Goal: Task Accomplishment & Management: Complete application form

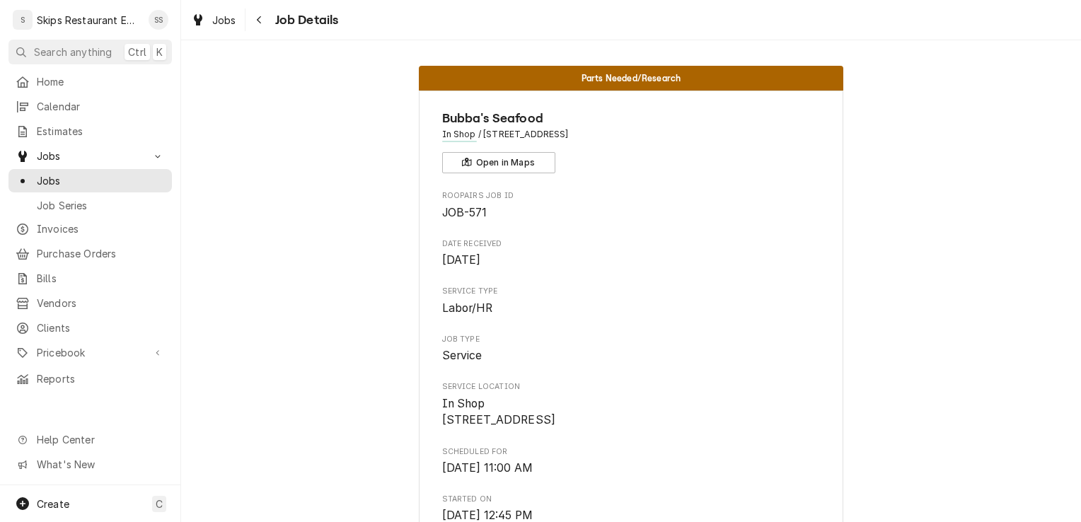
scroll to position [814, 0]
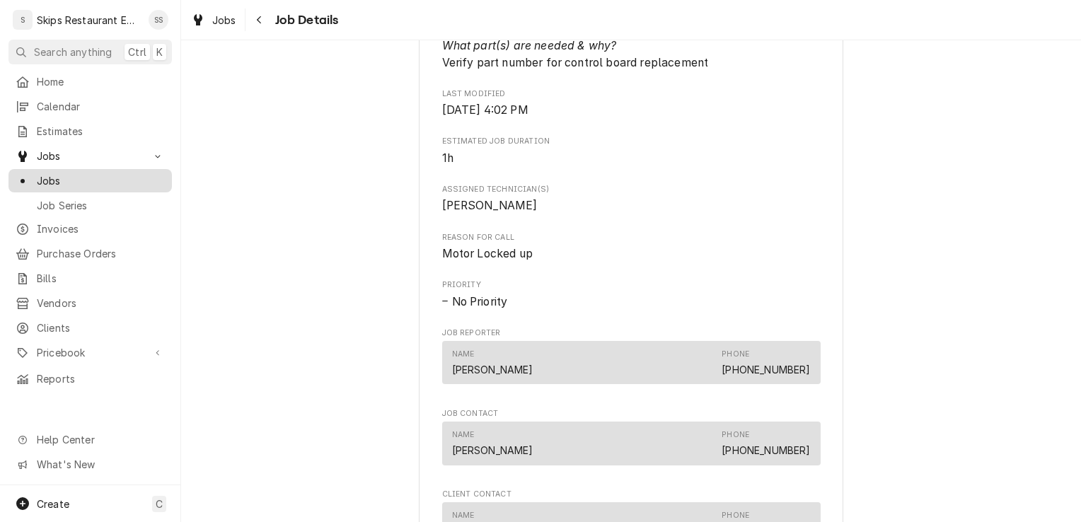
click at [92, 175] on span "Jobs" at bounding box center [101, 180] width 128 height 15
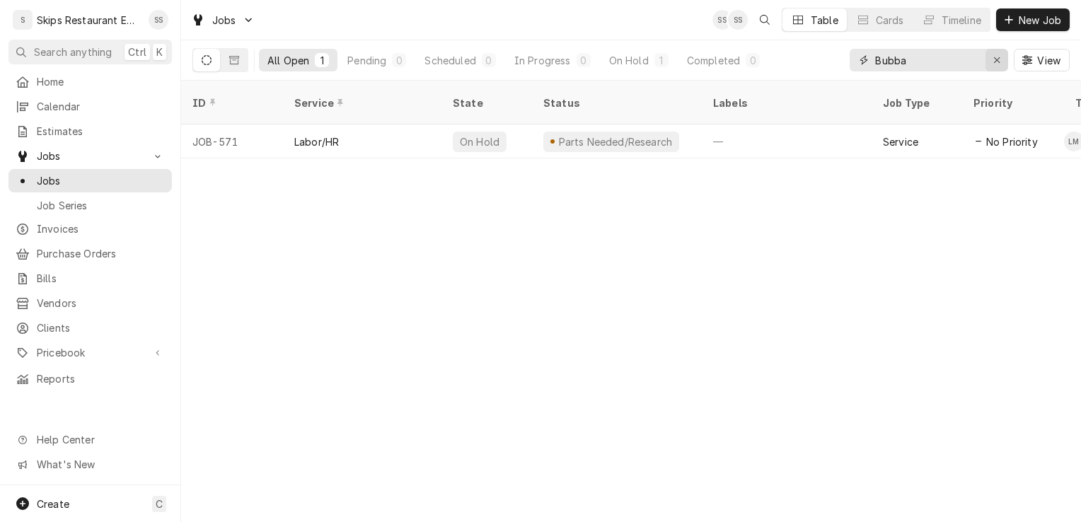
click at [993, 63] on icon "Erase input" at bounding box center [997, 60] width 8 height 10
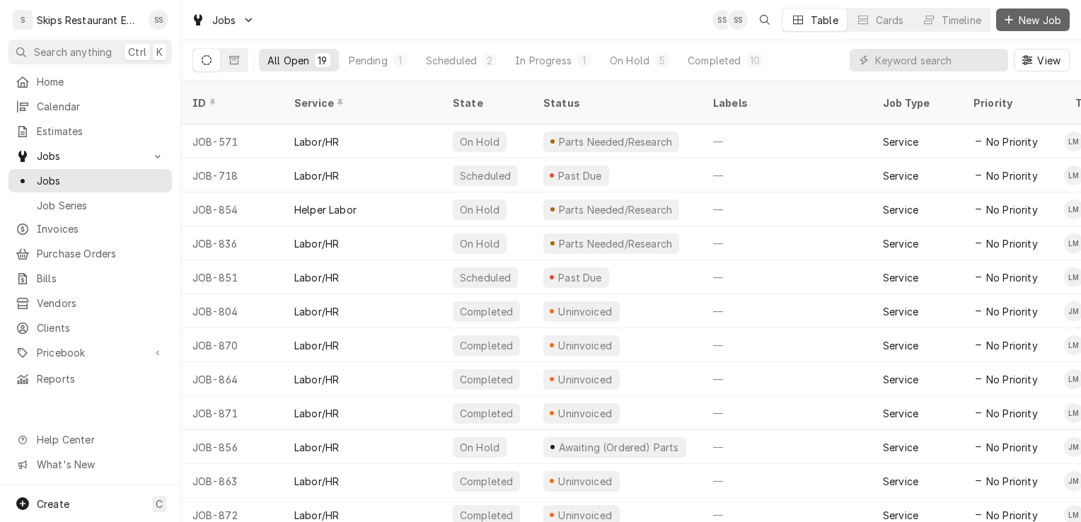
click at [1026, 21] on span "New Job" at bounding box center [1040, 20] width 48 height 15
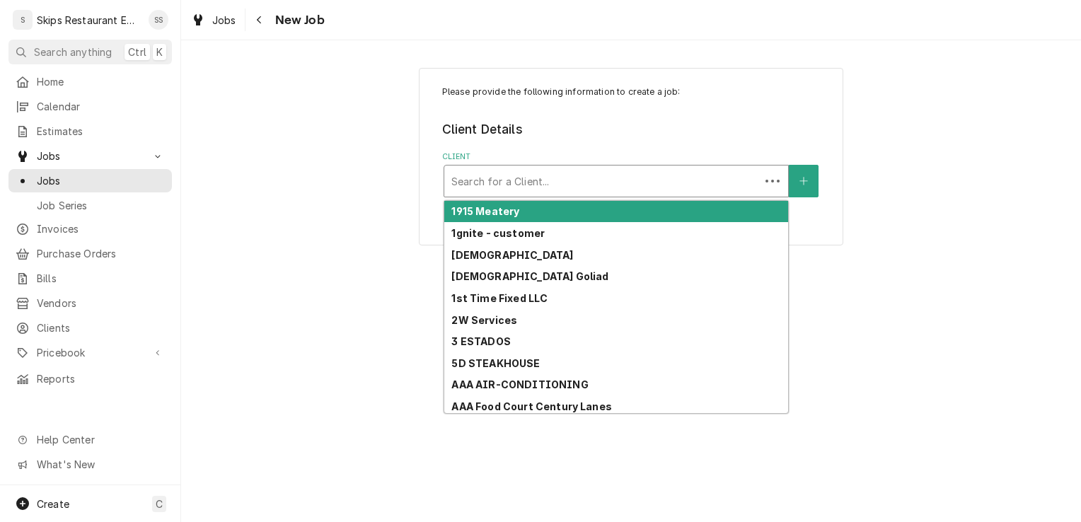
click at [489, 183] on div "Client" at bounding box center [601, 180] width 301 height 25
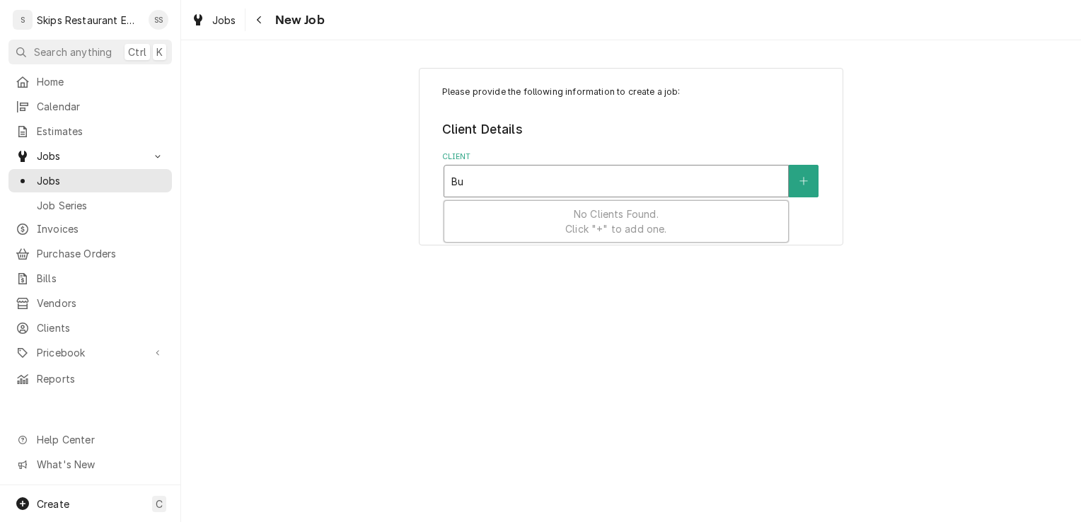
type input "B"
type input "Laurence"
click at [504, 183] on div "Client" at bounding box center [616, 180] width 330 height 25
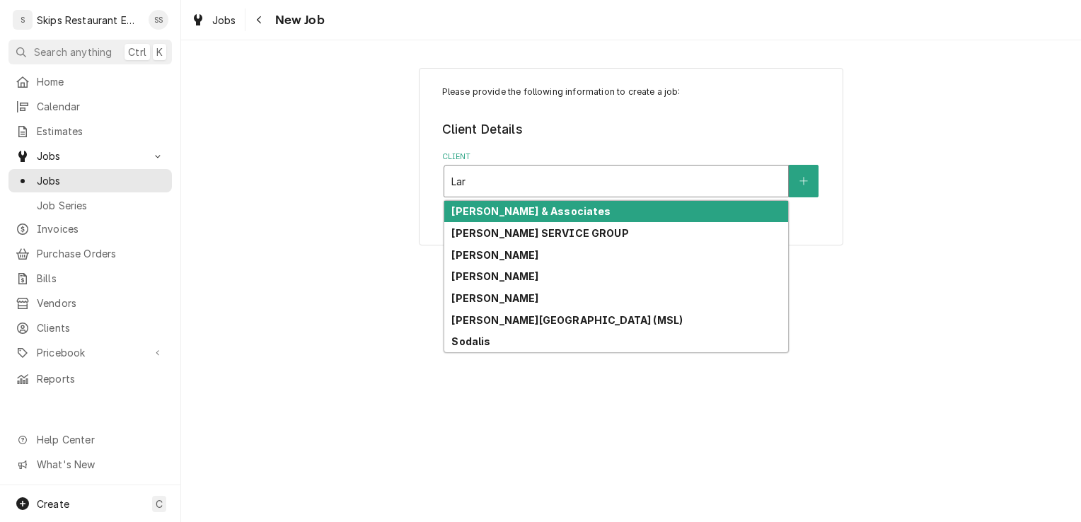
type input "Lar"
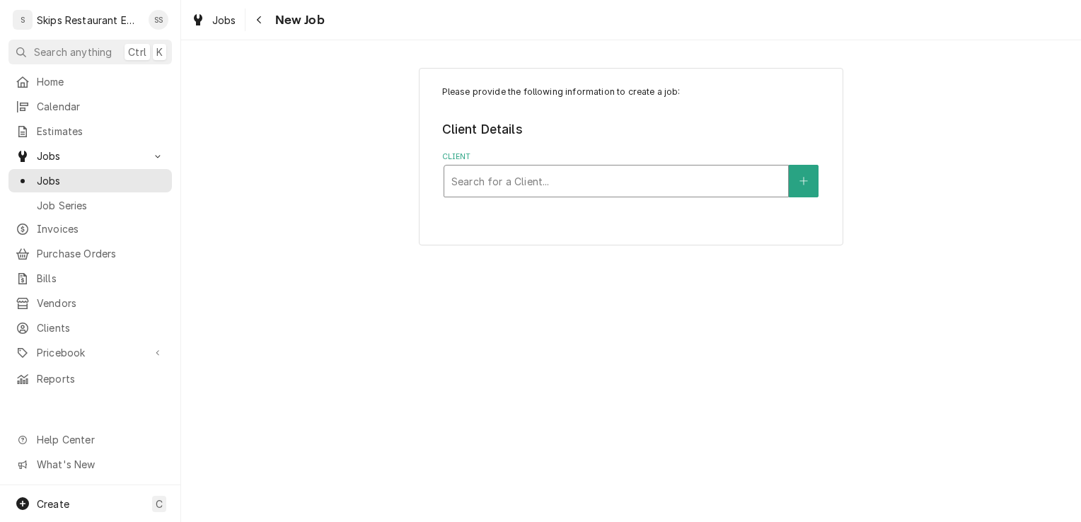
click at [471, 176] on div "Client" at bounding box center [616, 180] width 330 height 25
click at [470, 179] on input "Lawence" at bounding box center [473, 181] width 45 height 23
type input "Lawrence"
click at [508, 180] on div "Client" at bounding box center [616, 180] width 330 height 25
drag, startPoint x: 528, startPoint y: 181, endPoint x: 451, endPoint y: 180, distance: 77.1
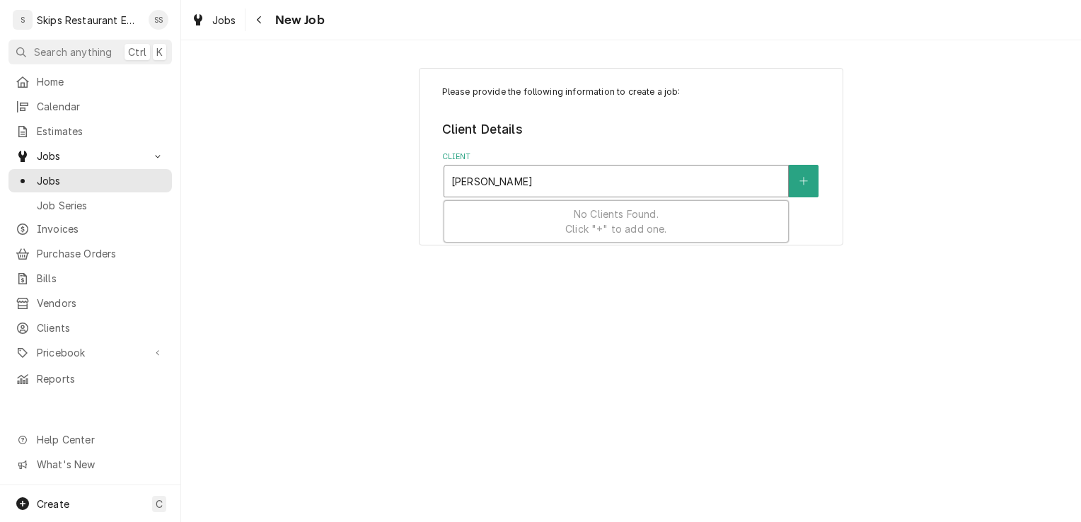
click at [451, 180] on input "Lawrence Butler" at bounding box center [491, 181] width 81 height 23
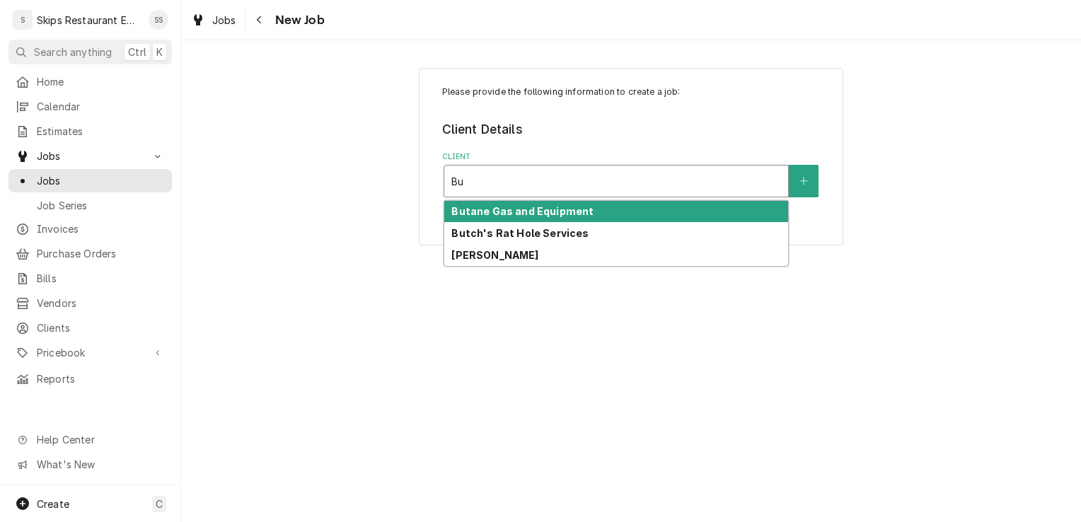
type input "B"
type input "Larry"
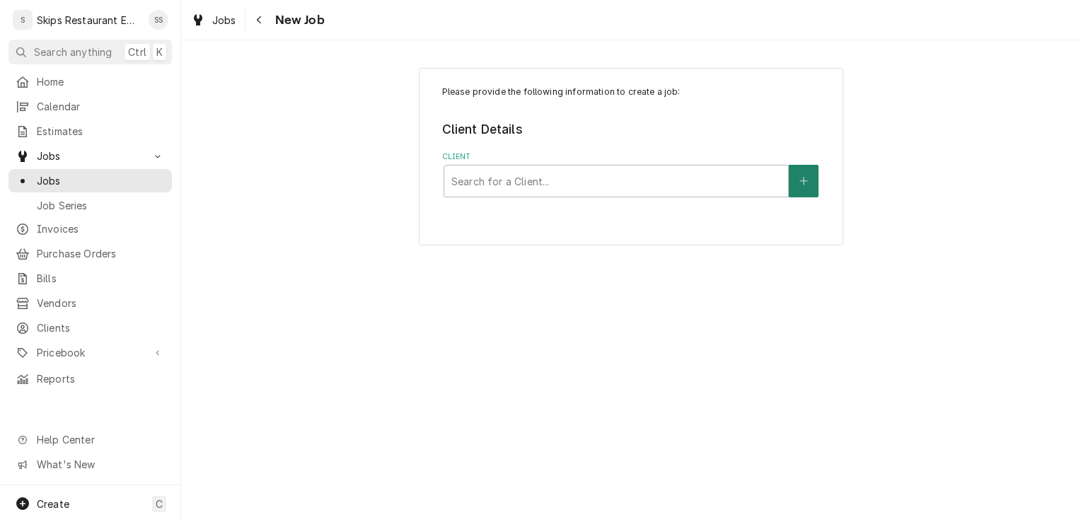
click at [799, 183] on icon "Create New Client" at bounding box center [803, 181] width 8 height 10
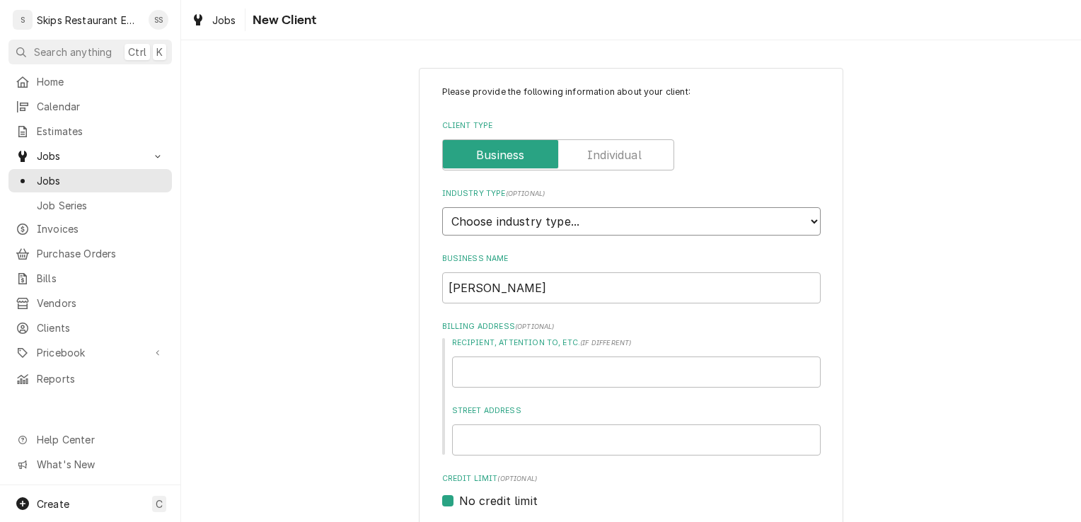
click at [567, 220] on select "Choose industry type... Residential Commercial Industrial Government" at bounding box center [631, 221] width 378 height 28
click at [791, 214] on select "Choose industry type... Residential Commercial Industrial Government" at bounding box center [631, 221] width 378 height 28
select select "2"
click at [442, 207] on select "Choose industry type... Residential Commercial Industrial Government" at bounding box center [631, 221] width 378 height 28
type textarea "x"
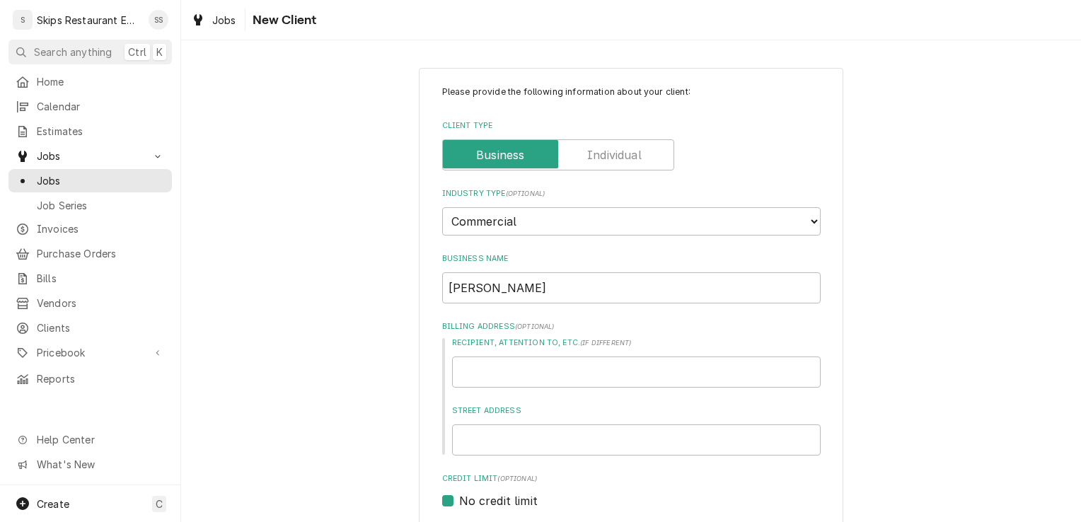
click at [615, 150] on label "Client Type" at bounding box center [558, 154] width 232 height 31
click at [615, 150] on input "Client Type" at bounding box center [558, 154] width 219 height 31
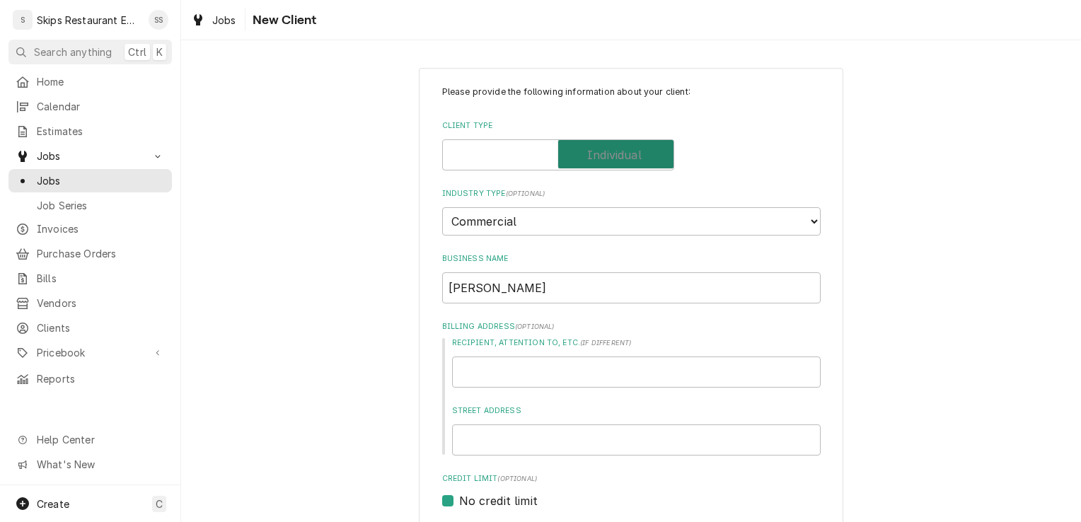
checkbox input "true"
click at [478, 284] on input "Larry" at bounding box center [631, 287] width 378 height 31
type textarea "x"
type input "Larry"
type textarea "x"
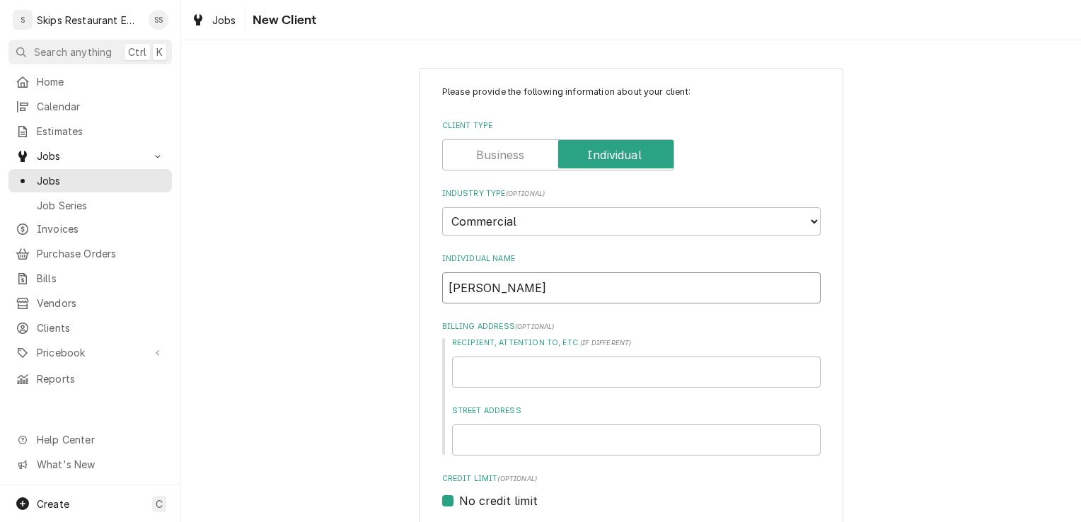
type input "Larry B"
type textarea "x"
type input "Larry Bu"
type textarea "x"
type input "Larry But"
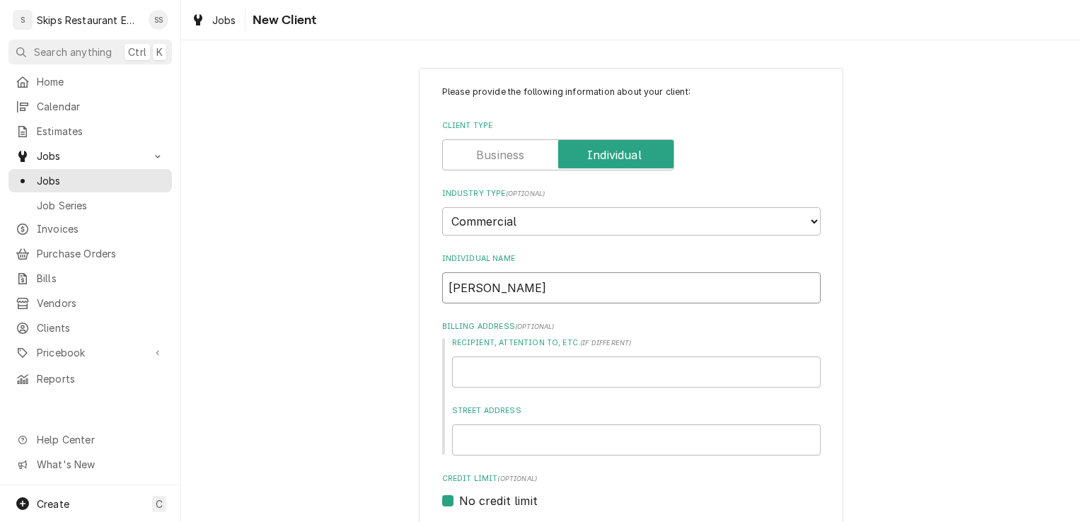
type textarea "x"
type input "Larry Butl"
type textarea "x"
type input "Larry Butle"
type textarea "x"
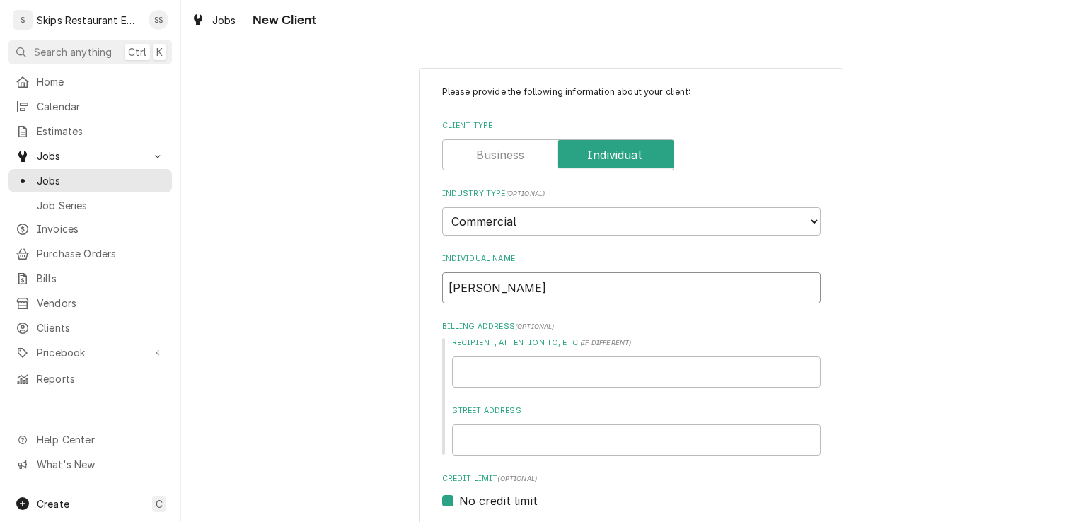
type input "Larry Butler"
type textarea "x"
type input "Larry Butler"
type textarea "x"
type input "Larry Butler ("
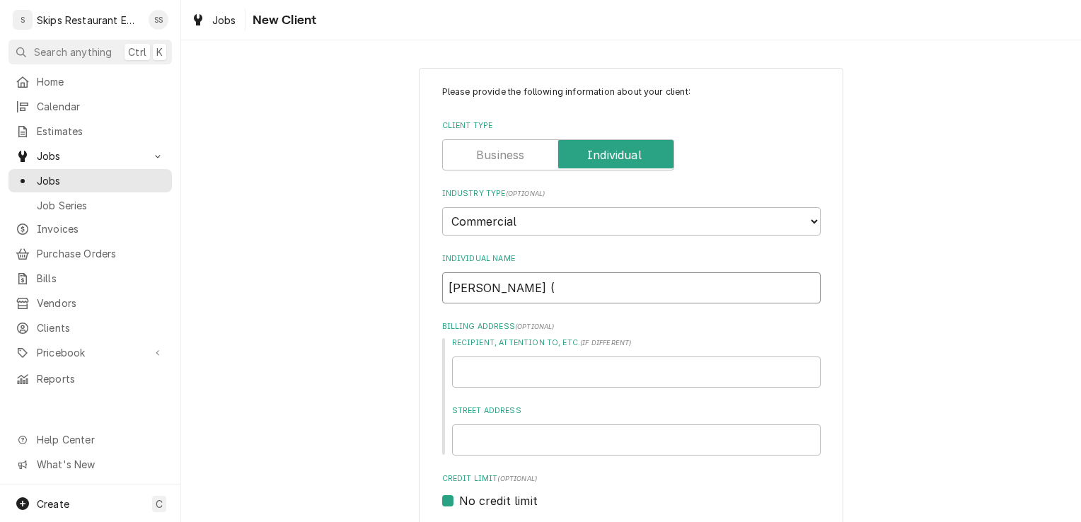
type textarea "x"
type input "Larry Butler (L"
type textarea "x"
type input "Larry Butler (La"
type textarea "x"
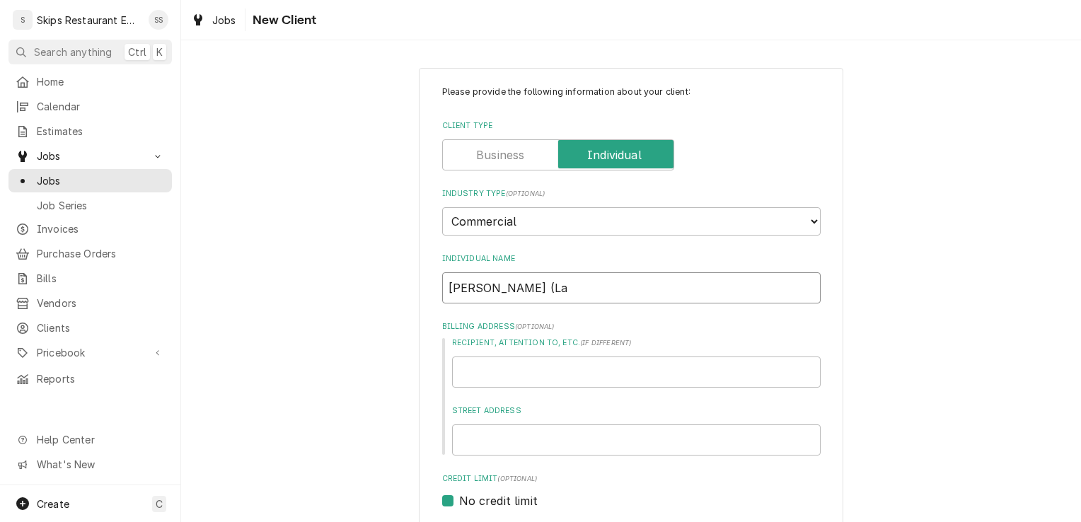
type input "Larry Butler (Law"
type textarea "x"
type input "Larry Butler (Lawr"
type textarea "x"
type input "Larry Butler (Lawre"
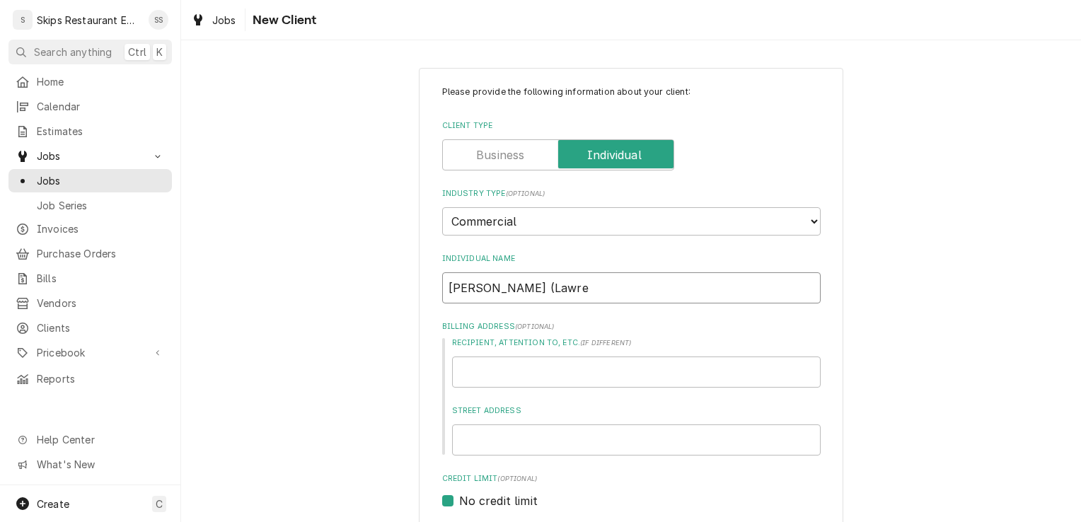
type textarea "x"
type input "Larry Butler (Lawren"
type textarea "x"
type input "Larry Butler (Lawrenc"
type textarea "x"
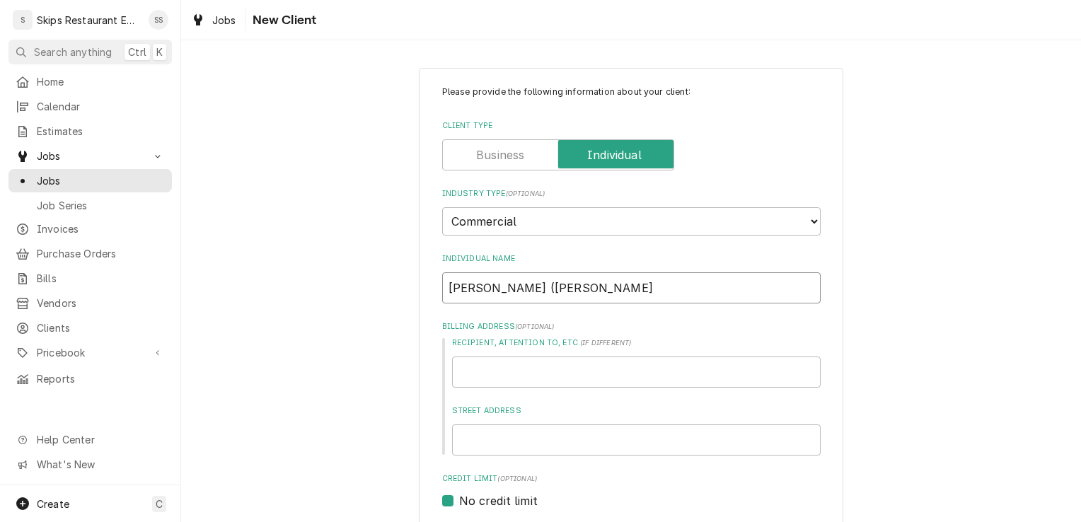
type input "Larry Butler (Lawrence"
type textarea "x"
type input "Larry Butler (Lawrence)"
type textarea "x"
type input "Larry Butler (Lawrence)"
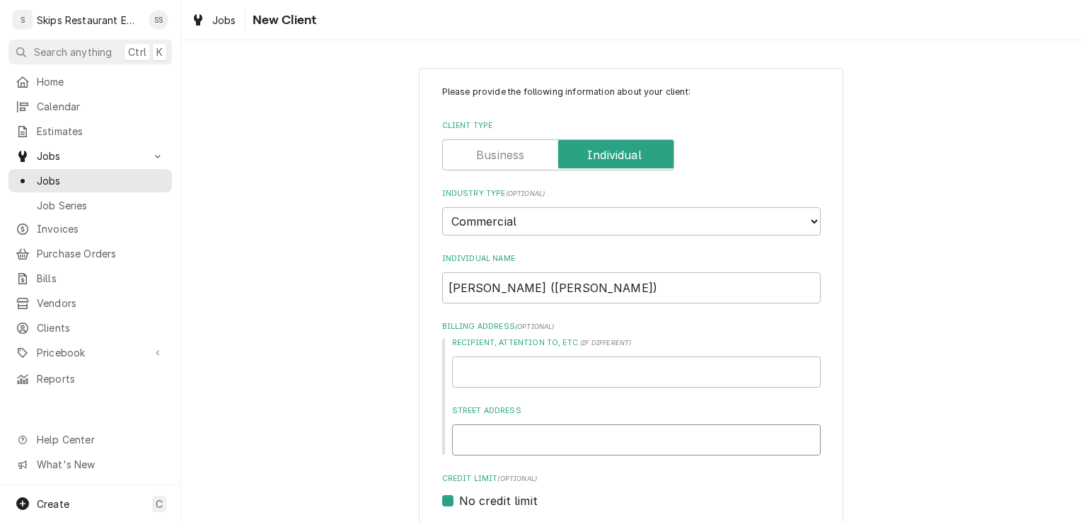
click at [482, 441] on input "Street Address" at bounding box center [636, 439] width 369 height 31
click at [76, 175] on span "Jobs" at bounding box center [101, 180] width 128 height 15
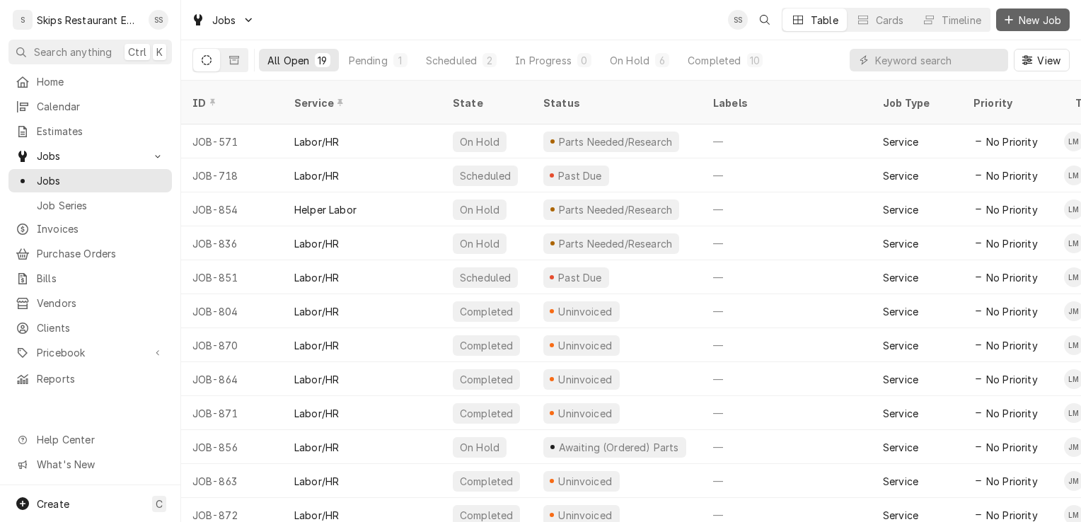
click at [1040, 16] on span "New Job" at bounding box center [1040, 20] width 48 height 15
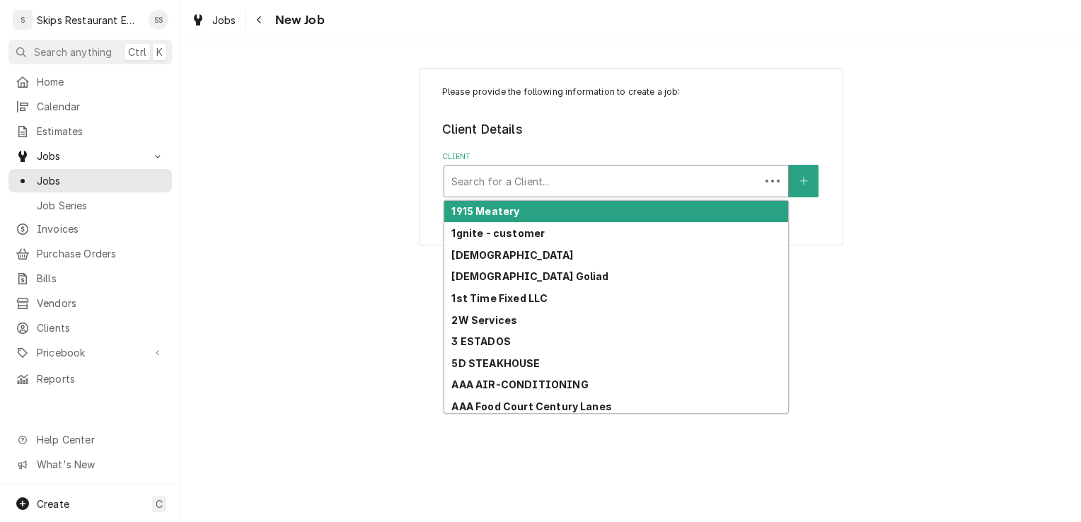
click at [478, 178] on div "Client" at bounding box center [601, 180] width 301 height 25
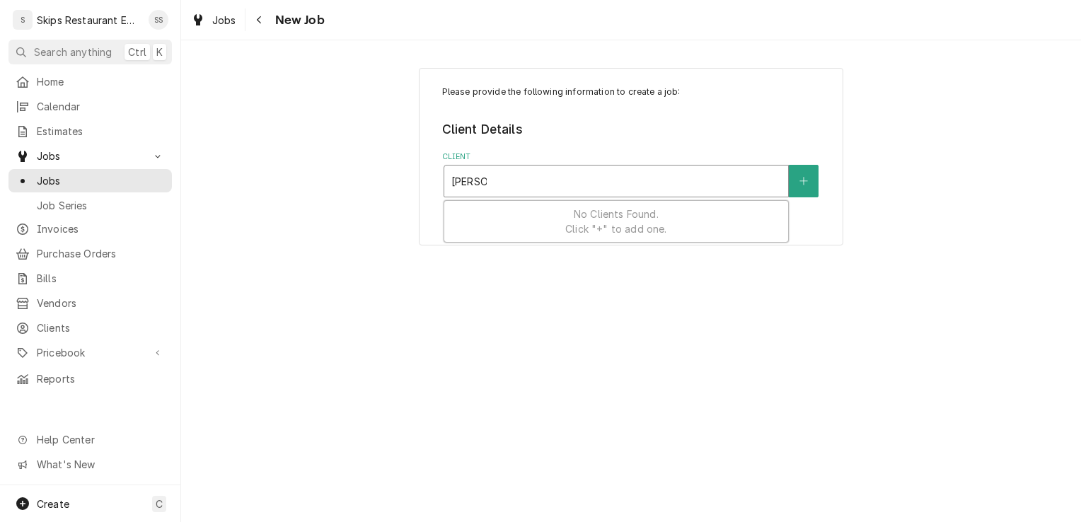
click at [478, 180] on input "butler-" at bounding box center [468, 181] width 35 height 23
type input "butler -"
click at [495, 177] on div "Client" at bounding box center [616, 180] width 330 height 25
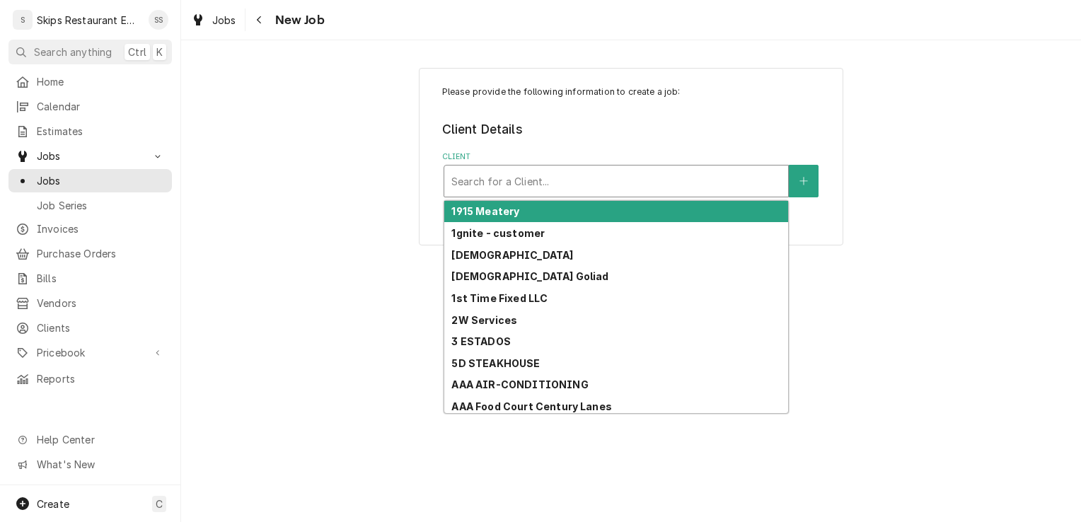
click at [495, 177] on div "Client" at bounding box center [616, 180] width 330 height 25
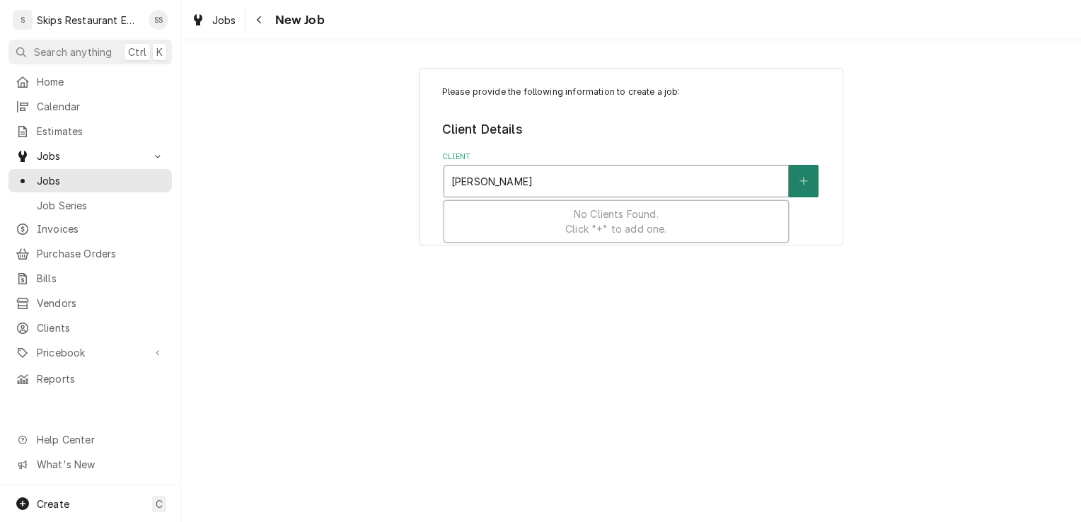
type input "Butler, Lawrence"
click at [803, 182] on icon "Create New Client" at bounding box center [803, 181] width 8 height 10
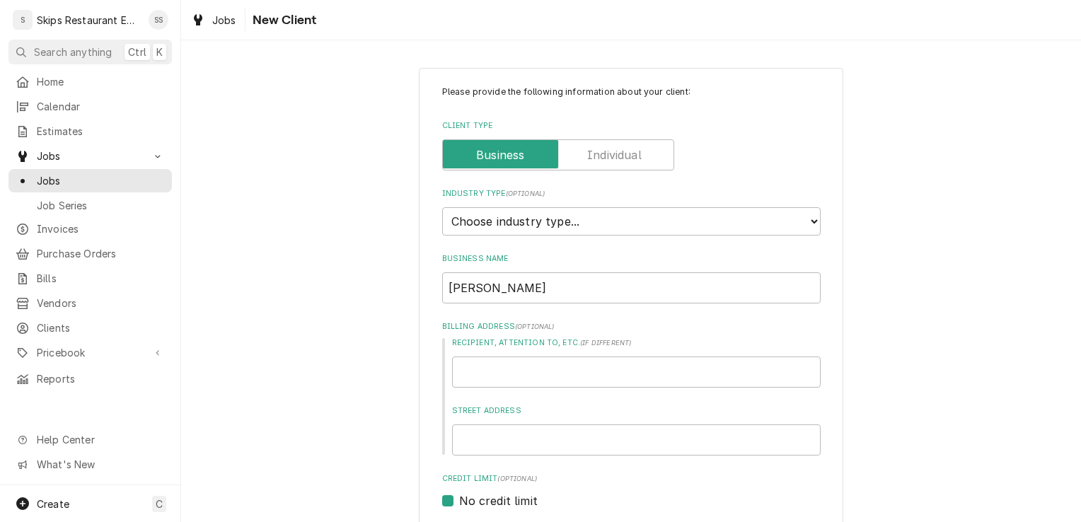
click at [604, 147] on label "Client Type" at bounding box center [558, 154] width 232 height 31
click at [604, 147] on input "Client Type" at bounding box center [558, 154] width 219 height 31
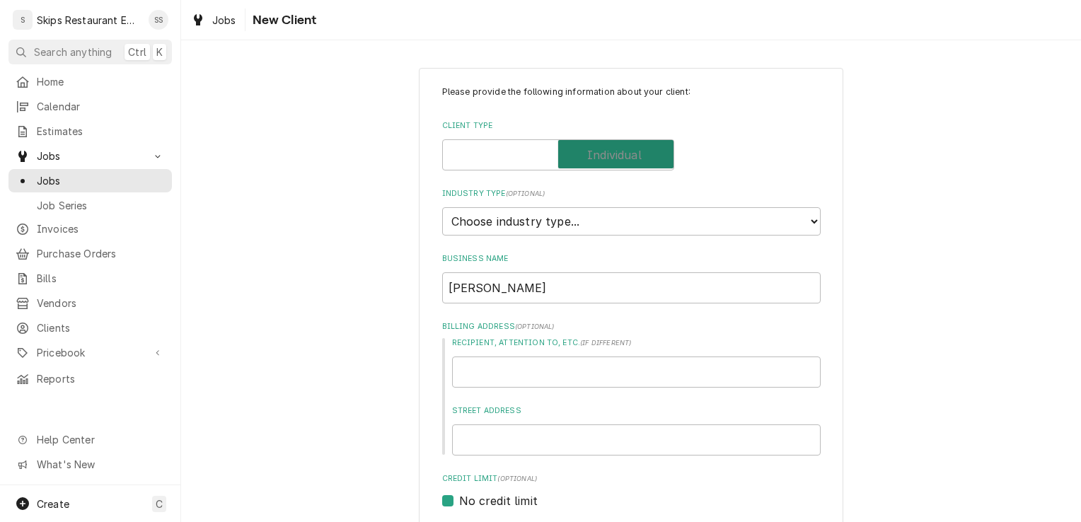
checkbox input "true"
type textarea "x"
click at [561, 222] on select "Choose industry type... Residential Commercial Industrial Government" at bounding box center [631, 221] width 378 height 28
select select "2"
click at [442, 207] on select "Choose industry type... Residential Commercial Industrial Government" at bounding box center [631, 221] width 378 height 28
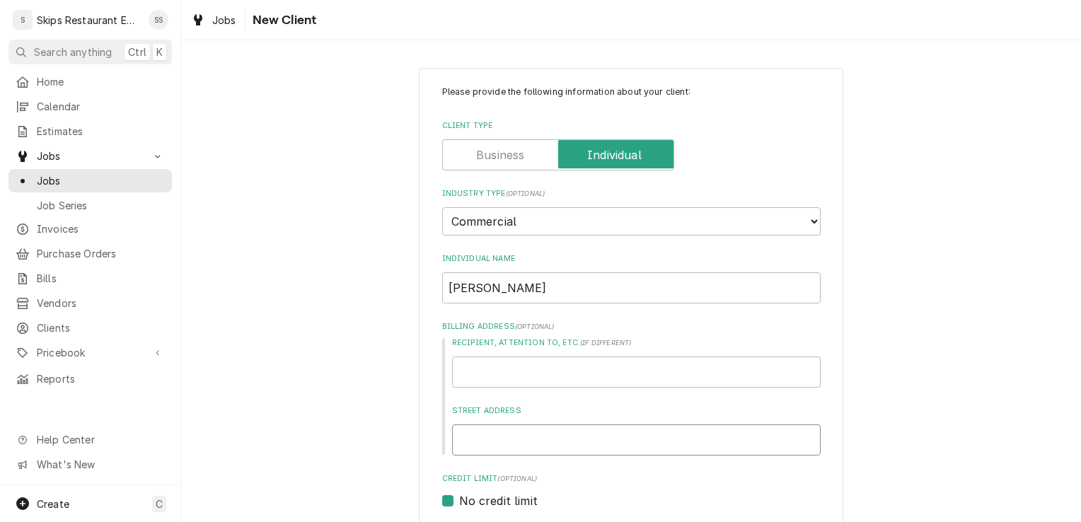
click at [461, 441] on input "Street Address" at bounding box center [636, 439] width 369 height 31
type textarea "x"
type input "1"
type textarea "x"
type input "17"
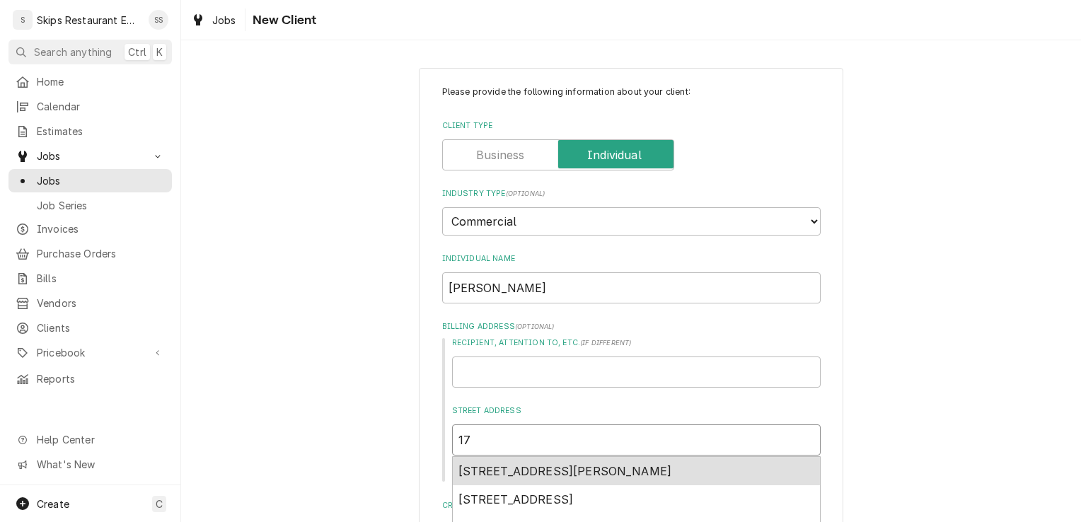
type textarea "x"
type input "170"
type textarea "x"
type input "1700"
type textarea "x"
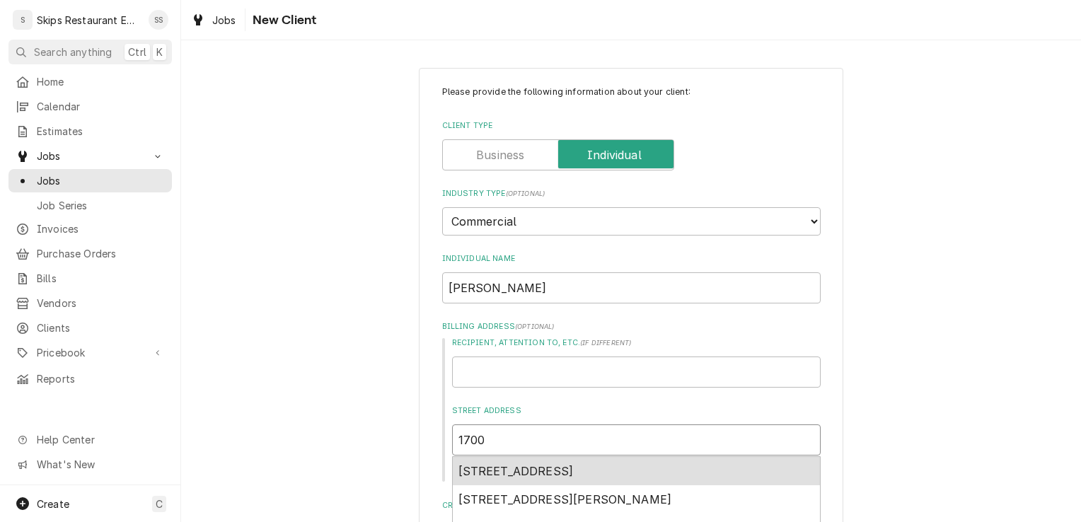
type input "1700"
type textarea "x"
type input "1700 B"
type textarea "x"
type input "1700 Ba"
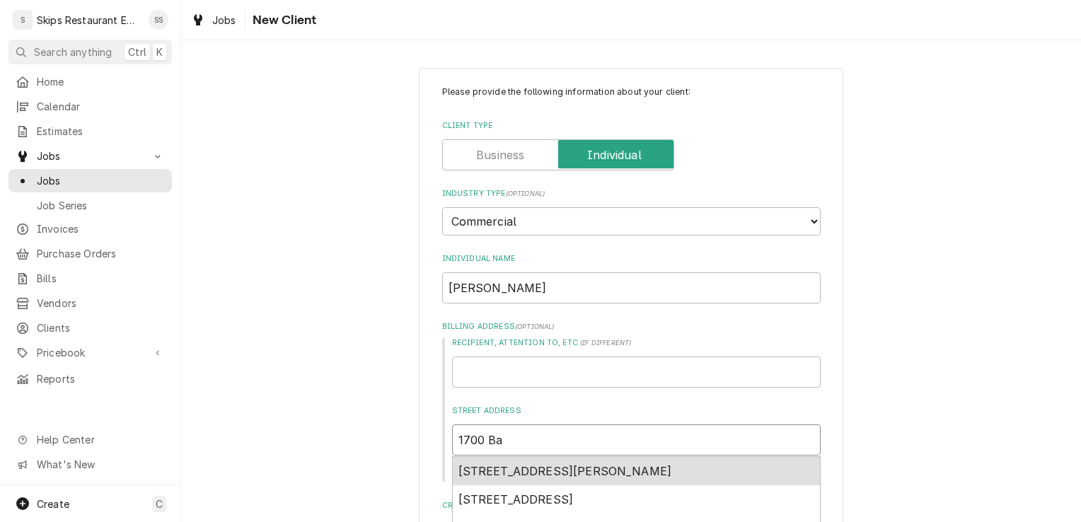
type textarea "x"
type input "1700 Bas"
type textarea "x"
type input "1700 Basb"
type textarea "x"
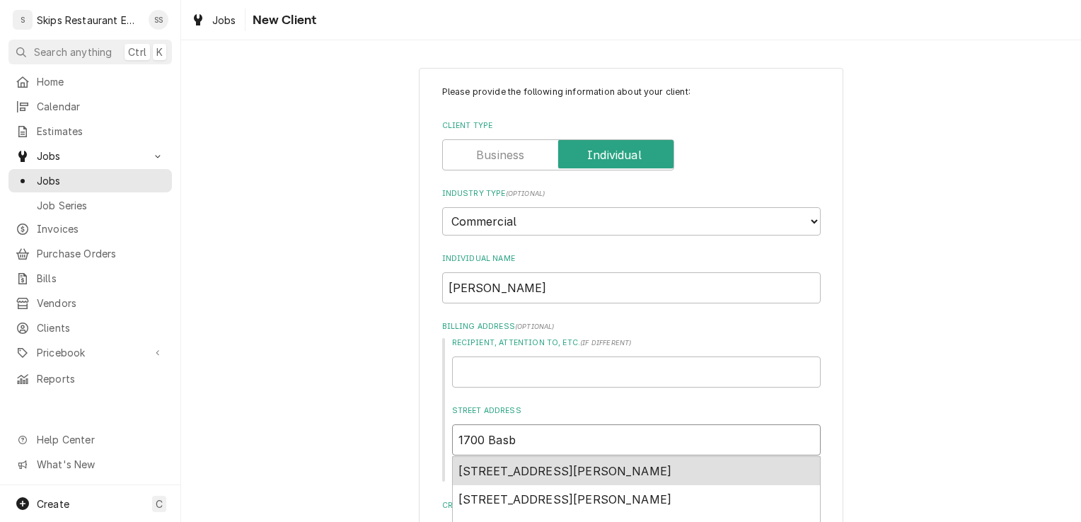
type input "1700 Basbi"
type textarea "x"
type input "1700 Basbin"
type textarea "x"
type input "1700 Basbind"
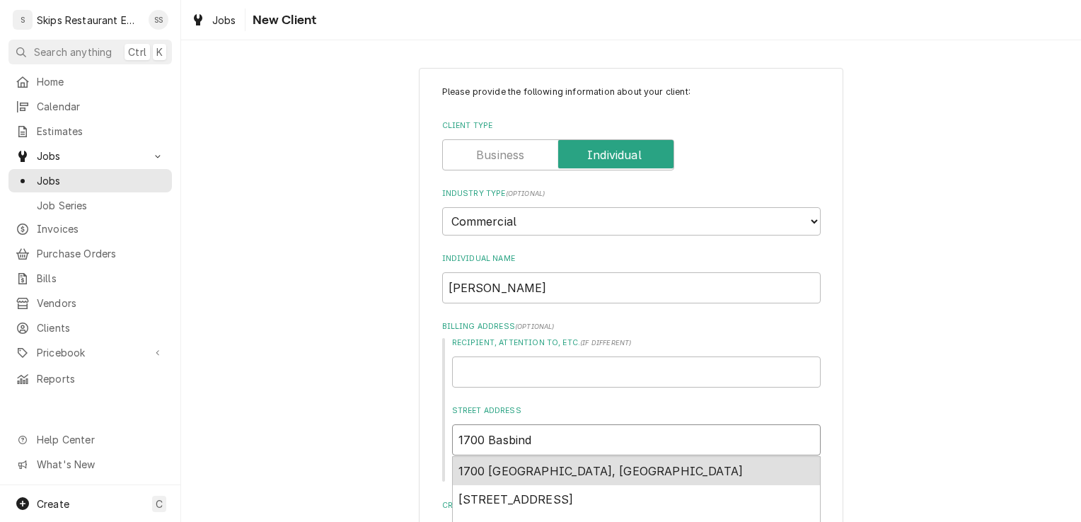
type textarea "x"
type input "1700 Basbinde"
type textarea "x"
type input "1700 Basbinder"
type textarea "x"
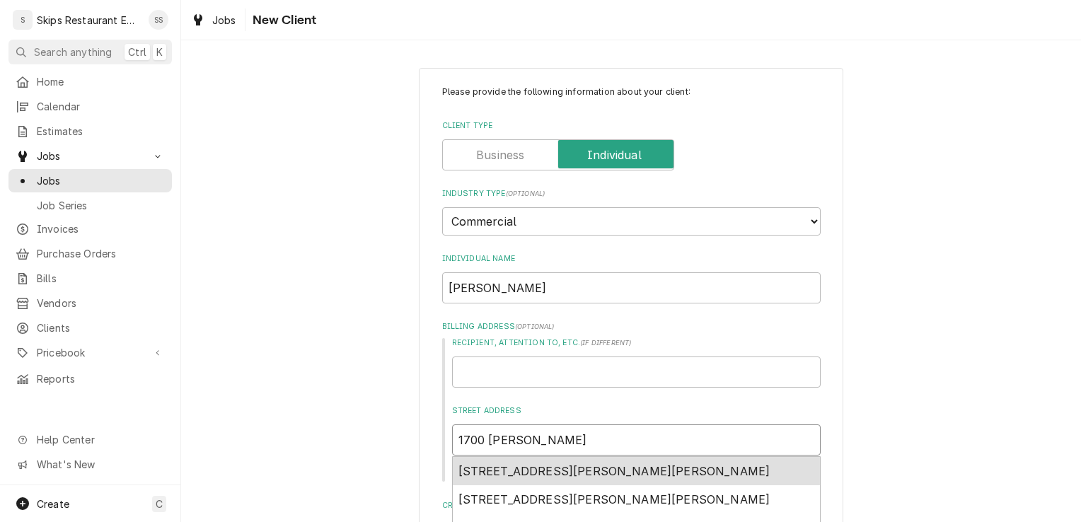
type input "1700 Bassbinder"
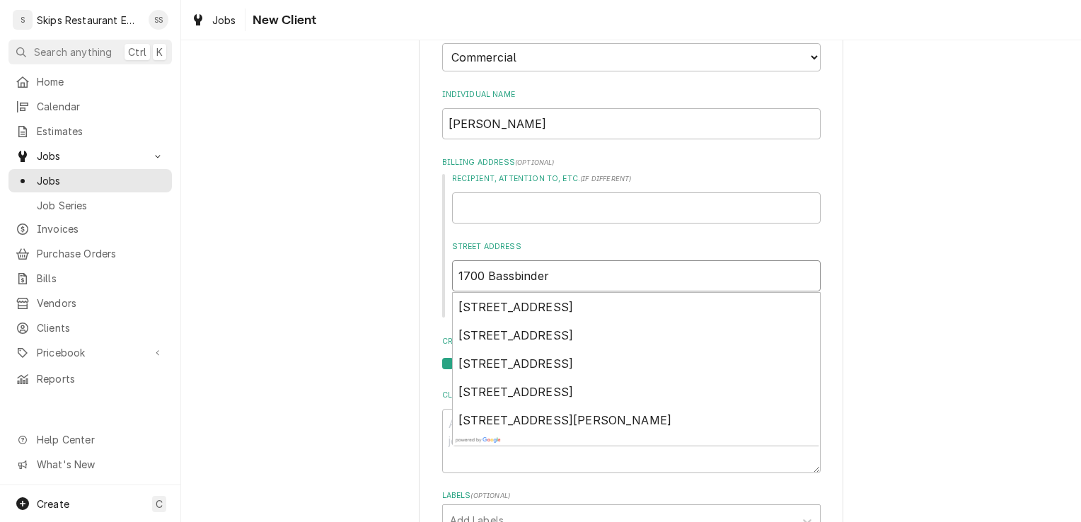
scroll to position [188, 0]
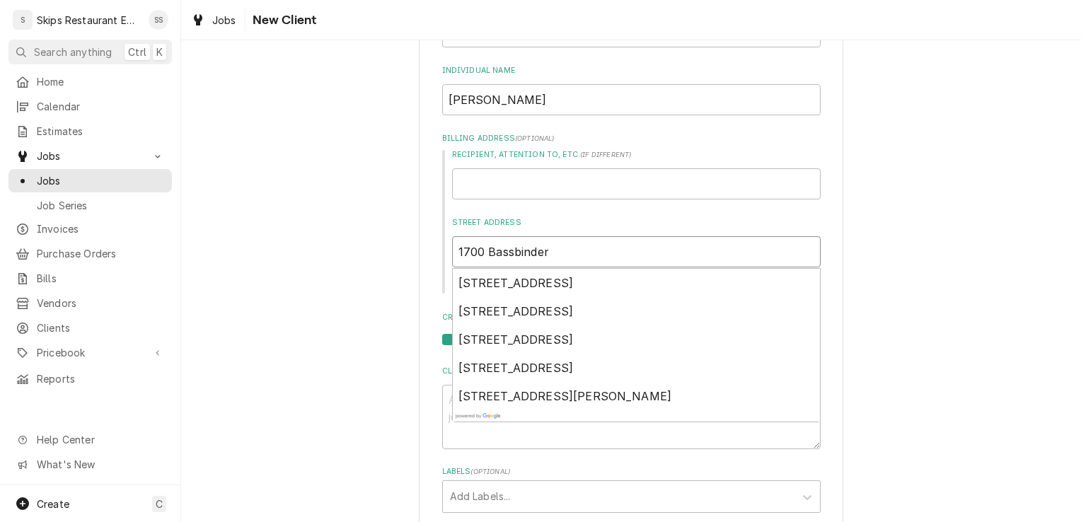
type textarea "x"
type input "1700 Basbinder"
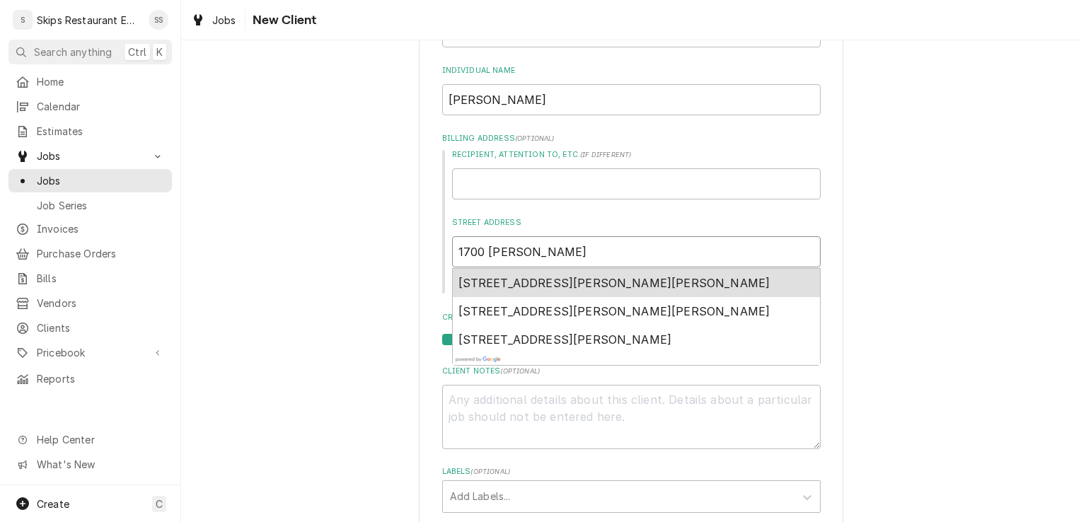
type textarea "x"
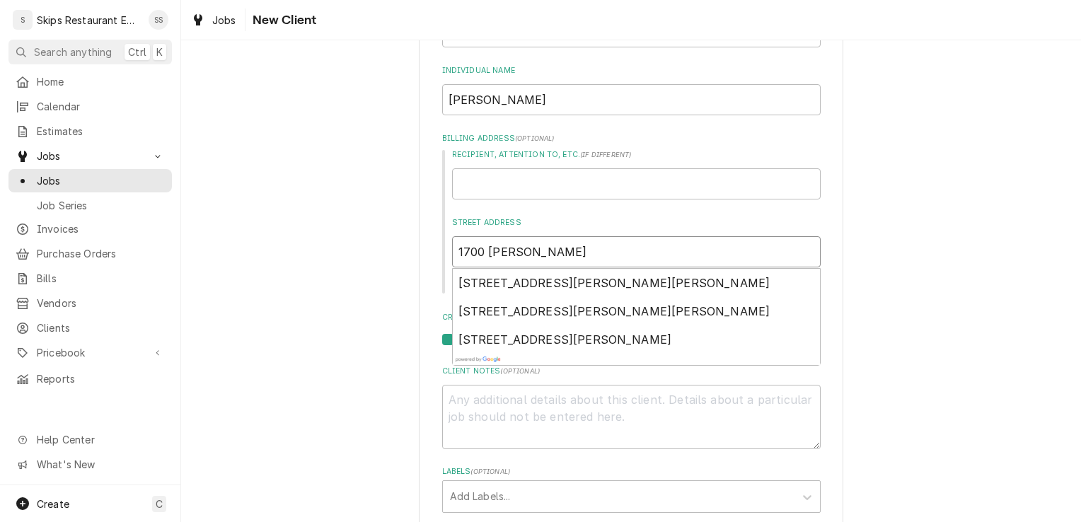
type input "1700 Basbinder"
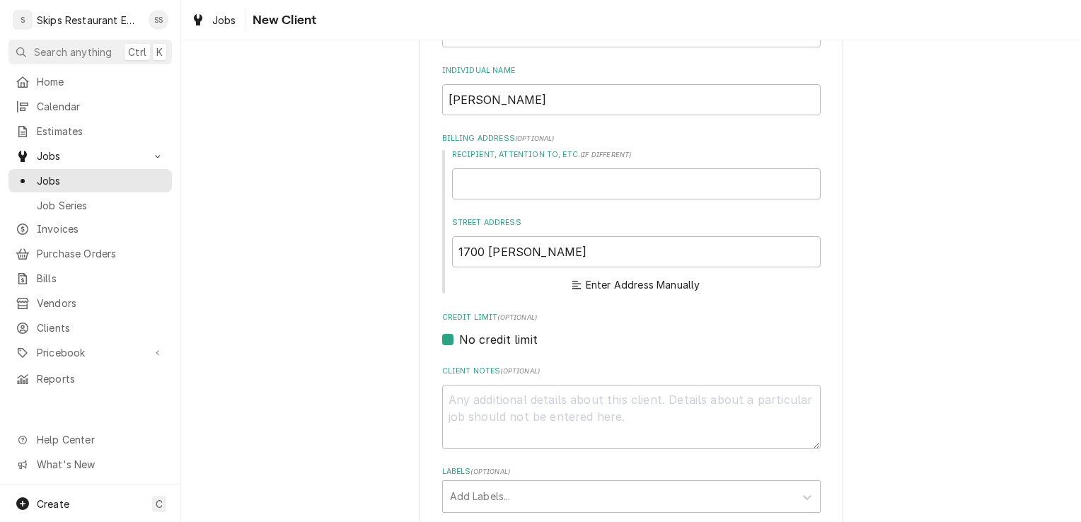
click at [886, 290] on div "Please provide the following information about your client: Client Type Industr…" at bounding box center [631, 345] width 900 height 957
click at [488, 250] on input "1700 Basbinder" at bounding box center [636, 251] width 369 height 31
type textarea "x"
type input "1700 asbinder"
type textarea "x"
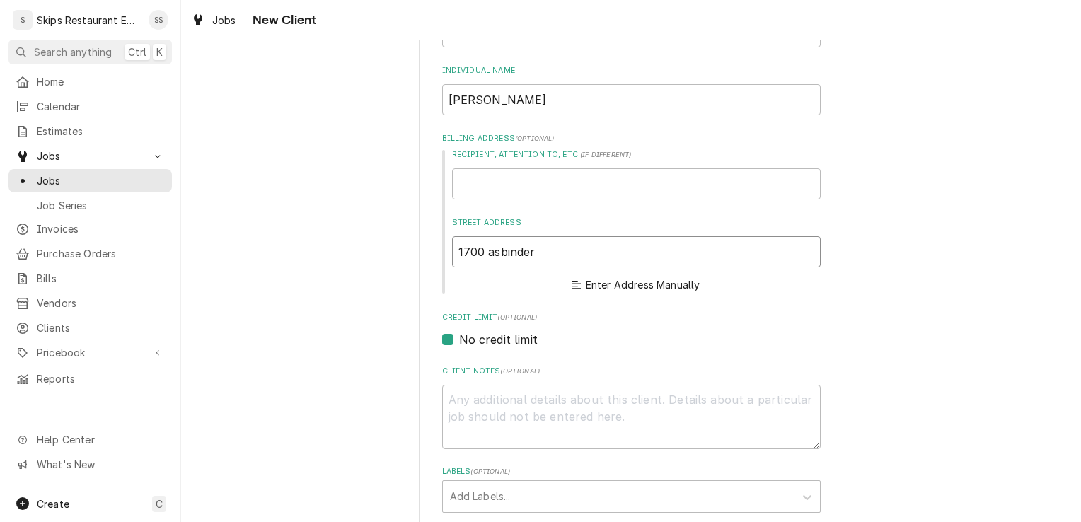
type input "1700 Vasbinder"
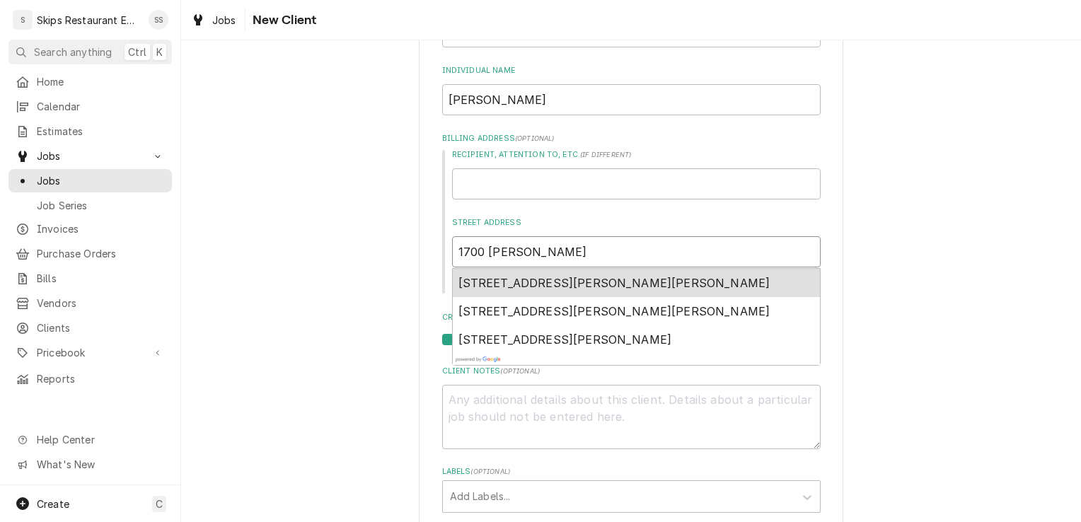
click at [516, 284] on span "1700 Vasbinder Rd, Nordheim, TX, USA" at bounding box center [614, 283] width 312 height 14
type textarea "x"
type input "1700 Vasbinder Rd"
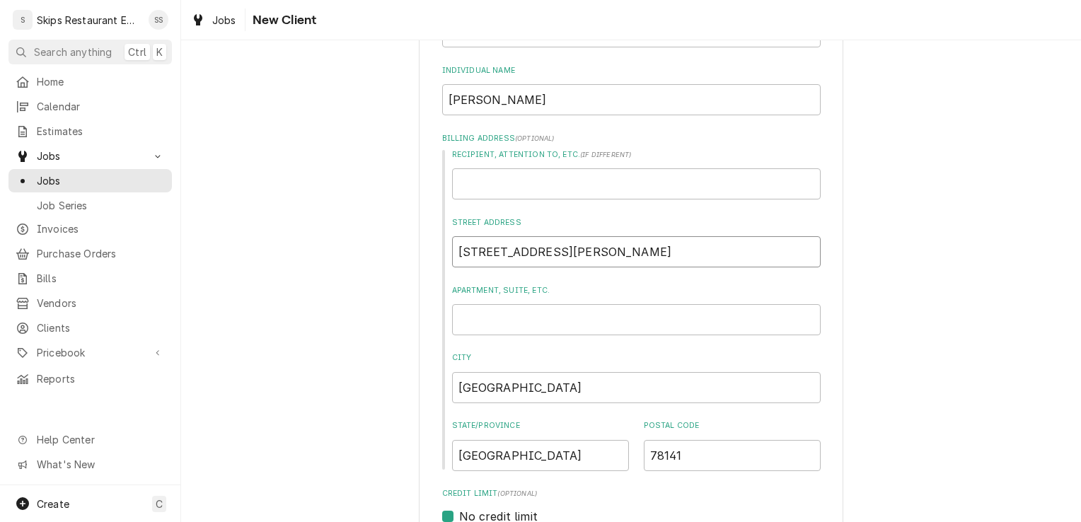
type textarea "x"
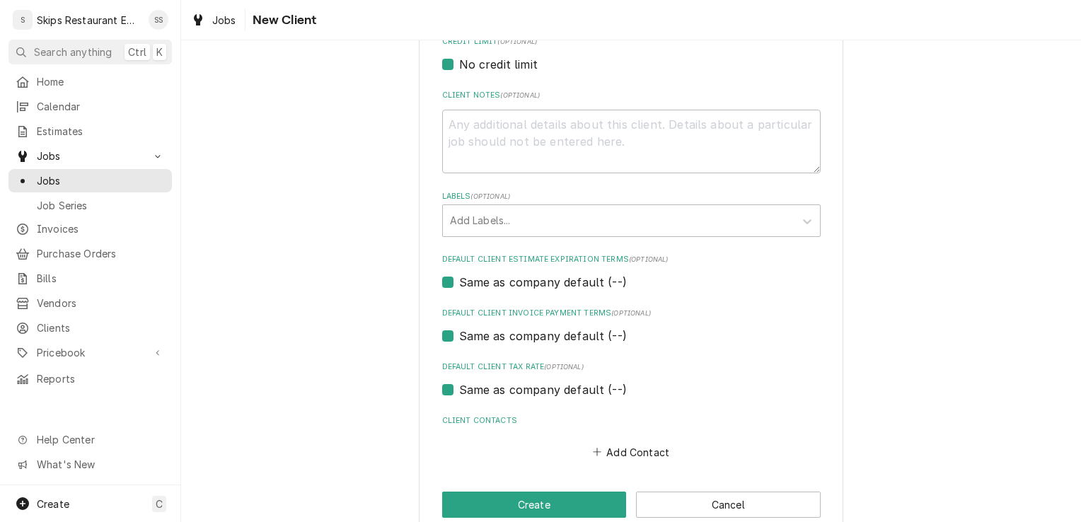
scroll to position [666, 0]
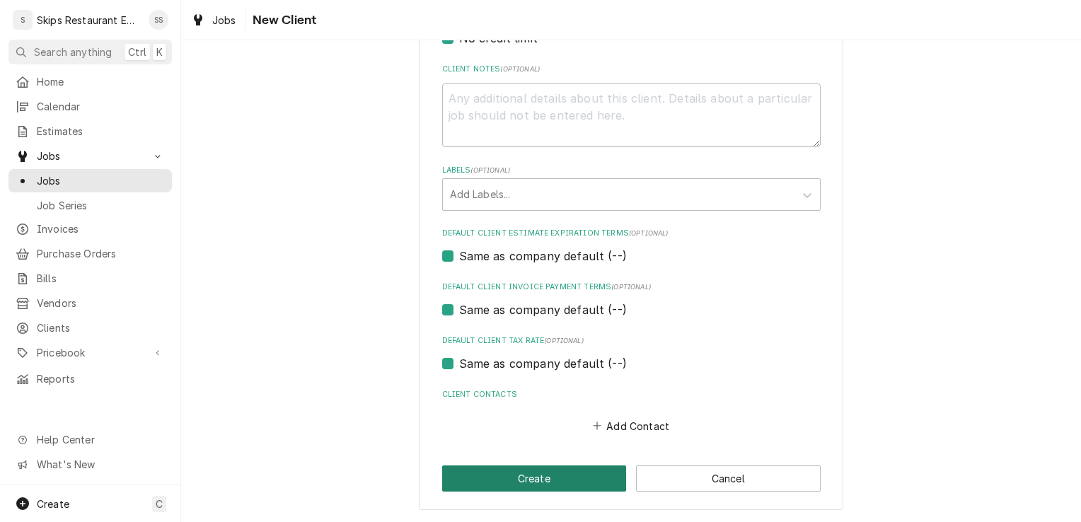
type input "1700 Vasbinder Rd"
click at [511, 480] on button "Create" at bounding box center [534, 478] width 185 height 26
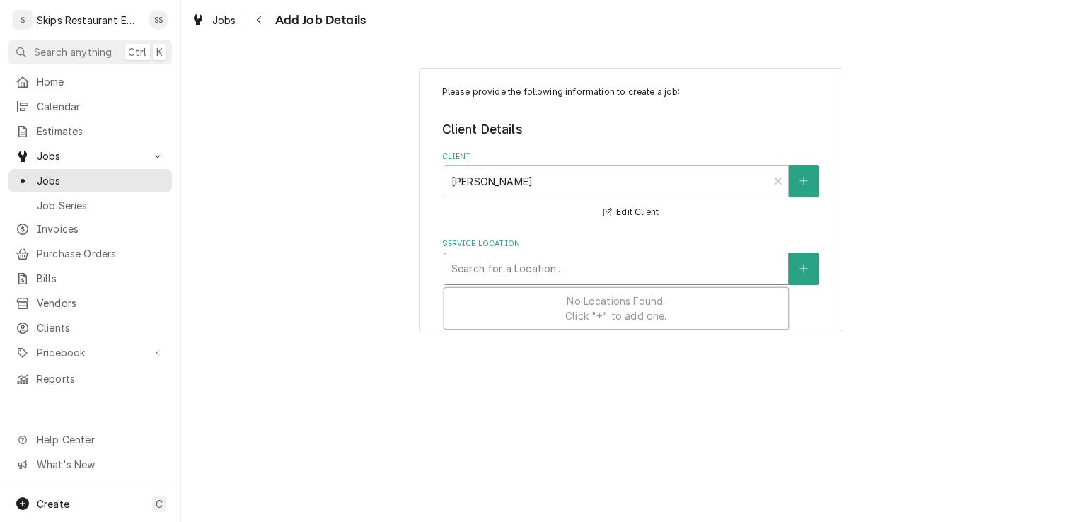
click at [661, 269] on div "Service Location" at bounding box center [616, 268] width 330 height 25
click at [791, 266] on button "Service Location" at bounding box center [804, 269] width 30 height 33
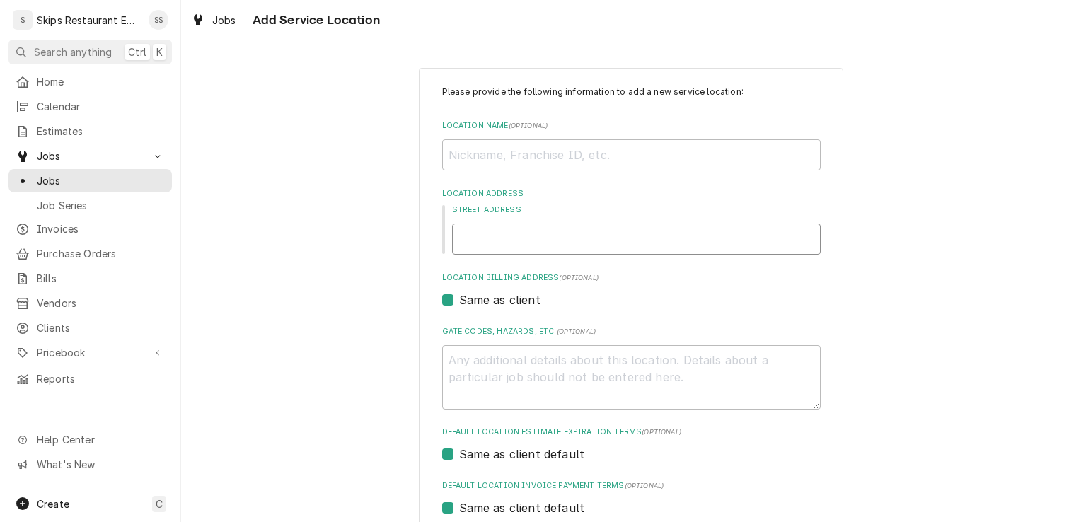
click at [485, 245] on input "Street Address" at bounding box center [636, 239] width 369 height 31
type textarea "x"
type input "1"
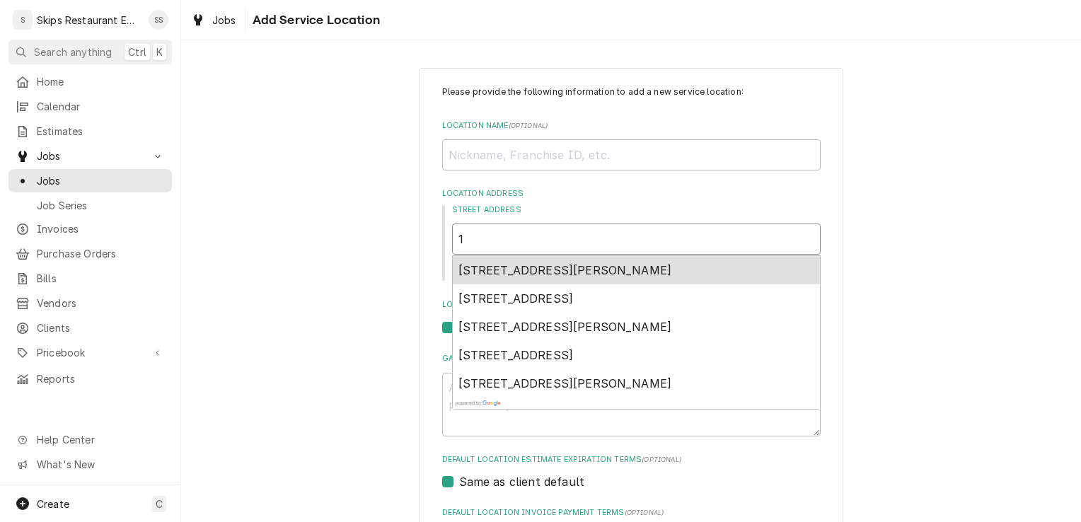
type textarea "x"
type input "17"
type textarea "x"
type input "170"
type textarea "x"
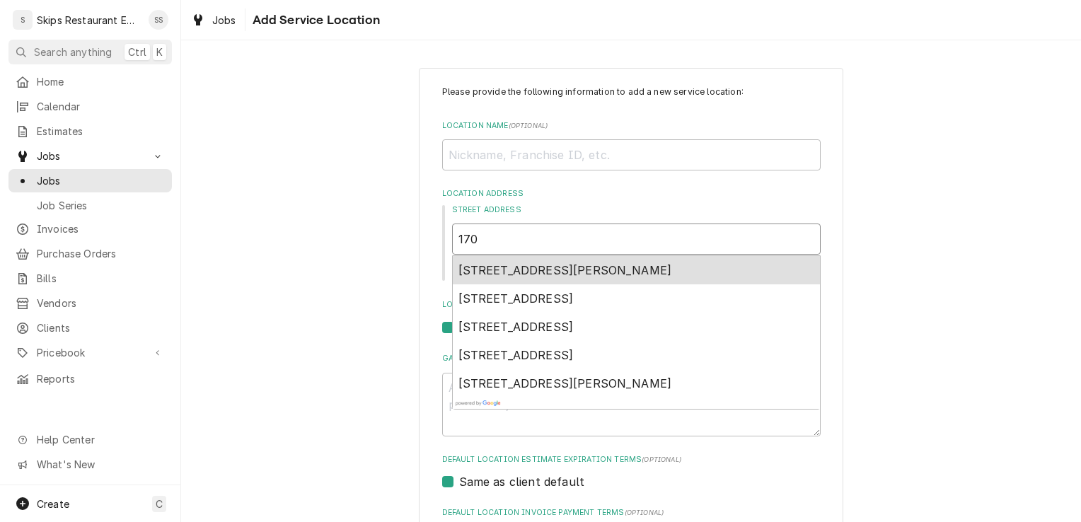
type input "1700"
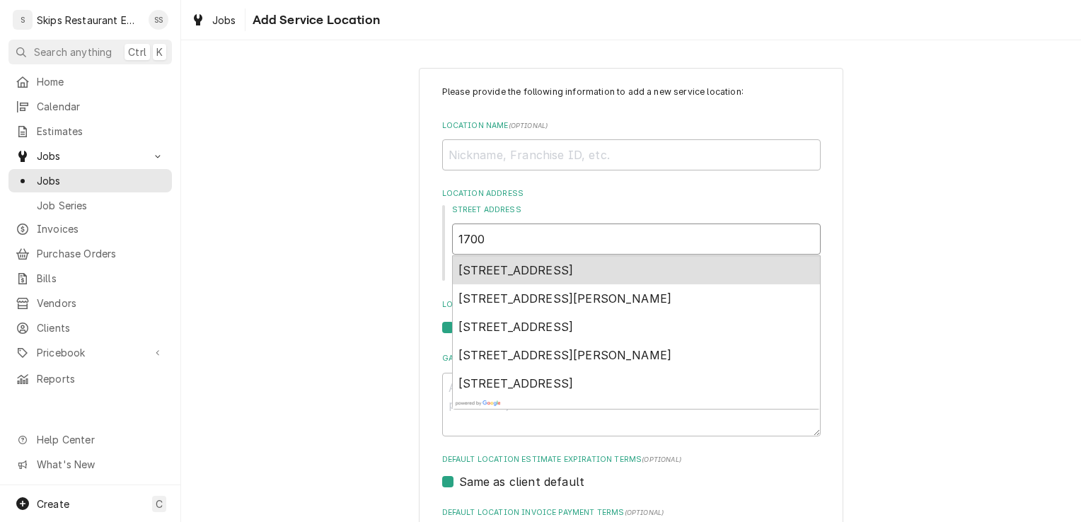
type textarea "x"
type input "1700"
type textarea "x"
type input "1700 V"
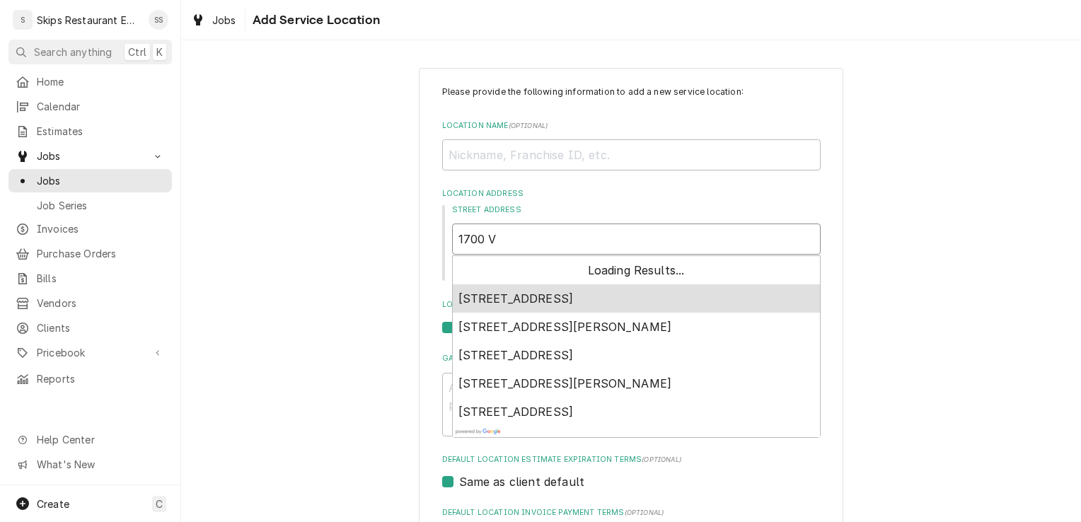
type textarea "x"
type input "1700 Va"
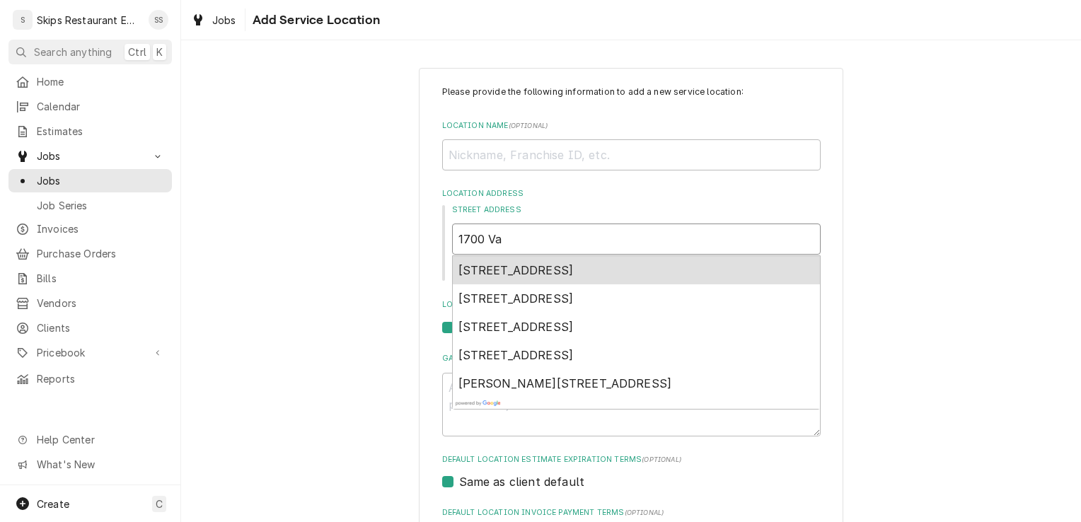
type textarea "x"
type input "1700 Vas"
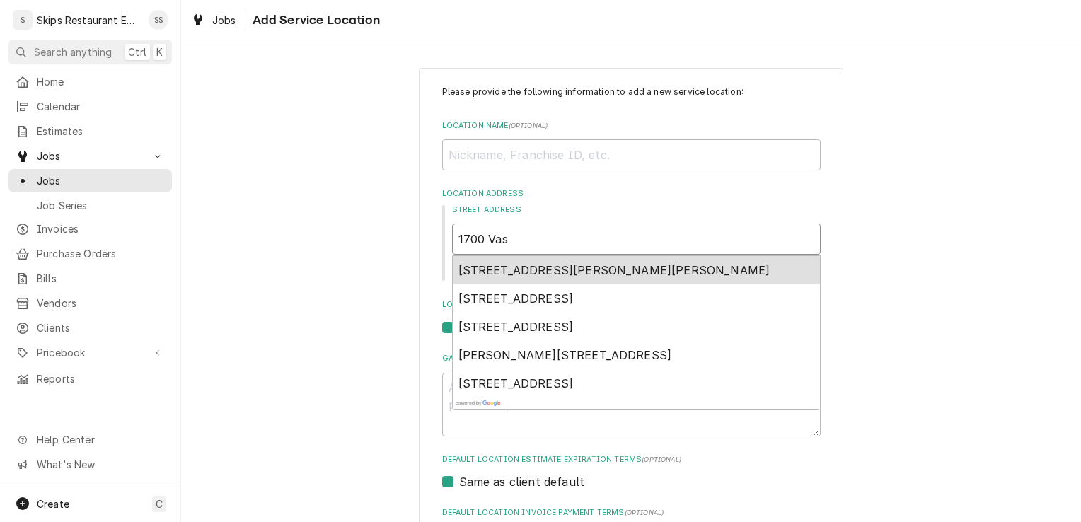
type textarea "x"
type input "1700 Vasb"
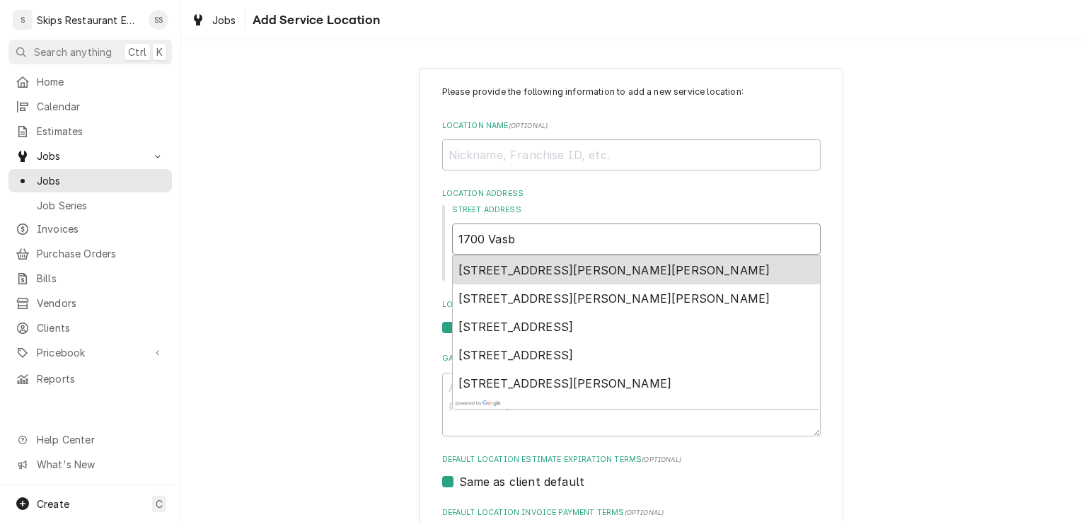
type textarea "x"
type input "1700 Vasbi"
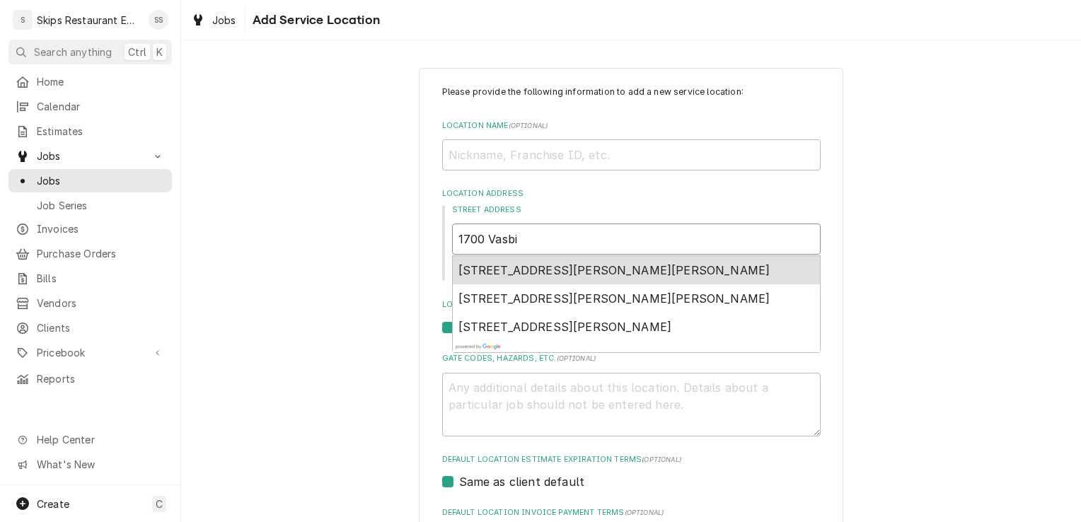
click at [509, 274] on span "1700 Vasbinder Rd, Nordheim, TX, USA" at bounding box center [614, 270] width 312 height 14
type textarea "x"
type input "1700 Vasbinder Rd"
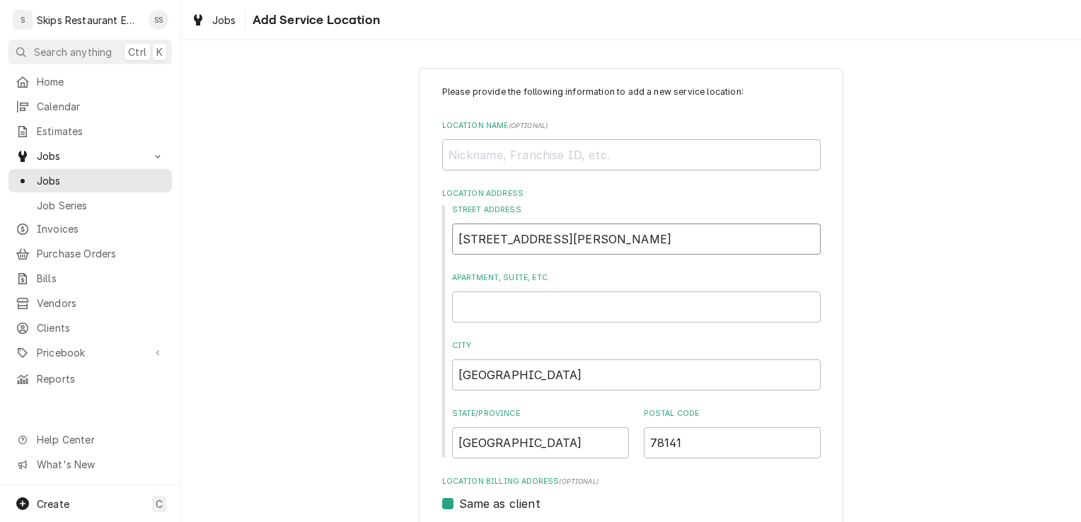
type textarea "x"
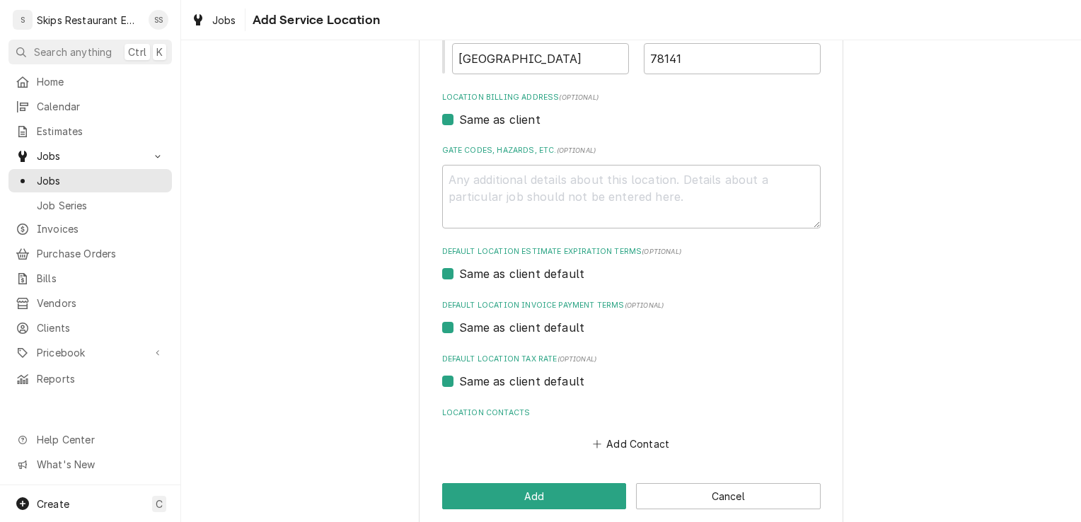
scroll to position [384, 0]
type input "1700 Vasbinder Rd"
click at [577, 494] on button "Add" at bounding box center [534, 496] width 185 height 26
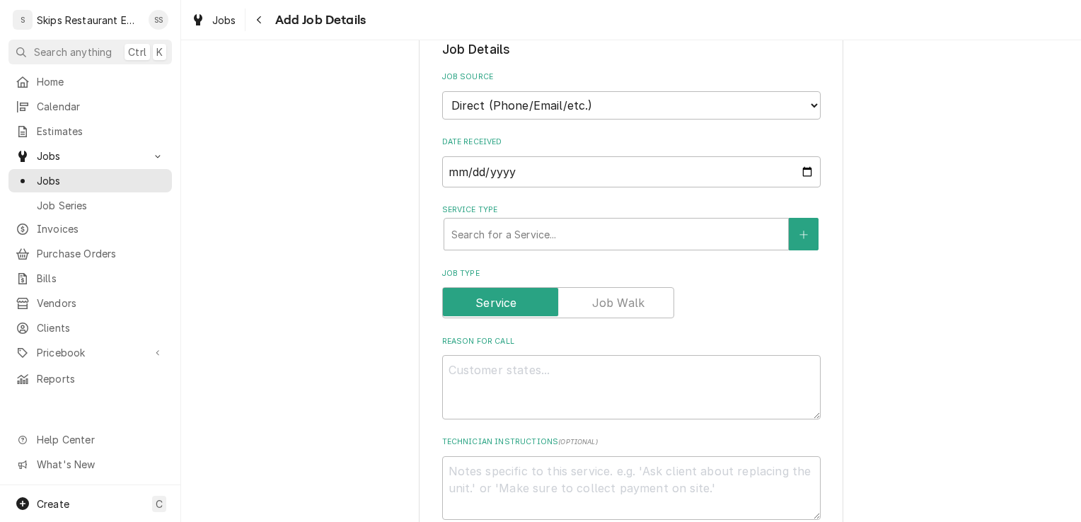
scroll to position [296, 0]
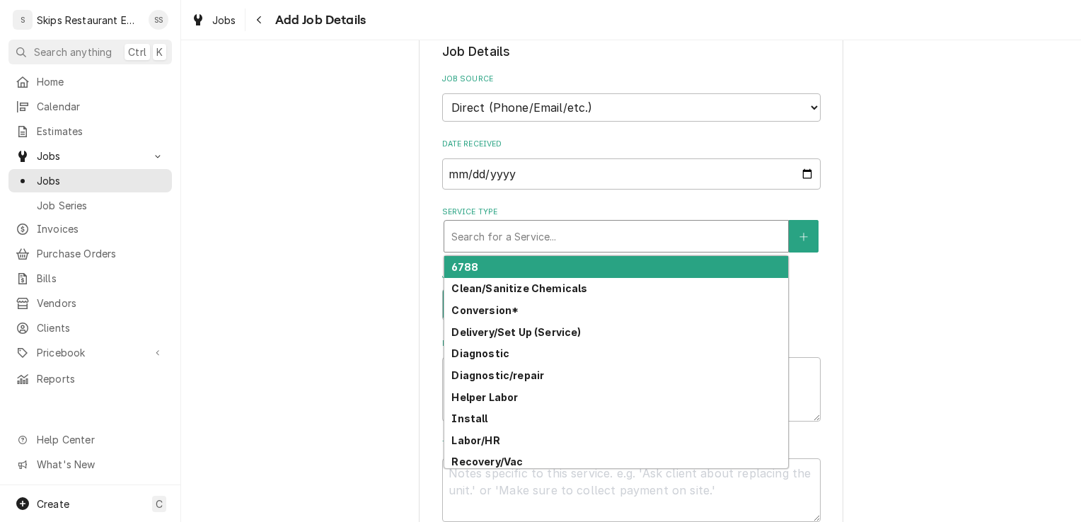
click at [543, 242] on div "Service Type" at bounding box center [616, 236] width 330 height 25
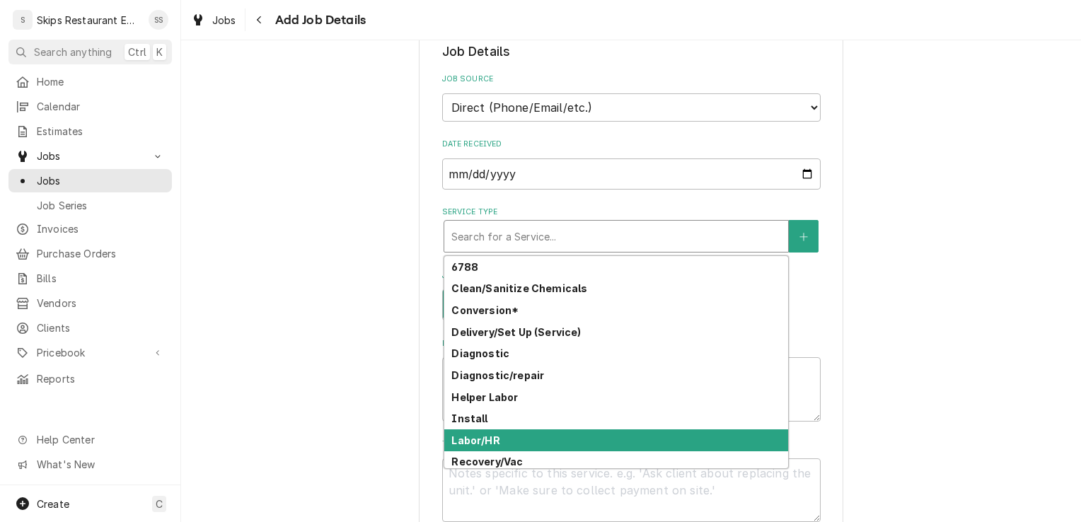
click at [484, 443] on strong "Labor/HR" at bounding box center [475, 440] width 48 height 12
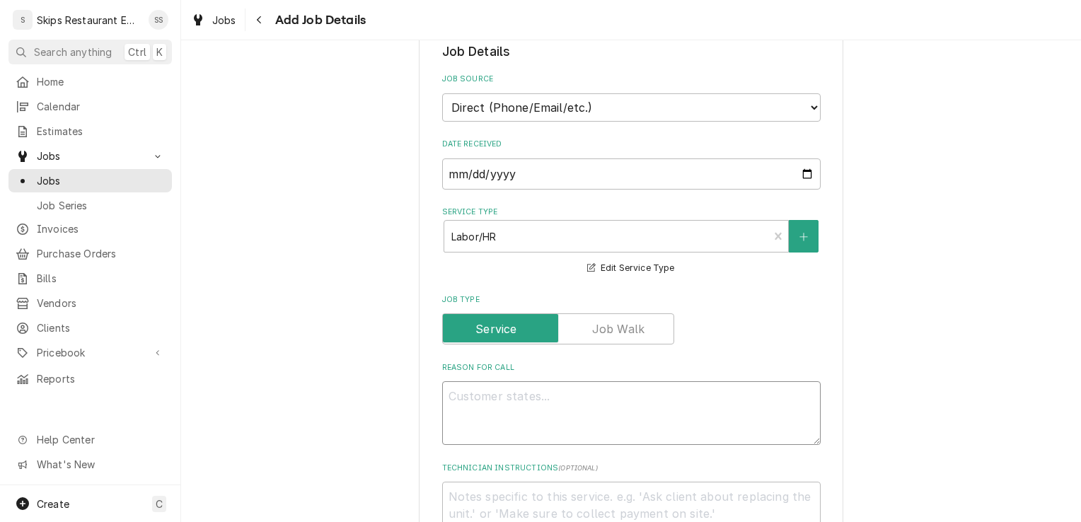
click at [468, 398] on textarea "Reason For Call" at bounding box center [631, 413] width 378 height 64
type textarea "x"
type textarea "A"
type textarea "x"
type textarea "As"
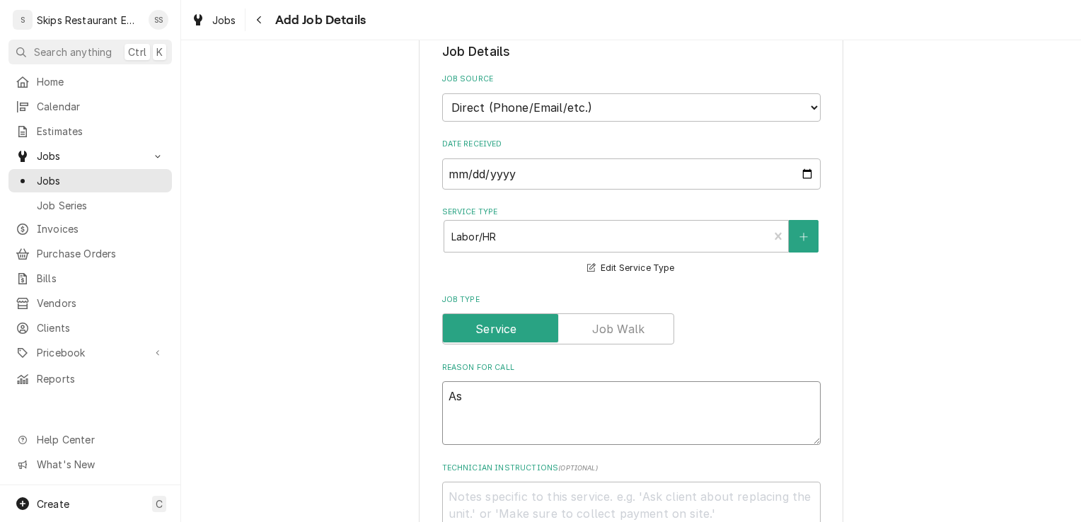
type textarea "x"
type textarea "Ass"
type textarea "x"
type textarea "Asse"
type textarea "x"
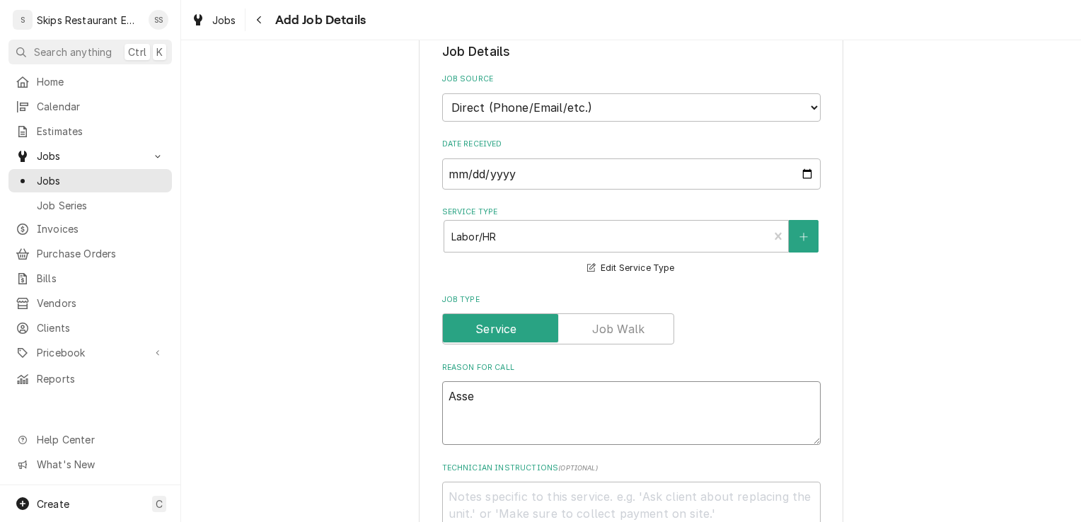
type textarea "Asses"
type textarea "x"
type textarea "Assess"
type textarea "x"
type textarea "Assess"
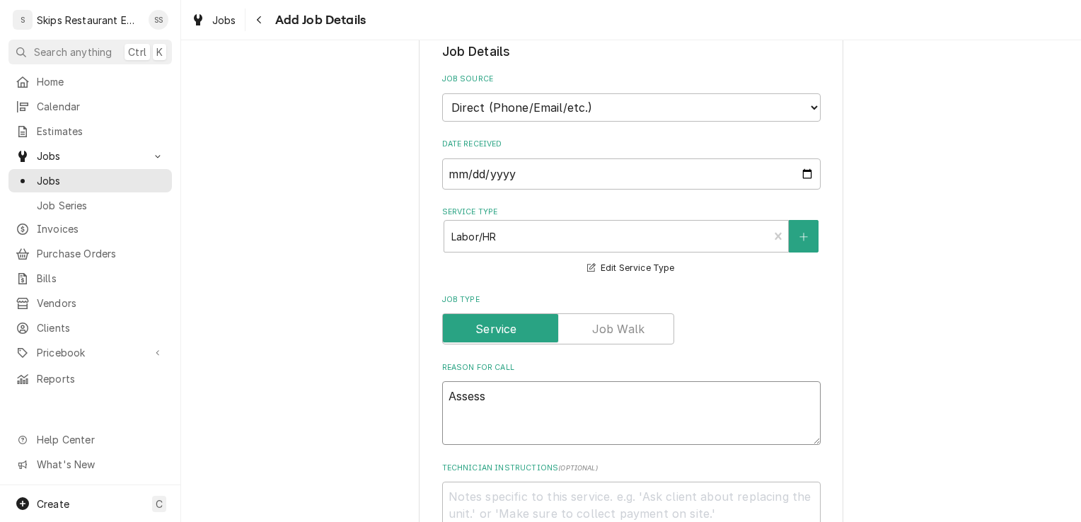
type textarea "x"
type textarea "Assess f"
type textarea "x"
type textarea "Assess fr"
type textarea "x"
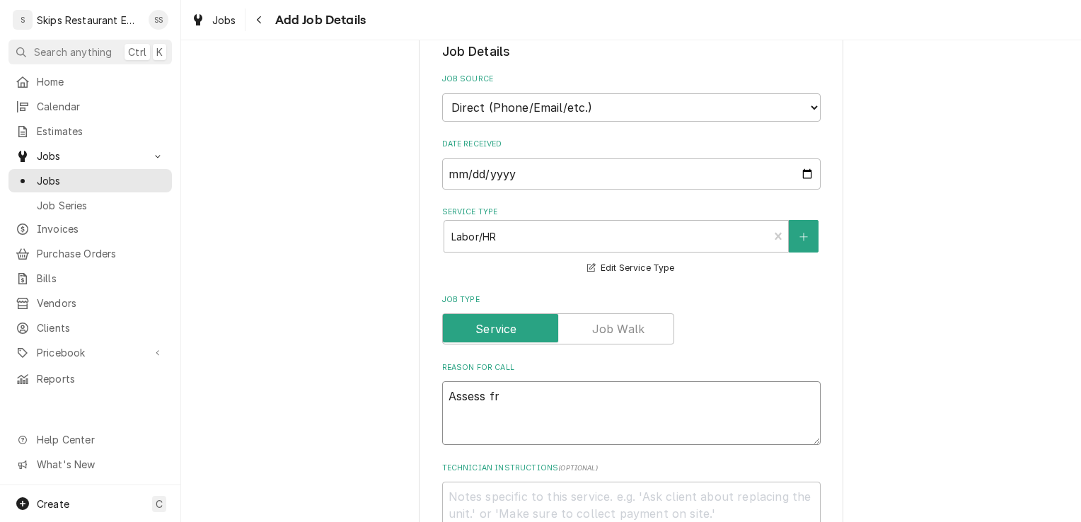
type textarea "Assess fry"
type textarea "x"
type textarea "Assess fry"
type textarea "x"
type textarea "Assess fry v"
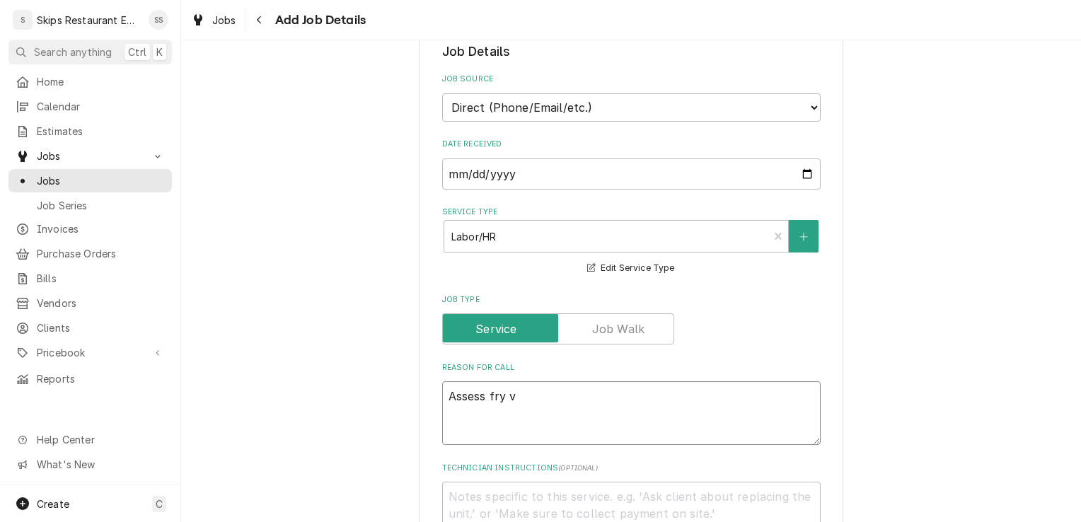
type textarea "x"
type textarea "Assess fry va"
type textarea "x"
type textarea "Assess fry vat"
click at [445, 395] on textarea "Assess fry vat" at bounding box center [631, 413] width 378 height 64
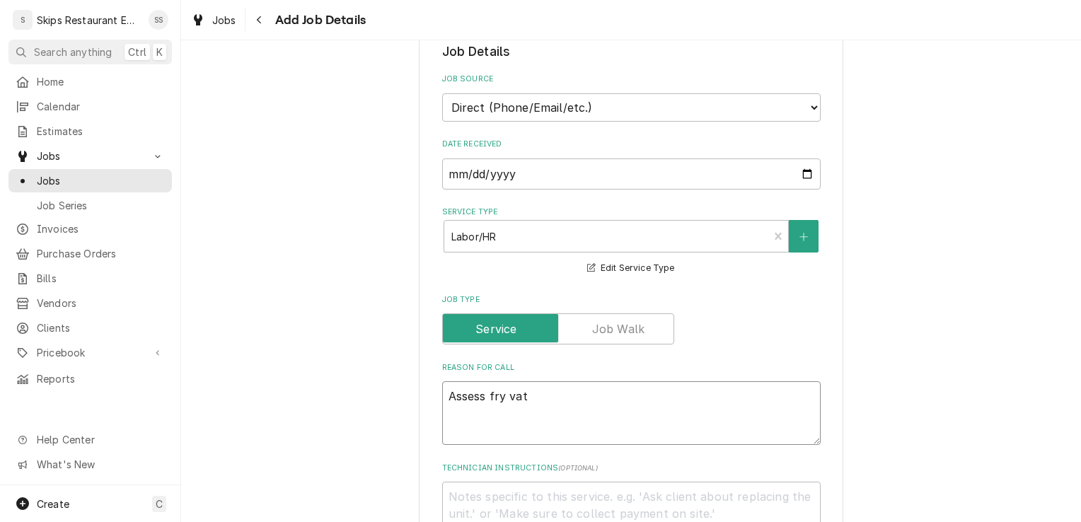
type textarea "x"
type textarea "IAssess fry vat"
type textarea "x"
type textarea "INAssess fry vat"
type textarea "x"
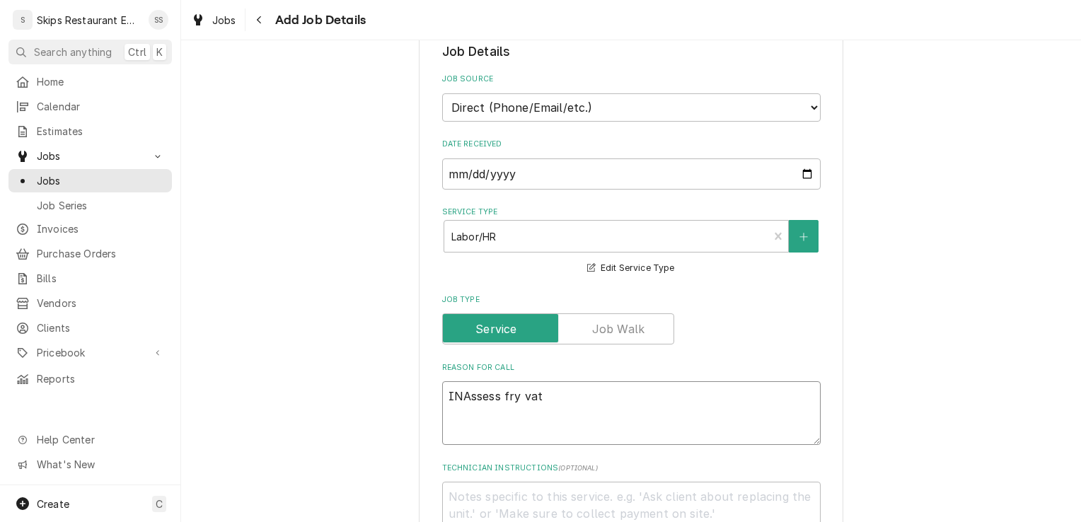
type textarea "IN Assess fry vat"
type textarea "x"
type textarea "IN SAssess fry vat"
type textarea "x"
type textarea "IN SHAssess fry vat"
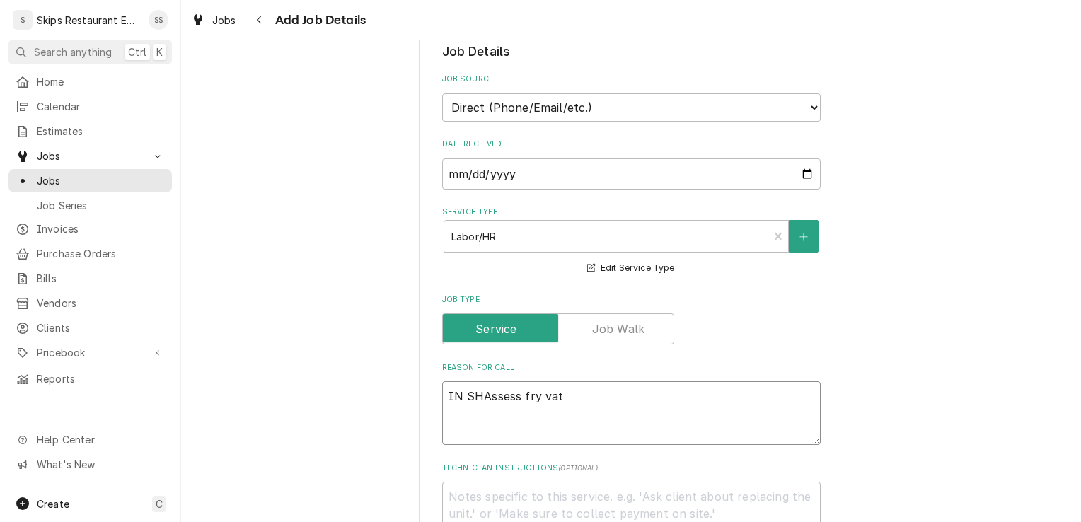
type textarea "x"
type textarea "IN SHOAssess fry vat"
type textarea "x"
type textarea "IN SHOPAssess fry vat"
type textarea "x"
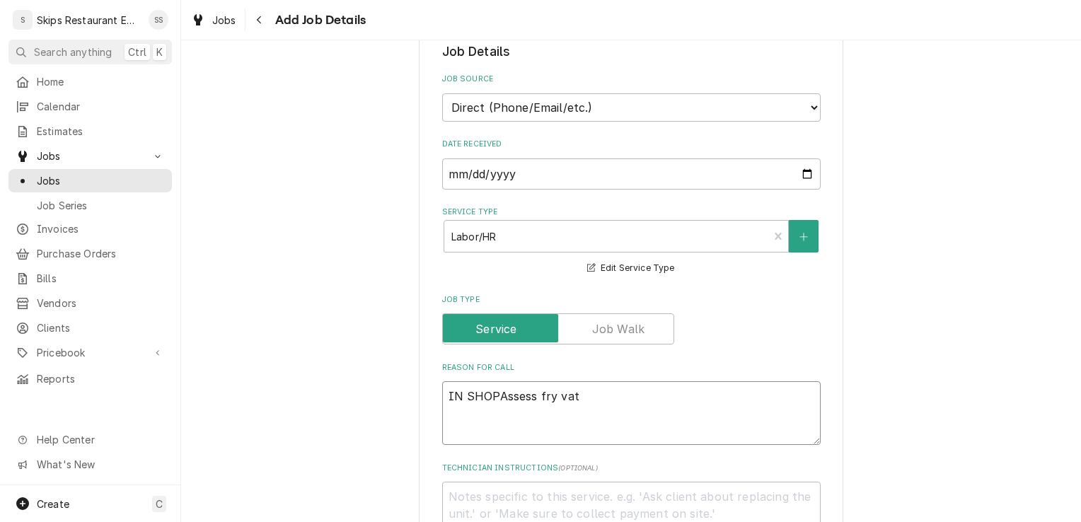
type textarea "IN SHOP Assess fry vat"
type textarea "x"
type textarea "IN SHOP -Assess fry vat"
type textarea "x"
type textarea "IN SHOP - Assess fry vat"
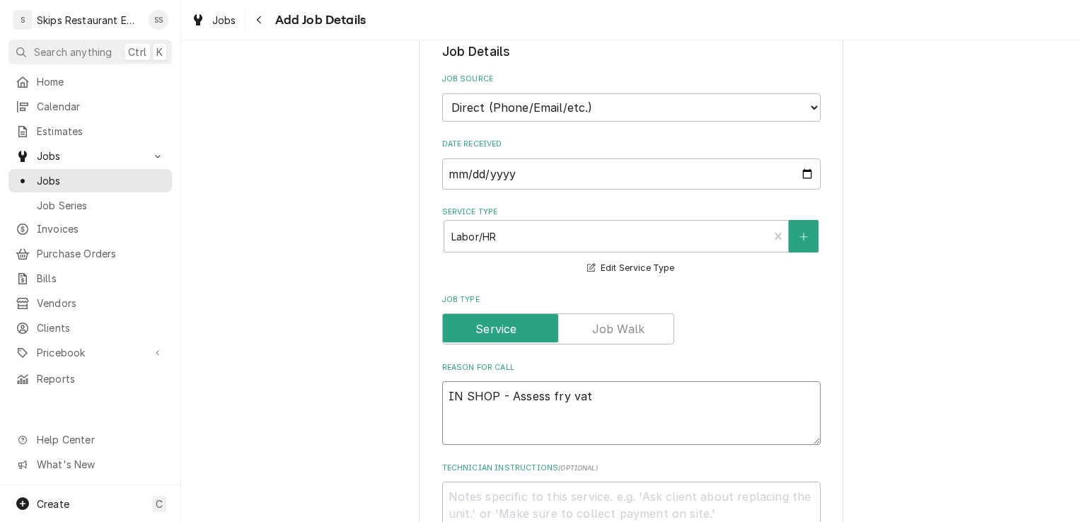
type textarea "x"
click at [591, 395] on textarea "IN SHOP - Assess fry vat" at bounding box center [631, 413] width 378 height 64
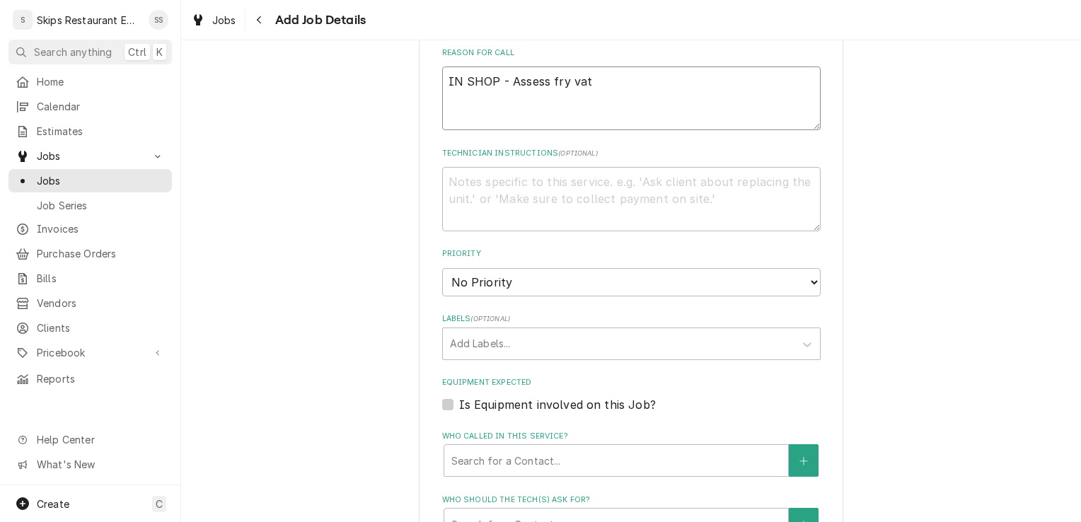
scroll to position [665, 0]
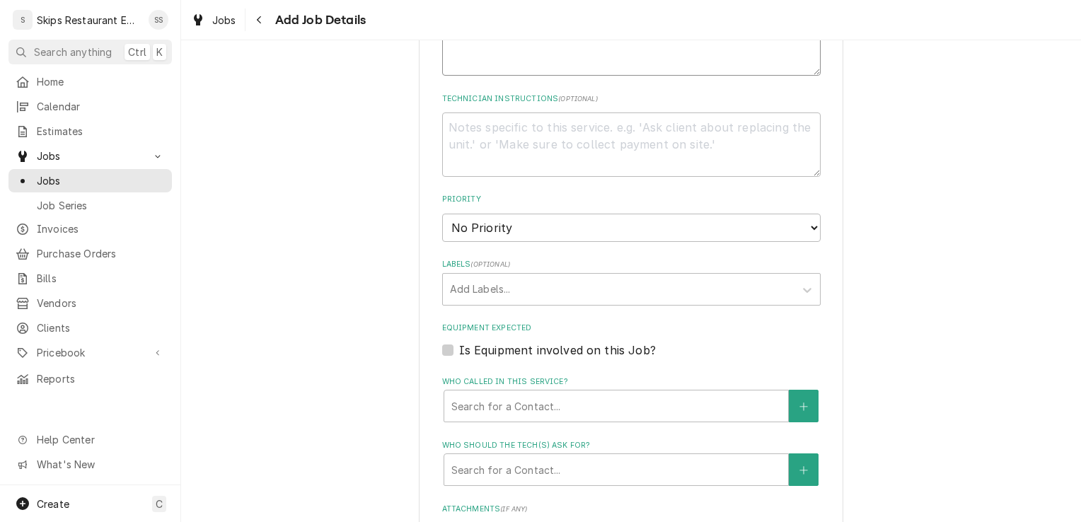
type textarea "IN SHOP - Assess fry vat"
click at [459, 348] on label "Is Equipment involved on this Job?" at bounding box center [557, 350] width 197 height 17
click at [459, 348] on input "Equipment Expected" at bounding box center [648, 357] width 378 height 31
checkbox input "true"
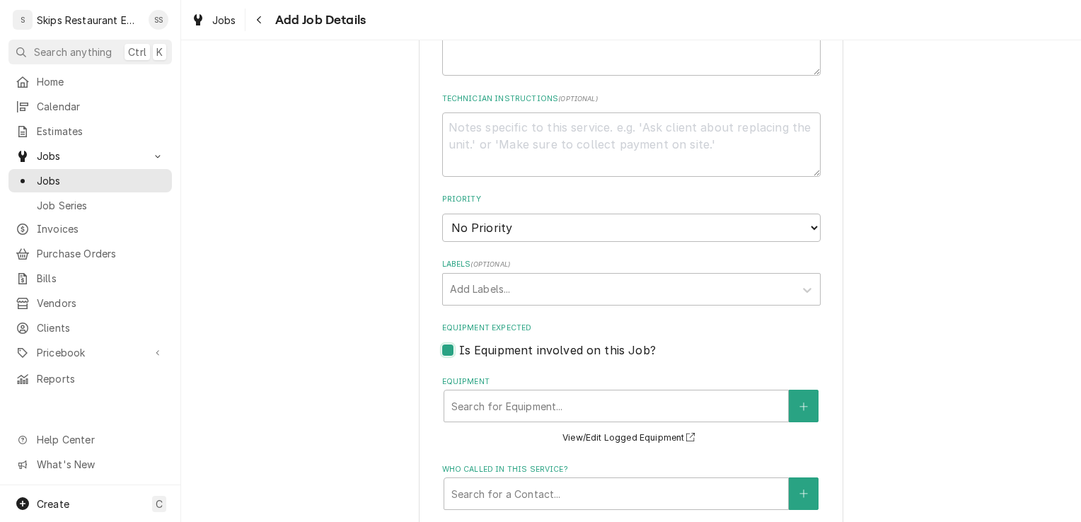
type textarea "x"
click at [805, 403] on button "Equipment" at bounding box center [804, 406] width 30 height 33
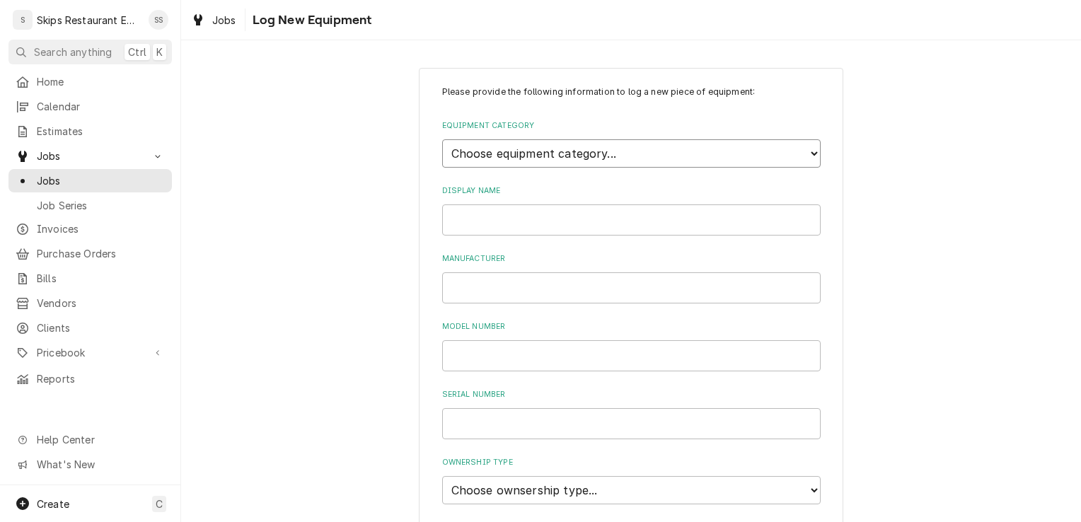
click at [555, 154] on select "Choose equipment category... Cooking Equipment Fryers Ice Machines Ovens and Ra…" at bounding box center [631, 153] width 378 height 28
select select "2"
click at [442, 139] on select "Choose equipment category... Cooking Equipment Fryers Ice Machines Ovens and Ra…" at bounding box center [631, 153] width 378 height 28
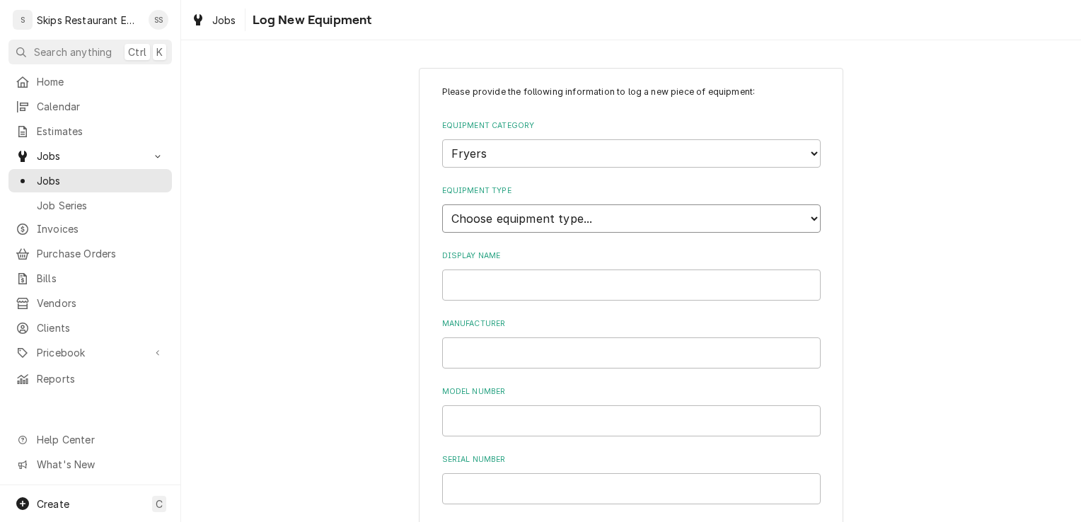
click at [505, 211] on select "Choose equipment type... Electric Fryer Fryer Filtration Equipment Gas Fryer" at bounding box center [631, 218] width 378 height 28
select select "15"
click at [442, 204] on select "Choose equipment type... Electric Fryer Fryer Filtration Equipment Gas Fryer" at bounding box center [631, 218] width 378 height 28
click at [473, 282] on input "Display Name" at bounding box center [631, 285] width 378 height 31
type input "Fry Vat 1"
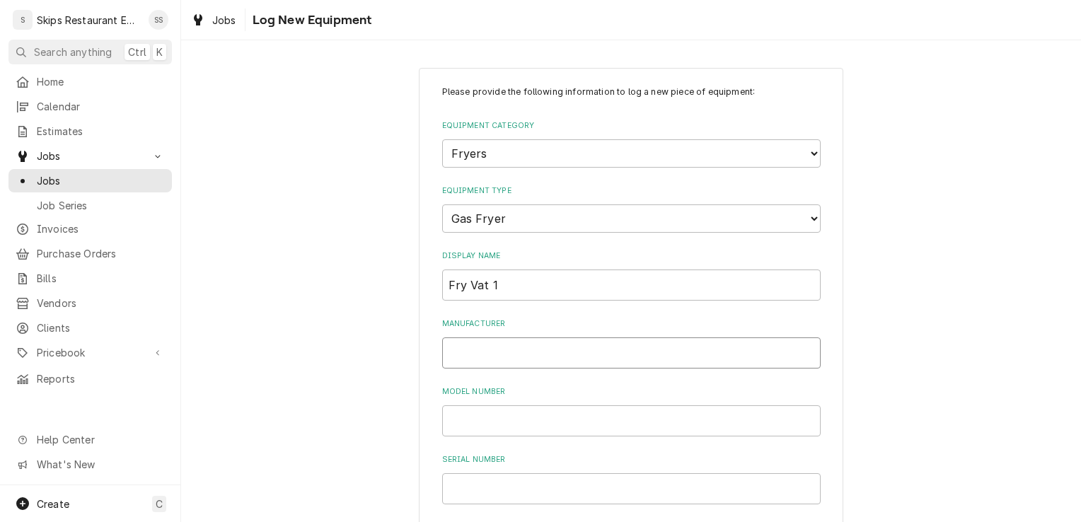
click at [462, 348] on input "Manufacturer" at bounding box center [631, 352] width 378 height 31
type input "Imperial"
click at [456, 427] on input "Model Number" at bounding box center [631, 420] width 378 height 31
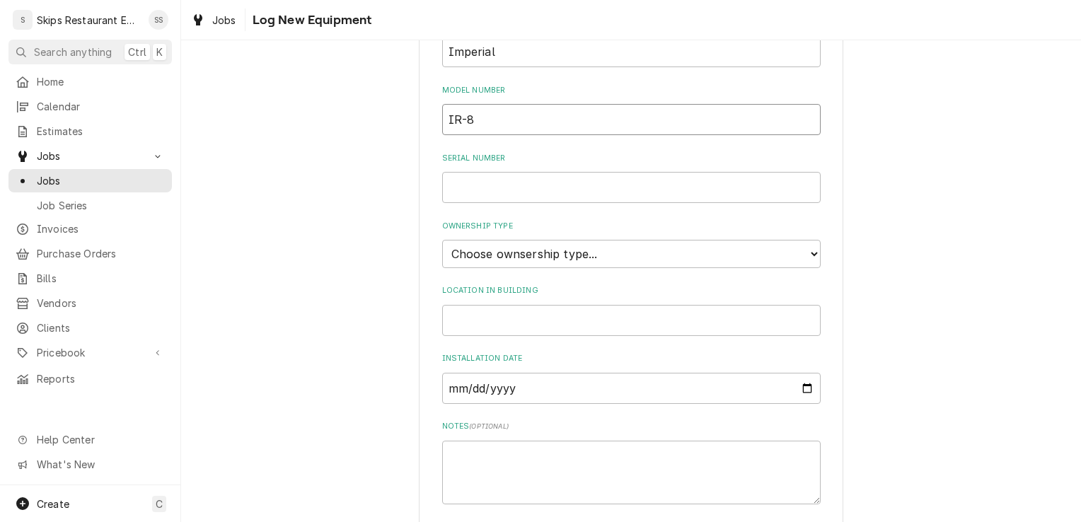
scroll to position [299, 0]
type input "IR-8"
click at [552, 249] on select "Choose ownsership type... Unknown Owned Leased Rented" at bounding box center [631, 256] width 378 height 28
select select "1"
click at [442, 242] on select "Choose ownsership type... Unknown Owned Leased Rented" at bounding box center [631, 256] width 378 height 28
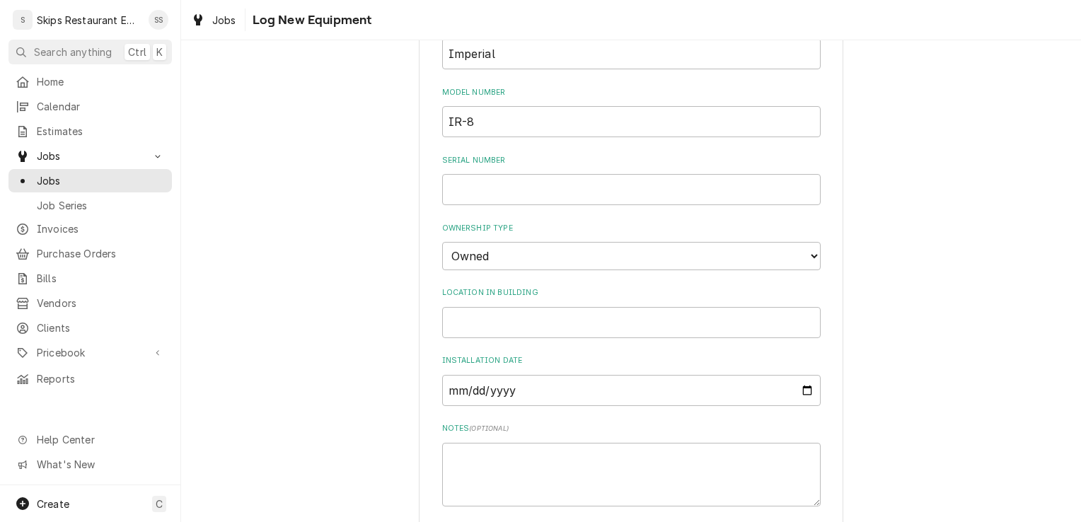
drag, startPoint x: 1069, startPoint y: 249, endPoint x: 1080, endPoint y: 347, distance: 98.9
click at [1080, 347] on div "Please provide the following information to log a new piece of equipment: Equip…" at bounding box center [631, 281] width 900 height 482
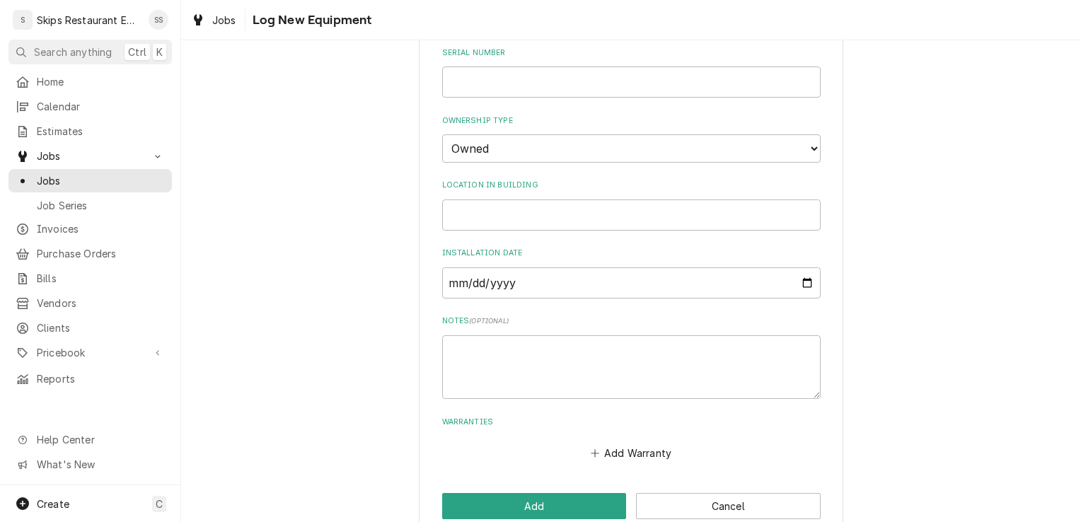
scroll to position [433, 0]
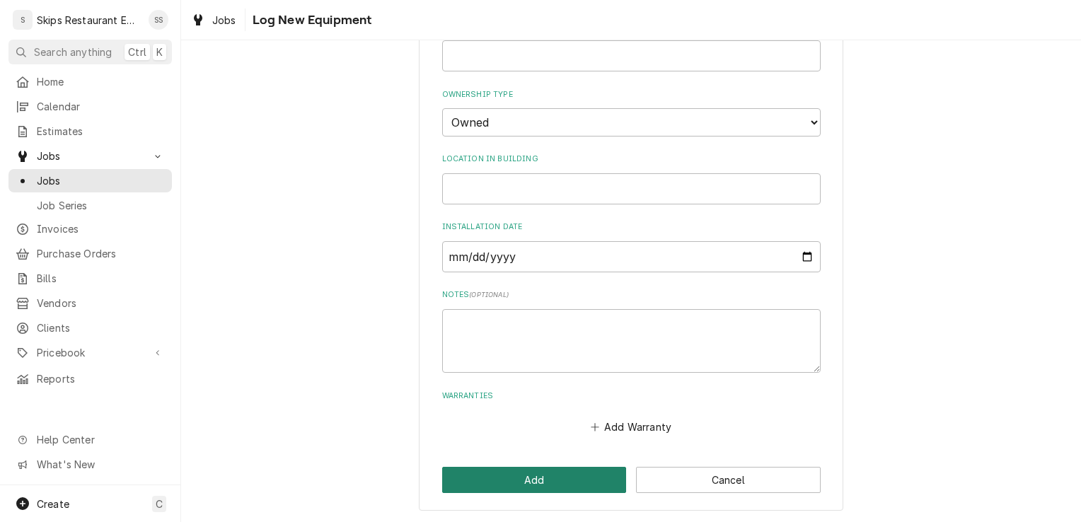
click at [543, 479] on button "Add" at bounding box center [534, 480] width 185 height 26
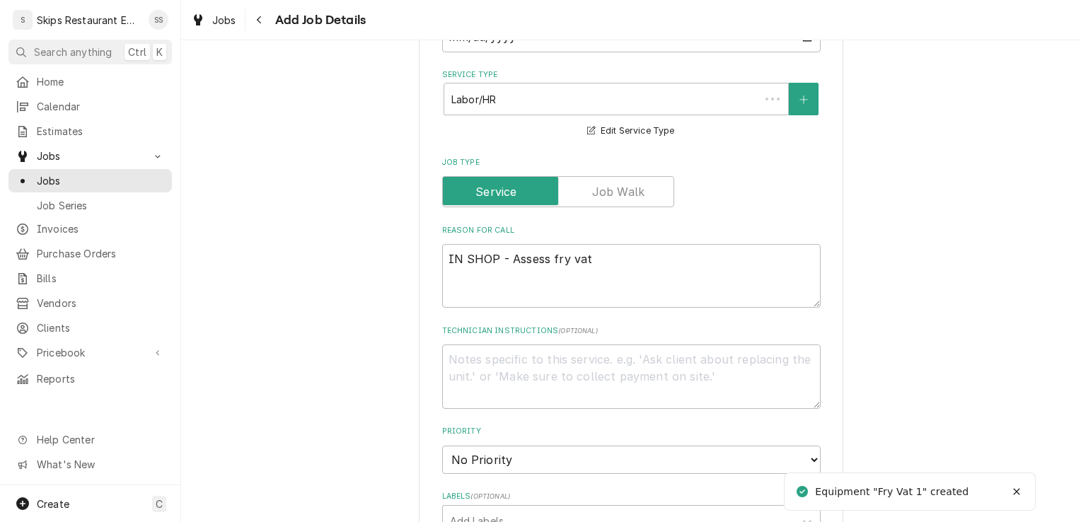
scroll to position [665, 0]
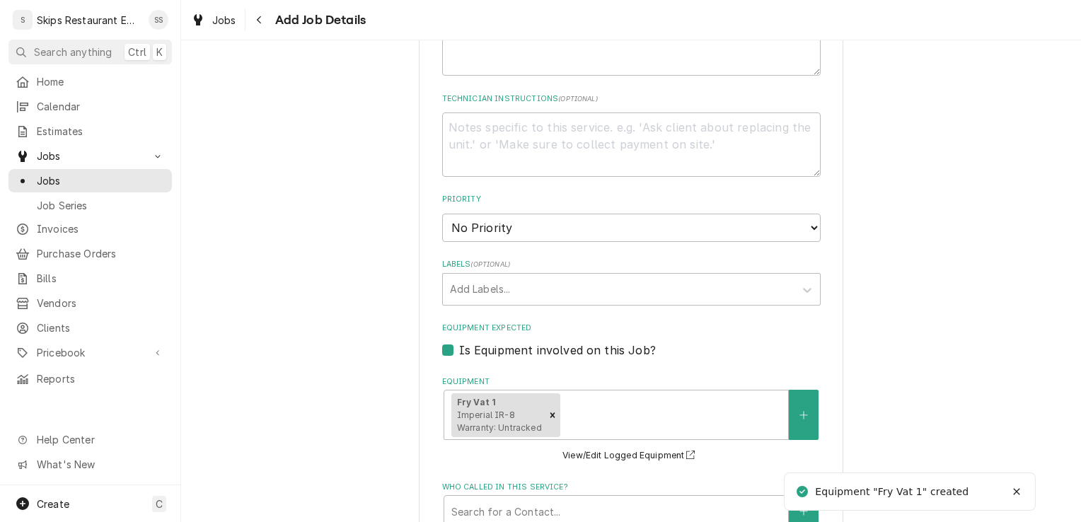
type textarea "x"
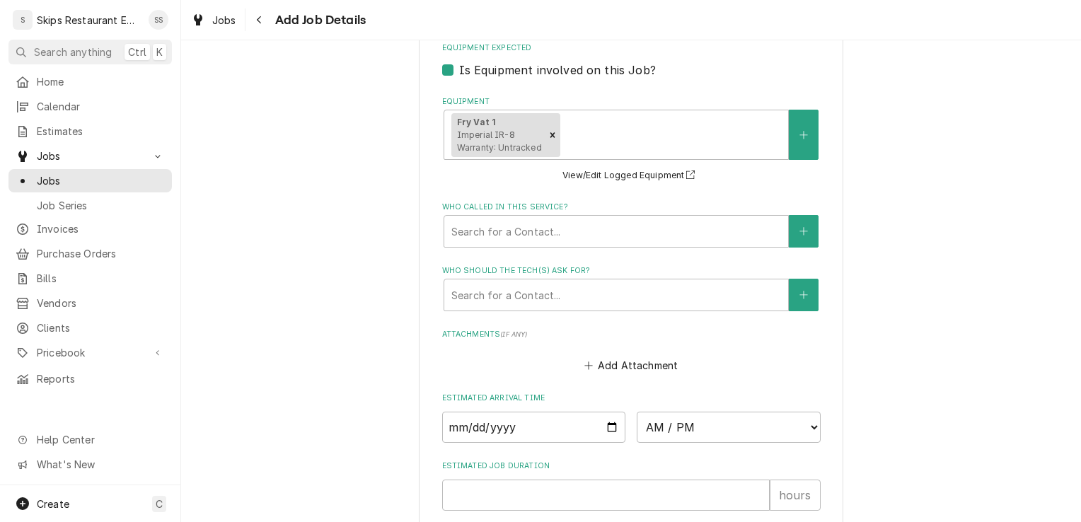
scroll to position [948, 0]
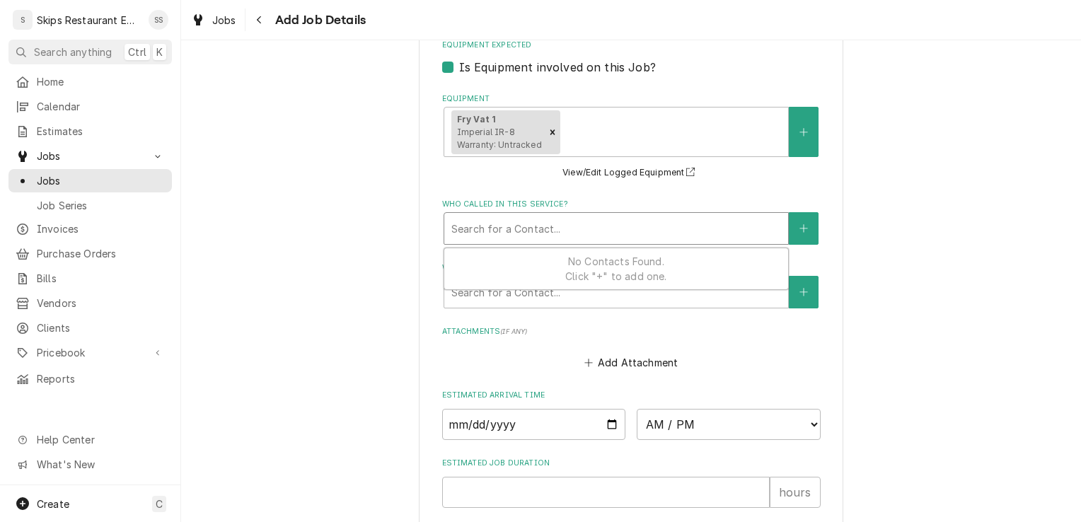
click at [497, 230] on div "Who called in this service?" at bounding box center [616, 228] width 330 height 25
click at [799, 224] on icon "Create New Contact" at bounding box center [803, 229] width 8 height 10
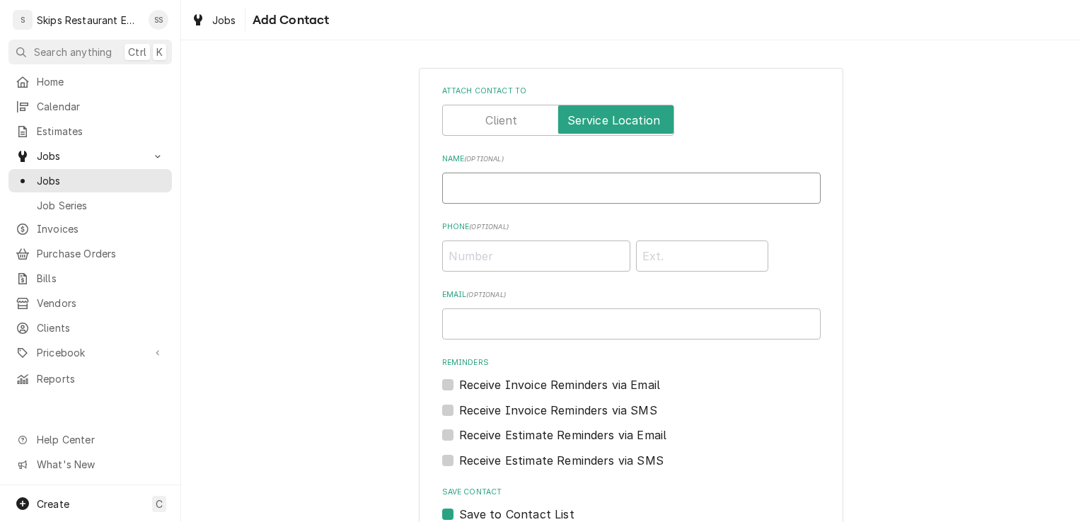
click at [463, 187] on input "Name ( optional )" at bounding box center [631, 188] width 378 height 31
type input "Butler, Lawrence"
click at [470, 260] on input "Phone ( optional )" at bounding box center [536, 256] width 188 height 31
type input "(361) 243-2564"
click at [514, 127] on input "Attach contact to" at bounding box center [558, 120] width 219 height 31
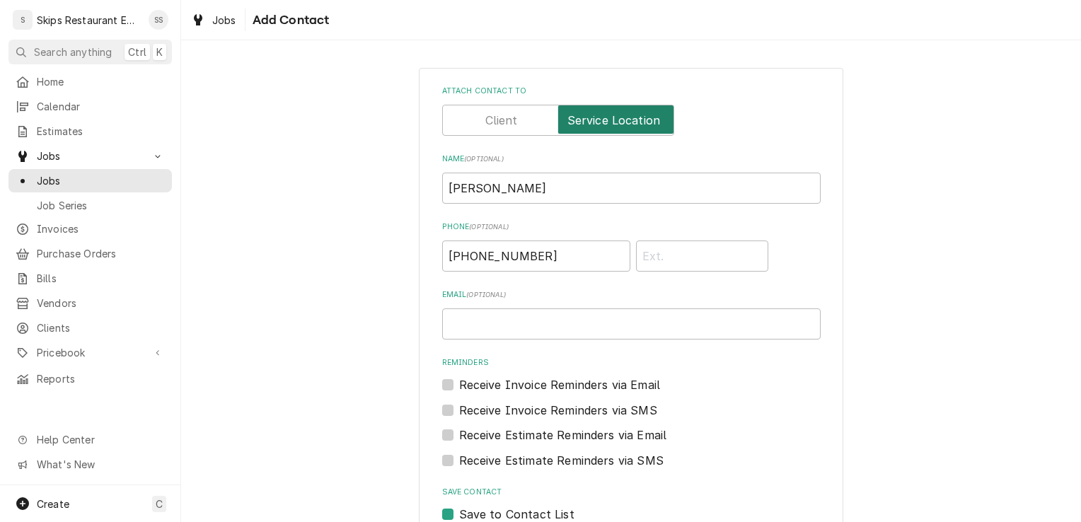
checkbox input "false"
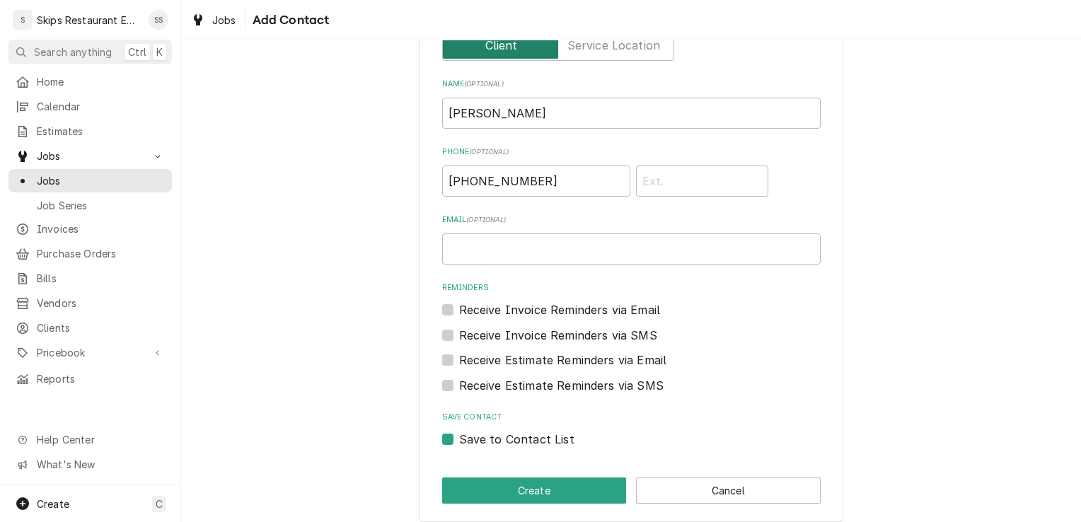
scroll to position [86, 0]
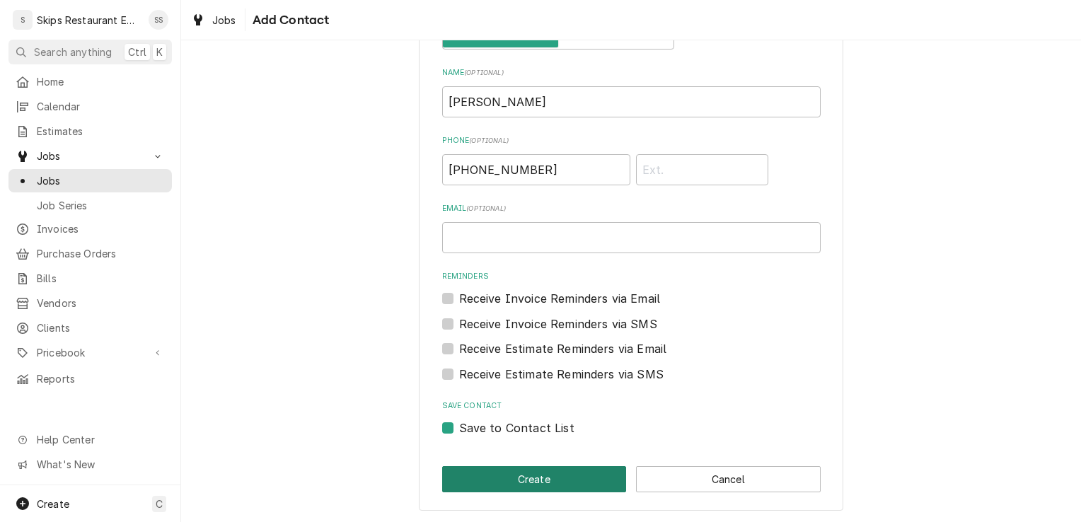
click at [470, 477] on button "Create" at bounding box center [534, 479] width 185 height 26
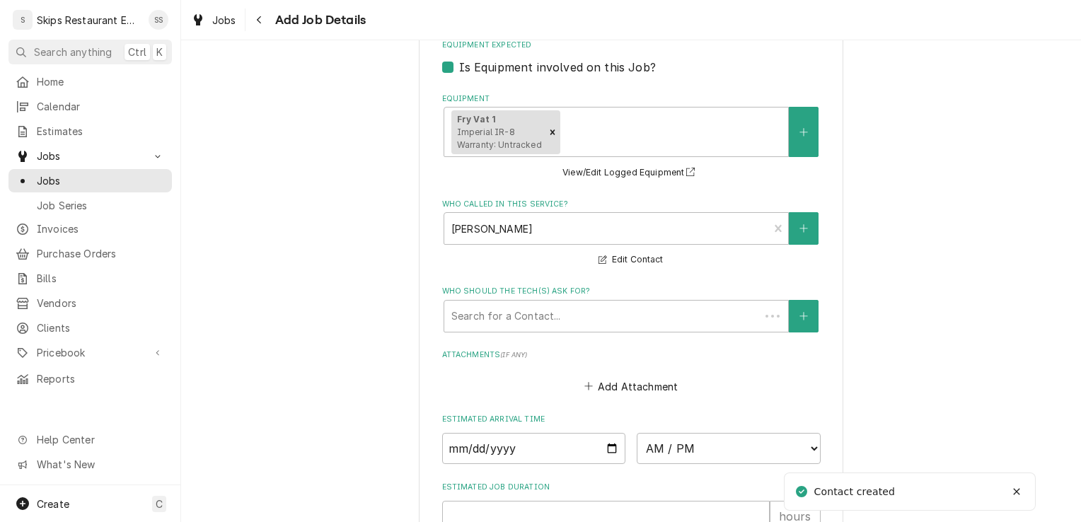
scroll to position [932, 0]
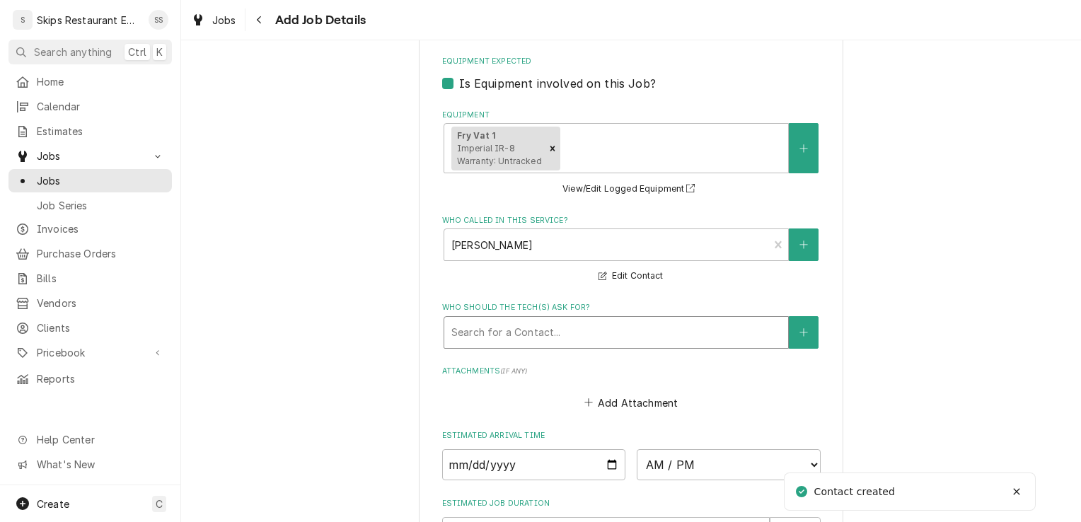
click at [557, 334] on div "Who should the tech(s) ask for?" at bounding box center [616, 332] width 330 height 25
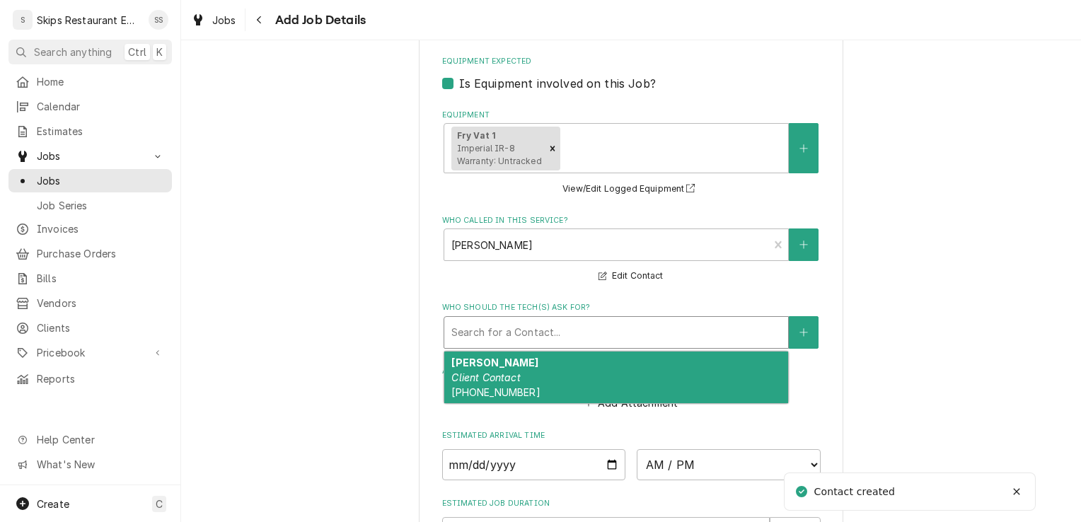
click at [525, 371] on div "Butler, Lawrence Client Contact (361) 243-2564" at bounding box center [616, 378] width 344 height 52
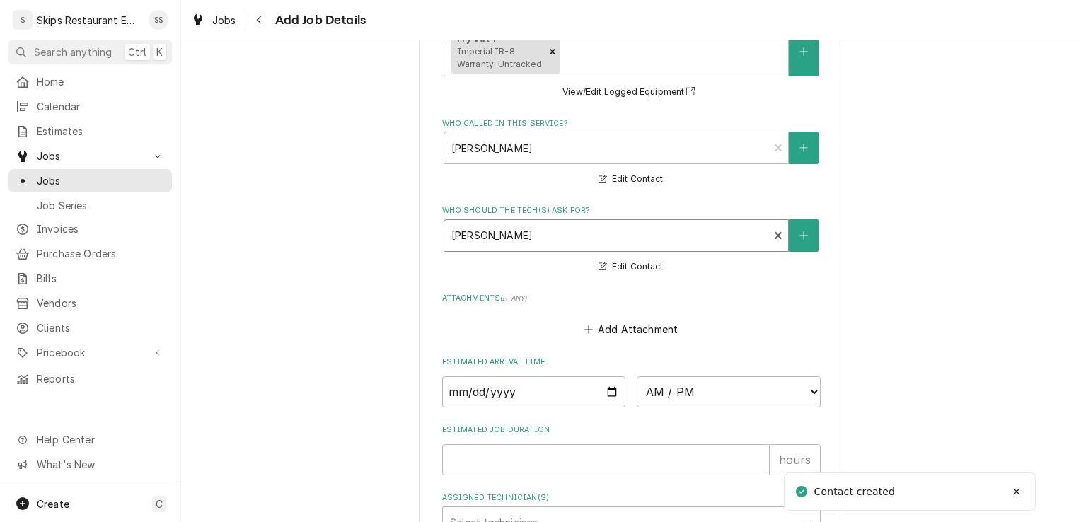
scroll to position [1169, 0]
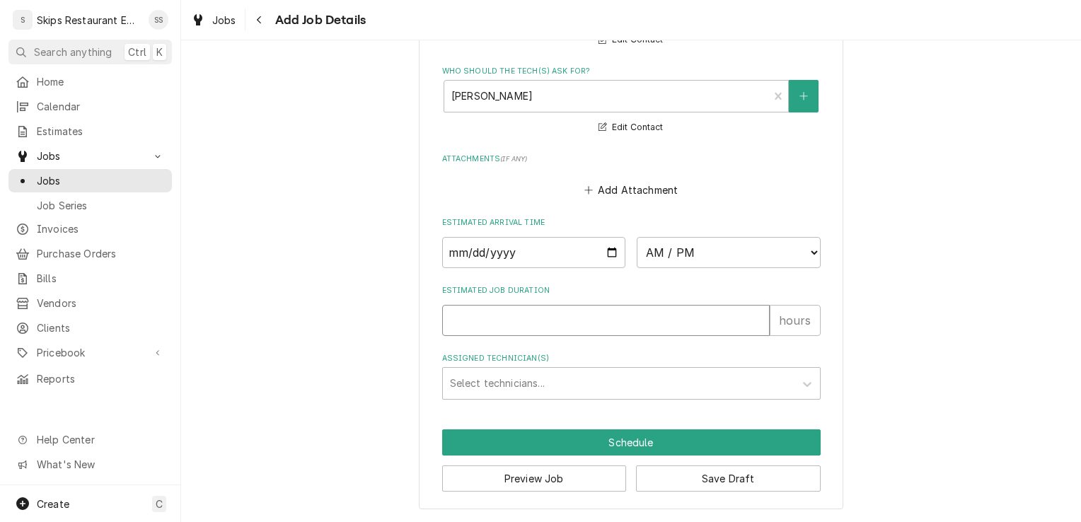
click at [463, 322] on input "Estimated Job Duration" at bounding box center [606, 320] width 328 height 31
type textarea "x"
type input "1"
type textarea "x"
type input "1"
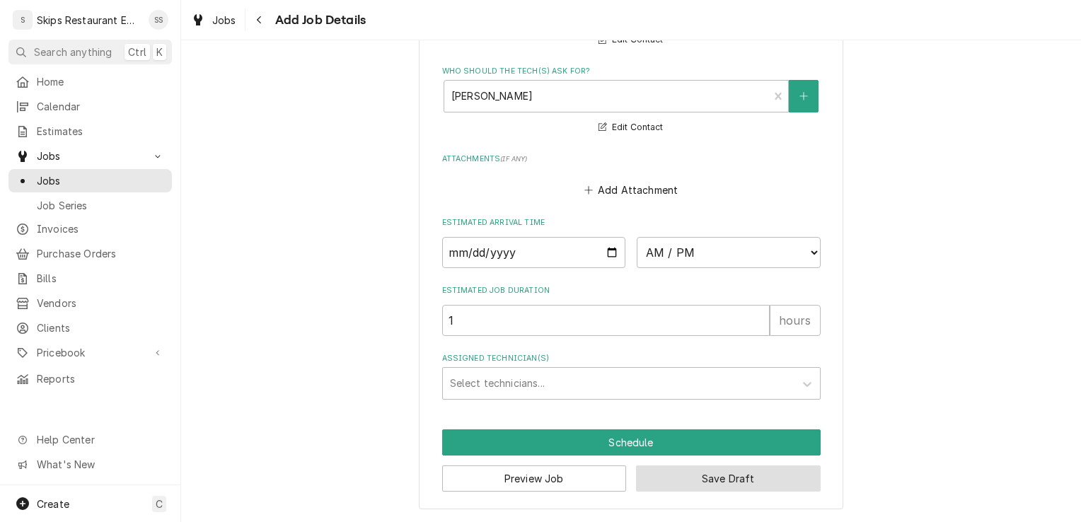
click at [710, 475] on button "Save Draft" at bounding box center [728, 478] width 185 height 26
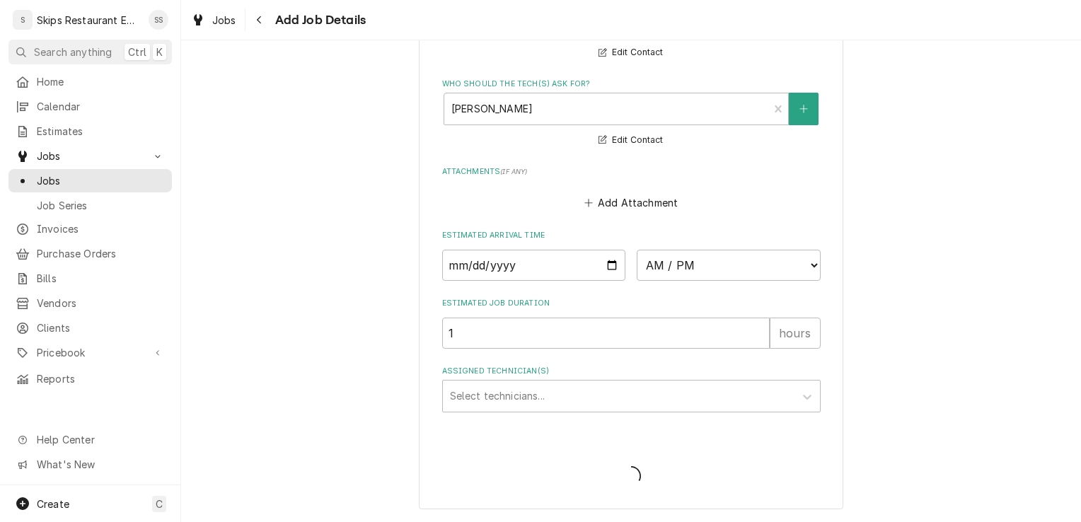
scroll to position [1156, 0]
type textarea "x"
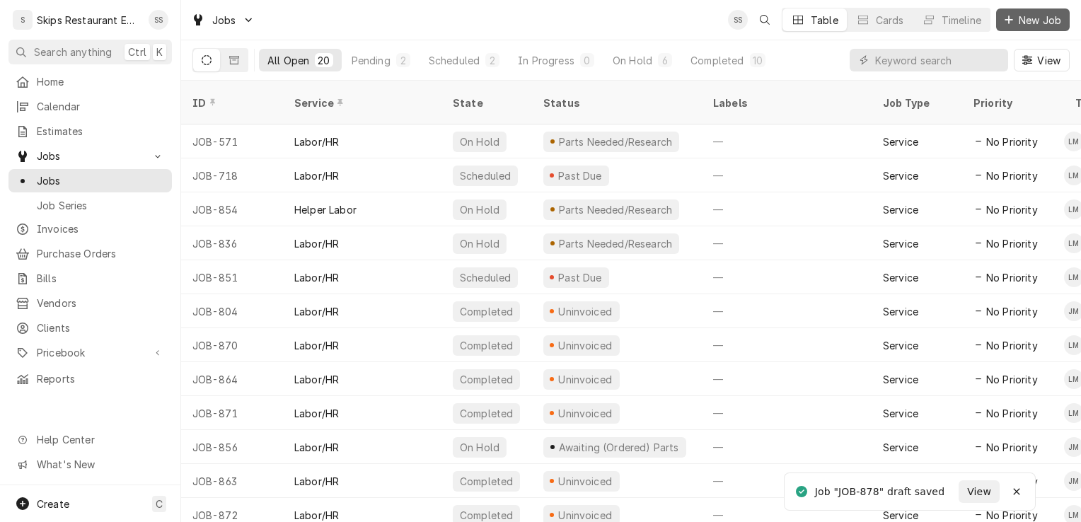
click at [1030, 22] on span "New Job" at bounding box center [1040, 20] width 48 height 15
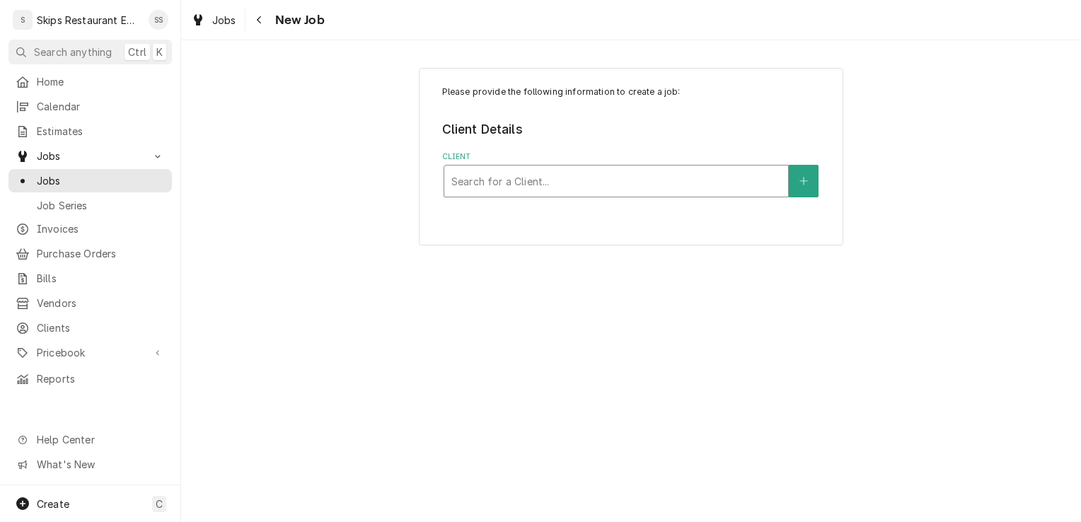
click at [485, 174] on div "Client" at bounding box center [616, 180] width 330 height 25
type input "Butler"
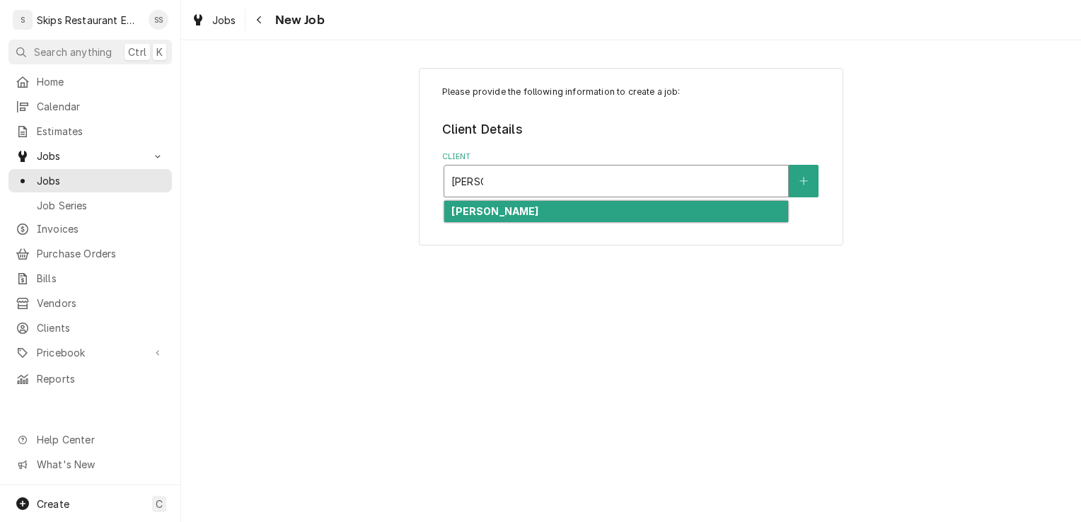
click at [482, 213] on strong "Butler, Lawrence" at bounding box center [494, 211] width 87 height 12
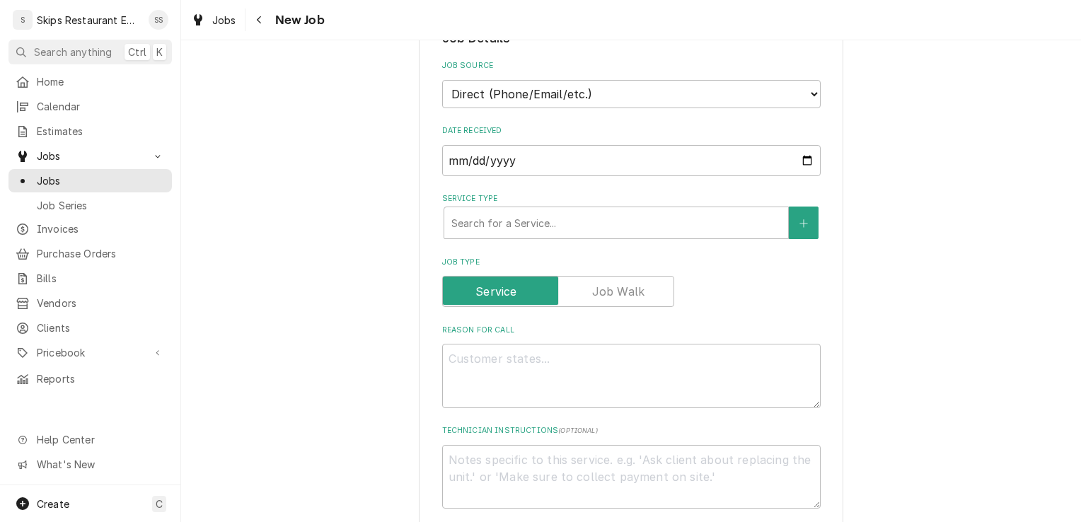
scroll to position [311, 0]
click at [532, 225] on div "Service Type" at bounding box center [616, 220] width 330 height 25
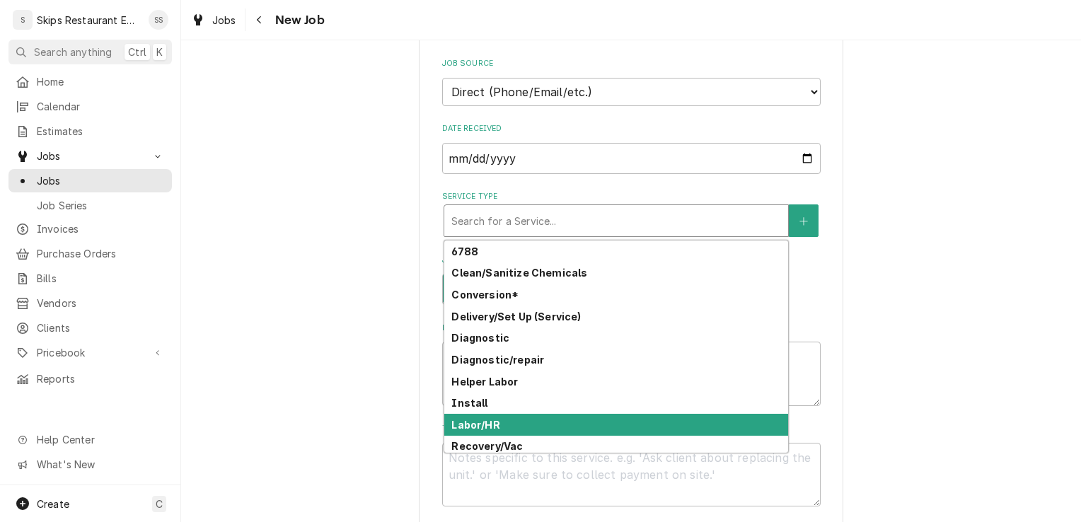
click at [461, 424] on strong "Labor/HR" at bounding box center [475, 425] width 48 height 12
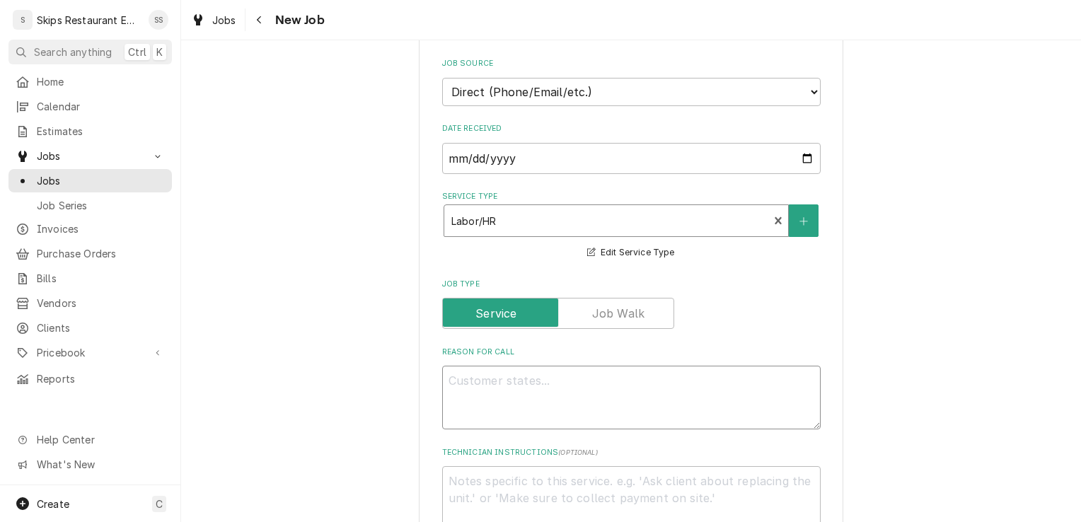
click at [465, 383] on textarea "Reason For Call" at bounding box center [631, 398] width 378 height 64
type textarea "x"
type textarea "A"
type textarea "x"
type textarea "As"
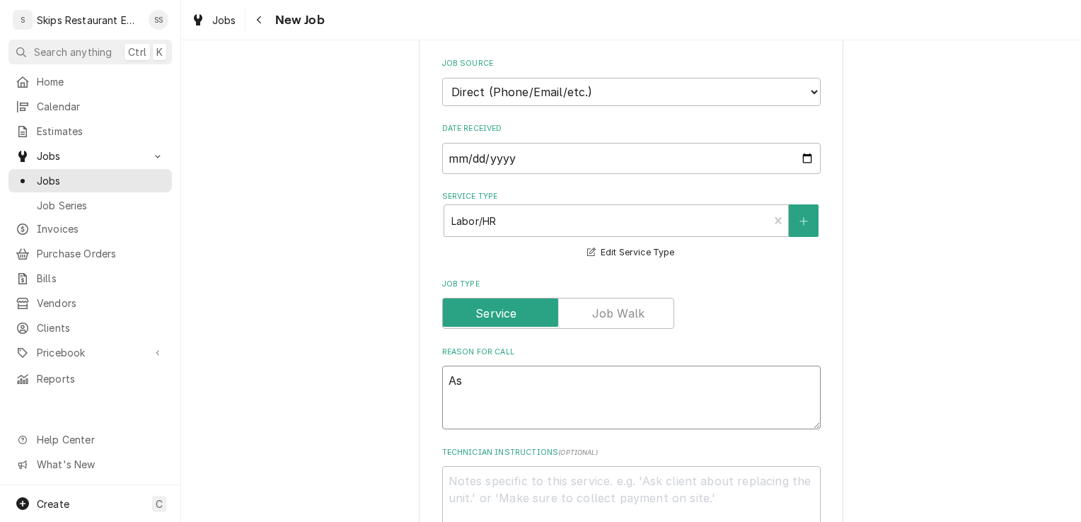
type textarea "x"
type textarea "Ass"
type textarea "x"
type textarea "Asse"
type textarea "x"
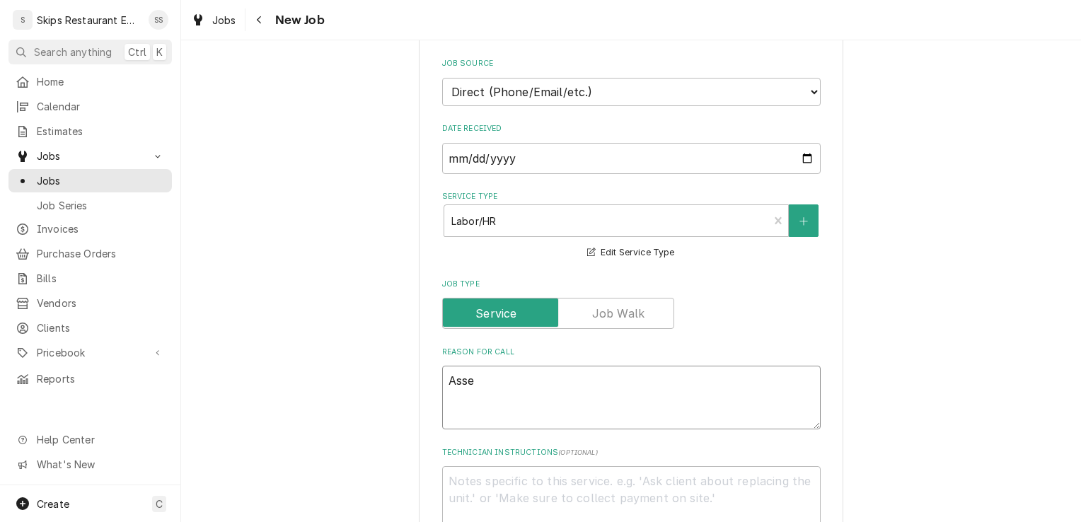
type textarea "Asses"
type textarea "x"
type textarea "Assess"
type textarea "x"
type textarea "Assess"
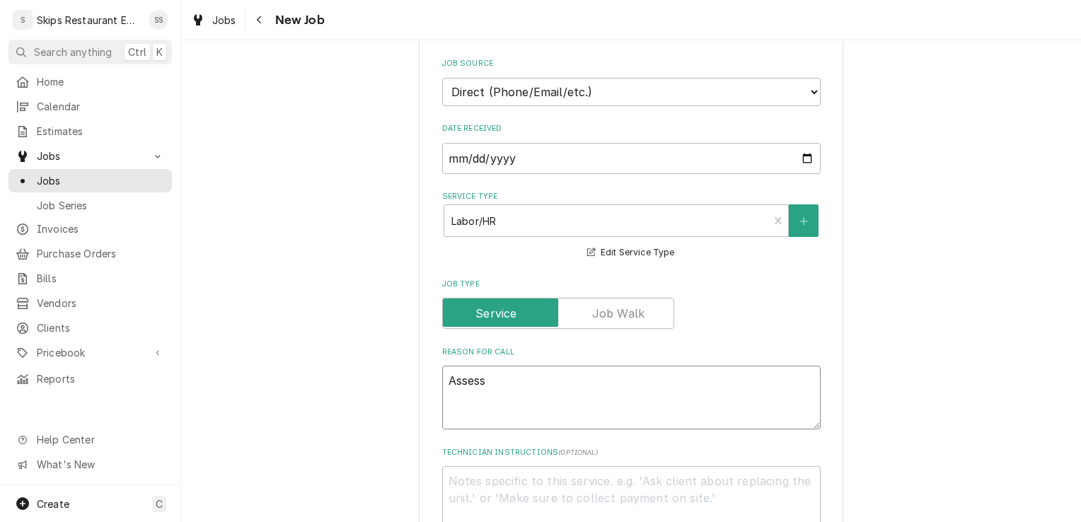
type textarea "x"
type textarea "Assess"
type textarea "x"
type textarea "Assess G"
type textarea "x"
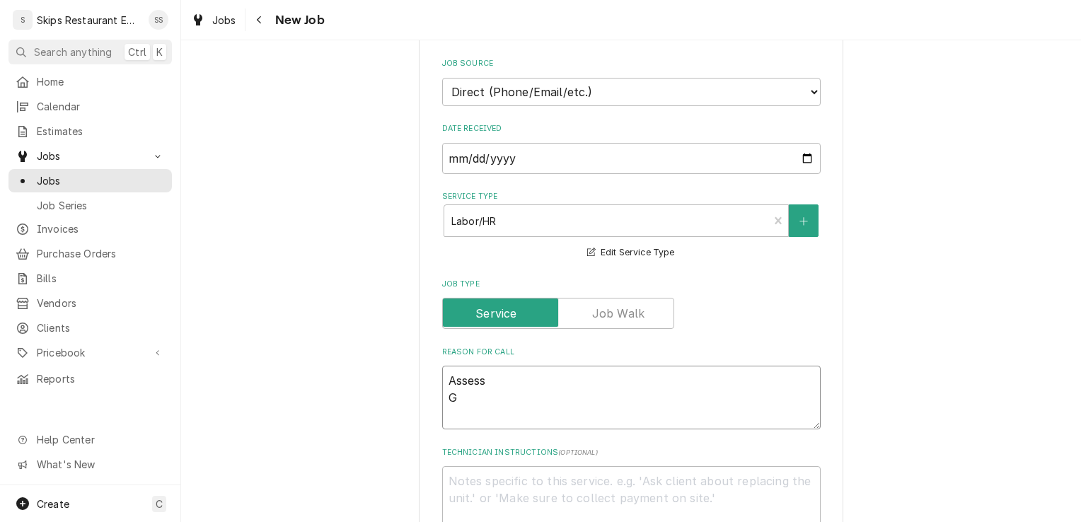
type textarea "Assess Ga"
type textarea "x"
type textarea "Assess Gas"
type textarea "x"
type textarea "Assess Gas"
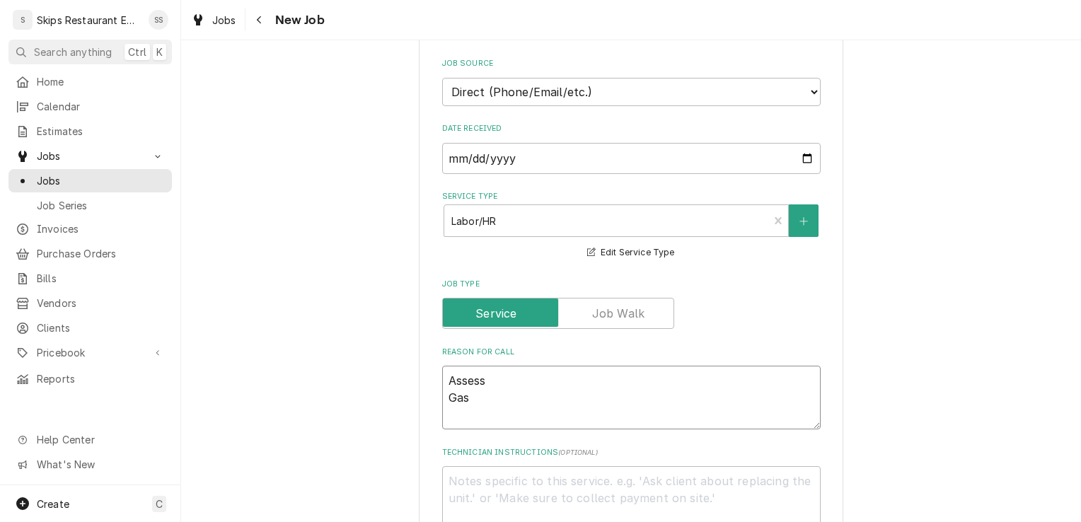
type textarea "x"
type textarea "Assess Gas"
type textarea "x"
type textarea "Assess Gas R"
type textarea "x"
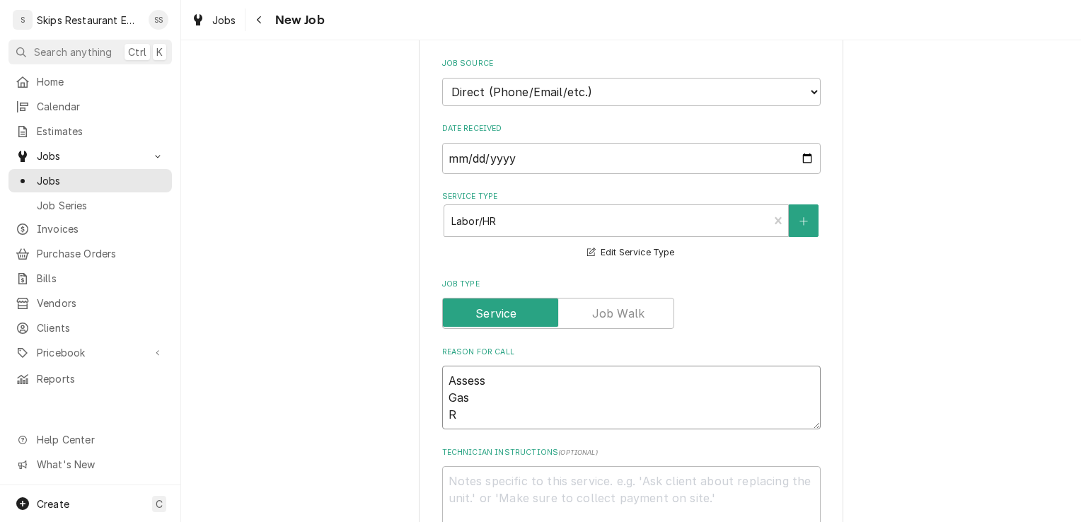
type textarea "Assess Gas Ra"
type textarea "x"
type textarea "Assess Gas Ran"
type textarea "x"
type textarea "Assess Gas Rang"
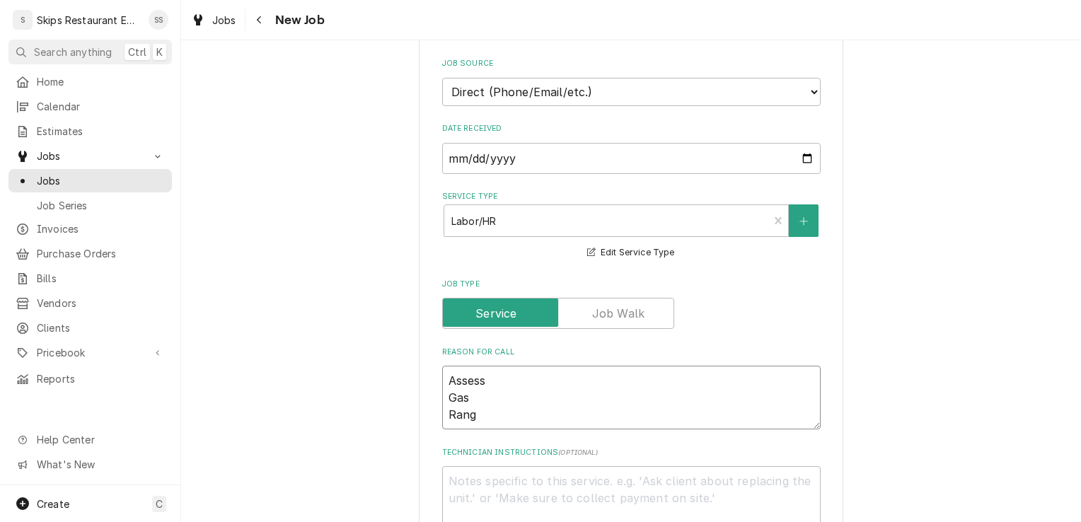
type textarea "x"
type textarea "Assess Gas Range"
type textarea "x"
type textarea "Assess Gas Rang"
type textarea "x"
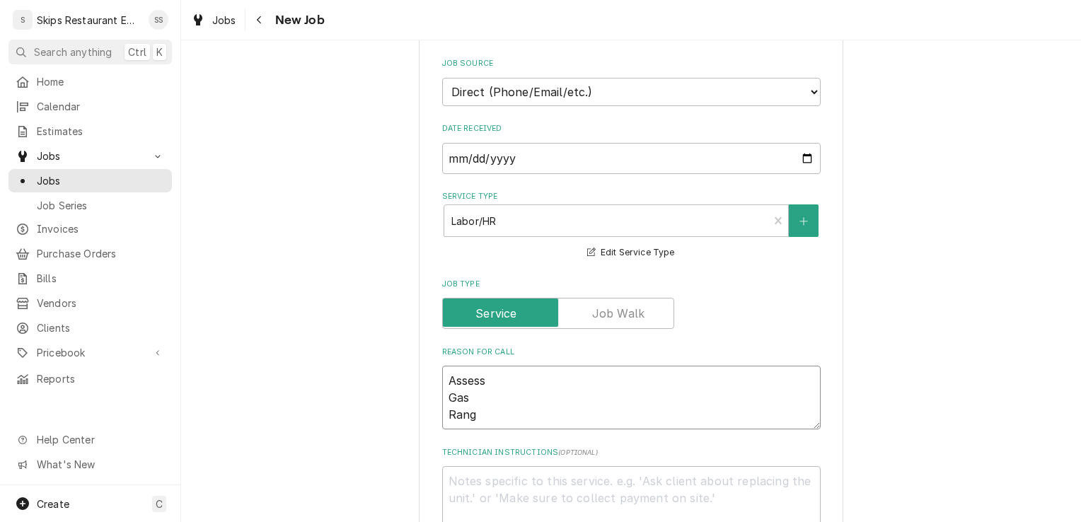
type textarea "Assess Gas Ran"
type textarea "x"
type textarea "Assess Gas Ra"
type textarea "x"
type textarea "Assess Gas R"
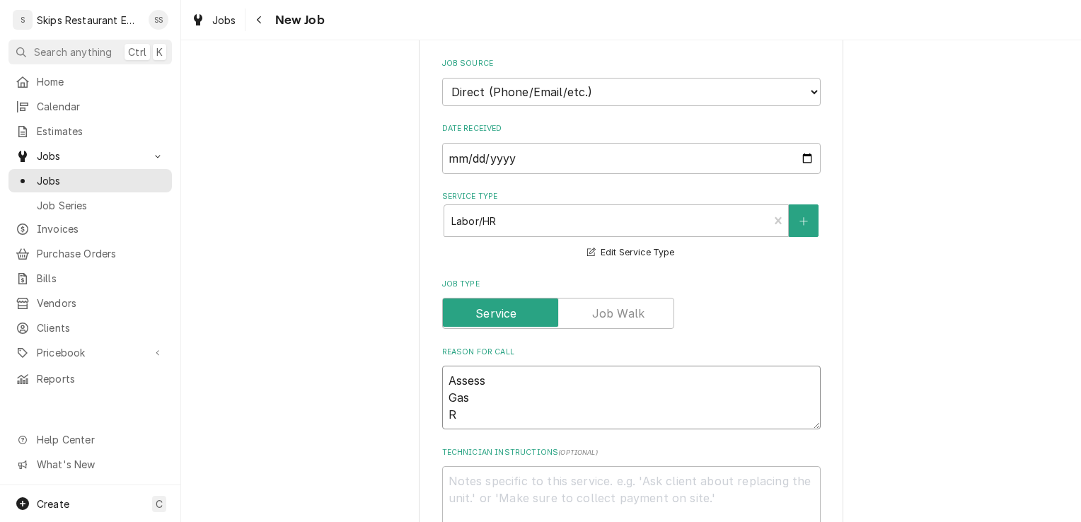
type textarea "x"
type textarea "Assess Gas"
type textarea "x"
type textarea "Assess Gas"
type textarea "x"
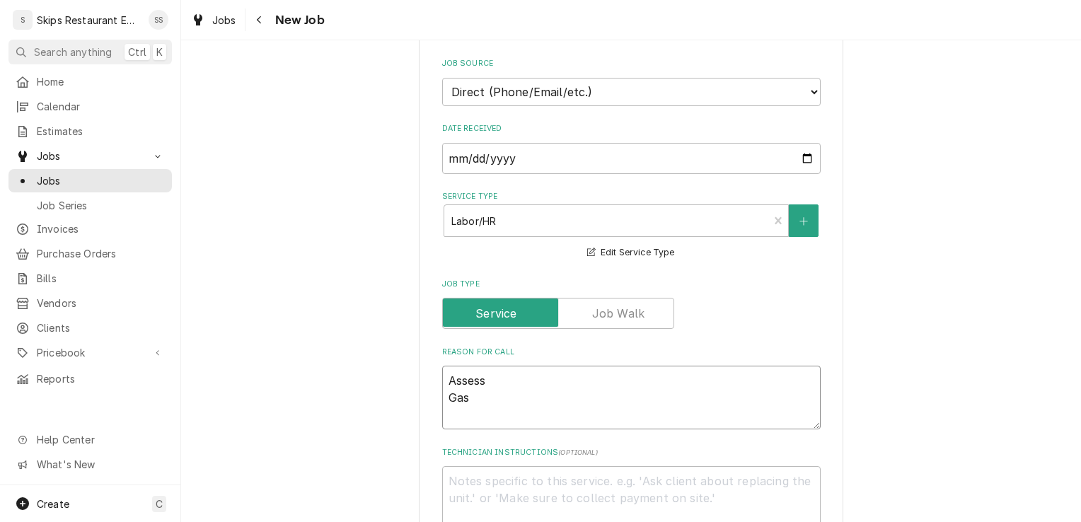
type textarea "Assess Gas"
type textarea "x"
type textarea "Assess Ga"
type textarea "x"
type textarea "Assess G"
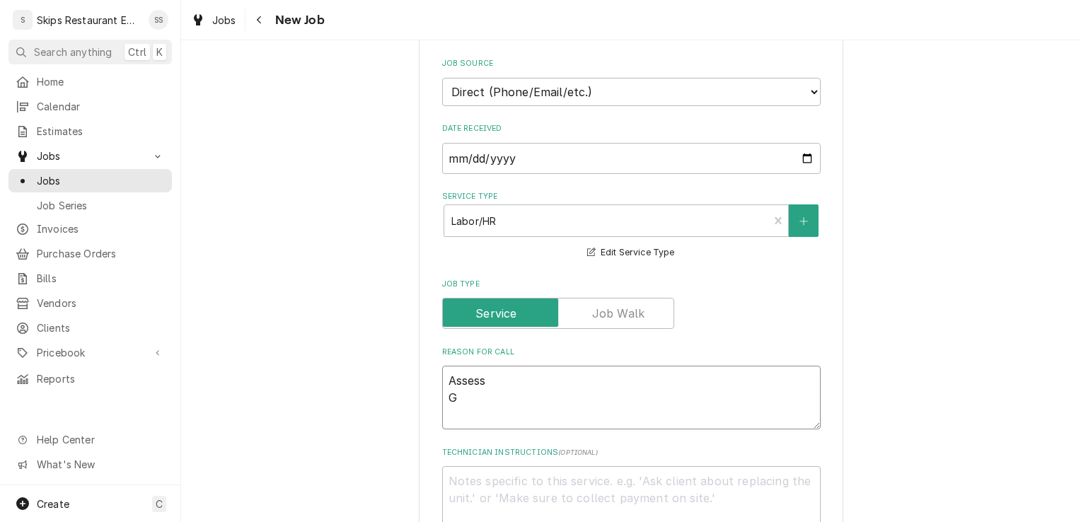
type textarea "x"
type textarea "Assess"
type textarea "x"
type textarea "Assess"
type textarea "x"
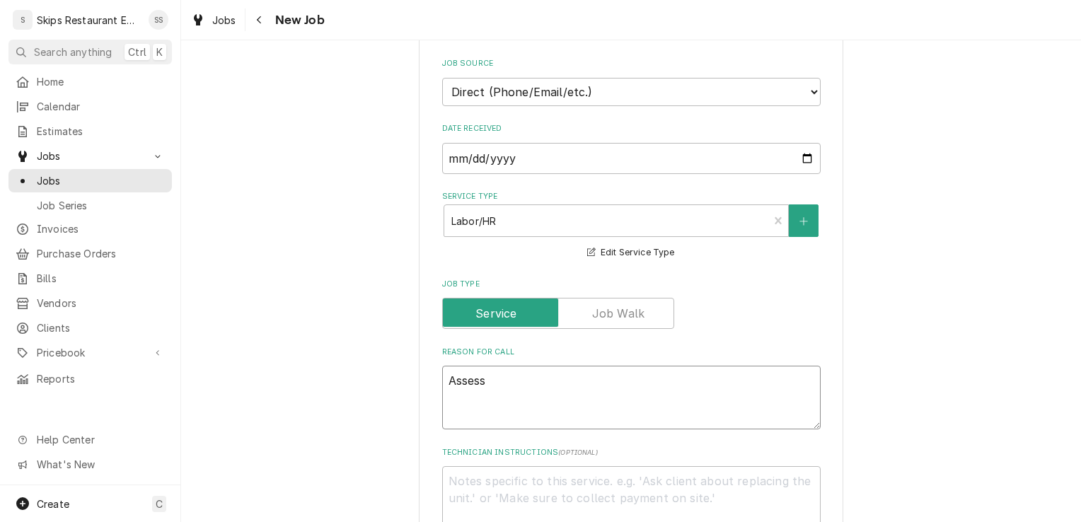
type textarea "Assess g"
type textarea "x"
type textarea "Assess ga"
click at [444, 383] on textarea "Assess ga" at bounding box center [631, 398] width 378 height 64
type textarea "x"
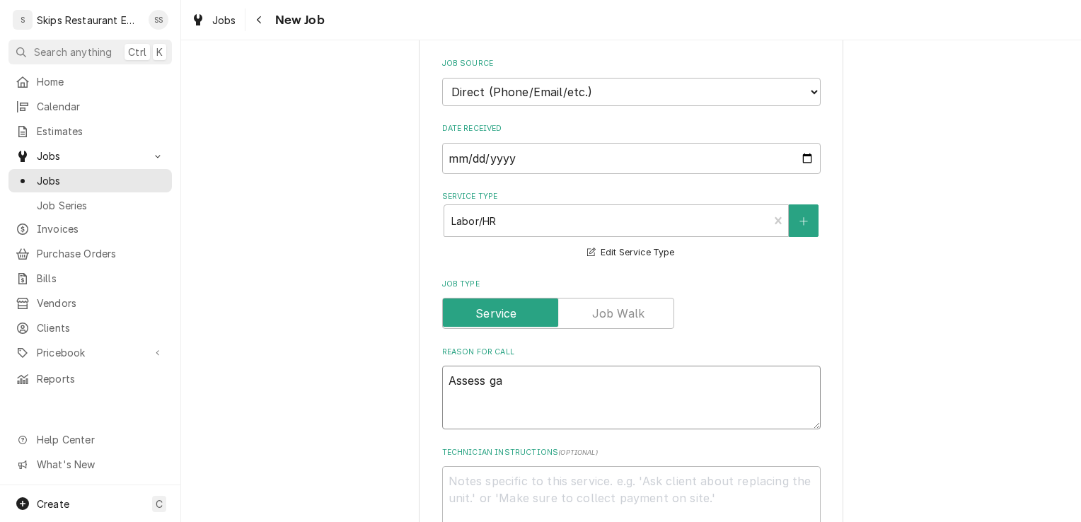
type textarea "IAssess ga"
type textarea "x"
type textarea "INAssess ga"
type textarea "x"
type textarea "IN Assess ga"
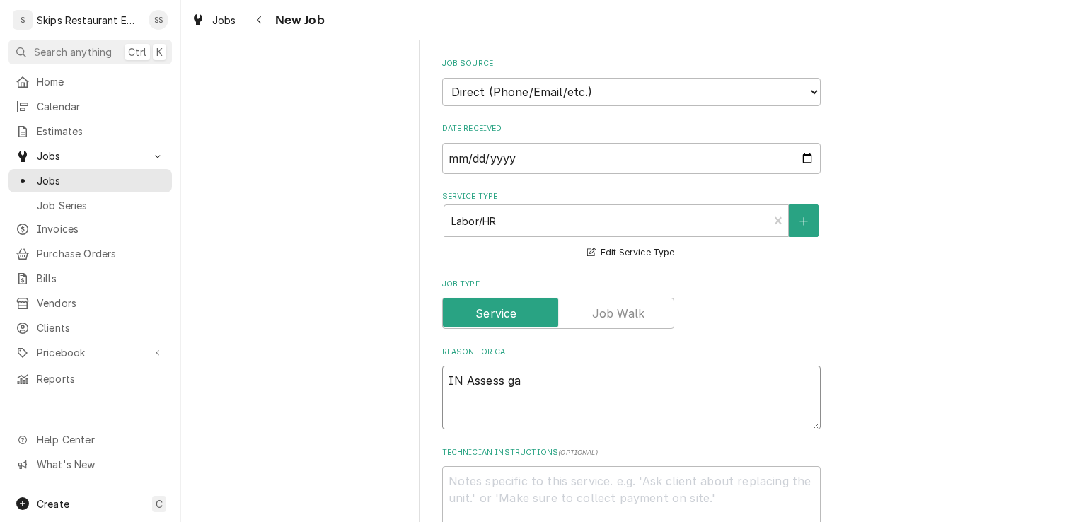
type textarea "x"
type textarea "IN SAssess ga"
type textarea "x"
type textarea "IN SHAssess ga"
type textarea "x"
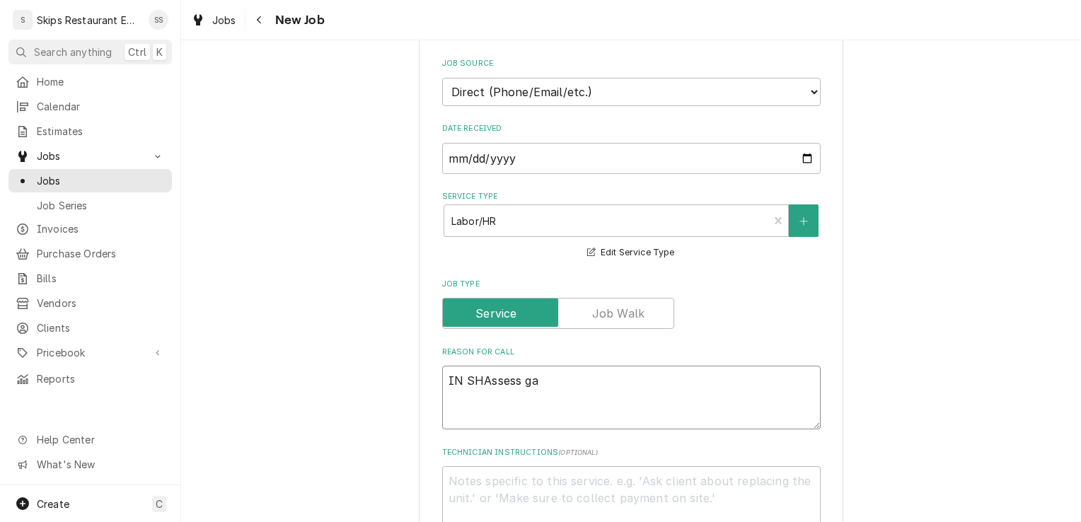
type textarea "IN SHOAssess ga"
type textarea "x"
type textarea "IN SHOPAssess ga"
type textarea "x"
type textarea "IN SHOP Assess ga"
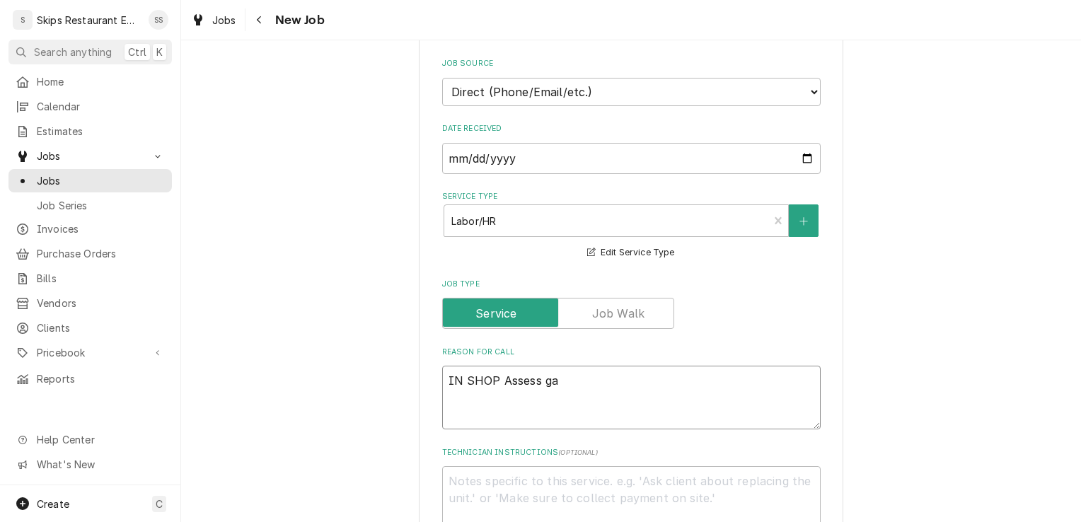
type textarea "x"
type textarea "IN SHOP -Assess ga"
type textarea "x"
type textarea "IN SHOP - Assess ga"
click at [561, 385] on textarea "IN SHOP - Assess ga" at bounding box center [631, 398] width 378 height 64
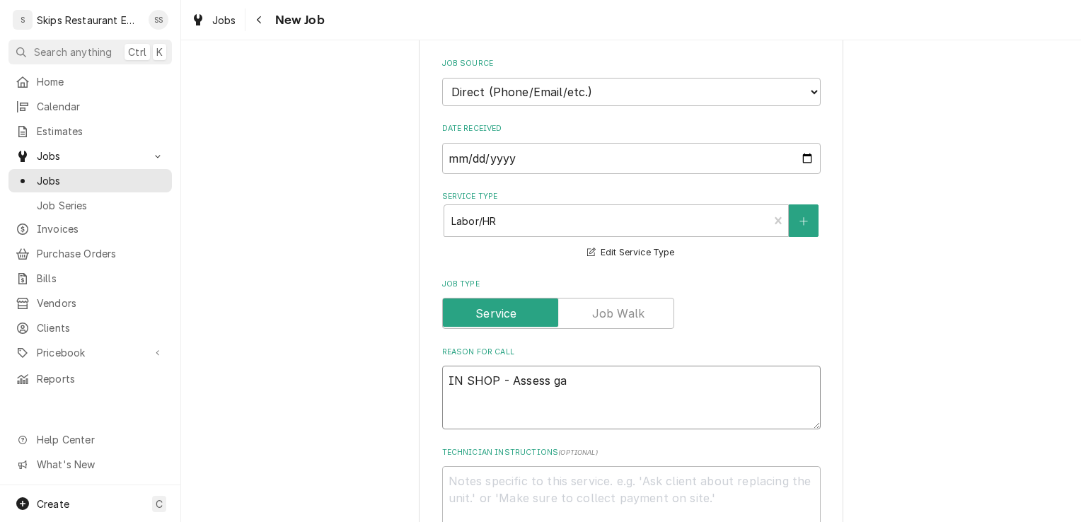
type textarea "x"
type textarea "IN SHOP - Assess gas"
type textarea "x"
type textarea "IN SHOP - Assess gas"
type textarea "x"
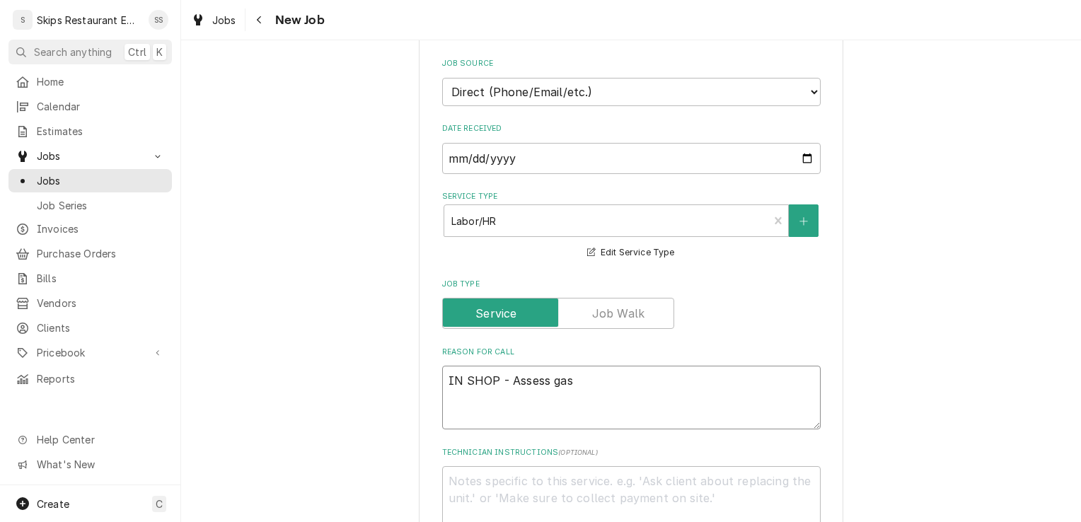
type textarea "IN SHOP - Assess gas r"
type textarea "x"
type textarea "IN SHOP - Assess gas ra"
type textarea "x"
type textarea "IN SHOP - Assess gas ran"
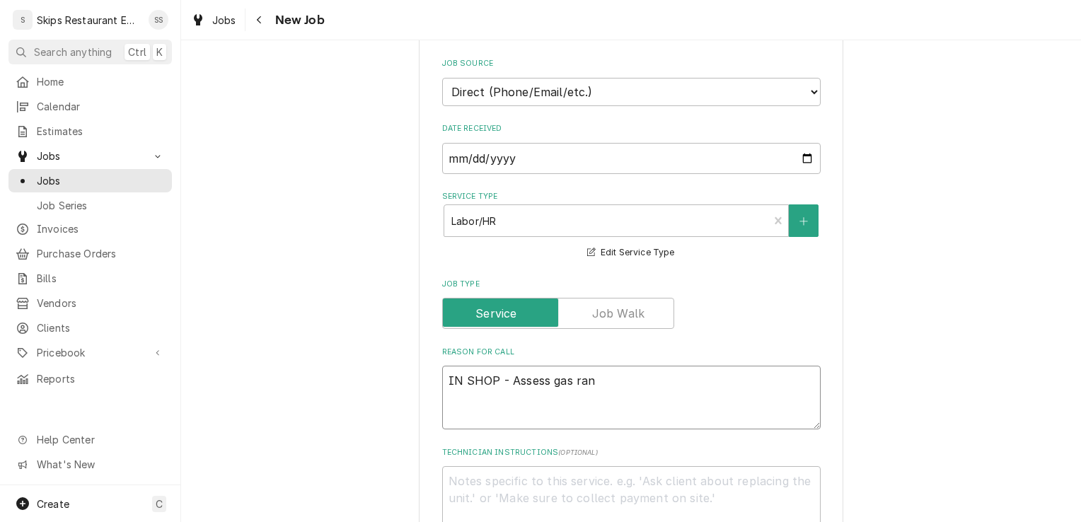
type textarea "x"
type textarea "IN SHOP - Assess gas rang"
type textarea "x"
type textarea "IN SHOP - Assess gas range"
type textarea "x"
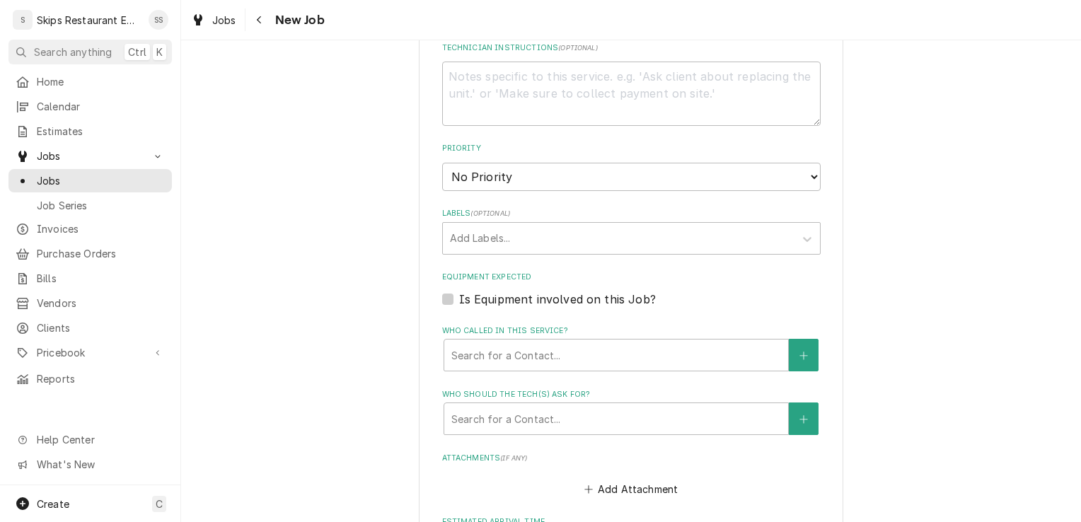
scroll to position [724, 0]
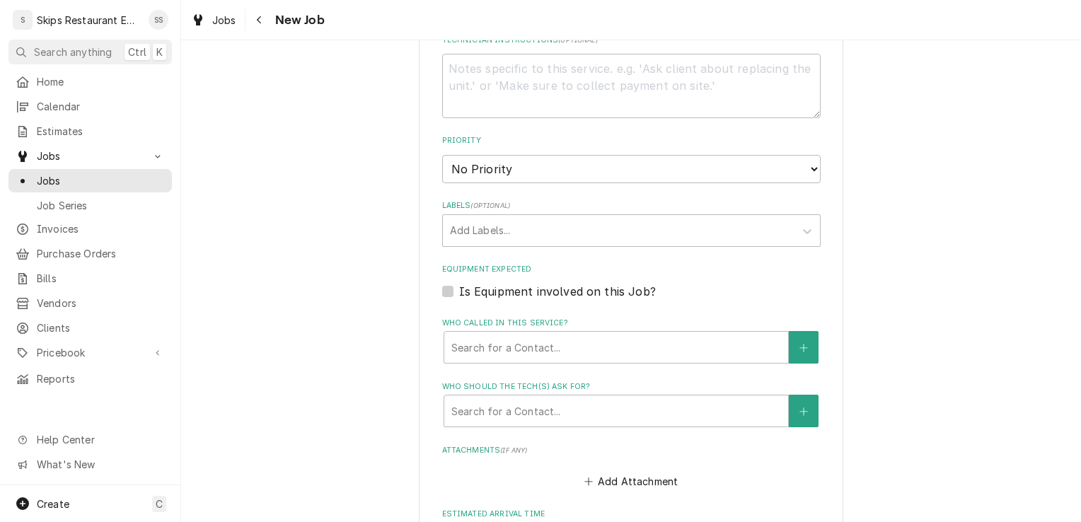
type textarea "IN SHOP - Assess gas range"
click at [459, 293] on label "Is Equipment involved on this Job?" at bounding box center [557, 291] width 197 height 17
click at [459, 293] on input "Equipment Expected" at bounding box center [648, 298] width 378 height 31
checkbox input "true"
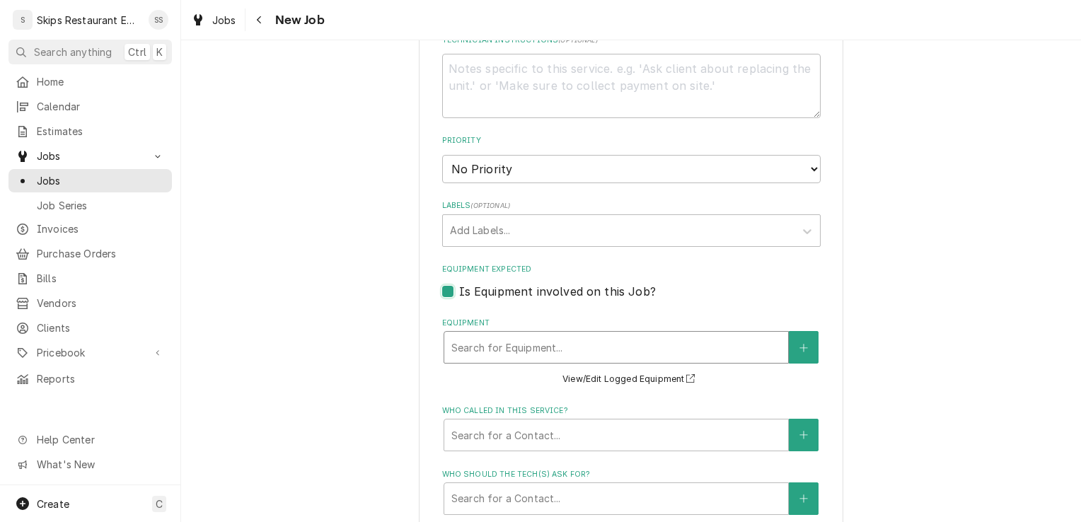
type textarea "x"
click at [802, 349] on button "Equipment" at bounding box center [804, 347] width 30 height 33
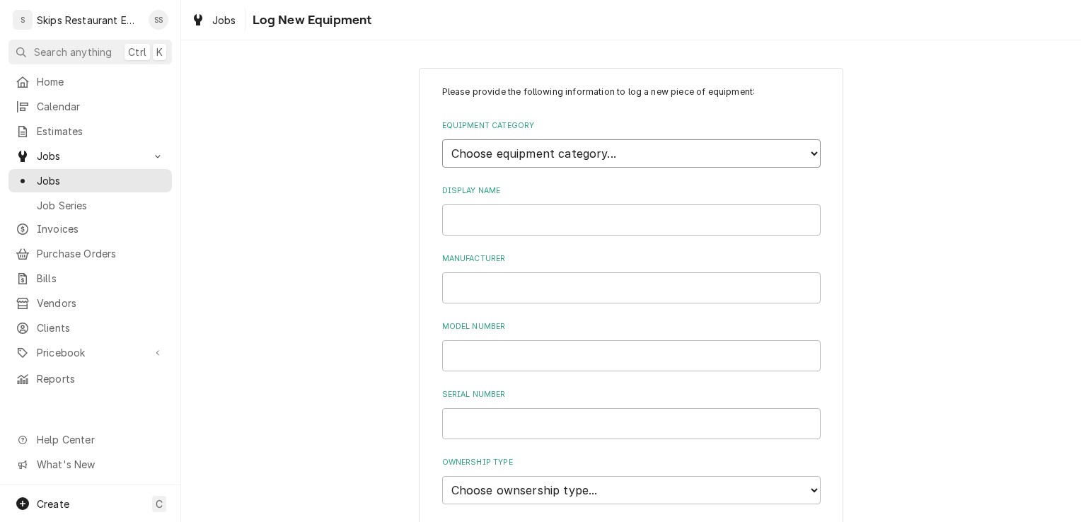
click at [496, 151] on select "Choose equipment category... Cooking Equipment Fryers Ice Machines Ovens and Ra…" at bounding box center [631, 153] width 378 height 28
select select "4"
click at [442, 139] on select "Choose equipment category... Cooking Equipment Fryers Ice Machines Ovens and Ra…" at bounding box center [631, 153] width 378 height 28
click at [526, 219] on select "Choose equipment type... Combi Oven Convection Oven Countertop Electric Range C…" at bounding box center [631, 218] width 378 height 28
select select "27"
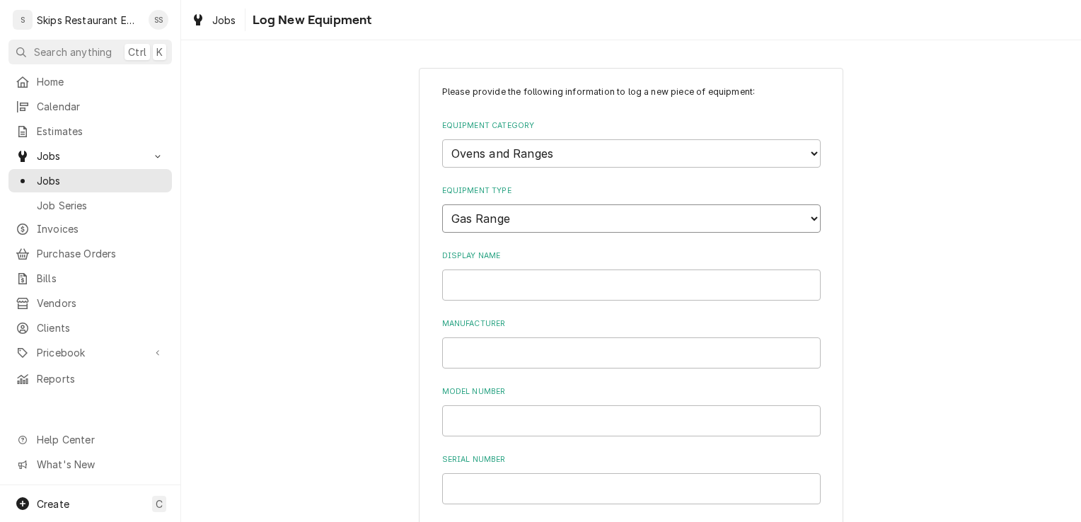
click at [442, 204] on select "Choose equipment type... Combi Oven Convection Oven Countertop Electric Range C…" at bounding box center [631, 218] width 378 height 28
click at [456, 283] on input "Display Name" at bounding box center [631, 285] width 378 height 31
type input "Gas Range"
click at [475, 349] on input "Manufacturer" at bounding box center [631, 352] width 378 height 31
type input "Imperial"
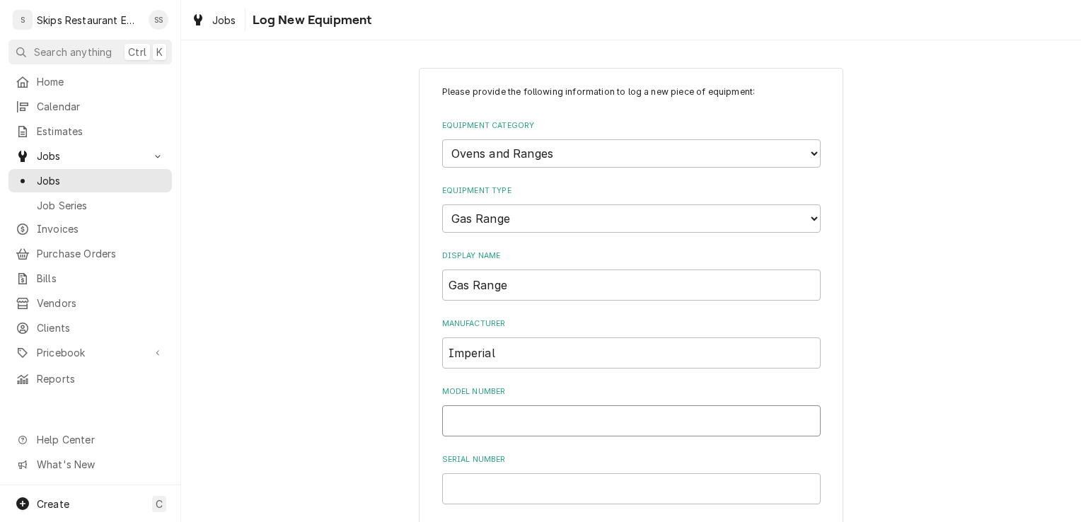
click at [465, 424] on input "Model Number" at bounding box center [631, 420] width 378 height 31
type input "!"
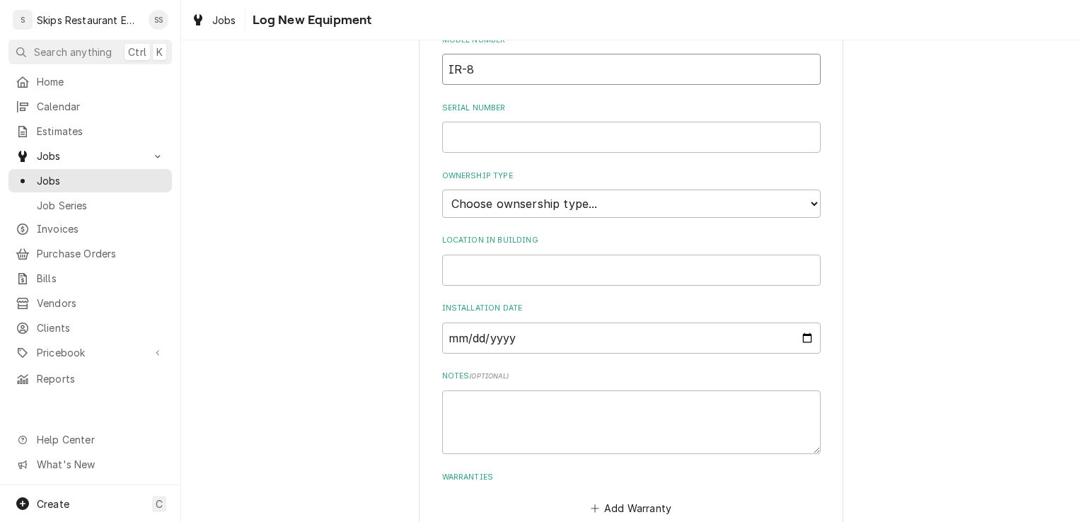
scroll to position [351, 0]
type input "IR-8"
click at [529, 203] on select "Choose ownsership type... Unknown Owned Leased Rented" at bounding box center [631, 204] width 378 height 28
select select "1"
click at [442, 190] on select "Choose ownsership type... Unknown Owned Leased Rented" at bounding box center [631, 204] width 378 height 28
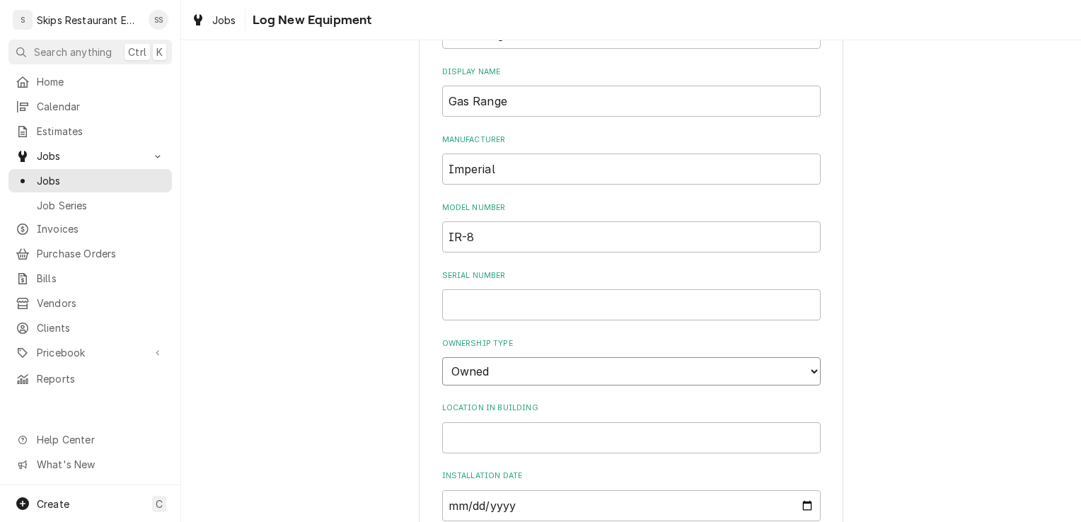
scroll to position [181, 0]
click at [458, 313] on input "Serial Number" at bounding box center [631, 307] width 378 height 31
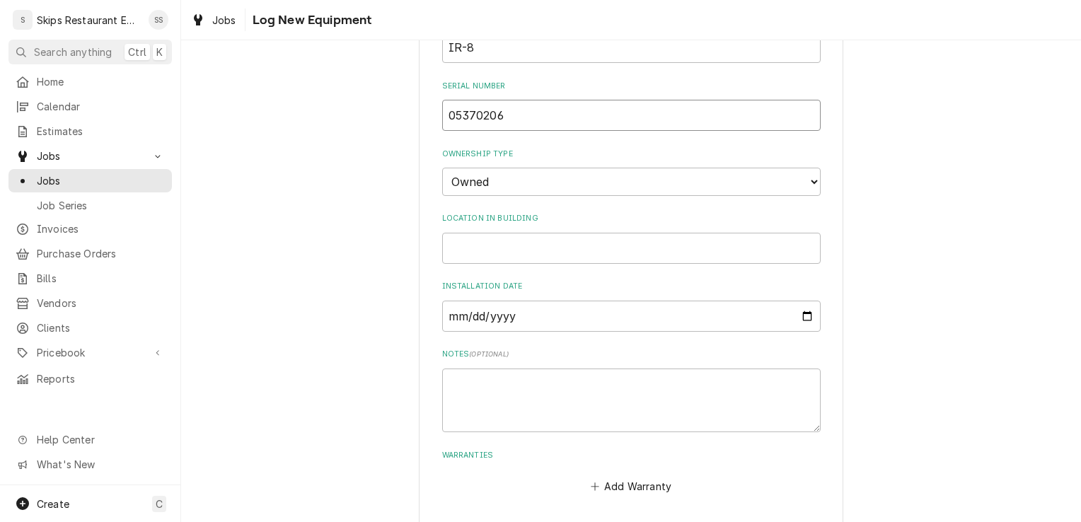
scroll to position [433, 0]
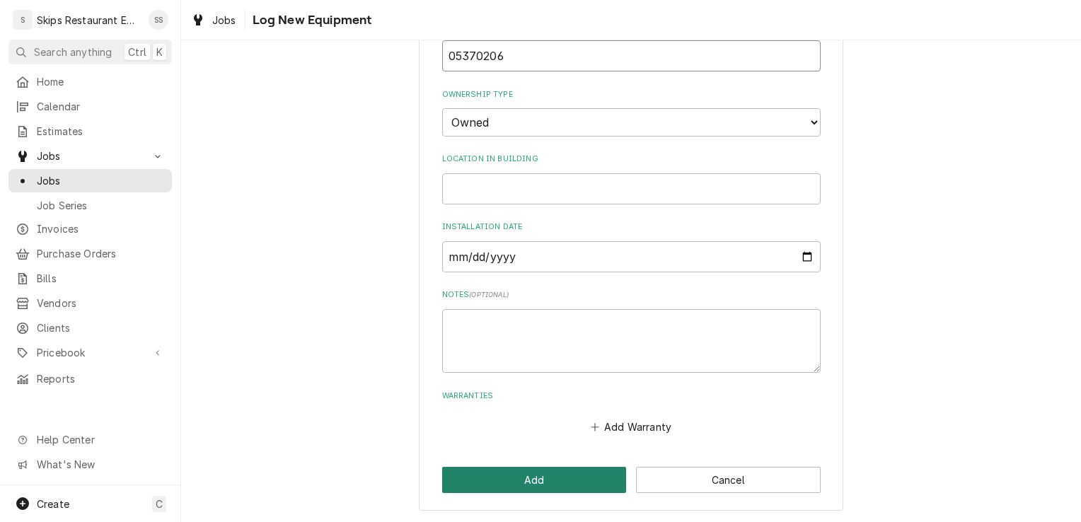
type input "05370206"
click at [538, 478] on button "Add" at bounding box center [534, 480] width 185 height 26
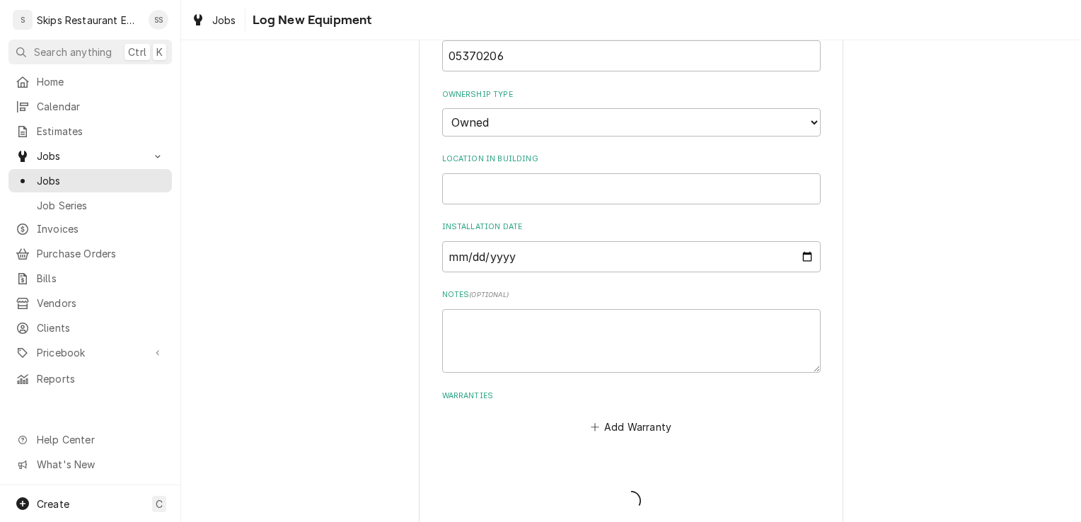
scroll to position [724, 0]
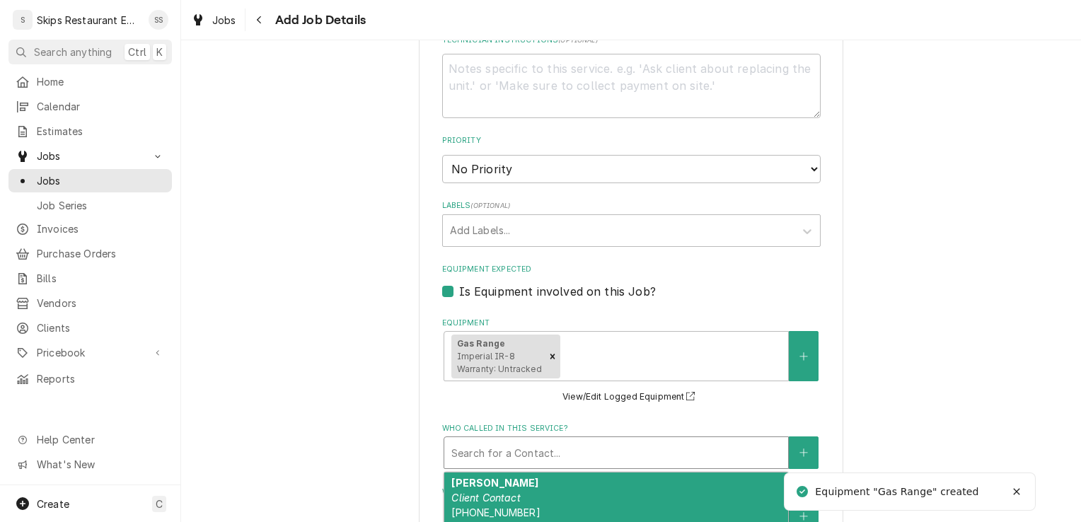
click at [640, 453] on div "Who called in this service?" at bounding box center [616, 452] width 330 height 25
click at [548, 483] on div "Butler, Lawrence Client Contact (361) 243-2564" at bounding box center [616, 499] width 344 height 52
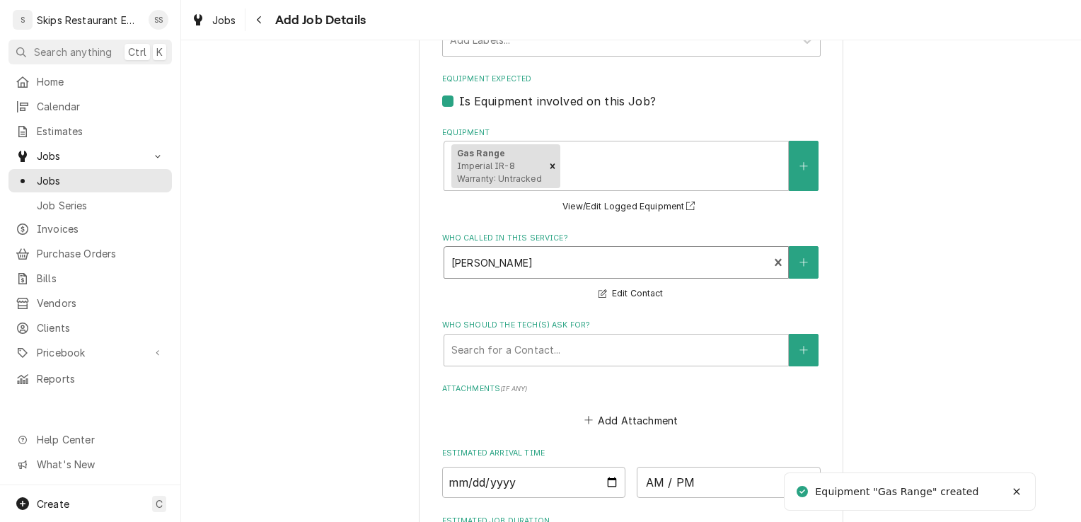
scroll to position [1009, 0]
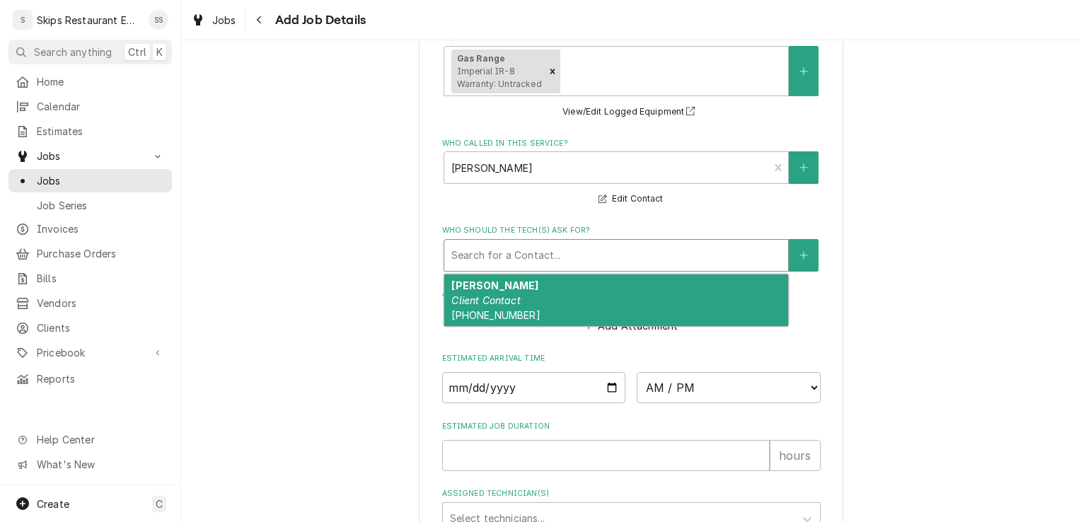
click at [482, 255] on div "Who should the tech(s) ask for?" at bounding box center [616, 255] width 330 height 25
click at [509, 300] on em "Client Contact" at bounding box center [485, 300] width 69 height 12
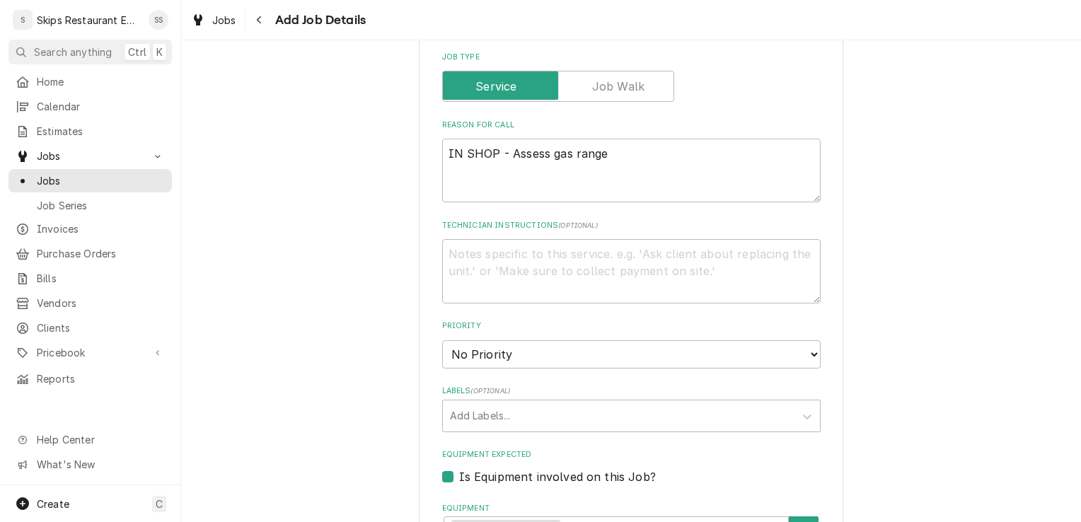
scroll to position [537, 0]
click at [456, 263] on textarea "Technician Instructions ( optional )" at bounding box center [631, 273] width 378 height 64
type textarea "x"
type textarea "I"
type textarea "x"
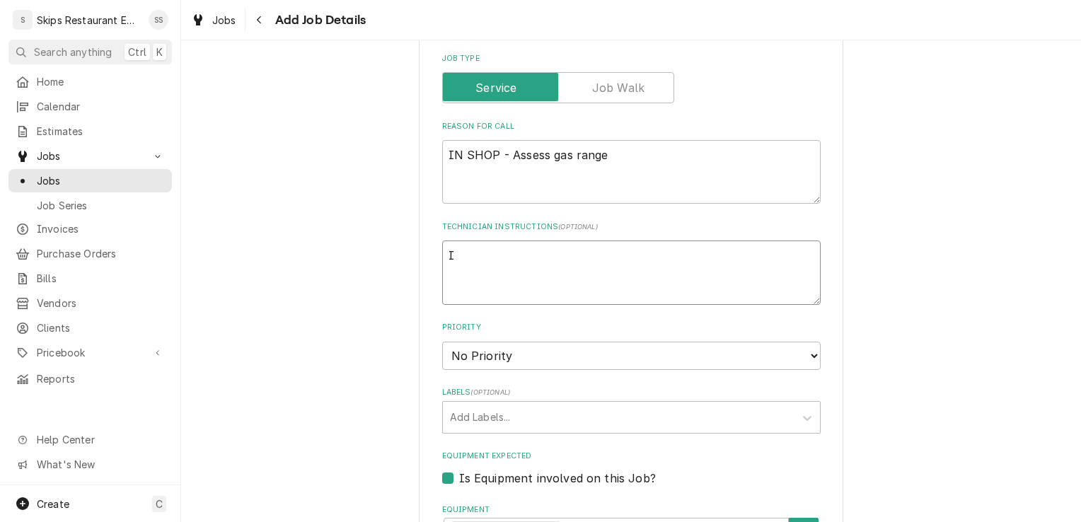
type textarea "IN"
type textarea "x"
type textarea "IN"
type textarea "x"
type textarea "IN S"
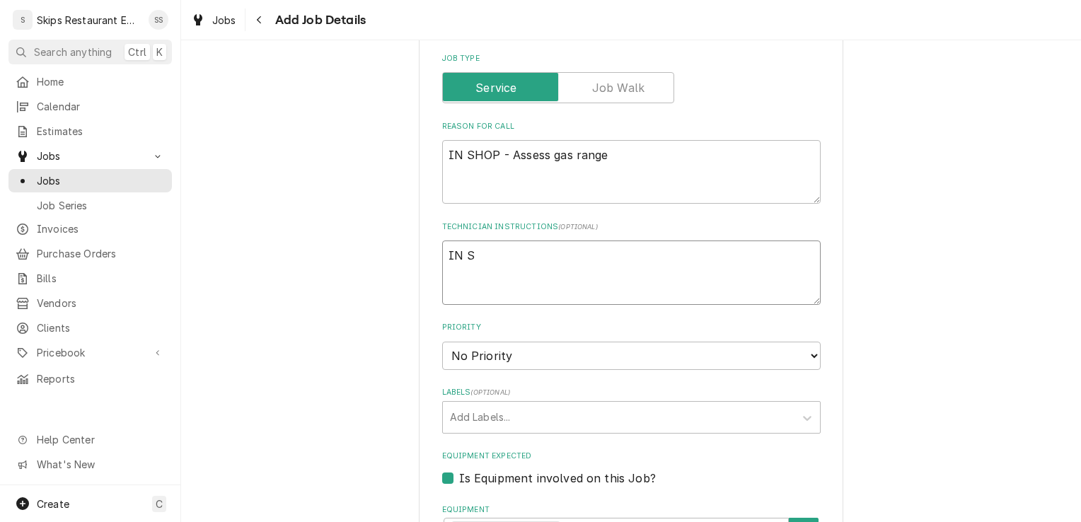
type textarea "x"
type textarea "IN SH"
type textarea "x"
type textarea "IN SHO"
type textarea "x"
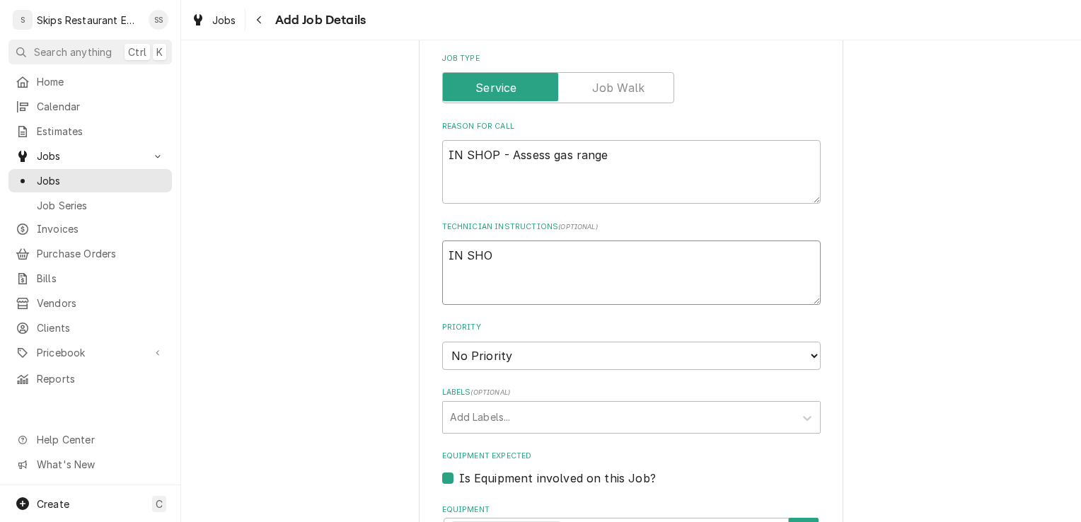
type textarea "IN SHOP"
type textarea "x"
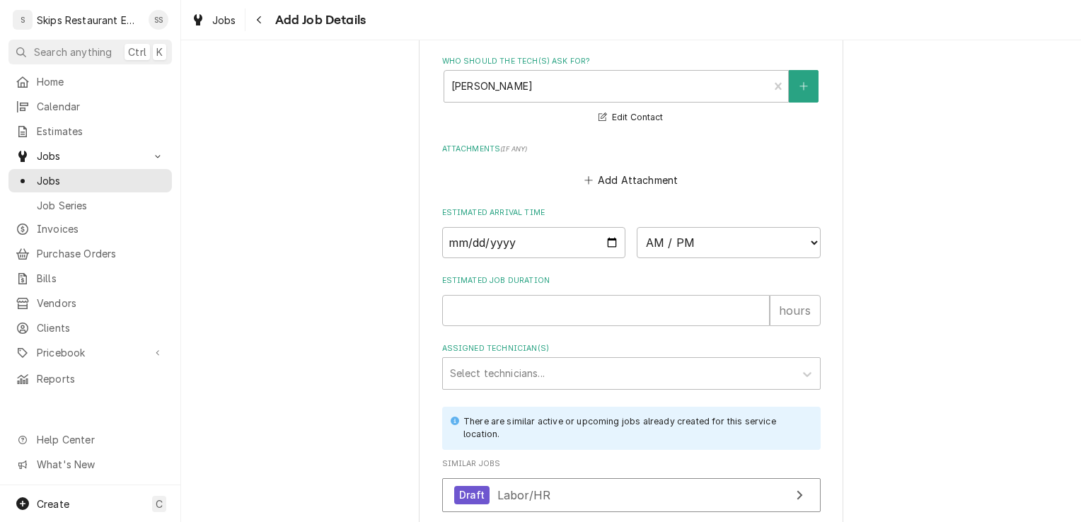
scroll to position [1179, 0]
type textarea "IN SHOP"
click at [468, 308] on input "Estimated Job Duration" at bounding box center [606, 309] width 328 height 31
type textarea "x"
type input "1"
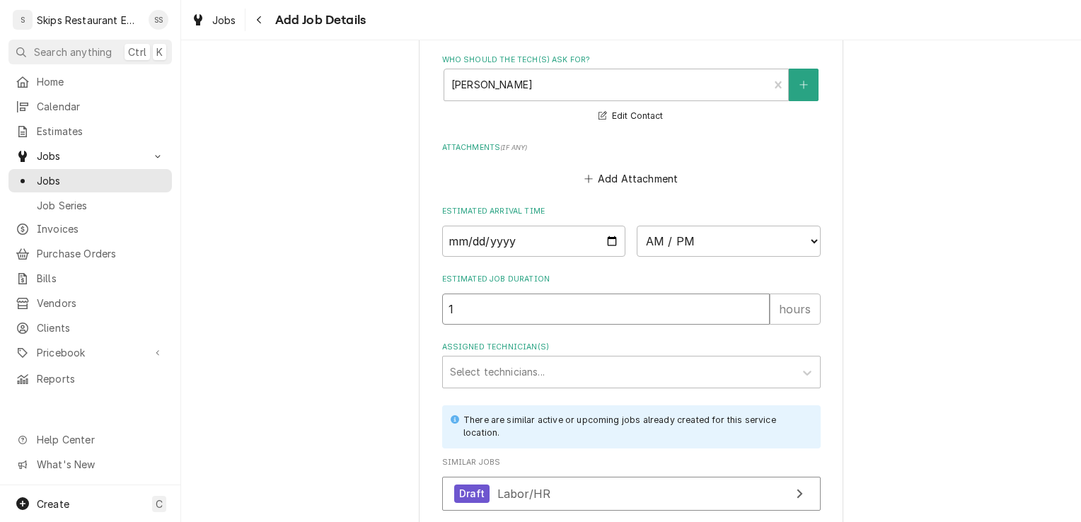
type textarea "x"
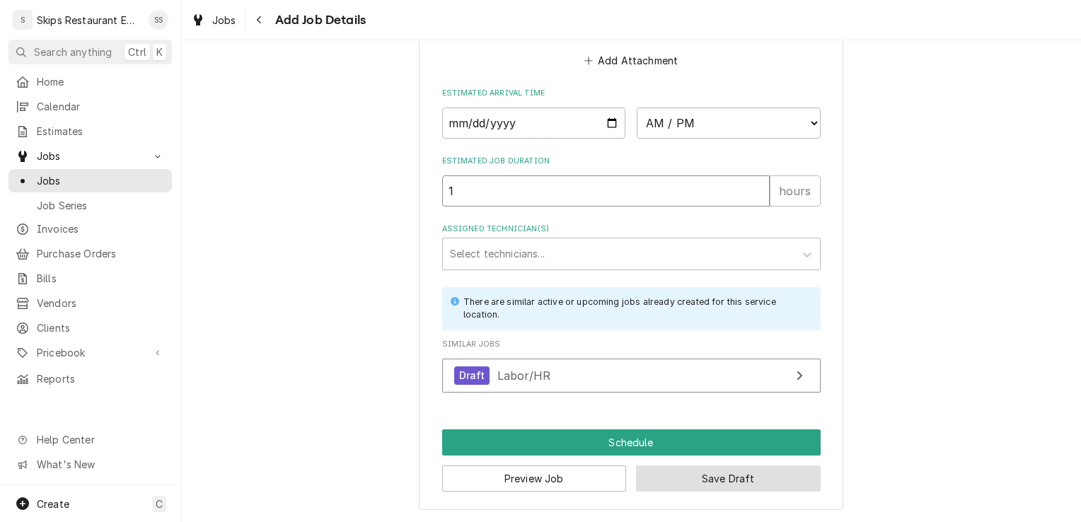
type input "1"
click at [728, 473] on button "Save Draft" at bounding box center [728, 478] width 185 height 26
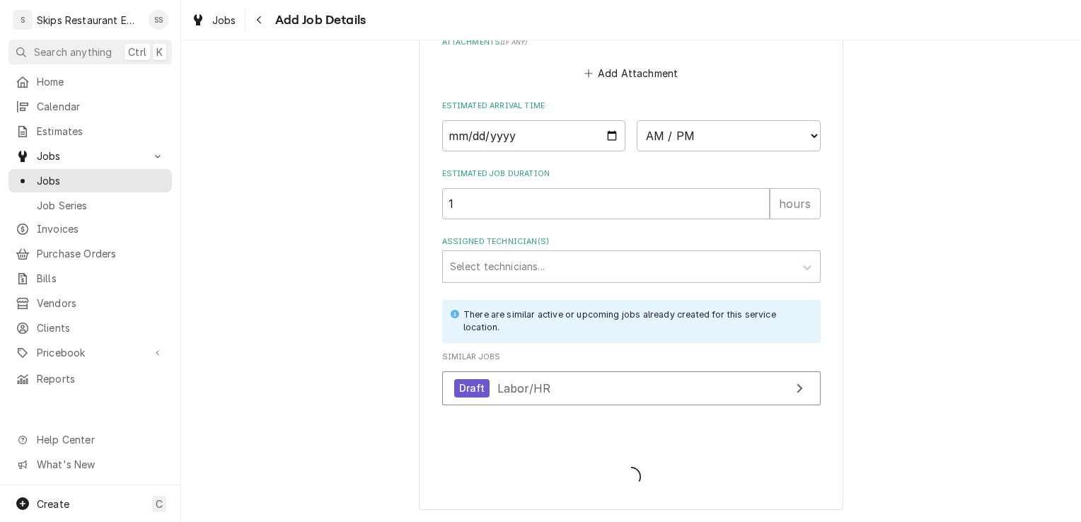
scroll to position [1286, 0]
type textarea "x"
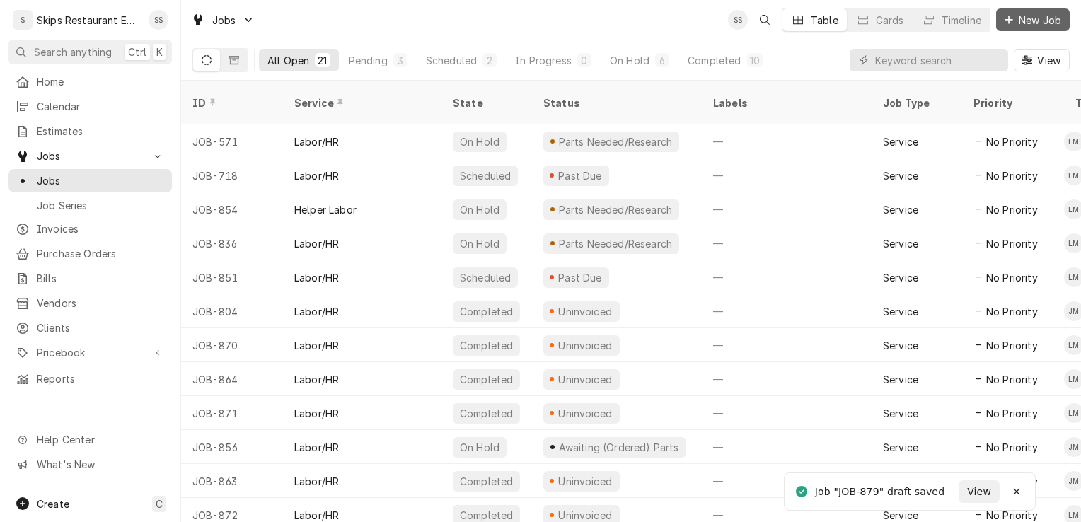
click at [1025, 18] on span "New Job" at bounding box center [1040, 20] width 48 height 15
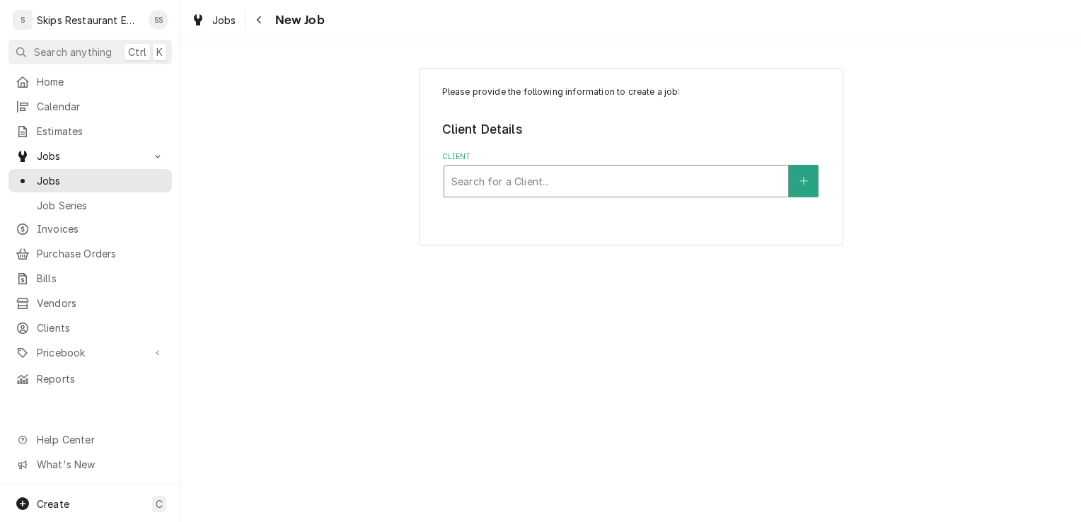
click at [594, 185] on div "Client" at bounding box center [616, 180] width 330 height 25
type input "[PERSON_NAME]"
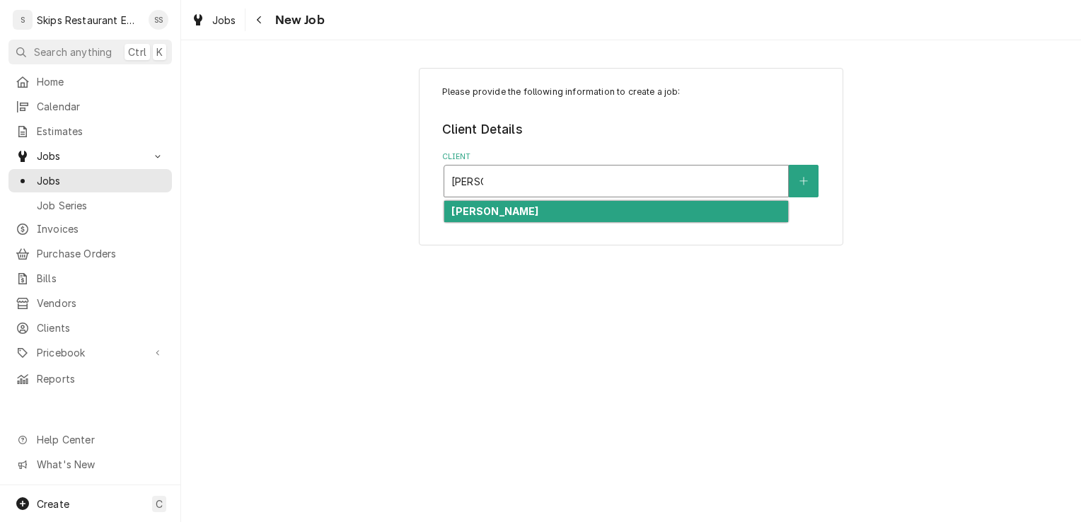
click at [528, 216] on strong "[PERSON_NAME]" at bounding box center [494, 211] width 87 height 12
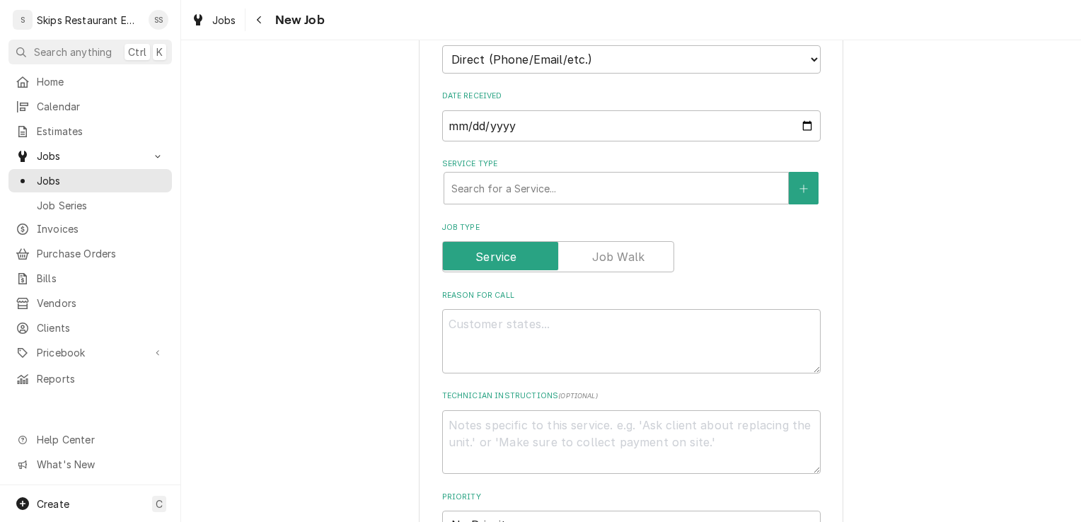
scroll to position [401, 0]
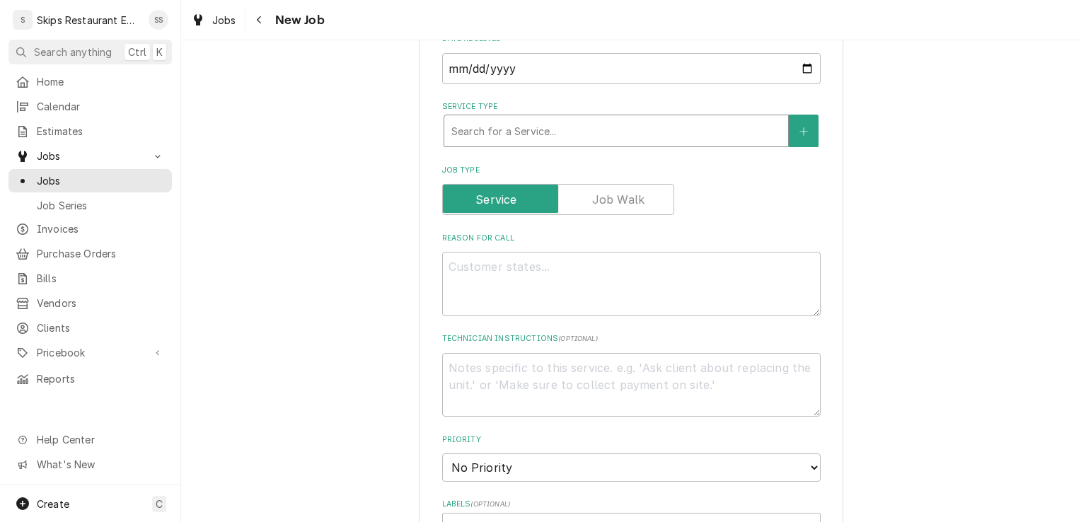
click at [457, 125] on div "Service Type" at bounding box center [616, 130] width 330 height 25
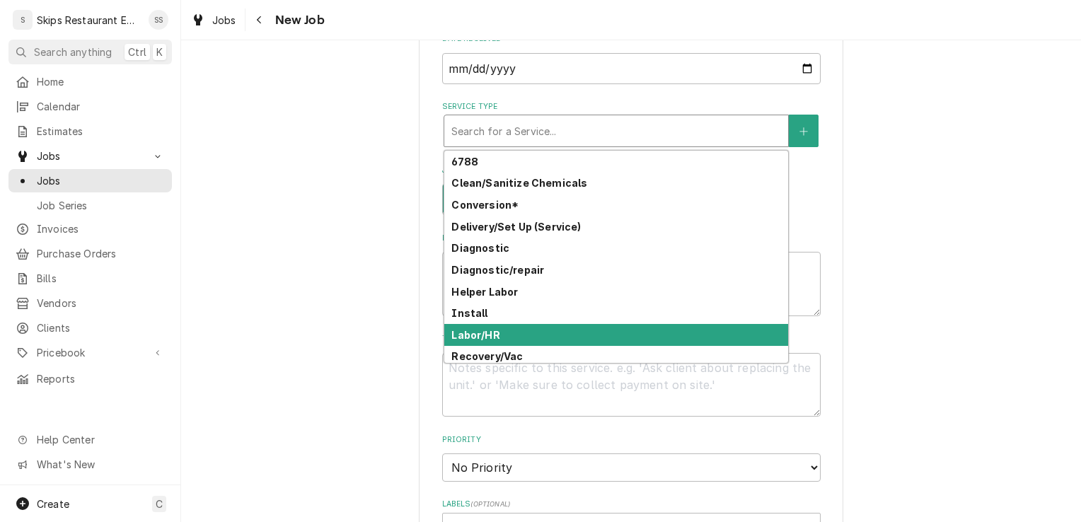
click at [497, 336] on div "Labor/HR" at bounding box center [616, 335] width 344 height 22
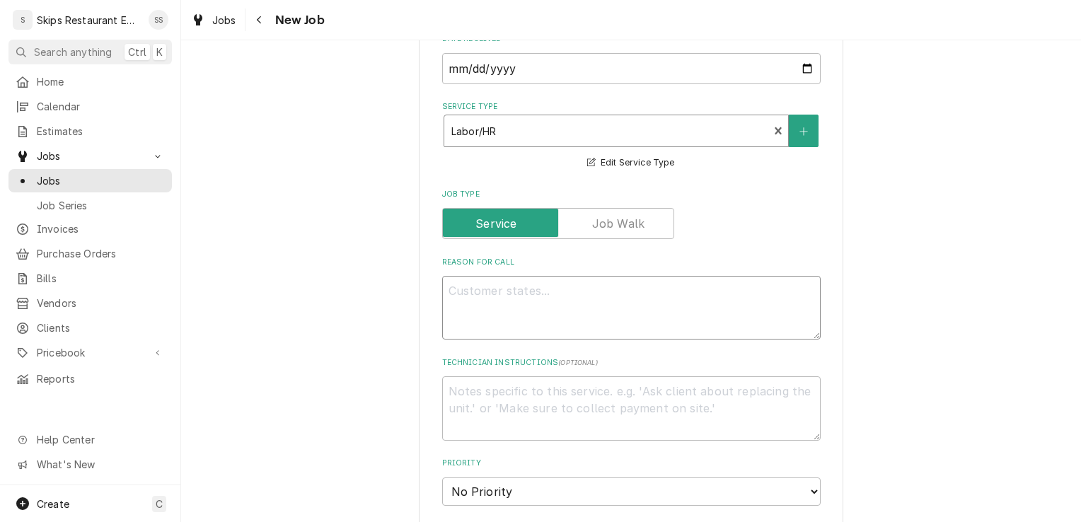
click at [482, 291] on textarea "Reason For Call" at bounding box center [631, 308] width 378 height 64
type textarea "x"
type textarea "A"
type textarea "x"
type textarea "As"
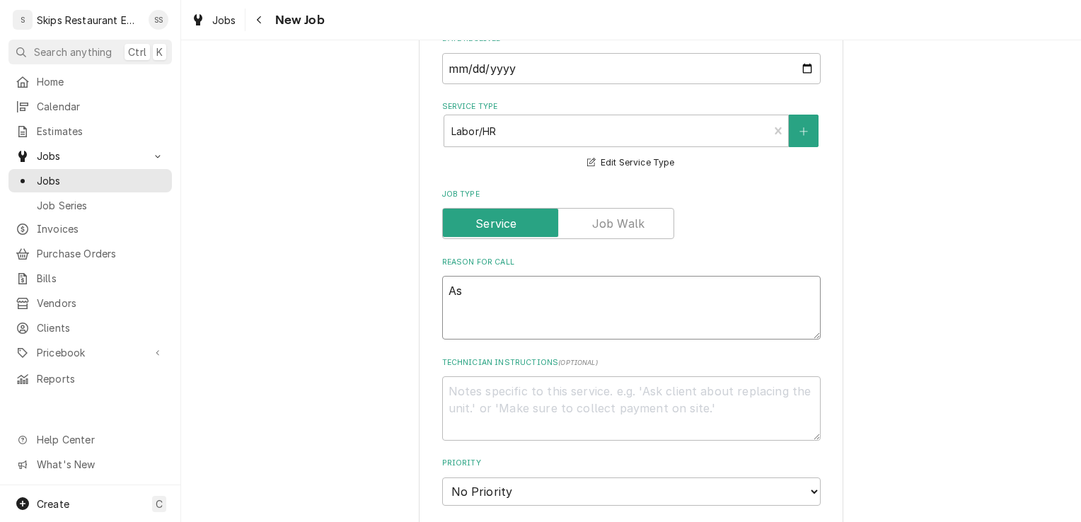
type textarea "x"
type textarea "Ass"
type textarea "x"
type textarea "Asse"
type textarea "x"
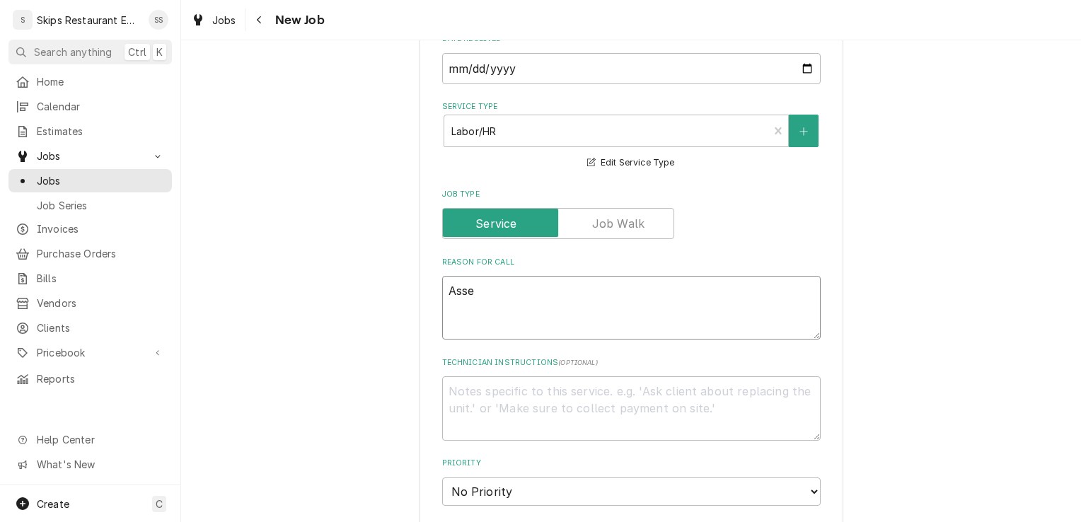
type textarea "Asses"
type textarea "x"
type textarea "Assess"
type textarea "x"
type textarea "Assess"
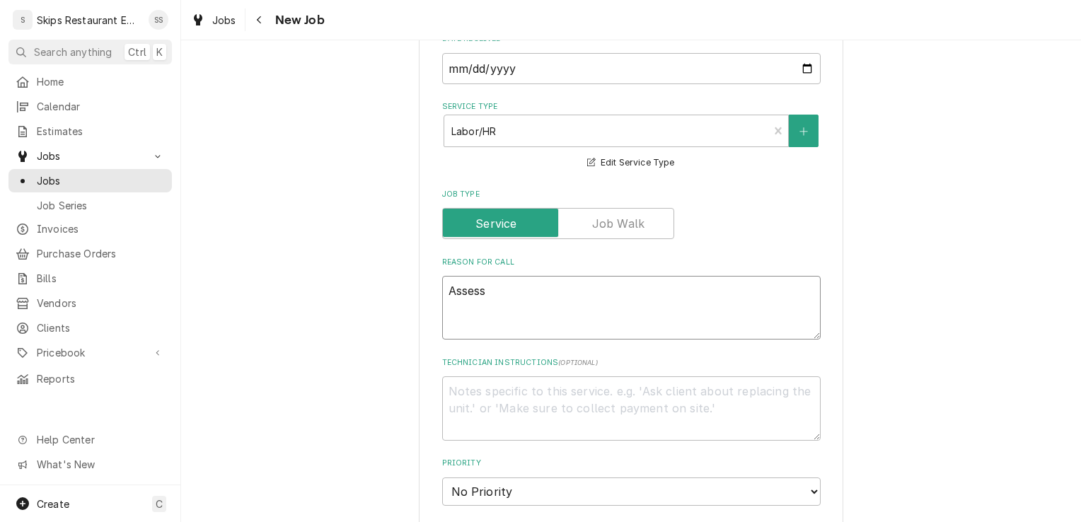
type textarea "x"
type textarea "Assess f"
type textarea "x"
type textarea "Assess fr"
type textarea "x"
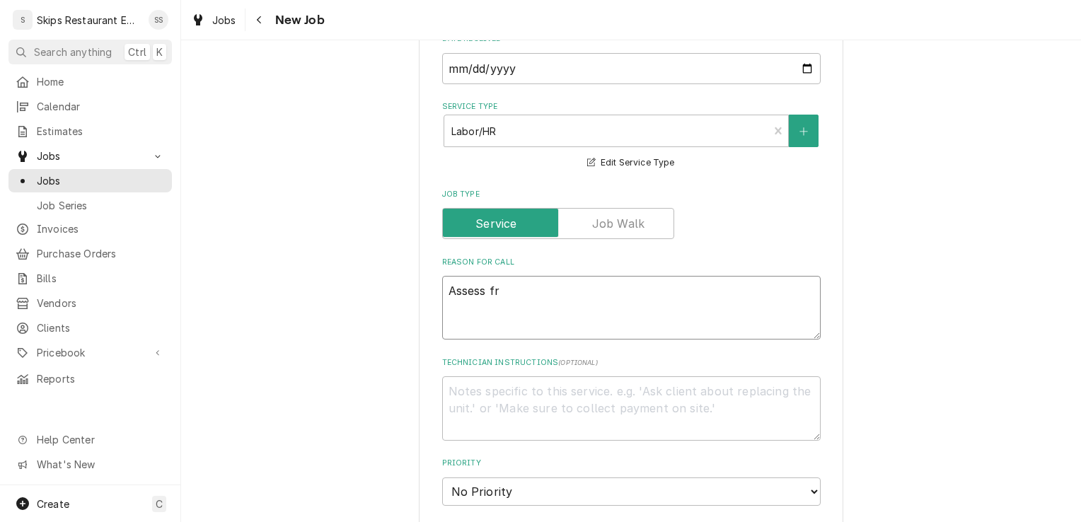
type textarea "Assess fry"
type textarea "x"
type textarea "Assess fry"
type textarea "x"
type textarea "Assess fry v"
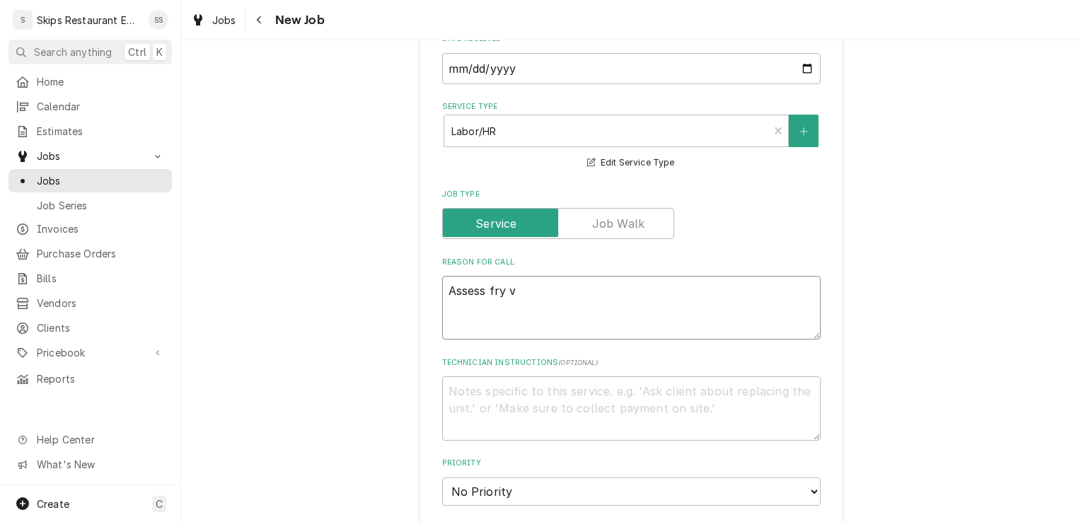
type textarea "x"
type textarea "Assess fry va"
type textarea "x"
type textarea "Assess fry vat"
click at [444, 296] on textarea "Assess fry vat" at bounding box center [631, 308] width 378 height 64
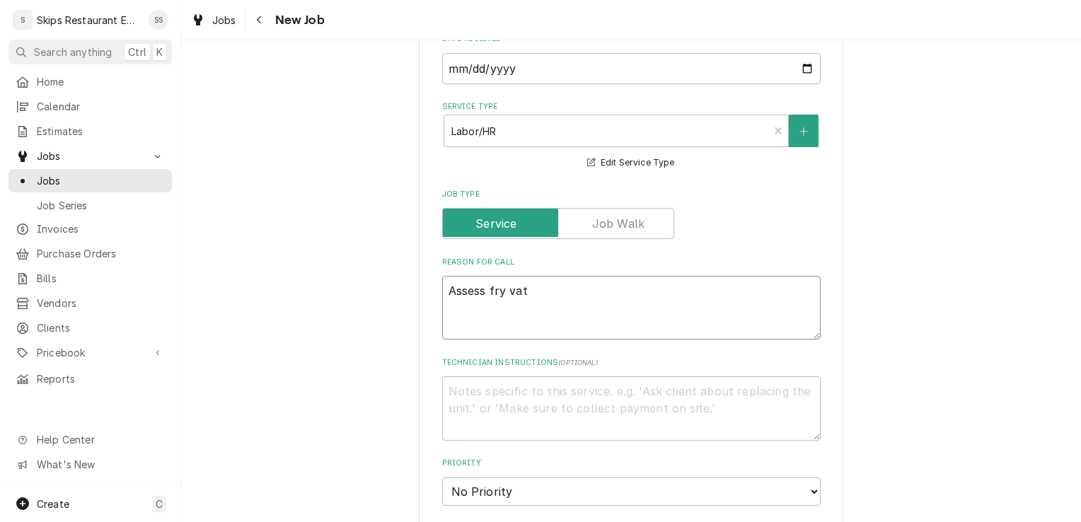
type textarea "x"
type textarea "IAssess fry vat"
type textarea "x"
type textarea "INAssess fry vat"
type textarea "x"
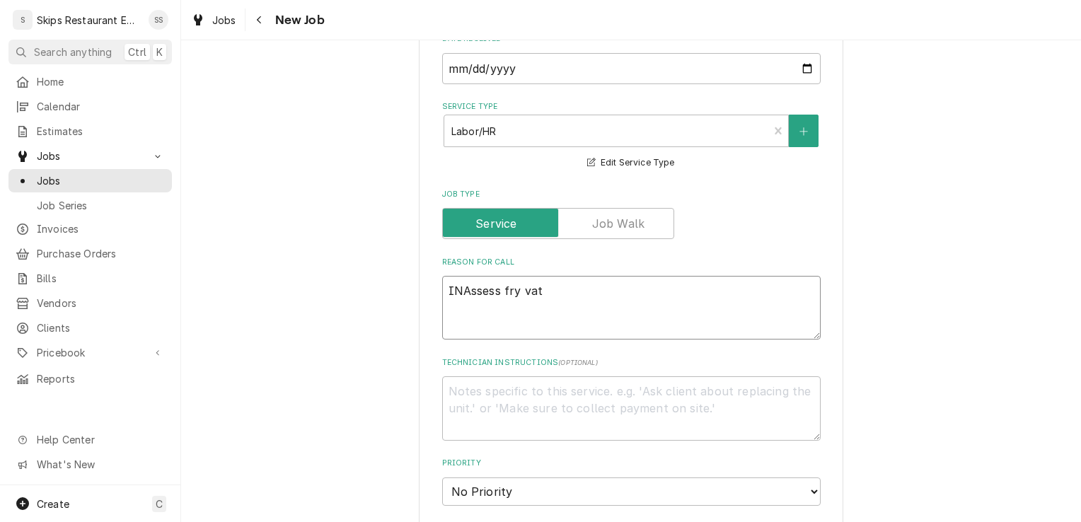
type textarea "IN Assess fry vat"
type textarea "x"
type textarea "IN SAssess fry vat"
type textarea "x"
type textarea "IN SHAssess fry vat"
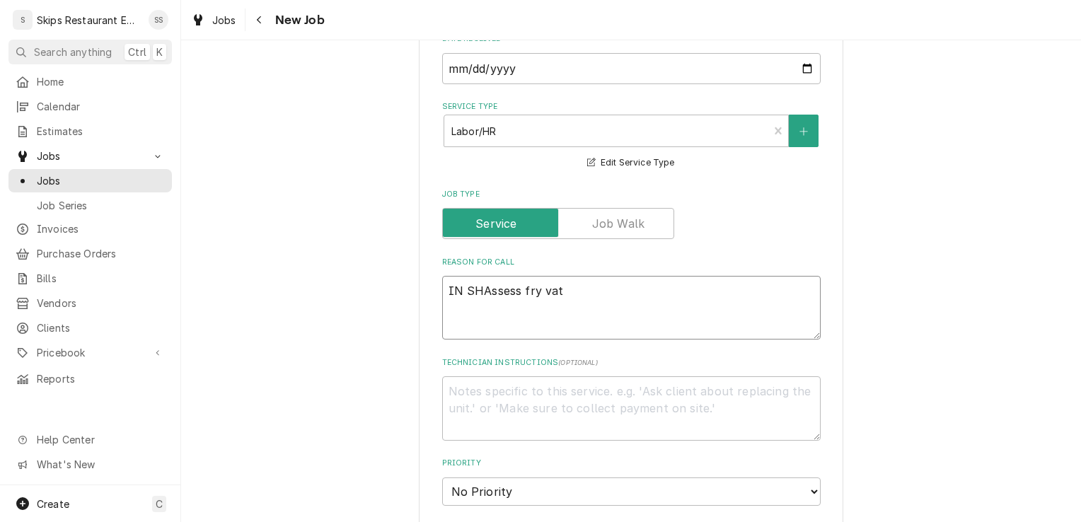
type textarea "x"
type textarea "IN SHOAssess fry vat"
type textarea "x"
type textarea "IN SHOPAssess fry vat"
type textarea "x"
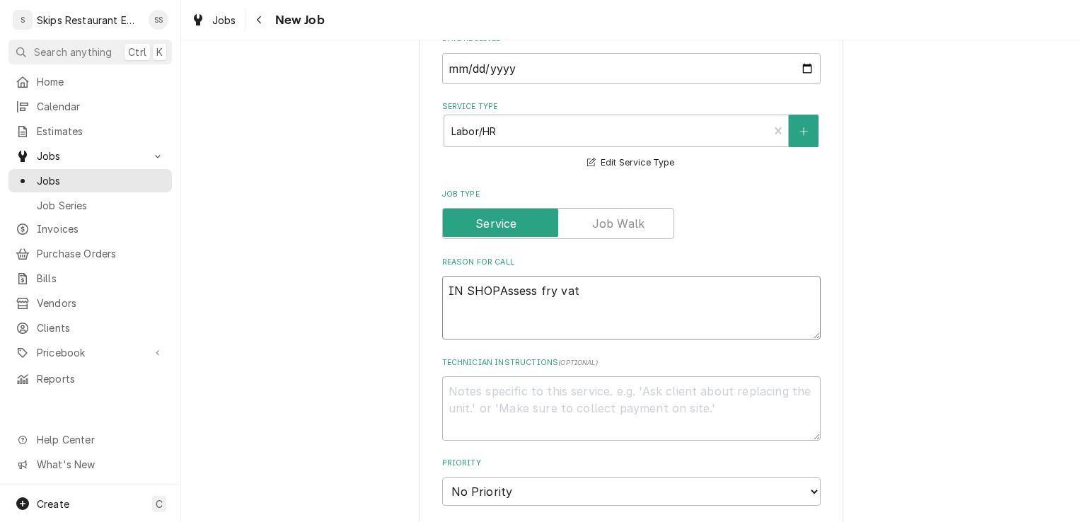
type textarea "IN SHOP Assess fry vat"
type textarea "x"
type textarea "IN SHOP -Assess fry vat"
type textarea "x"
type textarea "IN SHOP - Assess fry vat"
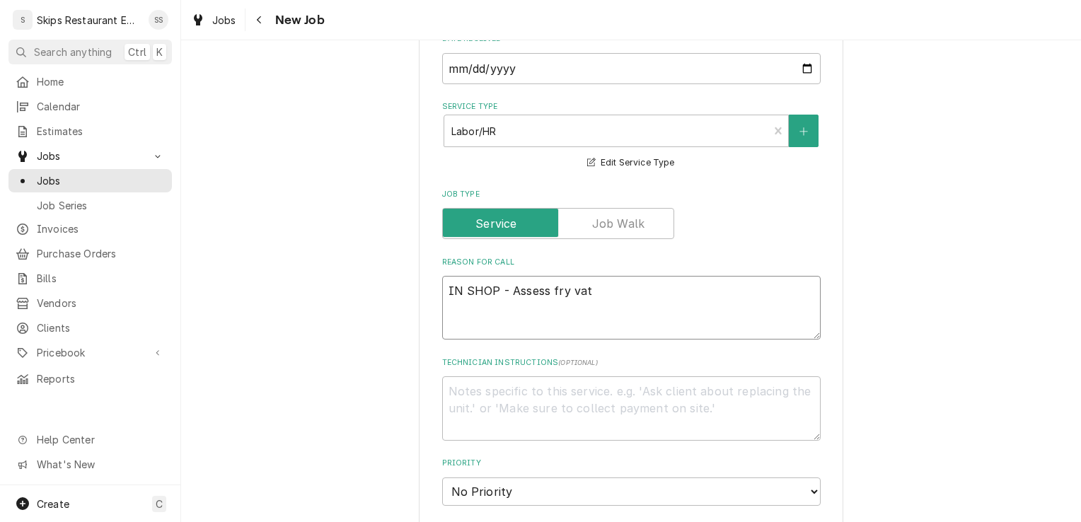
type textarea "x"
type textarea "IN SHOP - Assess fry vat"
click at [469, 398] on textarea "Technician Instructions ( optional )" at bounding box center [631, 408] width 378 height 64
type textarea "x"
type textarea "I"
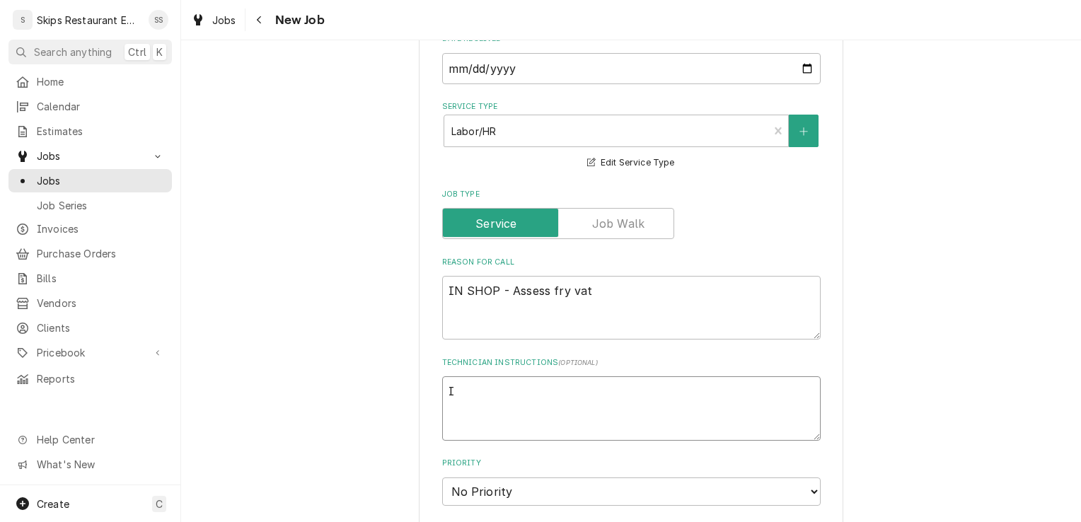
type textarea "x"
type textarea "IN"
type textarea "x"
type textarea "IN"
type textarea "x"
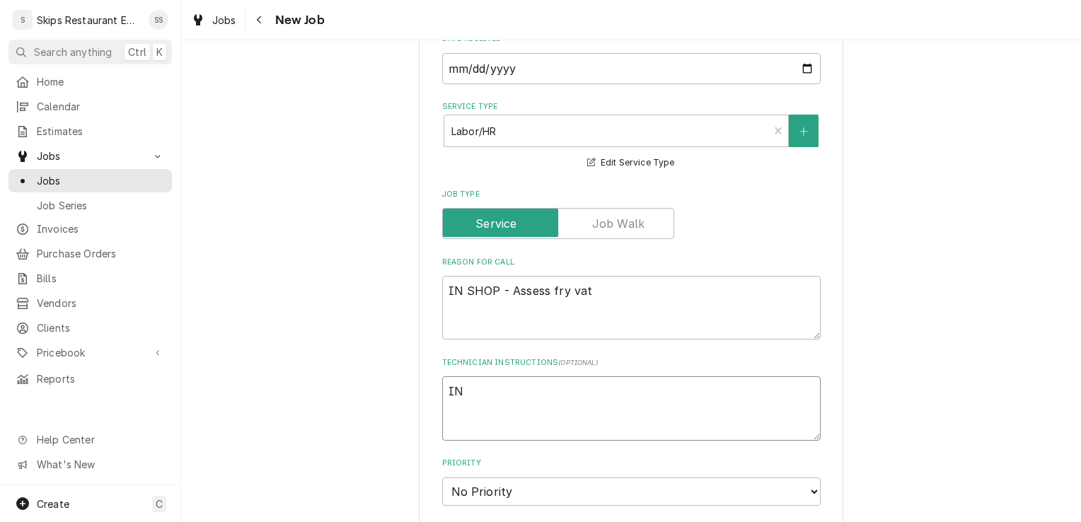
type textarea "IN S"
type textarea "x"
type textarea "IN SH"
type textarea "x"
type textarea "IN SHO"
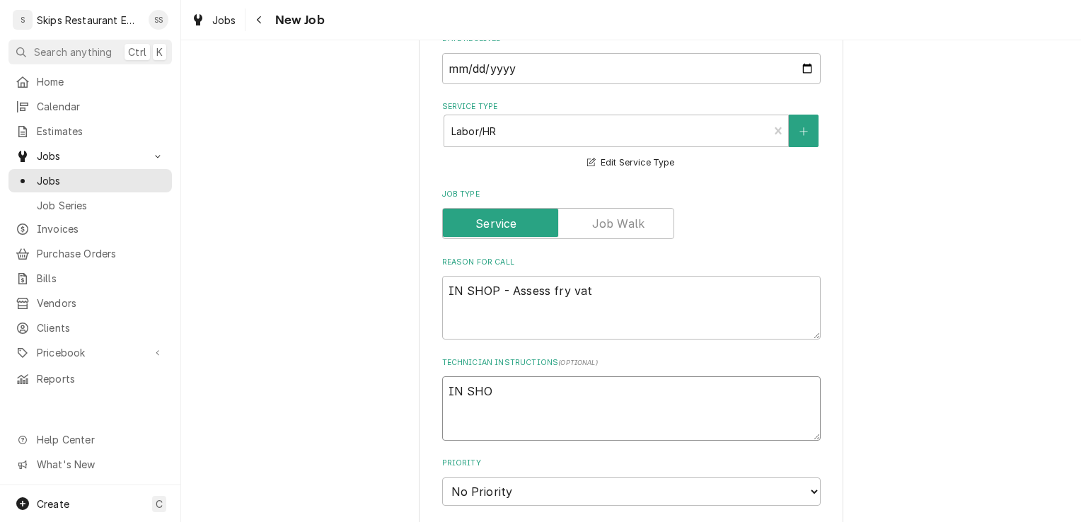
type textarea "x"
type textarea "IN SHOP"
type textarea "x"
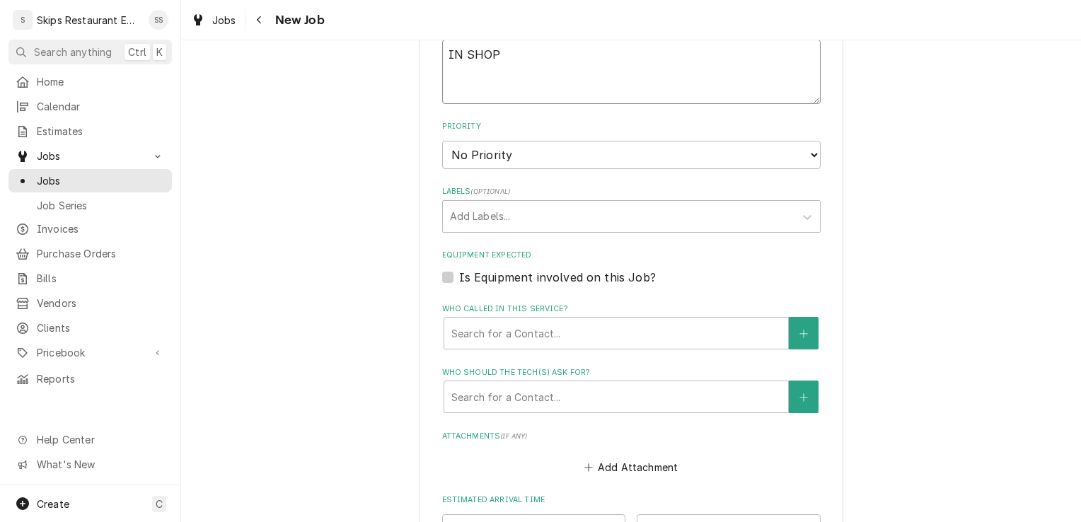
scroll to position [779, 0]
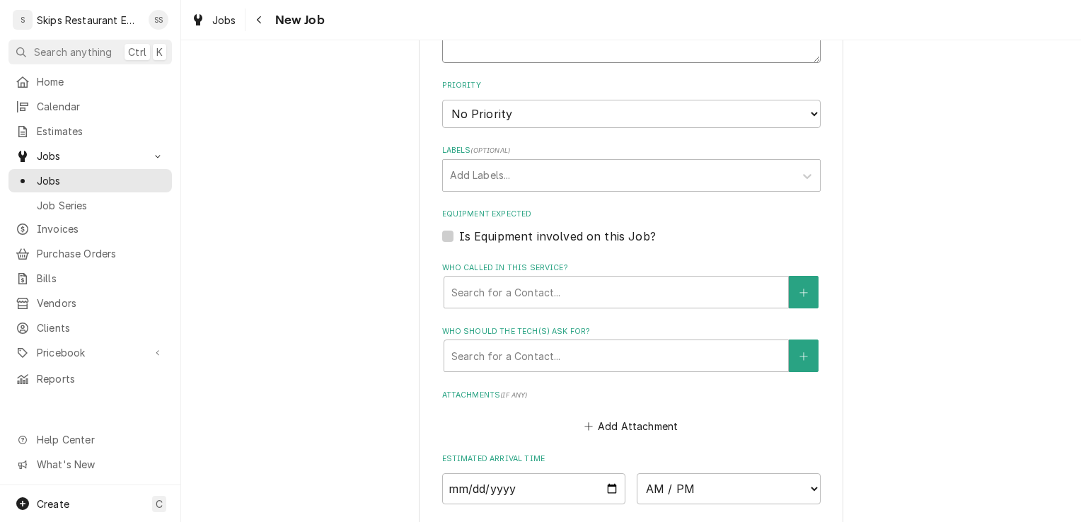
type textarea "IN SHOP"
click at [459, 234] on label "Is Equipment involved on this Job?" at bounding box center [557, 236] width 197 height 17
click at [459, 234] on input "Equipment Expected" at bounding box center [648, 243] width 378 height 31
checkbox input "true"
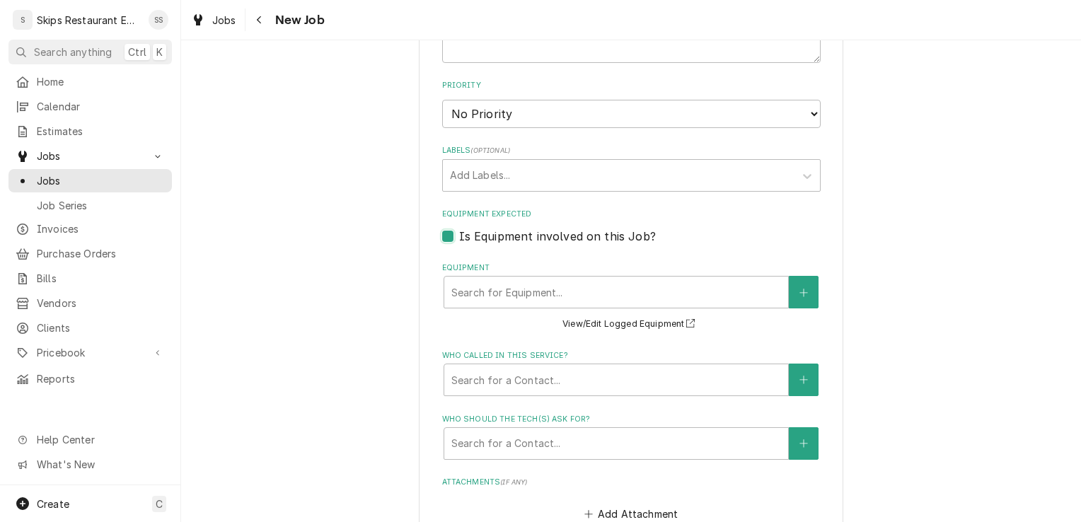
type textarea "x"
click at [799, 292] on icon "Create New Equipment" at bounding box center [803, 293] width 8 height 10
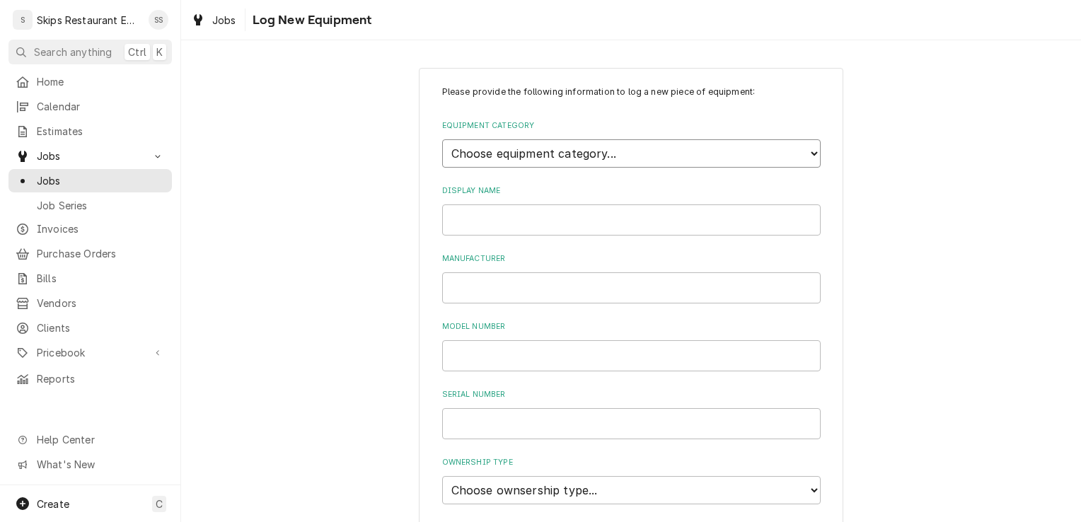
click at [558, 158] on select "Choose equipment category... Cooking Equipment Fryers Ice Machines Ovens and Ra…" at bounding box center [631, 153] width 378 height 28
select select "2"
click at [442, 139] on select "Choose equipment category... Cooking Equipment Fryers Ice Machines Ovens and Ra…" at bounding box center [631, 153] width 378 height 28
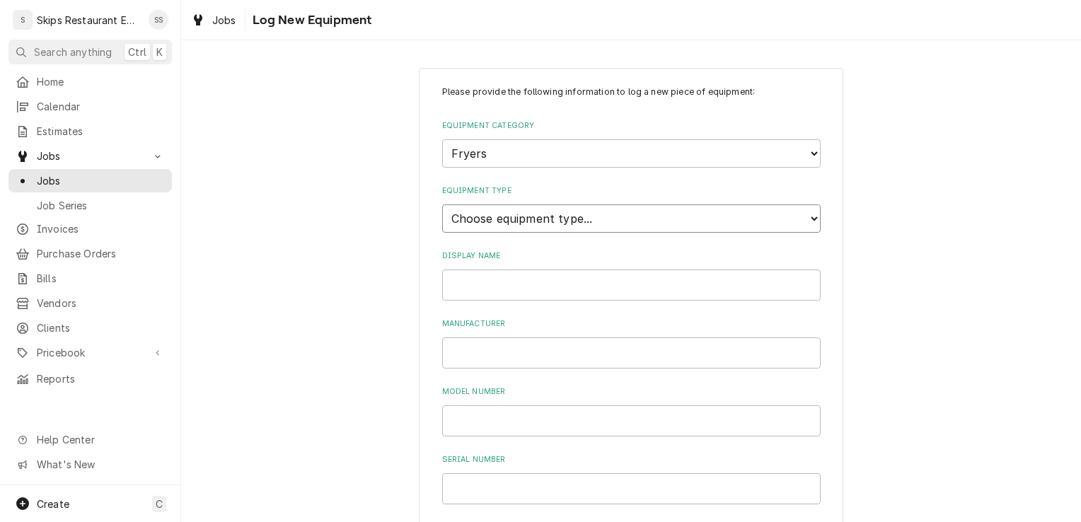
click at [494, 214] on select "Choose equipment type... Electric Fryer Fryer Filtration Equipment Gas Fryer" at bounding box center [631, 218] width 378 height 28
select select "15"
click at [442, 204] on select "Choose equipment type... Electric Fryer Fryer Filtration Equipment Gas Fryer" at bounding box center [631, 218] width 378 height 28
click at [465, 286] on input "Display Name" at bounding box center [631, 285] width 378 height 31
type input "Fry vat 2"
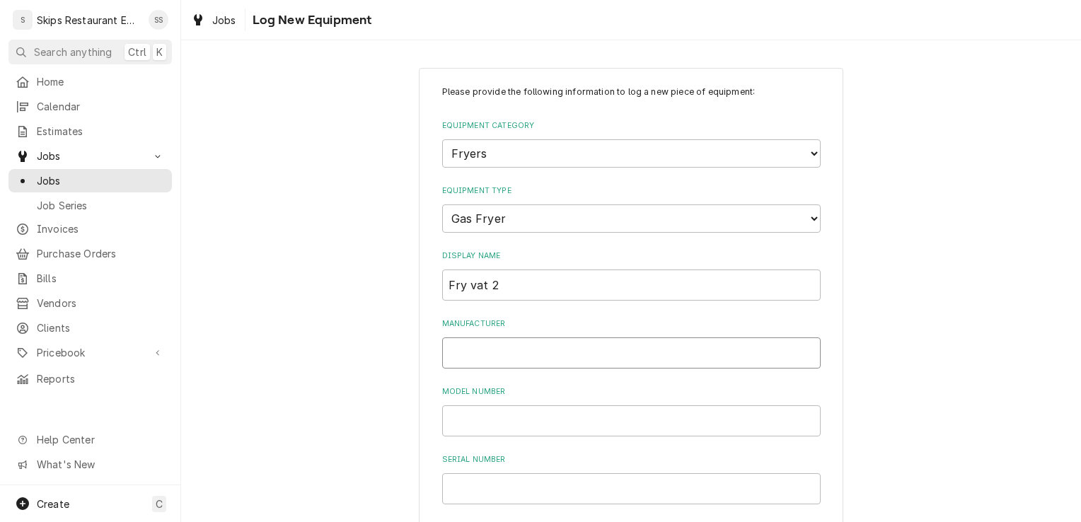
click at [458, 350] on input "Manufacturer" at bounding box center [631, 352] width 378 height 31
type input "Imperial"
click at [490, 424] on input "Model Number" at bounding box center [631, 420] width 378 height 31
type input "IFS-40"
click at [485, 492] on input "Serial Number" at bounding box center [631, 488] width 378 height 31
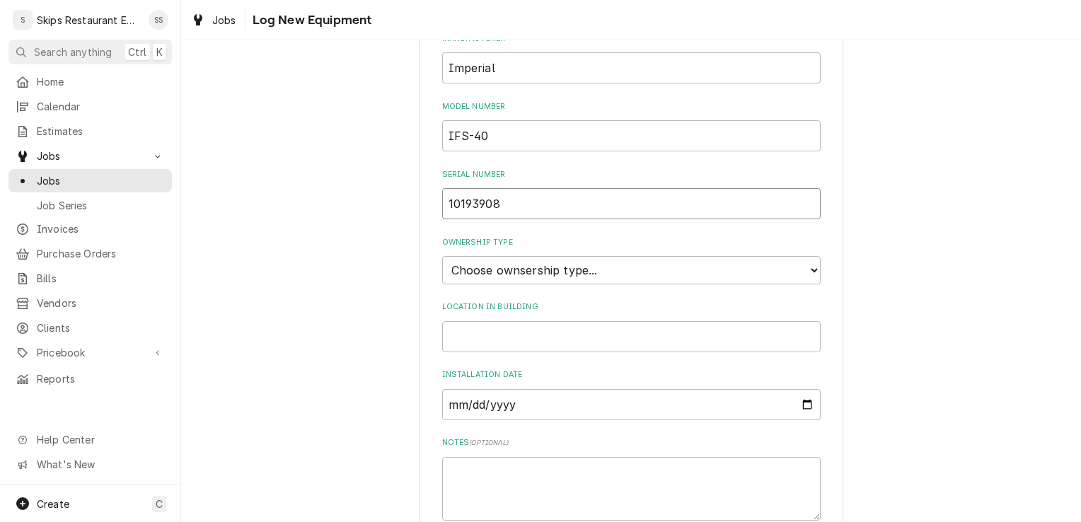
scroll to position [294, 0]
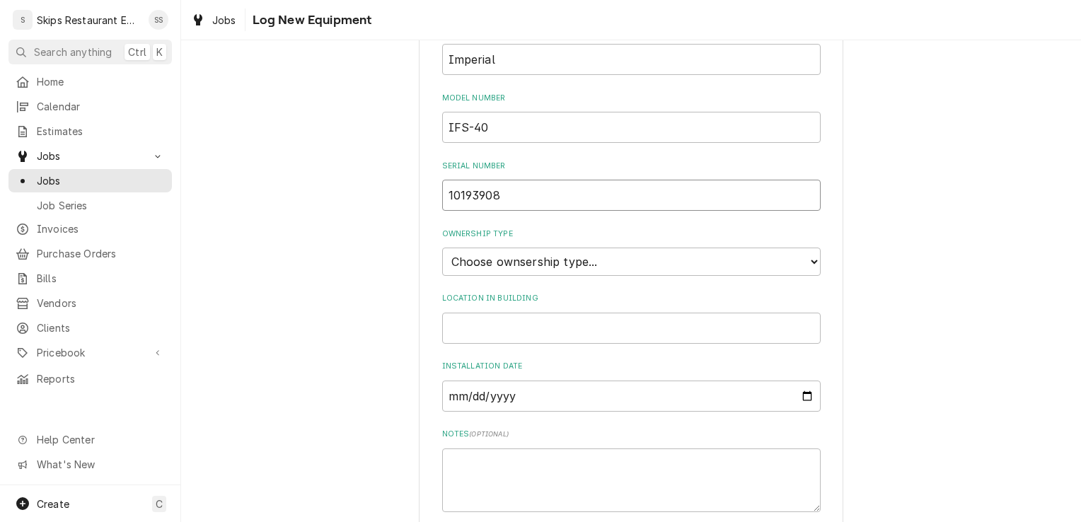
type input "10193908"
click at [579, 256] on select "Choose ownsership type... Unknown Owned Leased Rented" at bounding box center [631, 262] width 378 height 28
select select "1"
click at [442, 248] on select "Choose ownsership type... Unknown Owned Leased Rented" at bounding box center [631, 262] width 378 height 28
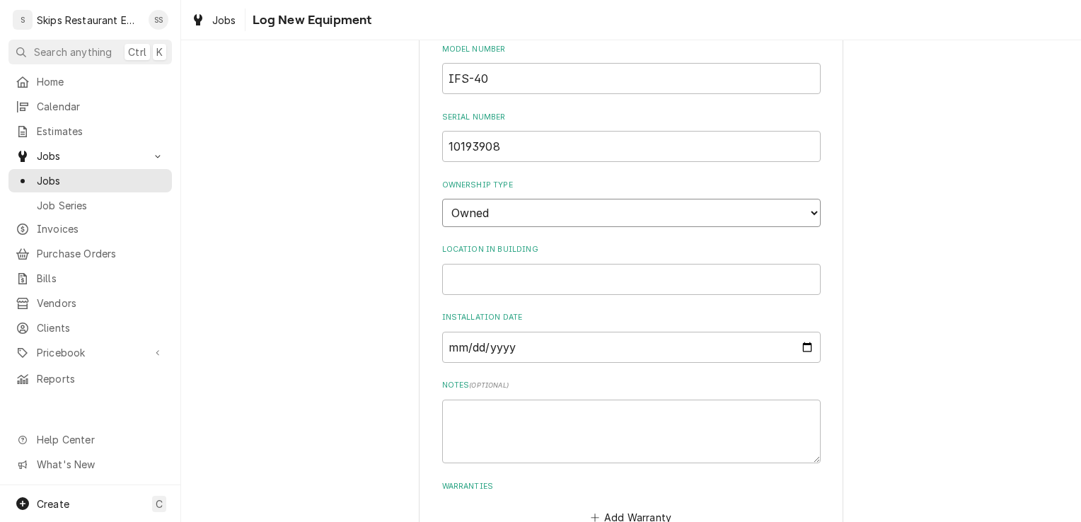
scroll to position [433, 0]
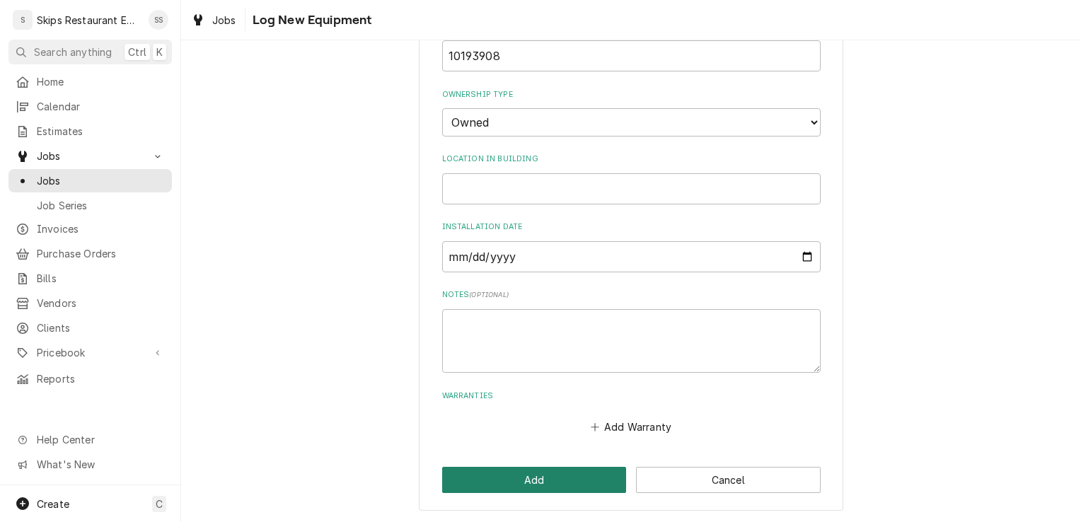
click at [531, 479] on button "Add" at bounding box center [534, 480] width 185 height 26
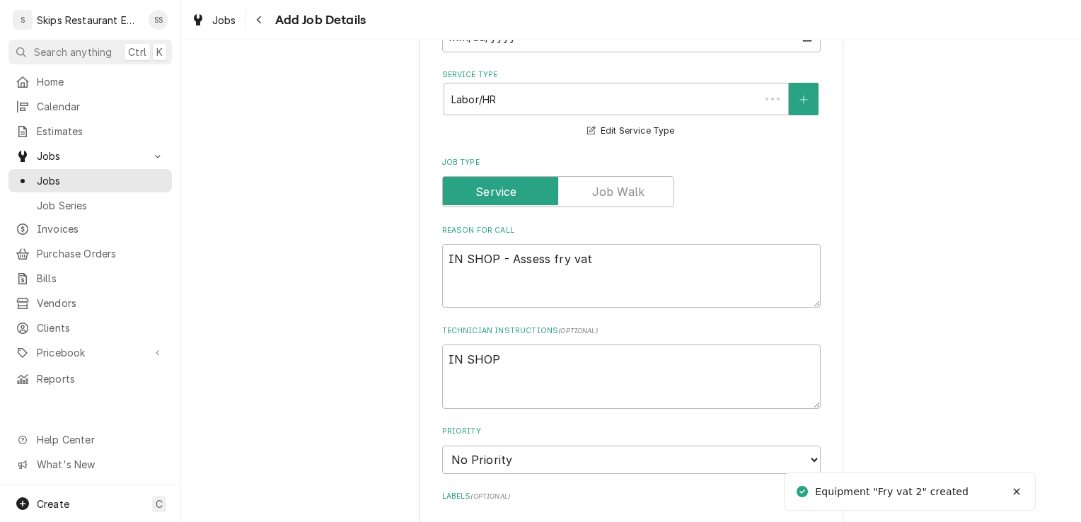
scroll to position [779, 0]
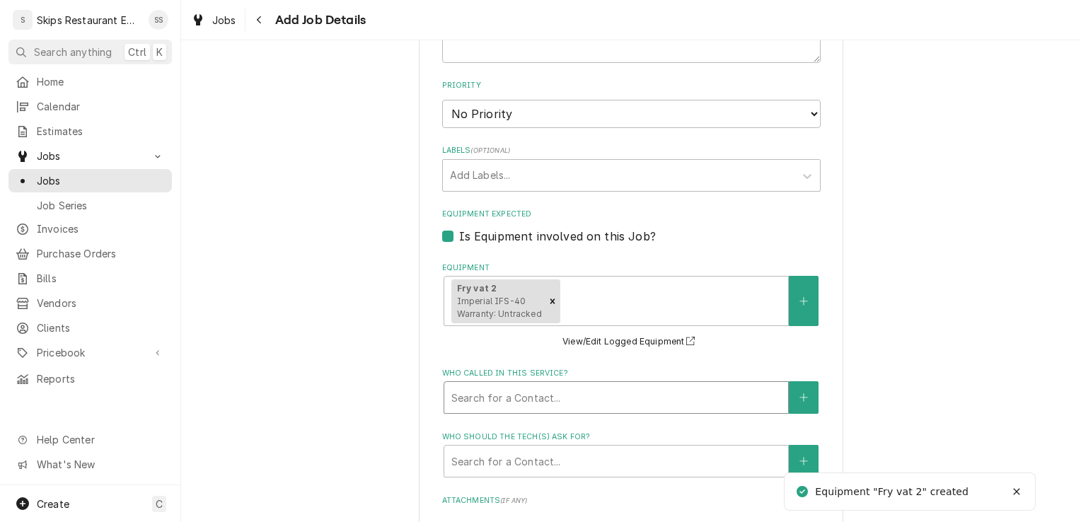
click at [499, 398] on div "Who called in this service?" at bounding box center [616, 397] width 330 height 25
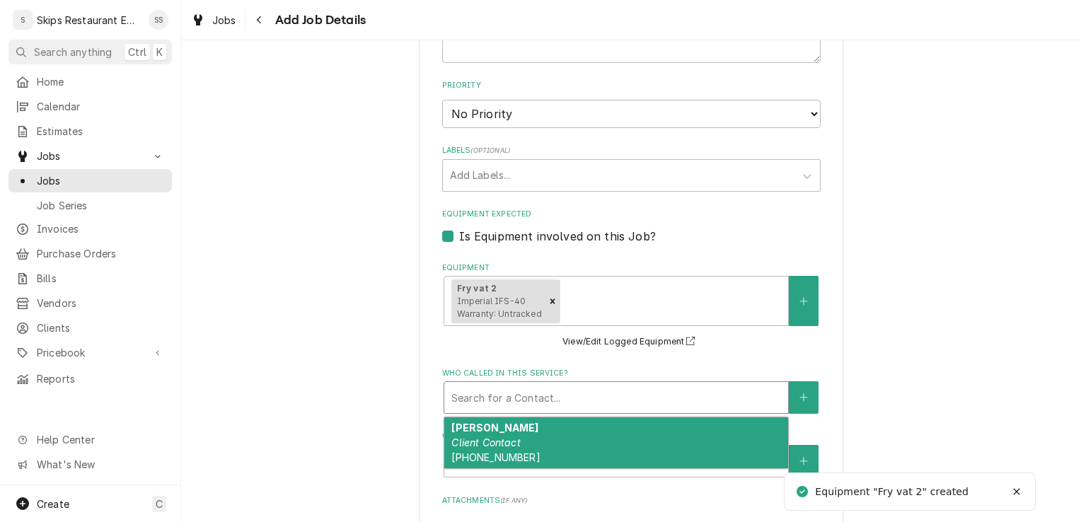
click at [494, 436] on div "Butler, Lawrence Client Contact (361) 243-2564" at bounding box center [616, 443] width 344 height 52
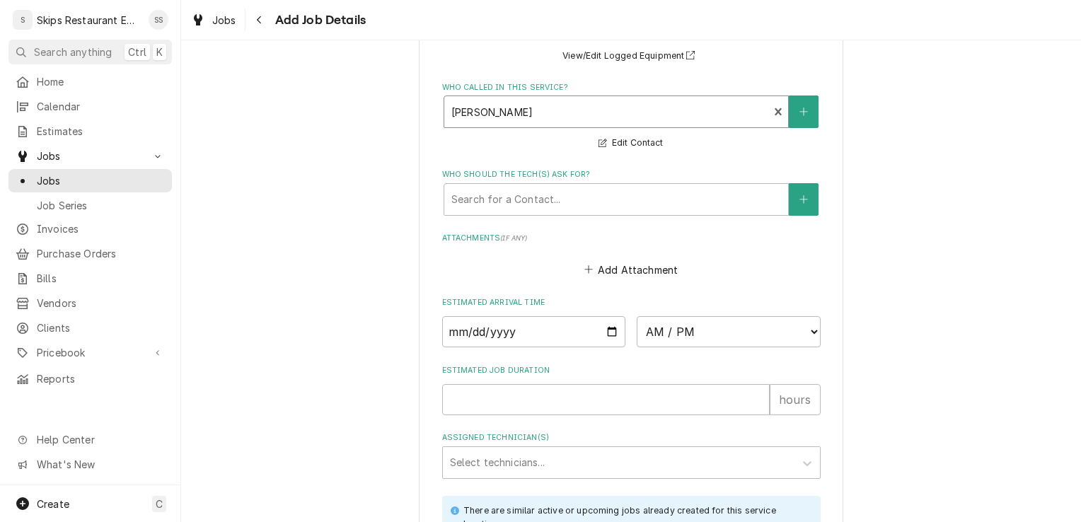
scroll to position [1067, 0]
click at [498, 199] on div "Who should the tech(s) ask for?" at bounding box center [616, 197] width 330 height 25
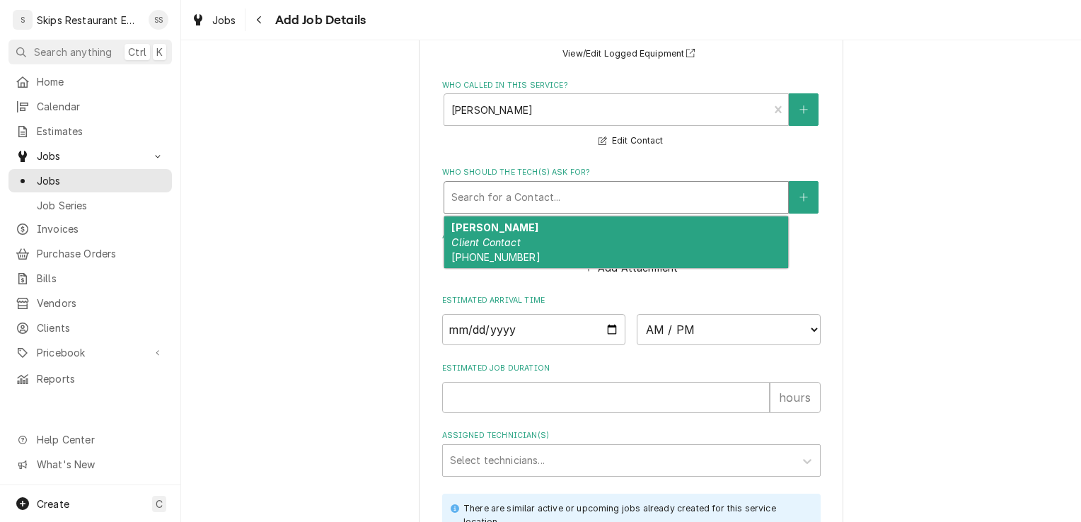
click at [490, 231] on strong "[PERSON_NAME]" at bounding box center [494, 227] width 87 height 12
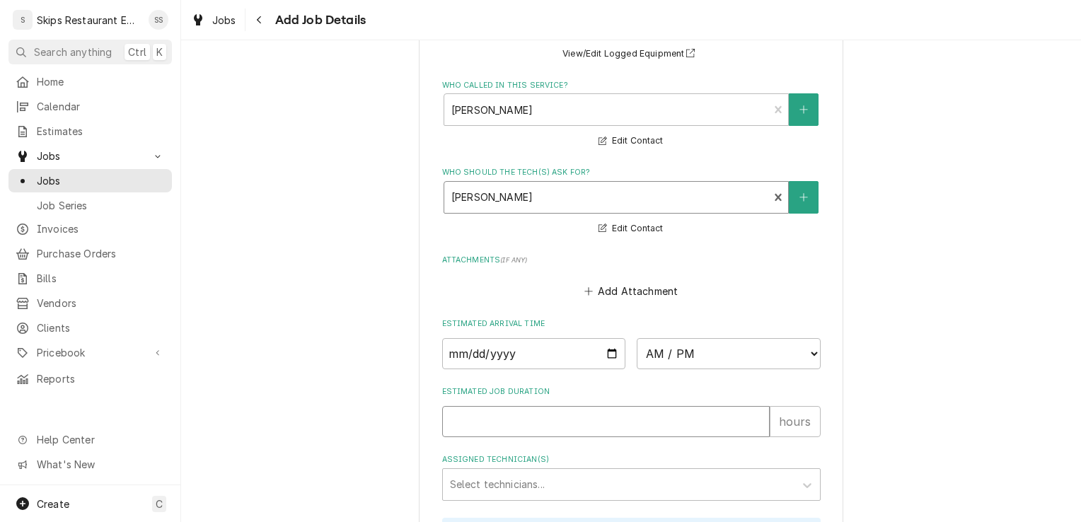
click at [463, 417] on input "Estimated Job Duration" at bounding box center [606, 421] width 328 height 31
type textarea "x"
type input "1"
type textarea "x"
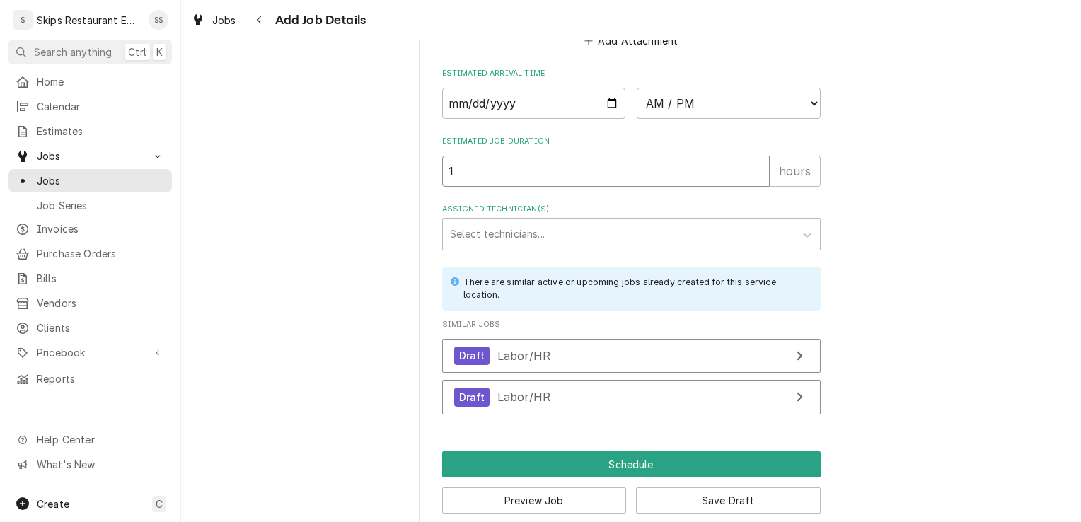
scroll to position [1341, 0]
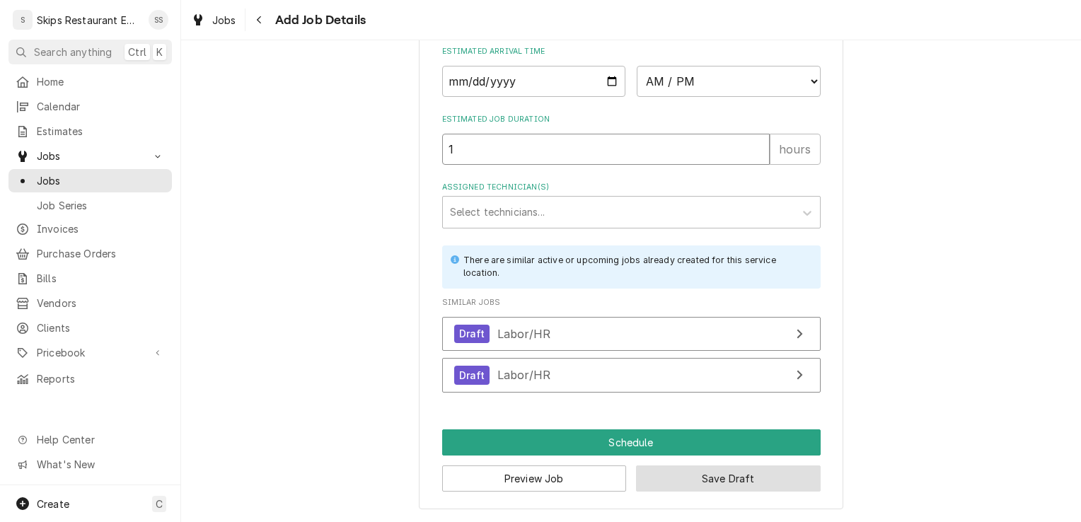
type input "1"
click at [719, 482] on button "Save Draft" at bounding box center [728, 478] width 185 height 26
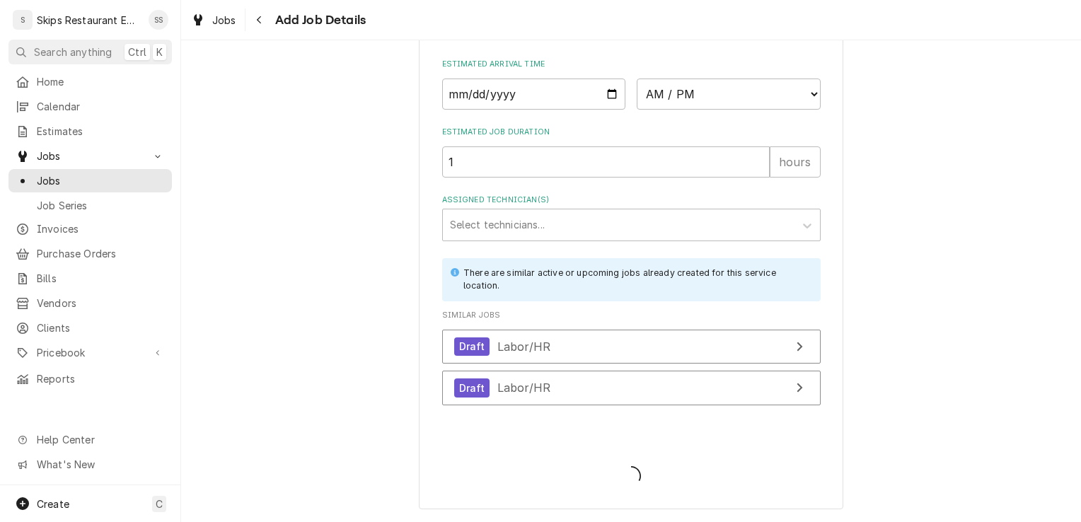
type textarea "x"
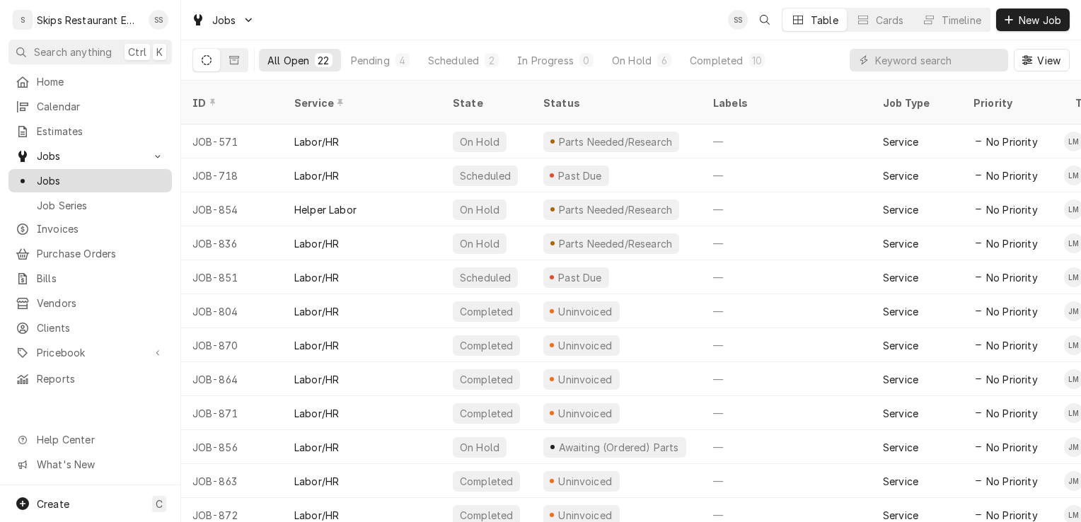
click at [70, 173] on span "Jobs" at bounding box center [101, 180] width 128 height 15
click at [66, 153] on span "Jobs" at bounding box center [90, 156] width 107 height 15
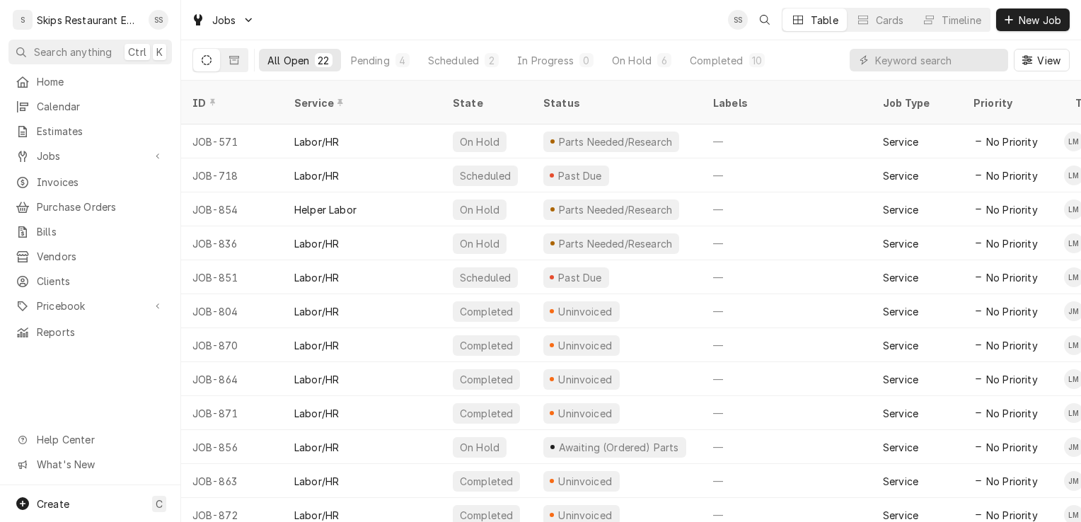
click at [211, 64] on icon "Dynamic Content Wrapper" at bounding box center [207, 60] width 10 height 10
click at [374, 64] on div "Pending" at bounding box center [370, 60] width 39 height 15
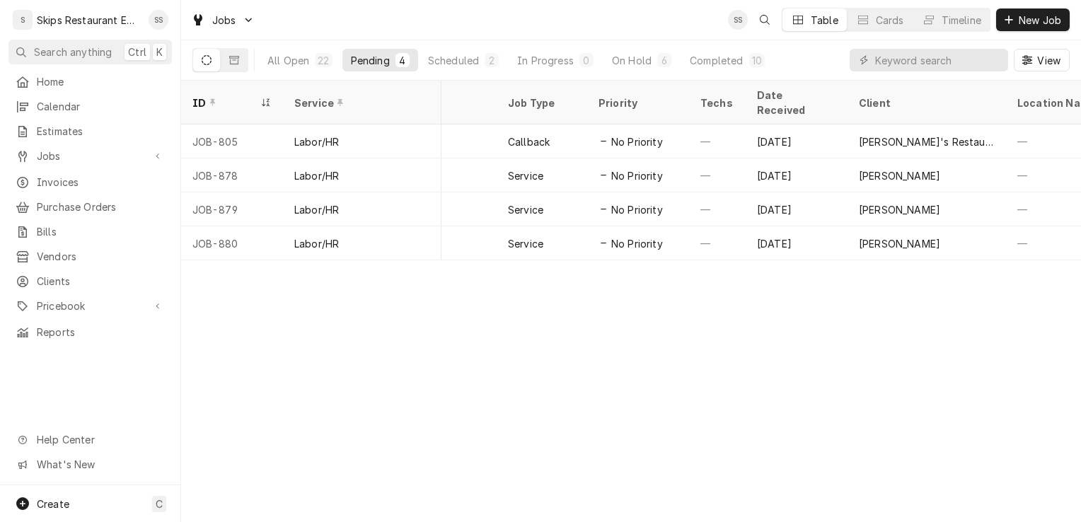
scroll to position [0, 415]
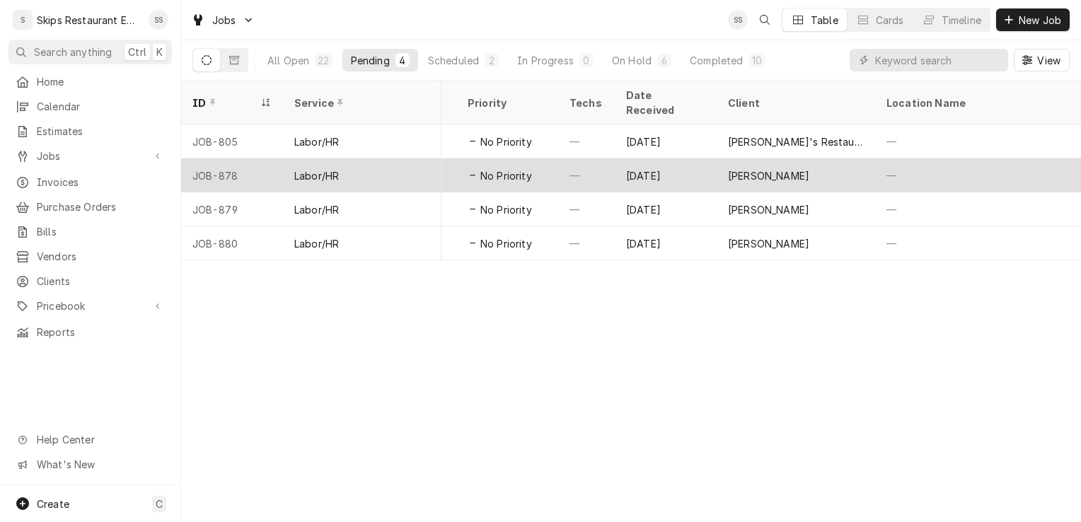
click at [514, 168] on span "No Priority" at bounding box center [506, 175] width 52 height 15
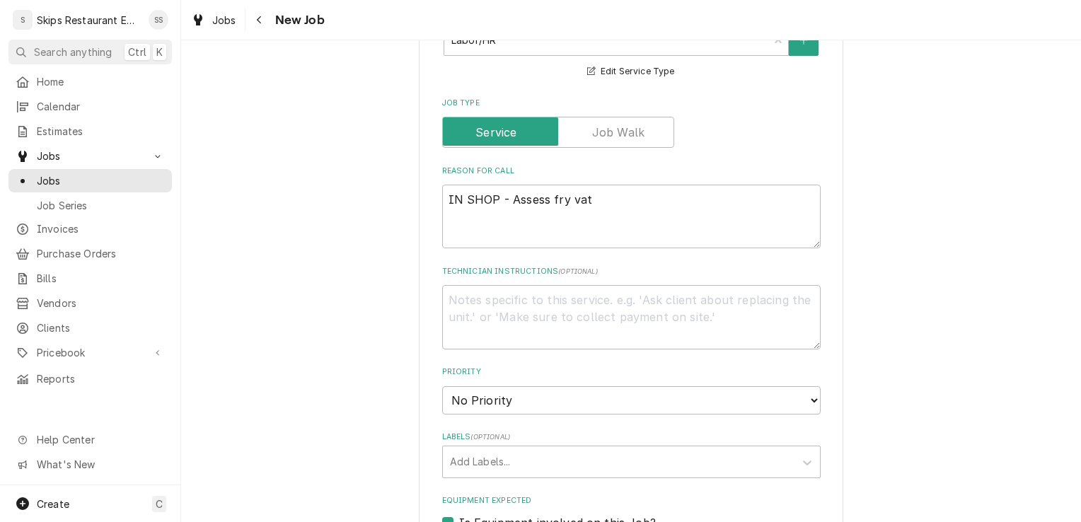
scroll to position [490, 0]
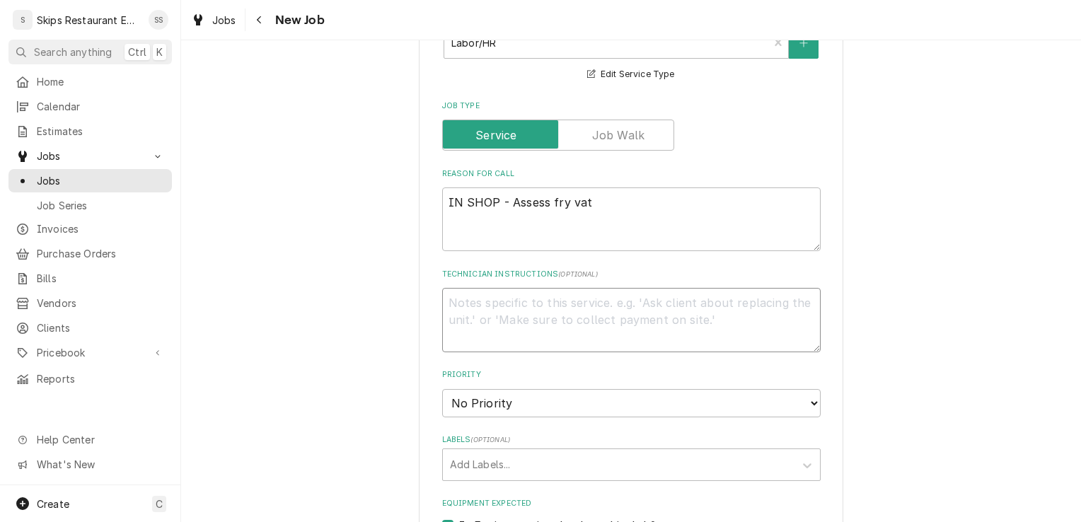
click at [474, 310] on textarea "Technician Instructions ( optional )" at bounding box center [631, 320] width 378 height 64
type textarea "x"
type textarea "I"
type textarea "x"
type textarea "IN"
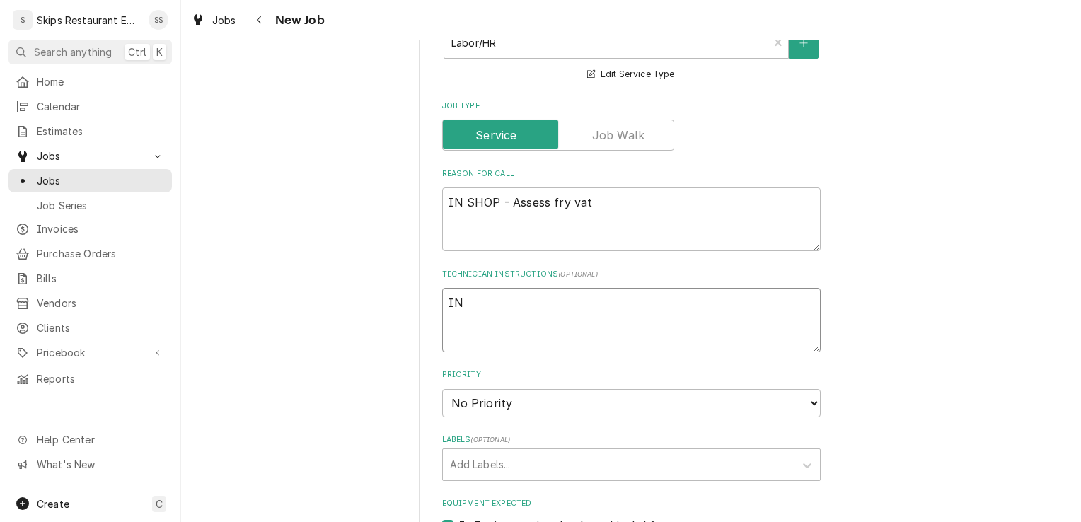
type textarea "x"
type textarea "IN"
type textarea "x"
type textarea "IN S"
type textarea "x"
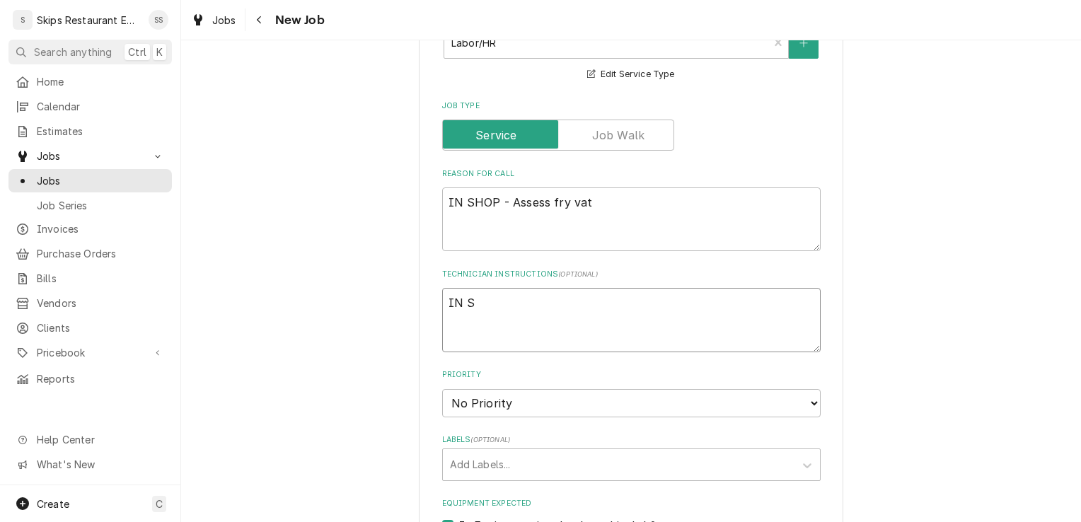
type textarea "IN SH"
type textarea "x"
type textarea "IN SHO"
type textarea "x"
type textarea "IN SHOP"
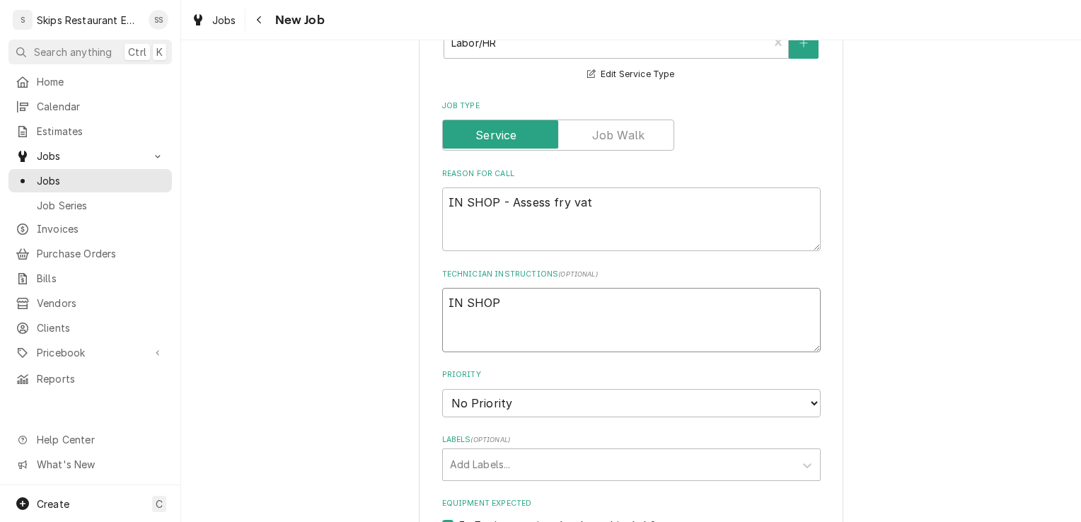
type textarea "x"
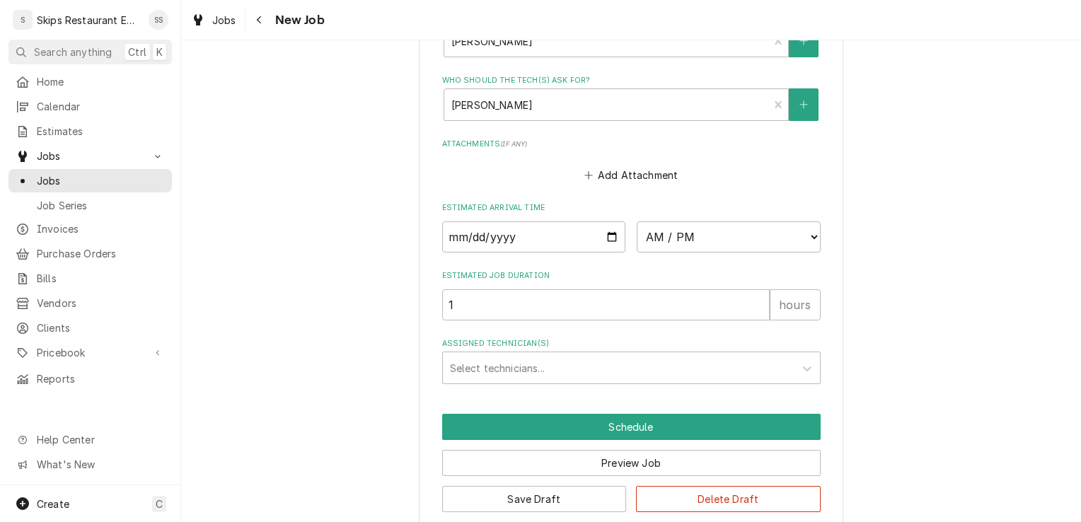
scroll to position [1158, 0]
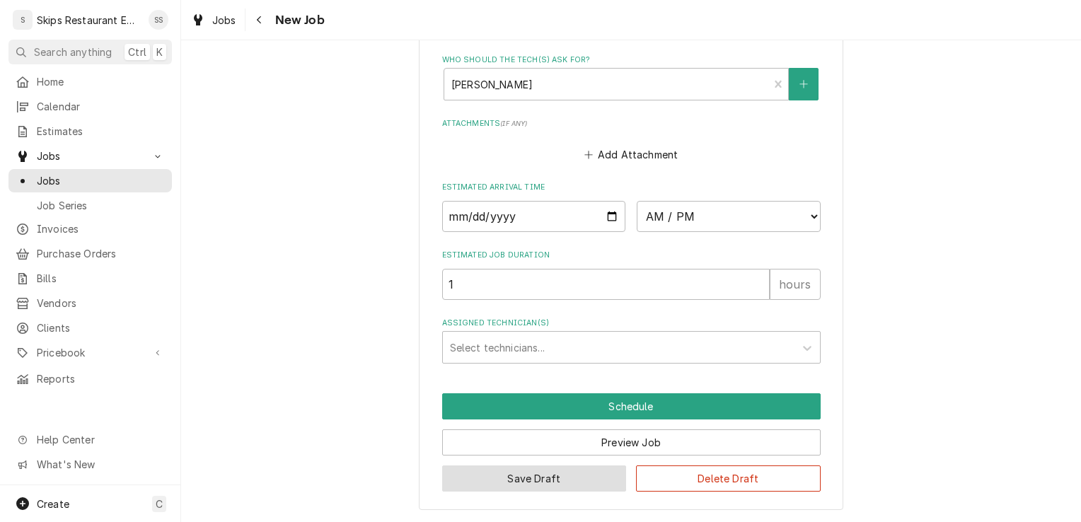
type textarea "IN SHOP"
click at [604, 480] on button "Save Draft" at bounding box center [534, 478] width 185 height 26
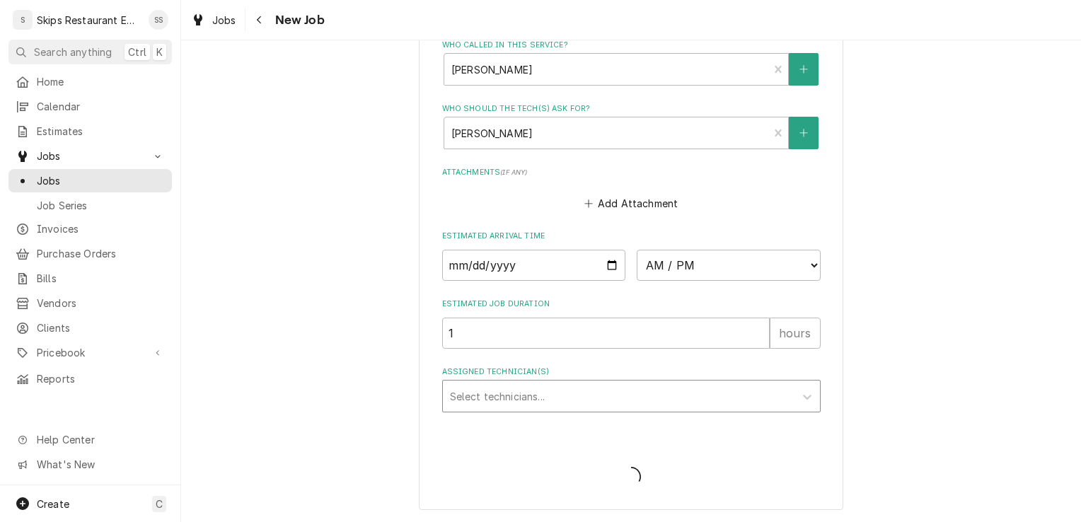
type textarea "x"
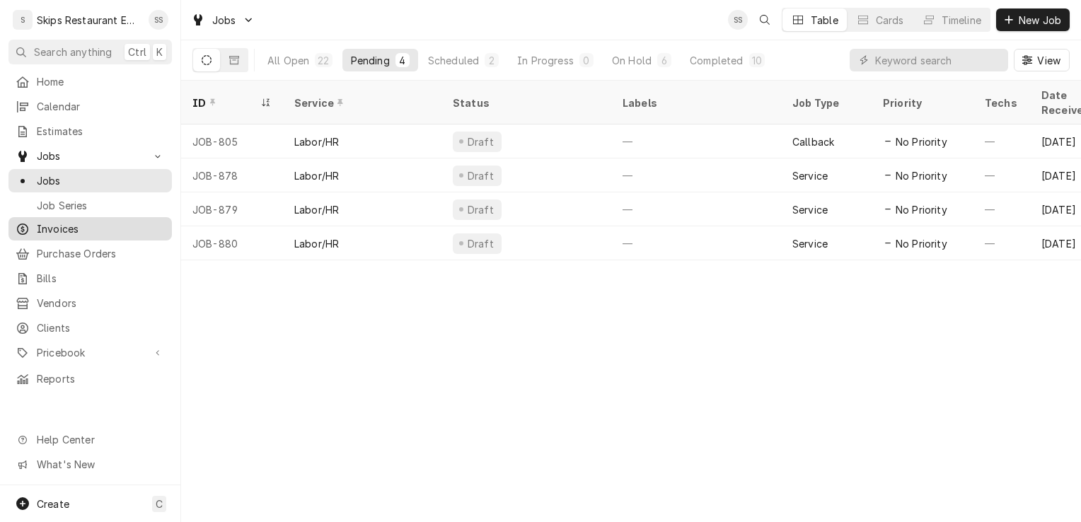
click at [35, 227] on div "Invoices" at bounding box center [90, 228] width 149 height 15
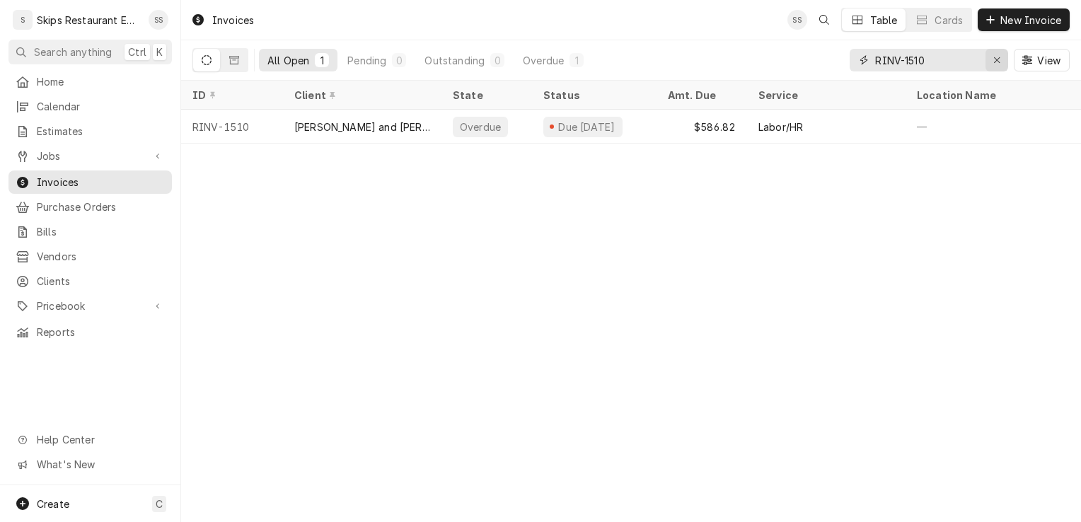
click at [996, 54] on div "Erase input" at bounding box center [997, 60] width 14 height 14
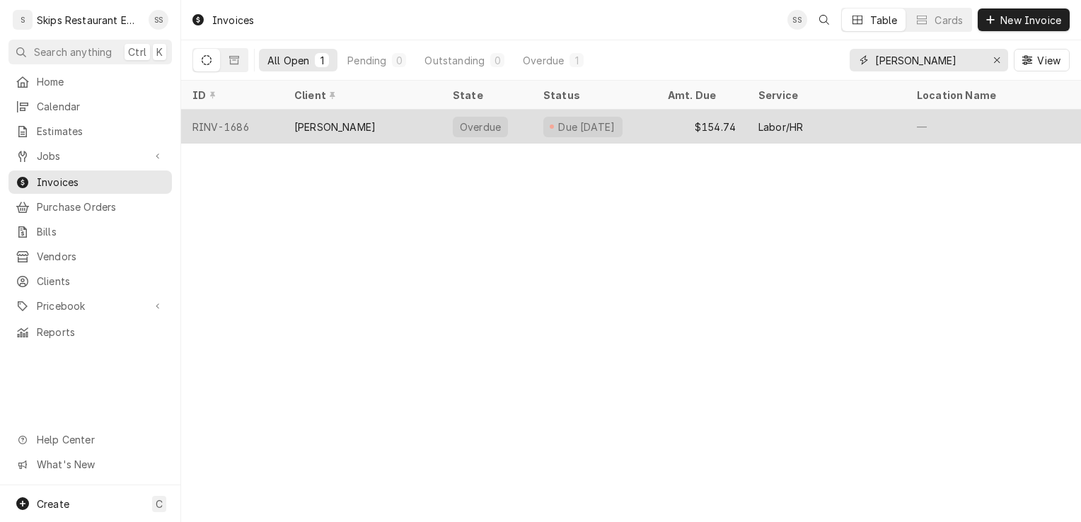
type input "shawn"
click at [361, 125] on div "CAMBELL, SHAWN" at bounding box center [334, 127] width 81 height 15
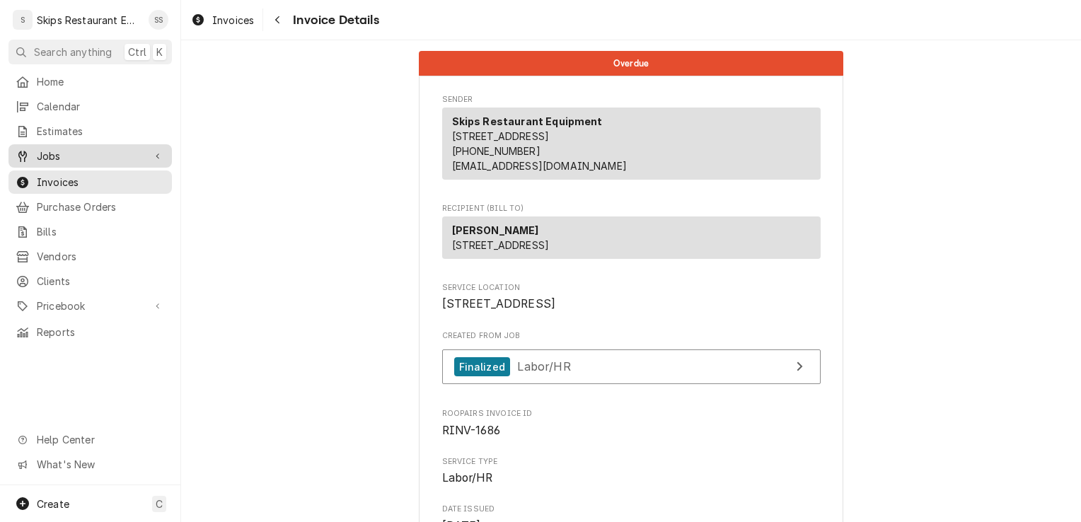
click at [51, 153] on span "Jobs" at bounding box center [90, 156] width 107 height 15
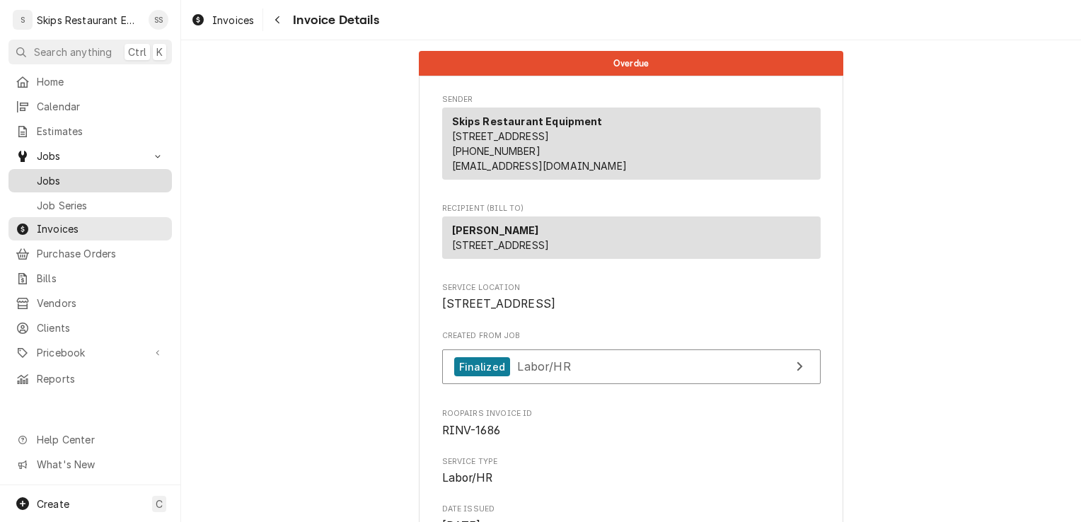
click at [53, 177] on span "Jobs" at bounding box center [101, 180] width 128 height 15
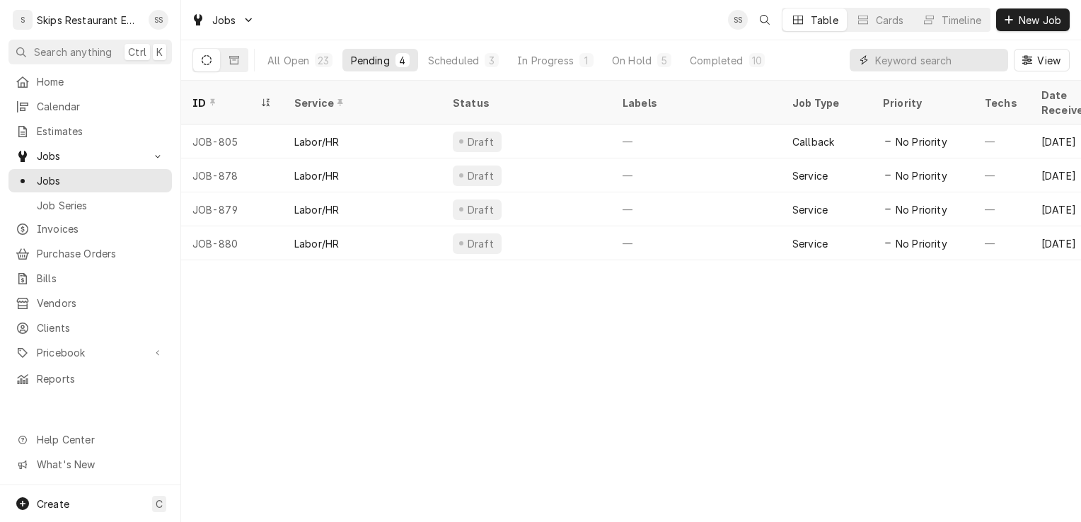
click at [895, 64] on input "Dynamic Content Wrapper" at bounding box center [938, 60] width 126 height 23
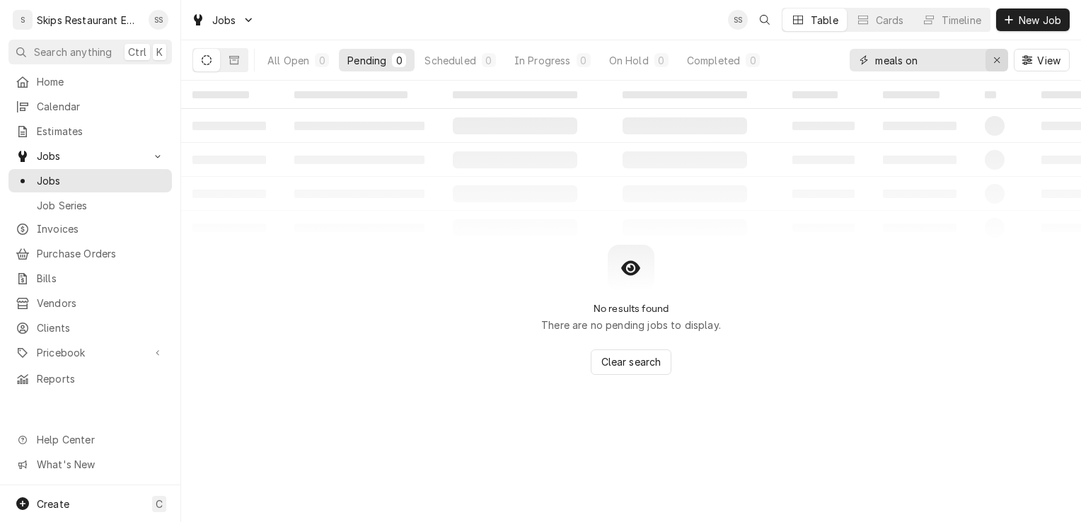
type input "meals on"
click at [995, 54] on div "Erase input" at bounding box center [997, 60] width 14 height 14
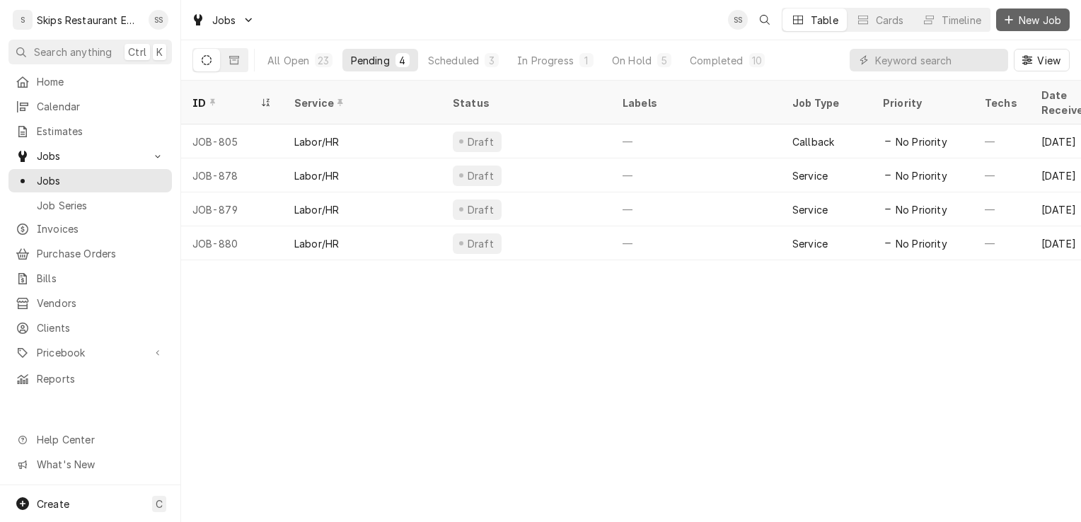
click at [1041, 18] on span "New Job" at bounding box center [1040, 20] width 48 height 15
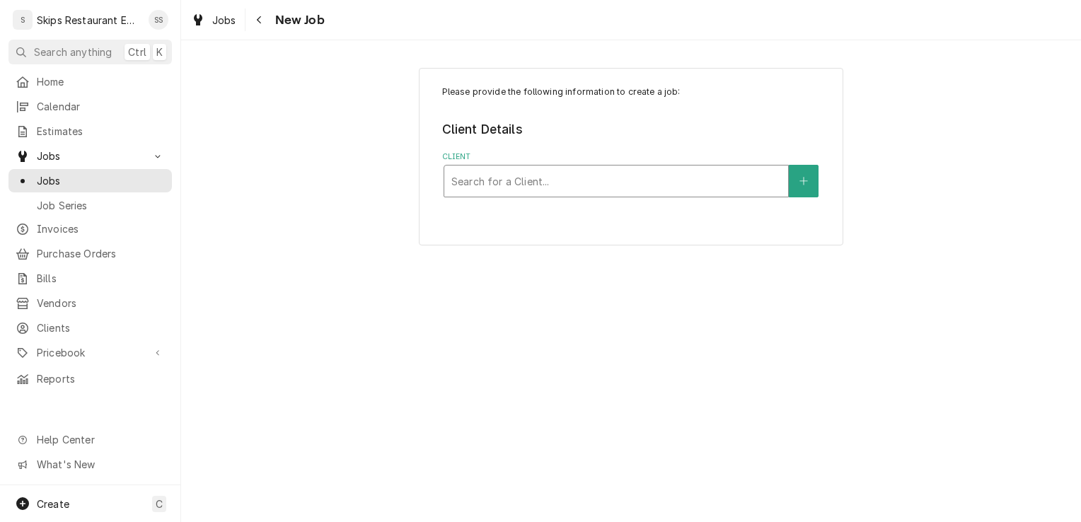
click at [499, 183] on div "Client" at bounding box center [616, 180] width 330 height 25
type input "Meals on Wheels"
drag, startPoint x: 536, startPoint y: 180, endPoint x: 515, endPoint y: 181, distance: 21.2
click at [516, 181] on div "Client" at bounding box center [616, 180] width 330 height 25
type input "[GEOGRAPHIC_DATA]"
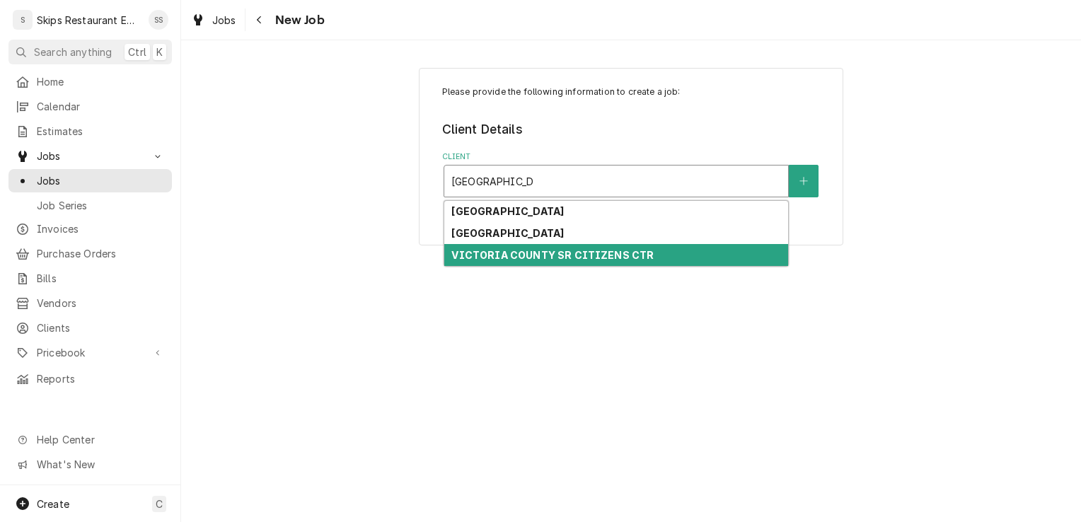
click at [495, 259] on strong "VICTORIA COUNTY SR CITIZENS CTR" at bounding box center [552, 255] width 202 height 12
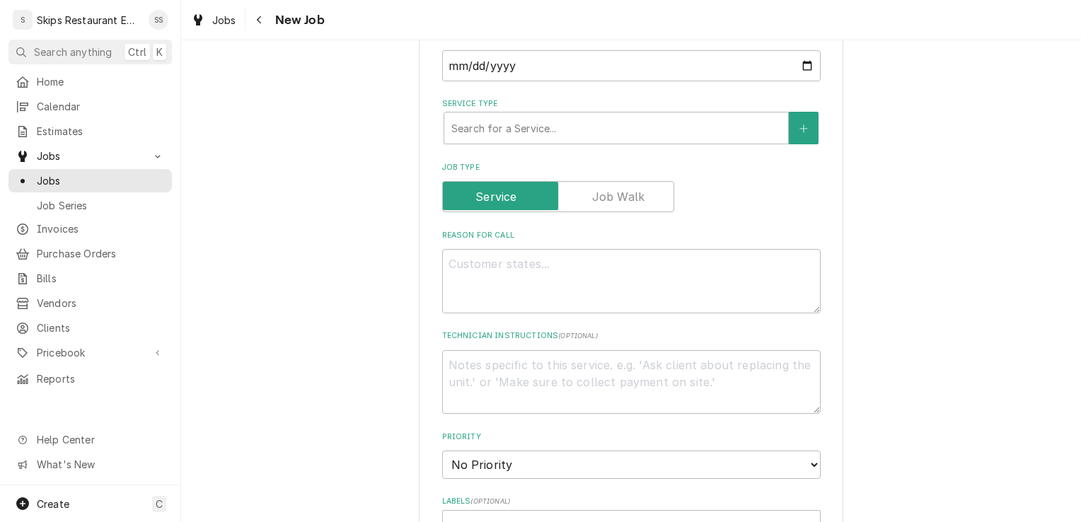
scroll to position [407, 0]
click at [473, 132] on div "Service Type" at bounding box center [616, 124] width 330 height 25
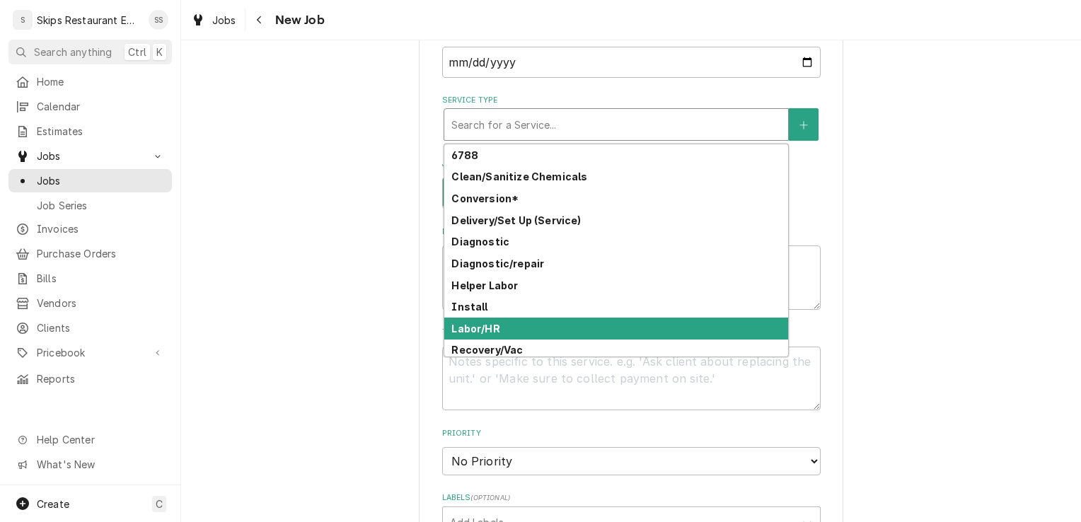
click at [464, 330] on strong "Labor/HR" at bounding box center [475, 329] width 48 height 12
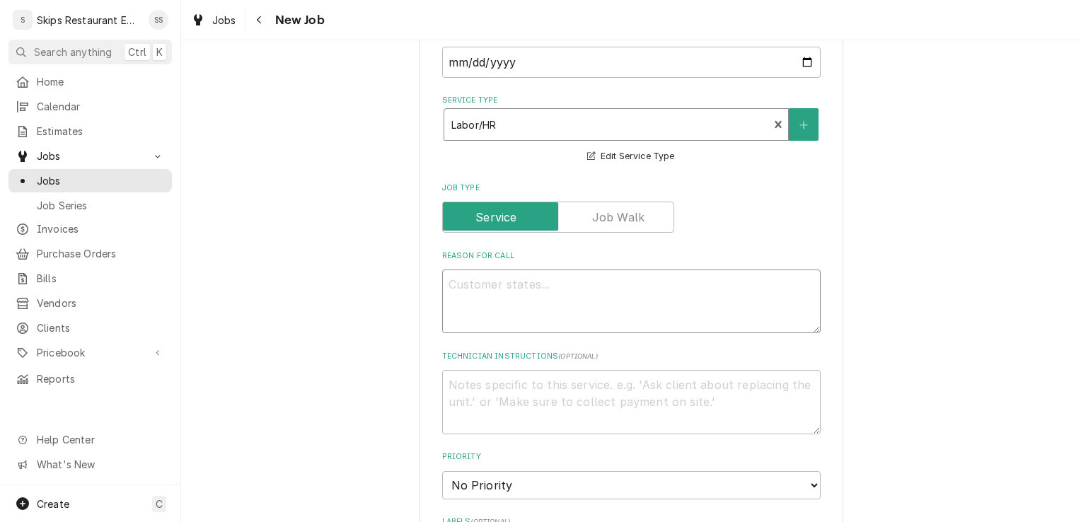
click at [477, 285] on textarea "Reason For Call" at bounding box center [631, 302] width 378 height 64
type textarea "x"
type textarea "W"
type textarea "x"
type textarea "Wa"
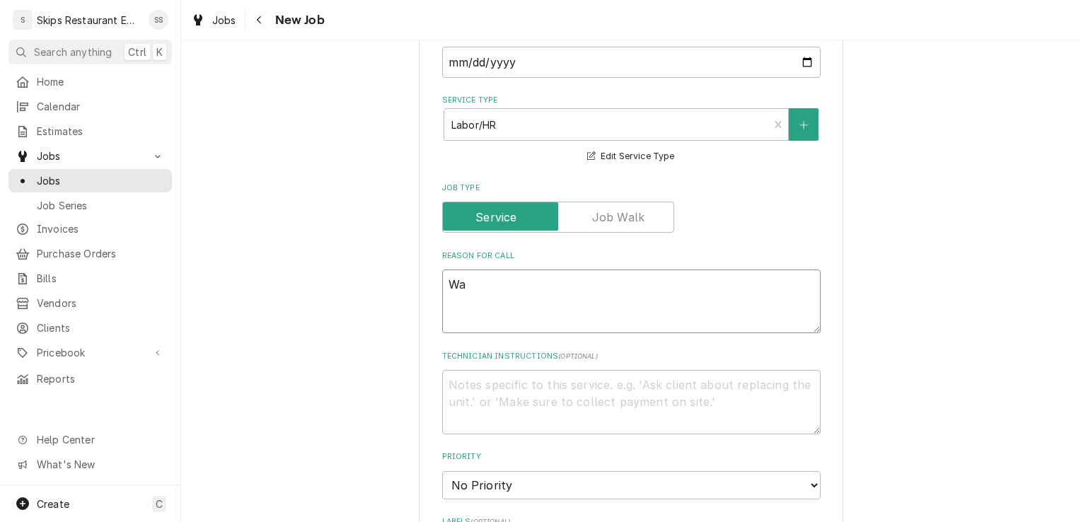
type textarea "x"
type textarea "Wal"
type textarea "x"
type textarea "Walk"
type textarea "x"
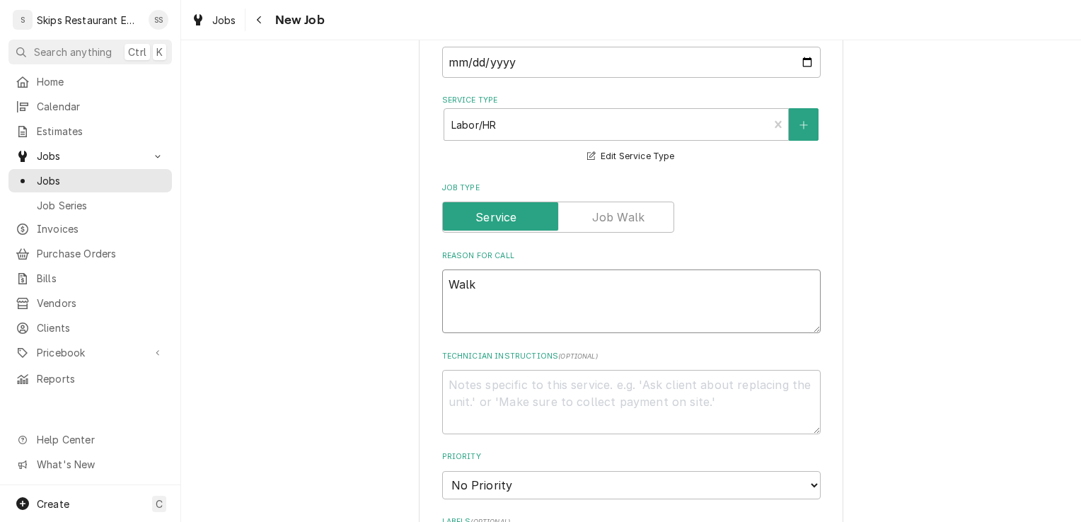
type textarea "Walk-"
type textarea "x"
type textarea "Walk-i"
type textarea "x"
type textarea "Walk-in"
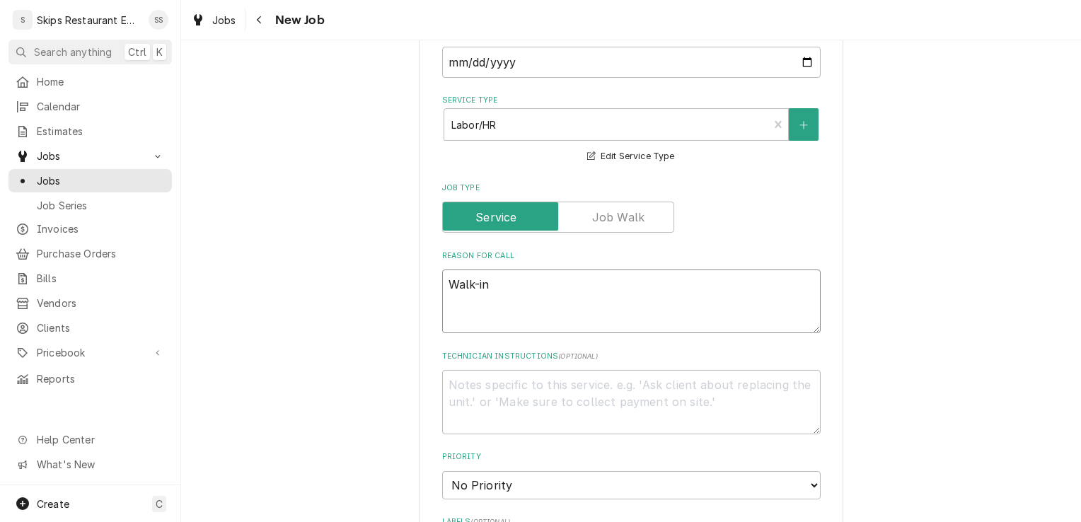
type textarea "x"
type textarea "Walk-in"
type textarea "x"
type textarea "Walk-in c"
type textarea "x"
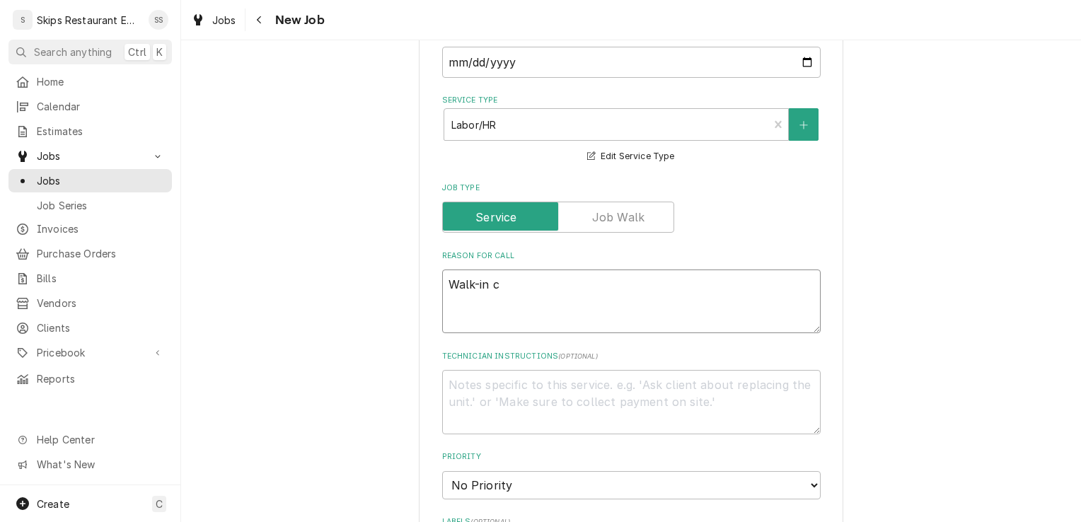
type textarea "Walk-in co"
type textarea "x"
type textarea "Walk-in coo"
type textarea "x"
type textarea "Walk-in cool"
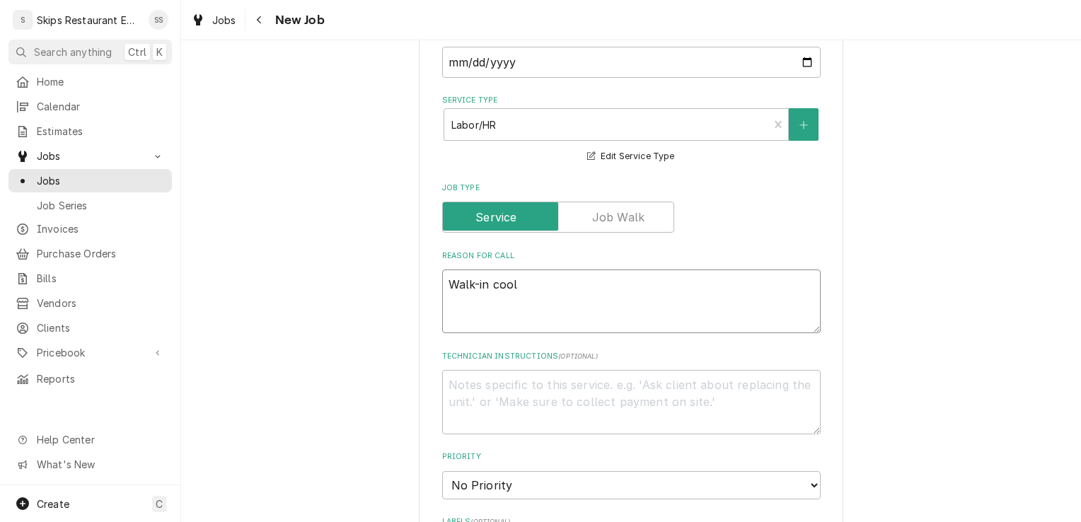
type textarea "x"
type textarea "Walk-in coole"
type textarea "x"
type textarea "Walk-in cooler"
type textarea "x"
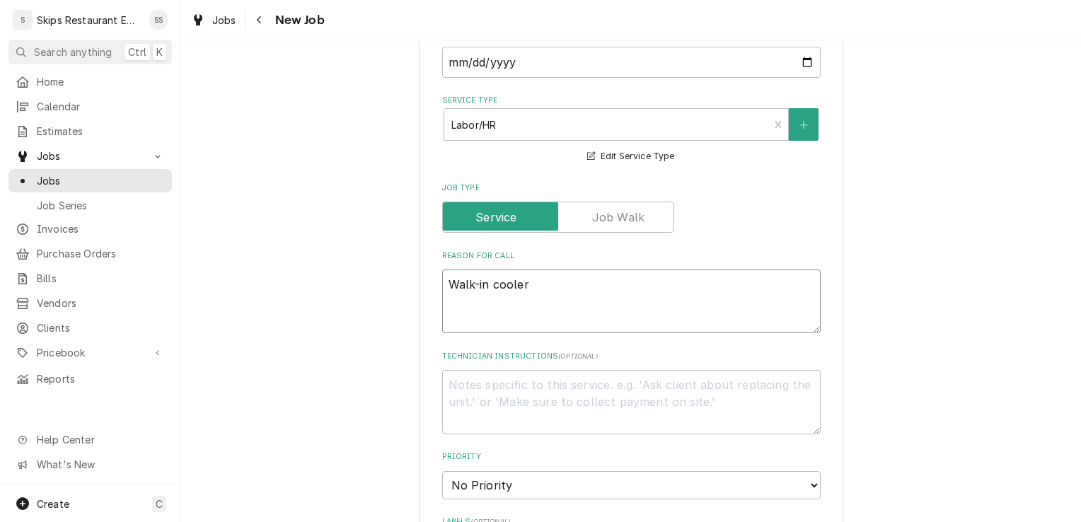
type textarea "Walk-in cooler"
type textarea "x"
type textarea "Walk-in cooler f"
type textarea "x"
type textarea "Walk-in cooler fa"
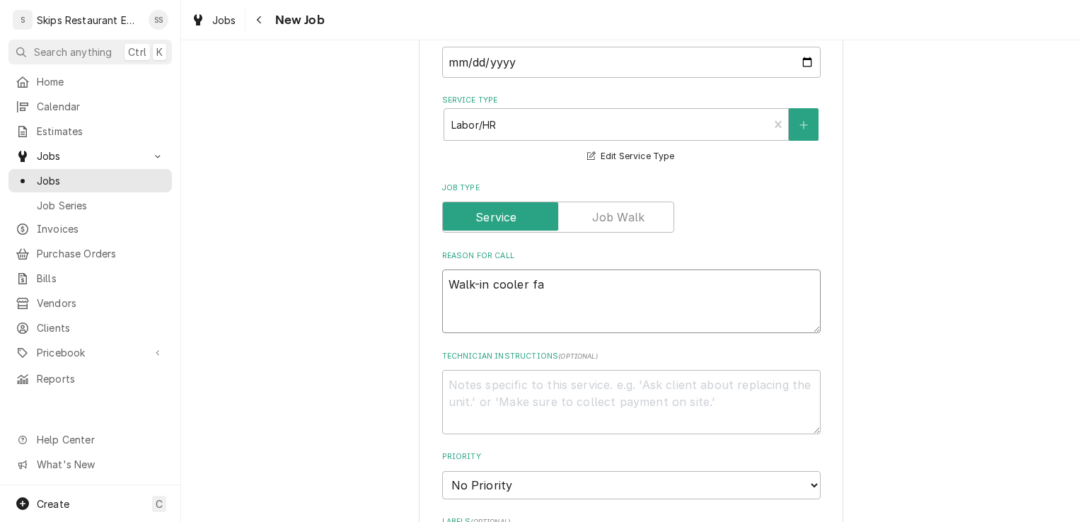
type textarea "x"
type textarea "Walk-in cooler fan"
type textarea "x"
type textarea "Walk-in cooler fan"
type textarea "x"
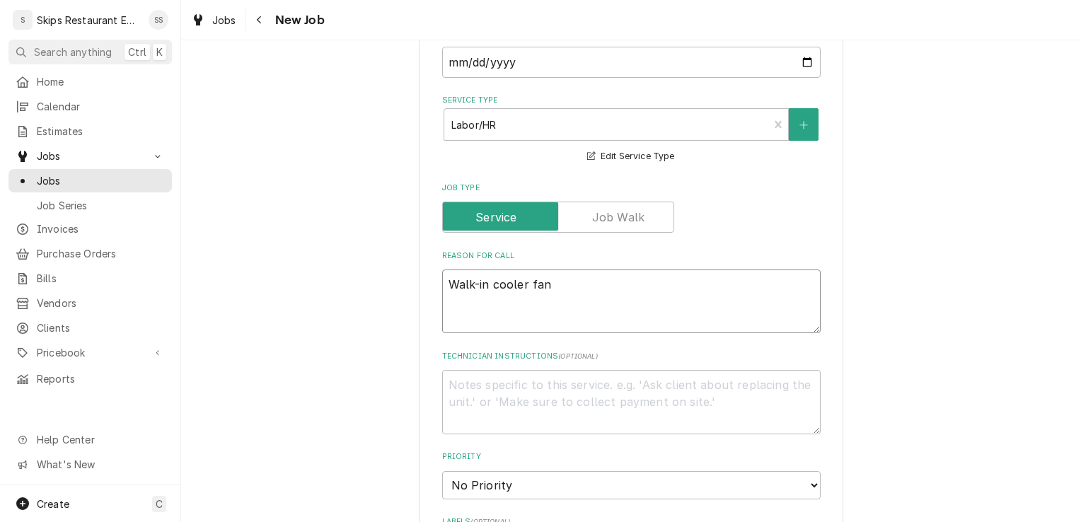
type textarea "Walk-in cooler fan m"
type textarea "x"
type textarea "Walk-in cooler fan ma"
type textarea "x"
type textarea "Walk-in cooler fan mak"
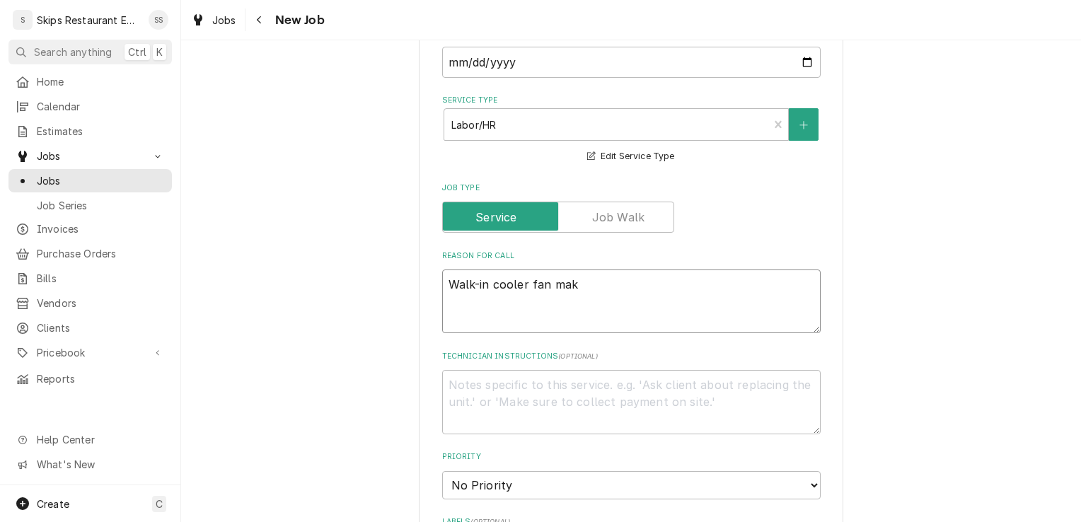
type textarea "x"
type textarea "Walk-in cooler fan maki"
type textarea "x"
type textarea "Walk-in cooler fan makin"
type textarea "x"
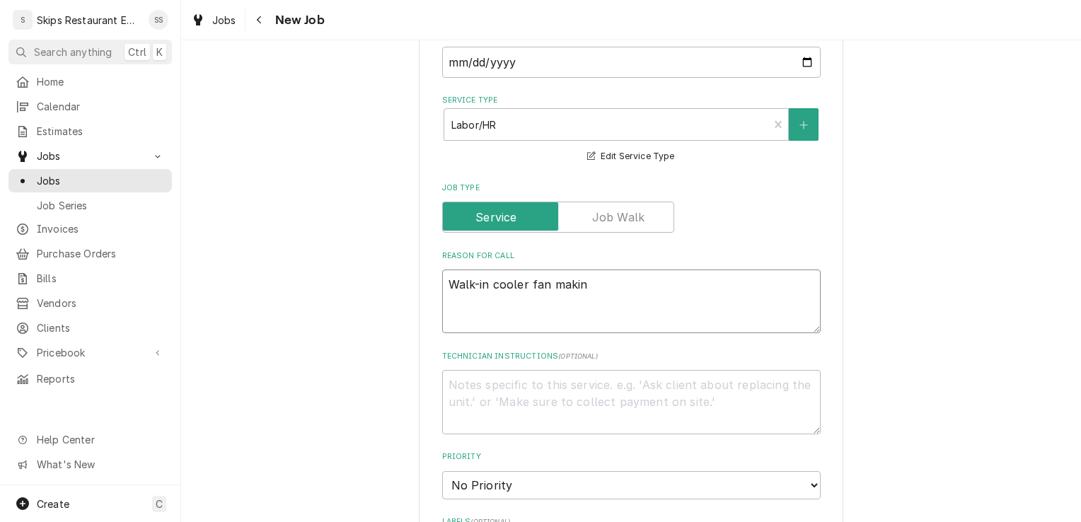
type textarea "Walk-in cooler fan making"
type textarea "x"
type textarea "Walk-in cooler fan making"
type textarea "x"
type textarea "Walk-in cooler fan making n"
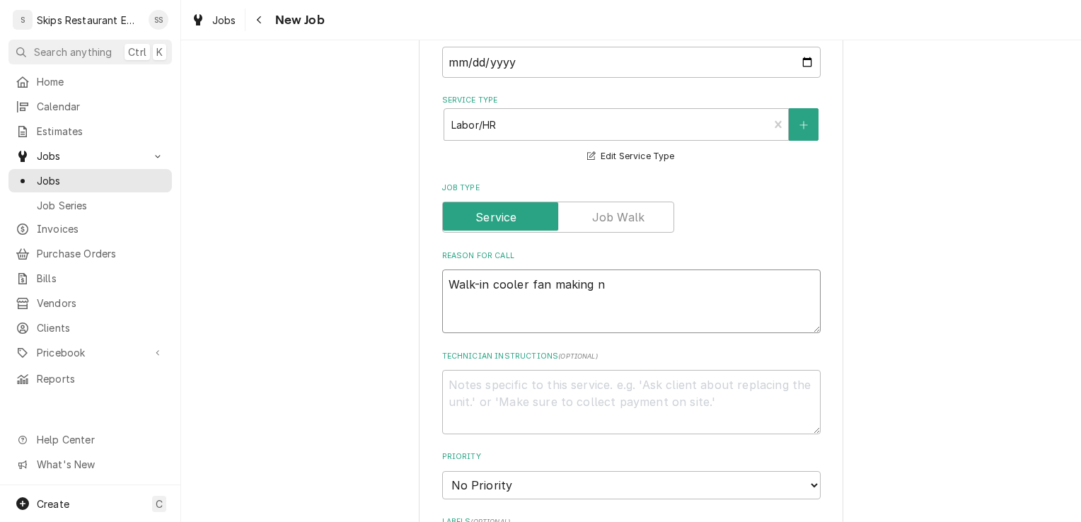
type textarea "x"
type textarea "Walk-in cooler fan making no"
type textarea "x"
type textarea "Walk-in cooler fan making noi"
type textarea "x"
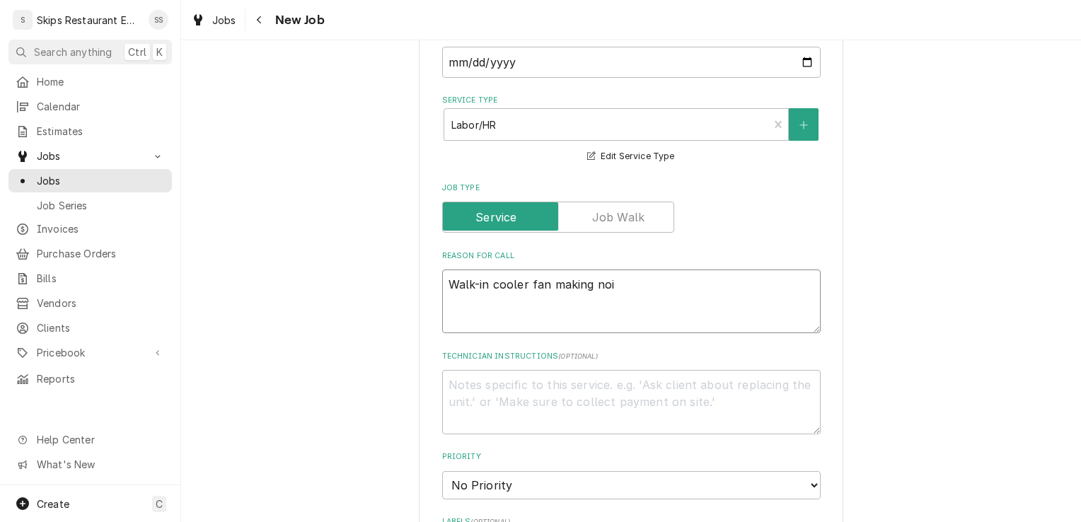
type textarea "Walk-in cooler fan making nois"
type textarea "x"
type textarea "Walk-in cooler fan making noise"
type textarea "x"
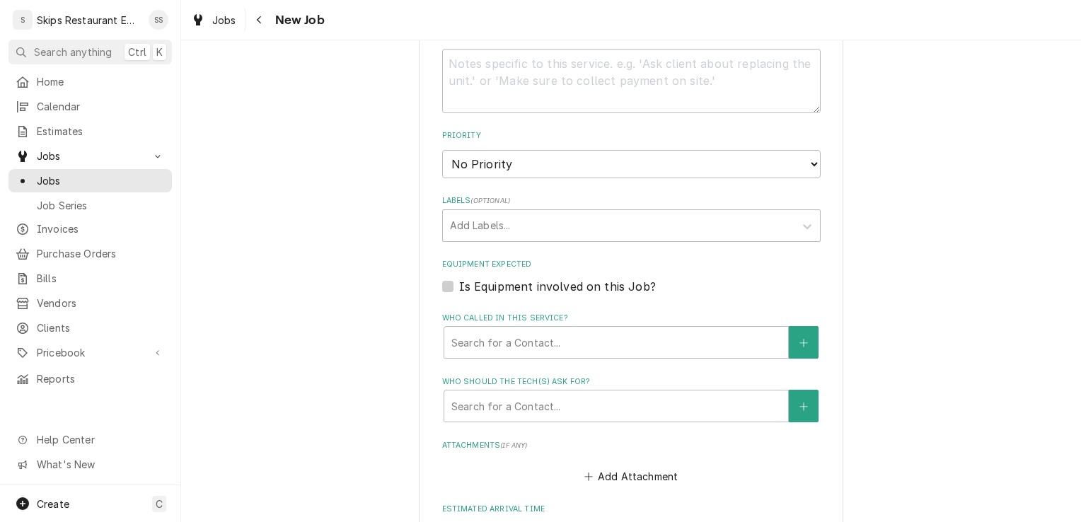
scroll to position [740, 0]
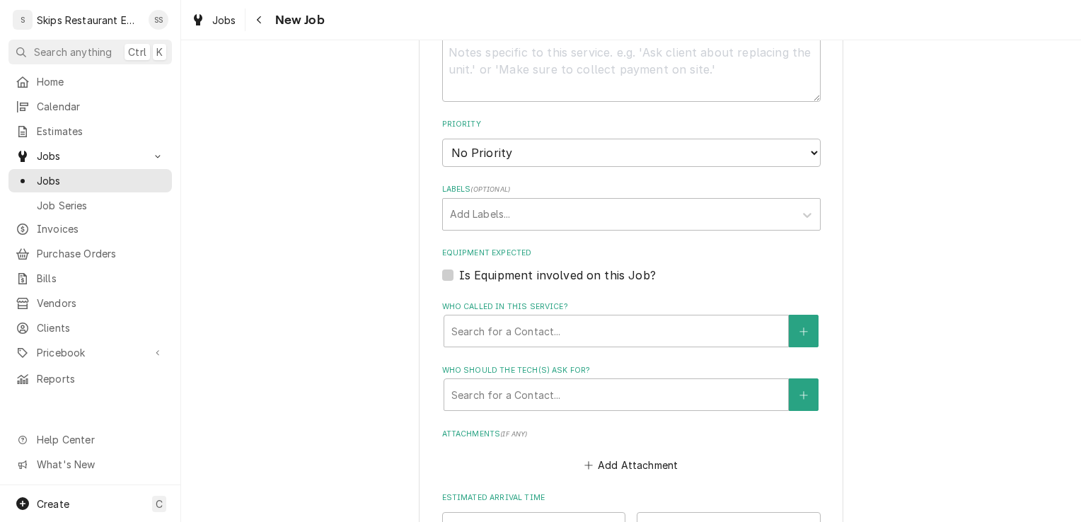
type textarea "Walk-in cooler fan making noise"
click at [459, 275] on label "Is Equipment involved on this Job?" at bounding box center [557, 275] width 197 height 17
click at [459, 275] on input "Equipment Expected" at bounding box center [648, 282] width 378 height 31
checkbox input "true"
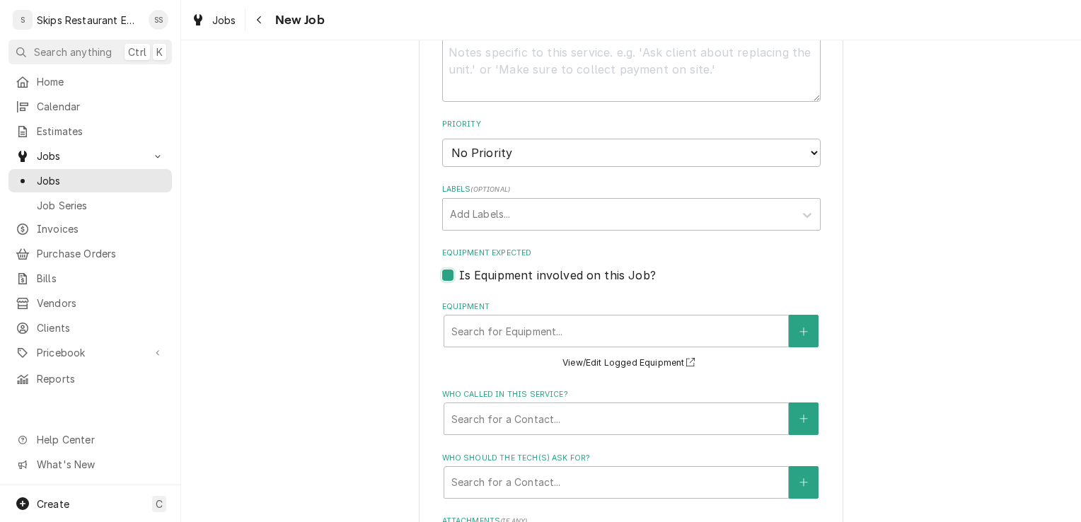
type textarea "x"
click at [550, 329] on div "Equipment" at bounding box center [616, 330] width 330 height 25
click at [491, 338] on div "Equipment" at bounding box center [616, 330] width 330 height 25
click at [592, 362] on button "View/Edit Logged Equipment" at bounding box center [630, 363] width 141 height 18
click at [800, 331] on icon "Create New Equipment" at bounding box center [803, 332] width 8 height 10
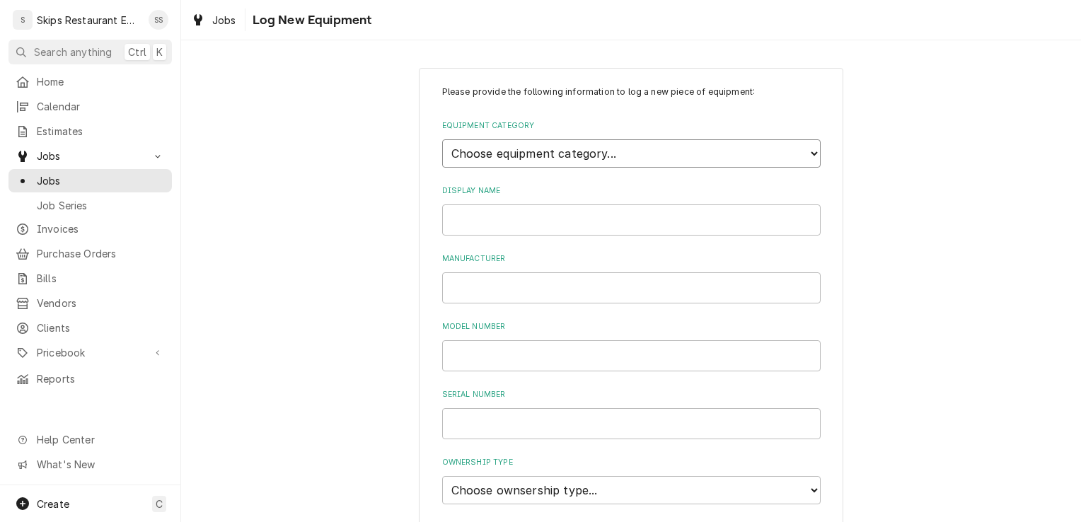
click at [521, 158] on select "Choose equipment category... Cooking Equipment Fryers Ice Machines Ovens and Ra…" at bounding box center [631, 153] width 378 height 28
select select "8"
click at [442, 139] on select "Choose equipment category... Cooking Equipment Fryers Ice Machines Ovens and Ra…" at bounding box center [631, 153] width 378 height 28
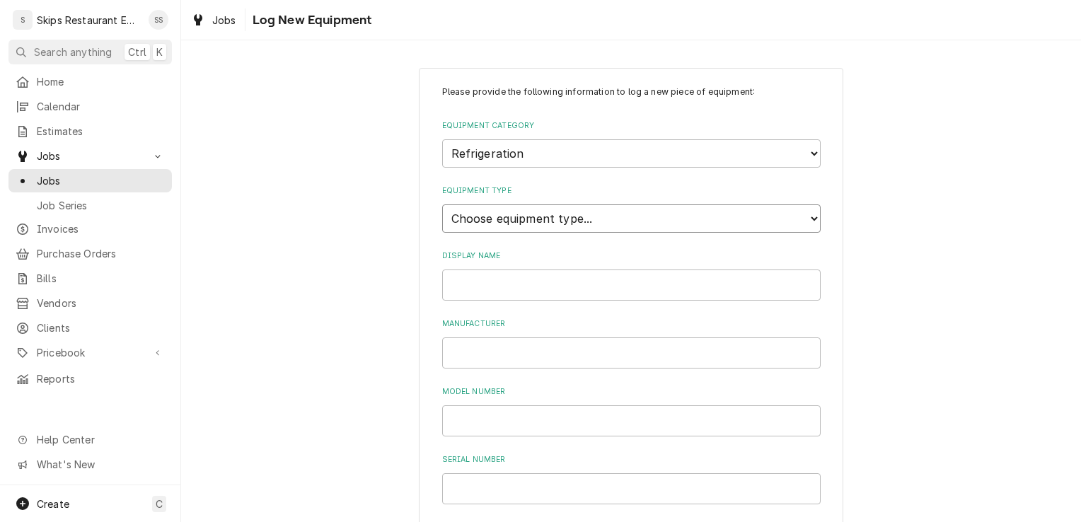
click at [481, 218] on select "Choose equipment type... Bar Refrigeration Blast Chiller Chef Base Freezer Chef…" at bounding box center [631, 218] width 378 height 28
select select "75"
click at [442, 204] on select "Choose equipment type... Bar Refrigeration Blast Chiller Chef Base Freezer Chef…" at bounding box center [631, 218] width 378 height 28
click at [465, 356] on input "Manufacturer" at bounding box center [631, 352] width 378 height 31
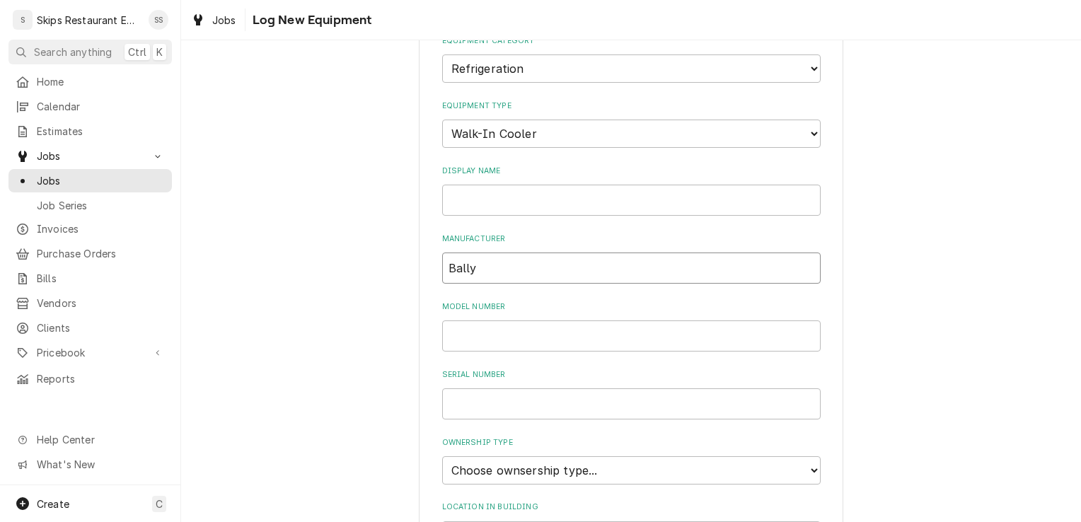
scroll to position [88, 0]
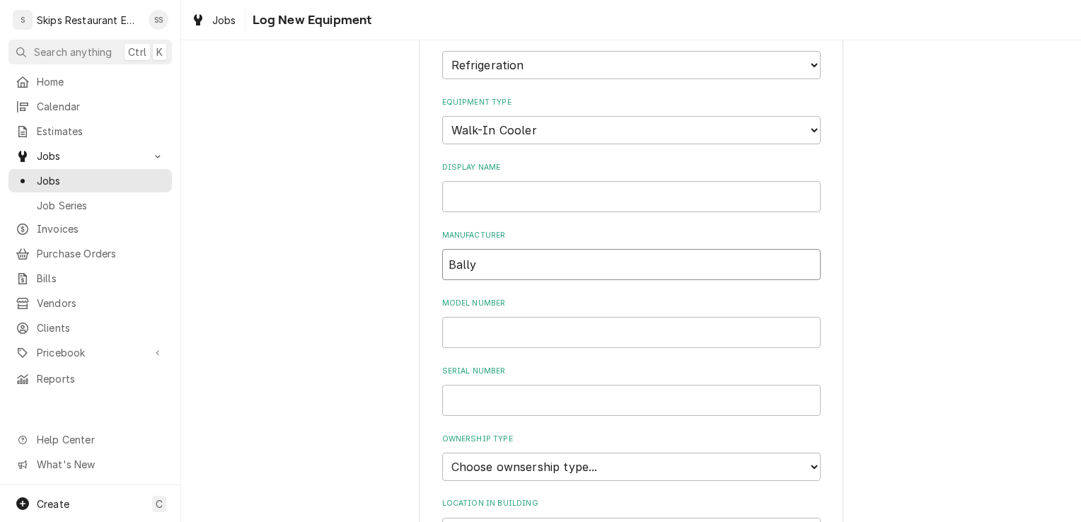
type input "Bally"
click at [474, 199] on input "Display Name" at bounding box center [631, 196] width 378 height 31
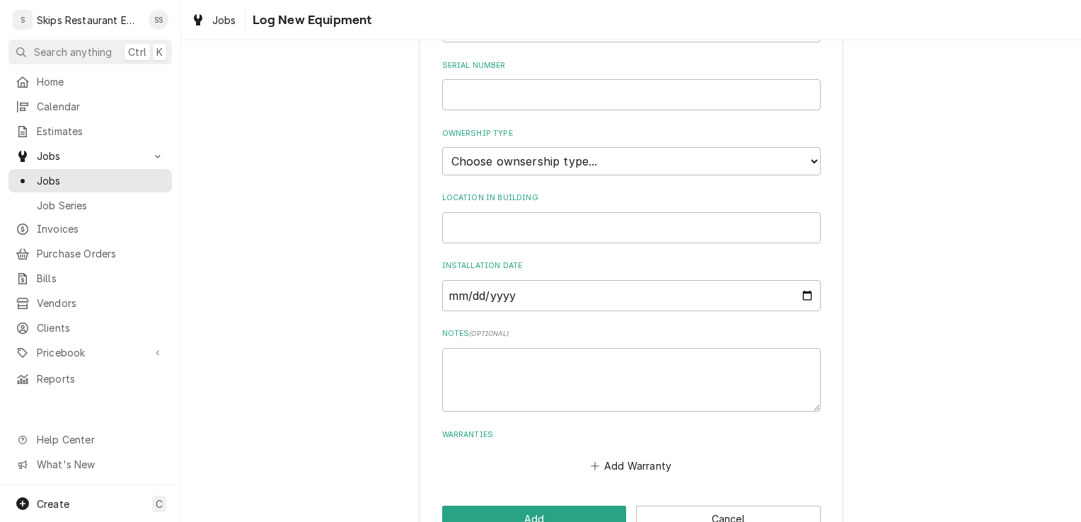
scroll to position [433, 0]
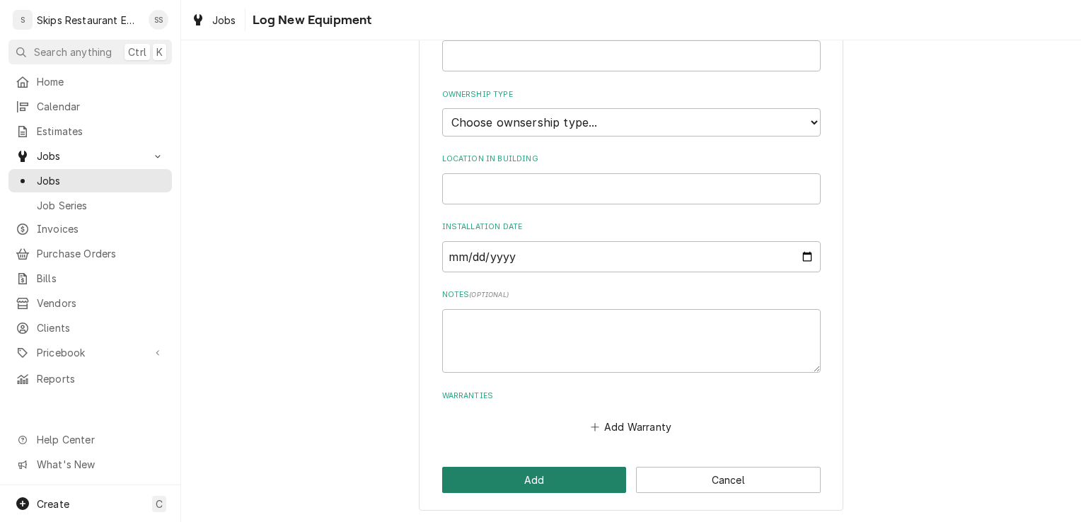
type input "Walk-in Cooler"
click at [557, 478] on button "Add" at bounding box center [534, 480] width 185 height 26
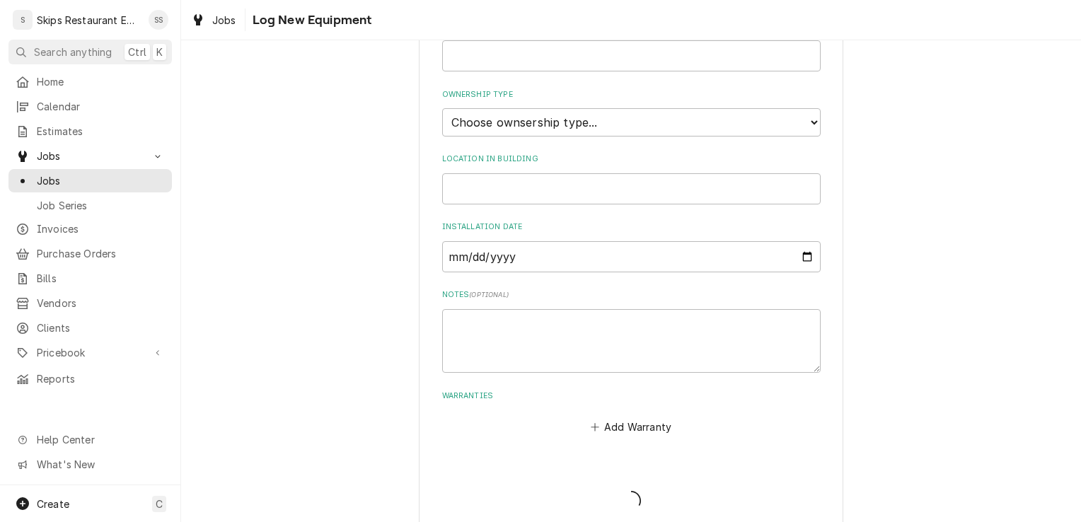
scroll to position [456, 0]
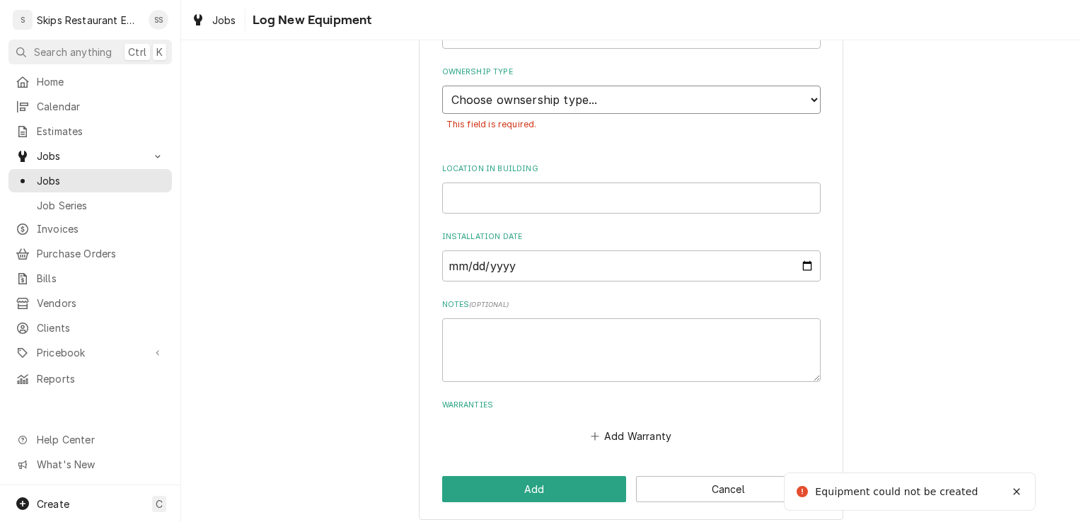
click at [553, 101] on select "Choose ownsership type... Unknown Owned Leased Rented" at bounding box center [631, 100] width 378 height 28
select select "1"
click at [442, 86] on select "Choose ownsership type... Unknown Owned Leased Rented" at bounding box center [631, 100] width 378 height 28
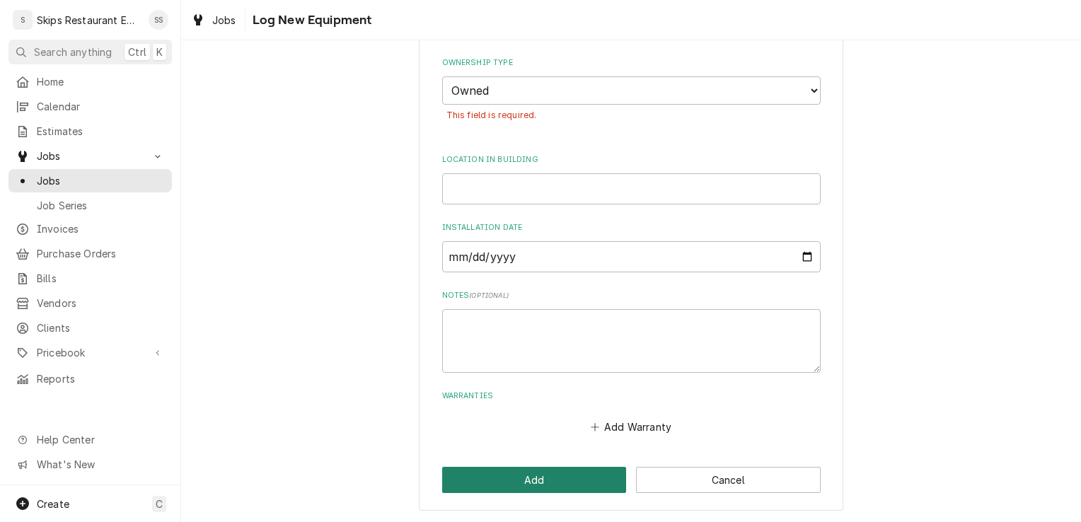
click at [465, 484] on button "Add" at bounding box center [534, 480] width 185 height 26
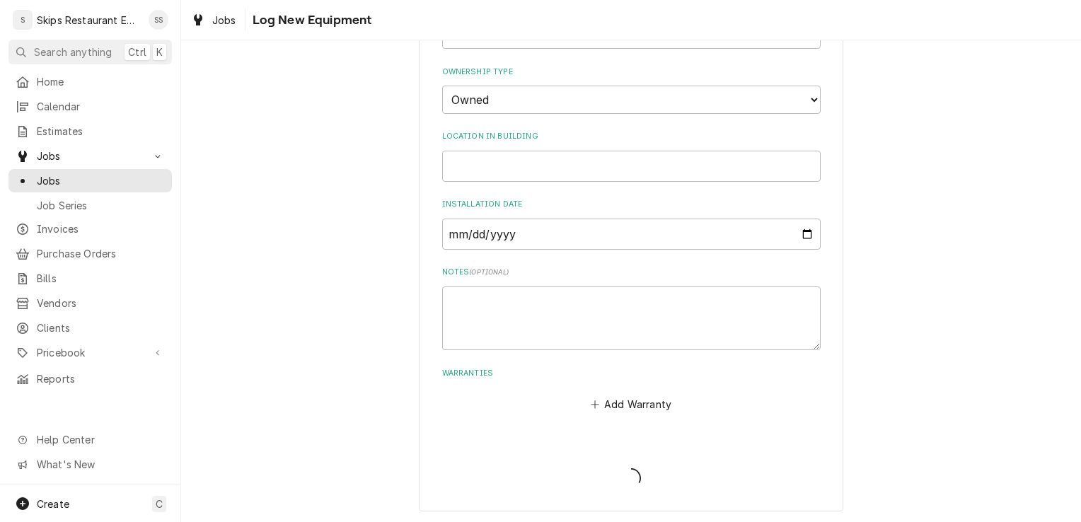
scroll to position [740, 0]
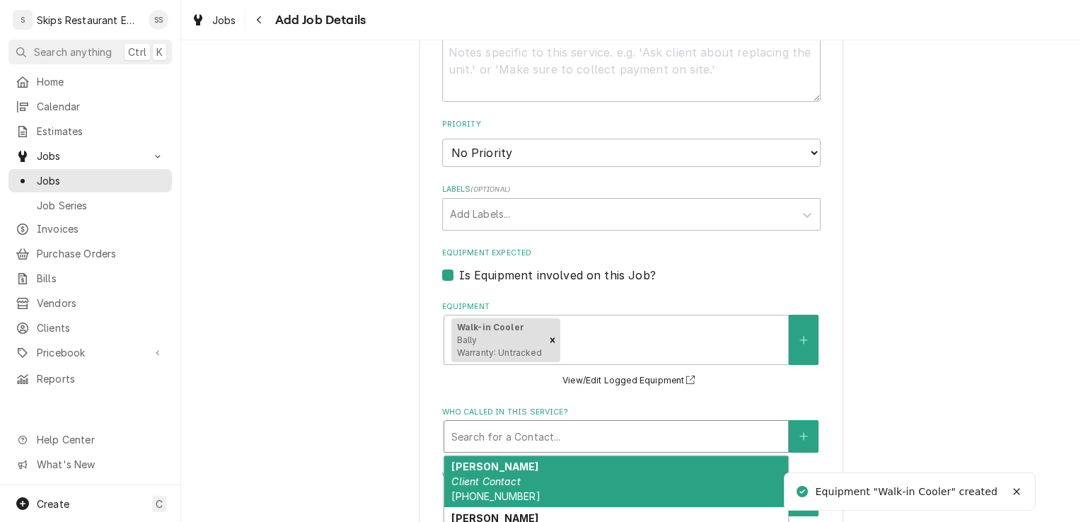
click at [512, 436] on div "Who called in this service?" at bounding box center [616, 436] width 330 height 25
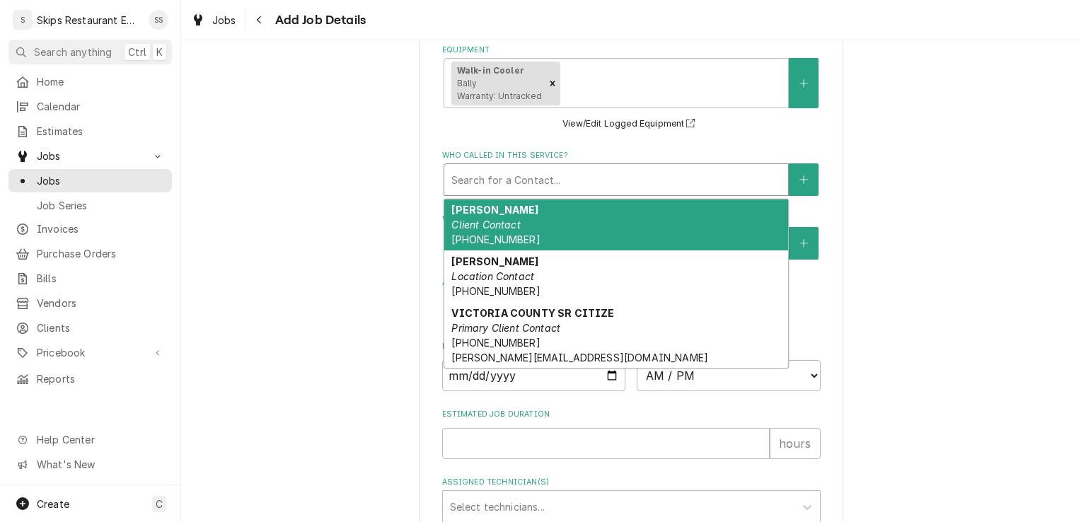
scroll to position [1000, 0]
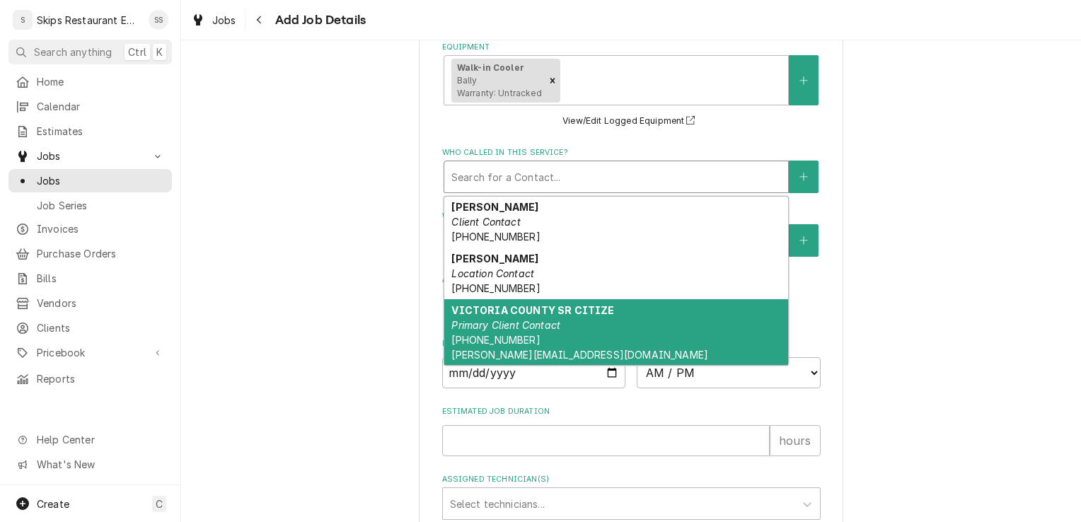
click at [493, 316] on div "VICTORIA COUNTY SR CITIZE Primary Client Contact (361) 576-2189 brenda@mowsts.o…" at bounding box center [616, 332] width 344 height 66
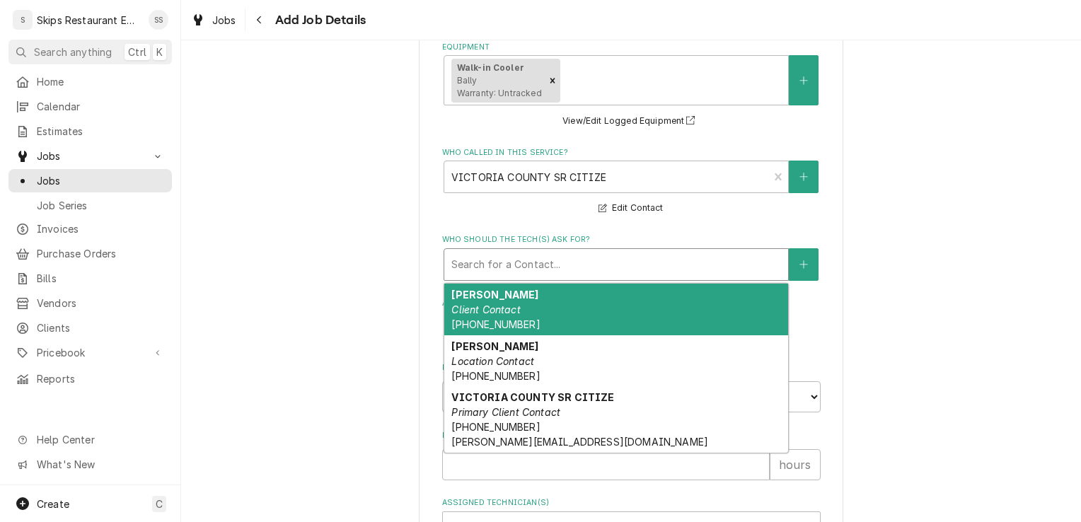
click at [497, 269] on div "Who should the tech(s) ask for?" at bounding box center [616, 264] width 330 height 25
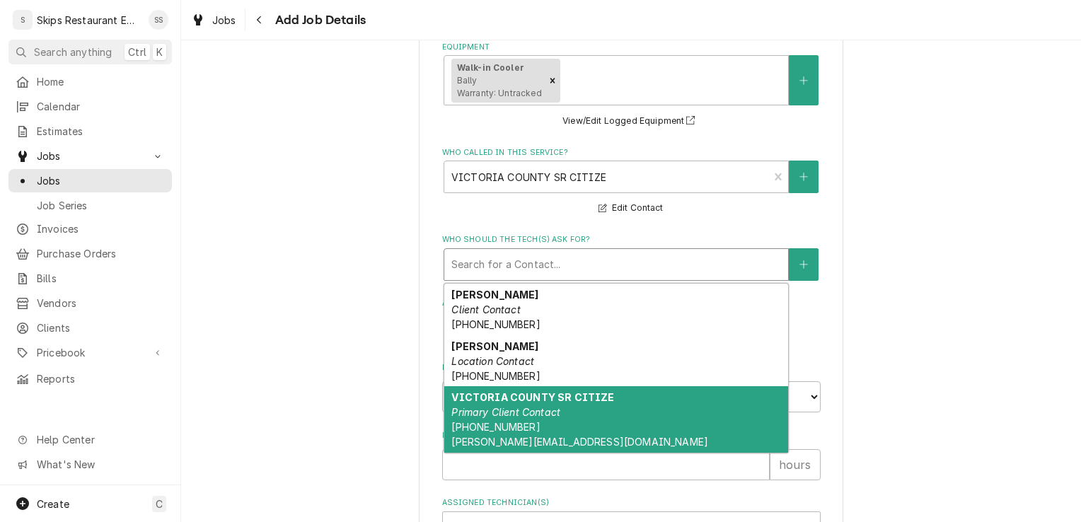
click at [501, 417] on em "Primary Client Contact" at bounding box center [505, 412] width 109 height 12
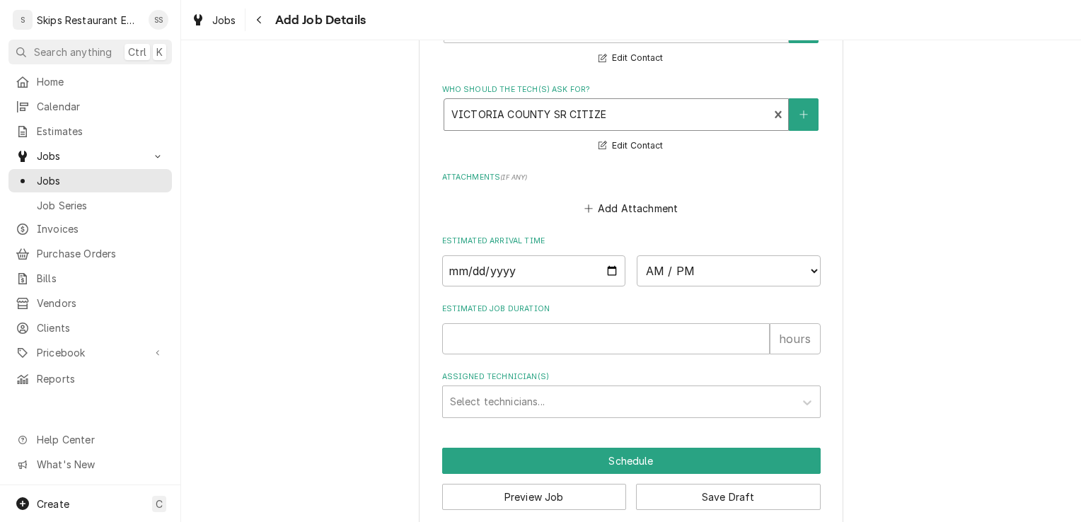
scroll to position [1169, 0]
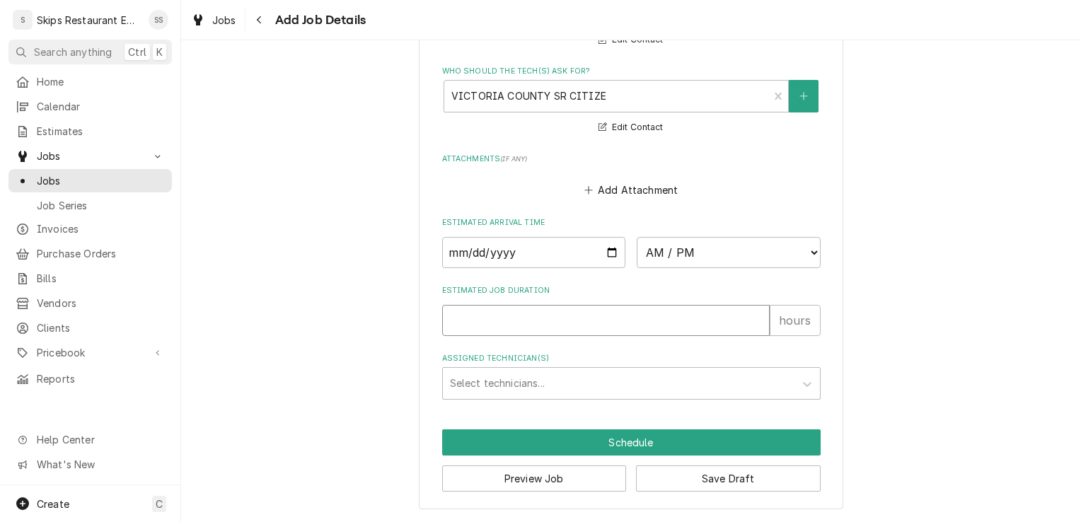
click at [485, 325] on input "Estimated Job Duration" at bounding box center [606, 320] width 328 height 31
type textarea "x"
type input "1"
type textarea "x"
type input "1"
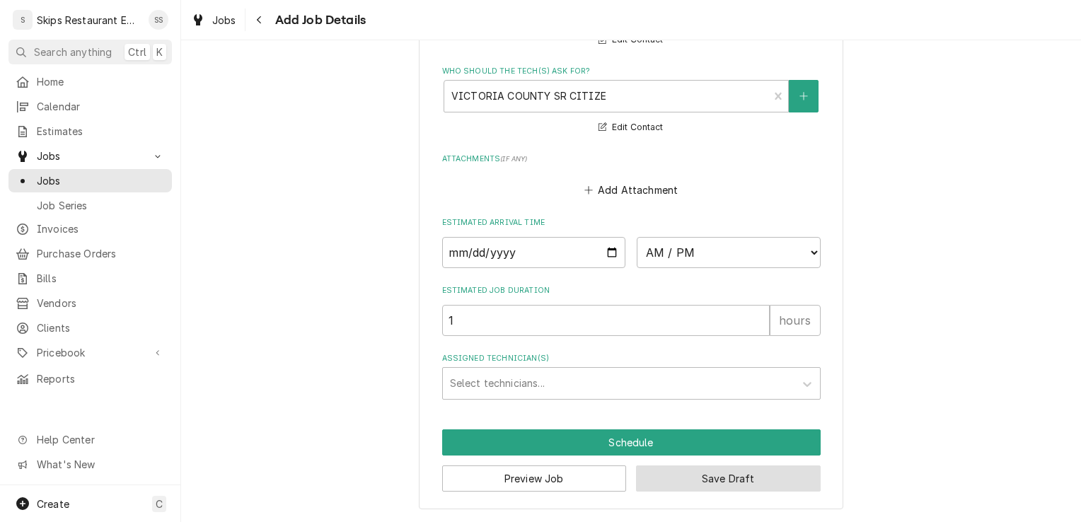
click at [652, 482] on button "Save Draft" at bounding box center [728, 478] width 185 height 26
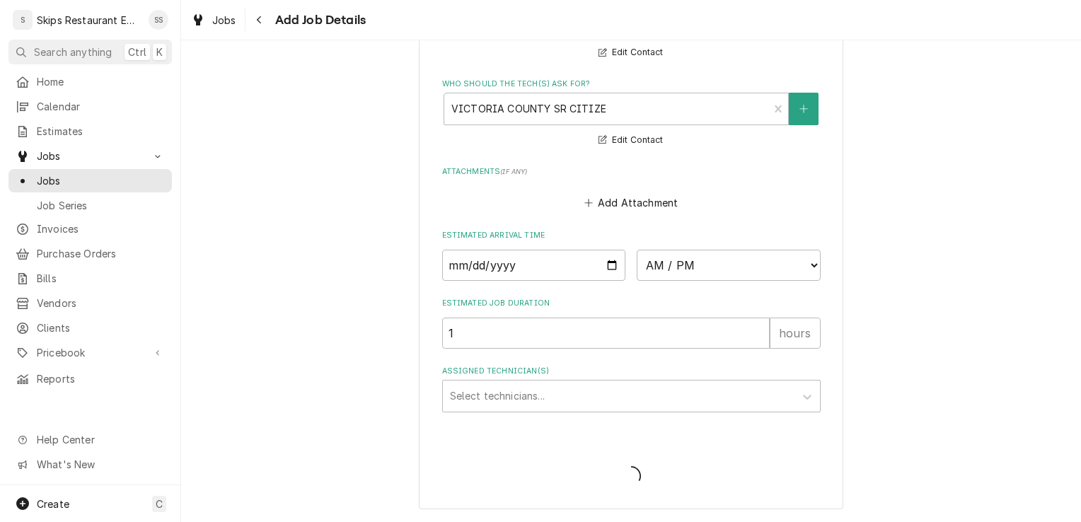
scroll to position [1156, 0]
type textarea "x"
